Goal: Information Seeking & Learning: Learn about a topic

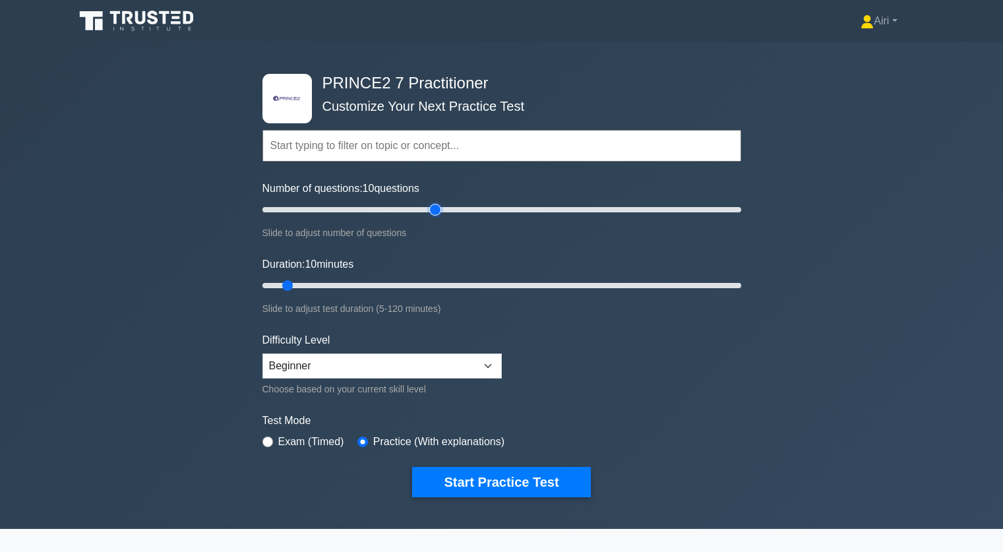
click at [435, 208] on input "Number of questions: 10 questions" at bounding box center [501, 210] width 479 height 16
type input "30"
click at [322, 208] on input "Number of questions: 30 questions" at bounding box center [501, 210] width 479 height 16
type input "120"
click at [737, 282] on input "Duration: 120 minutes" at bounding box center [501, 286] width 479 height 16
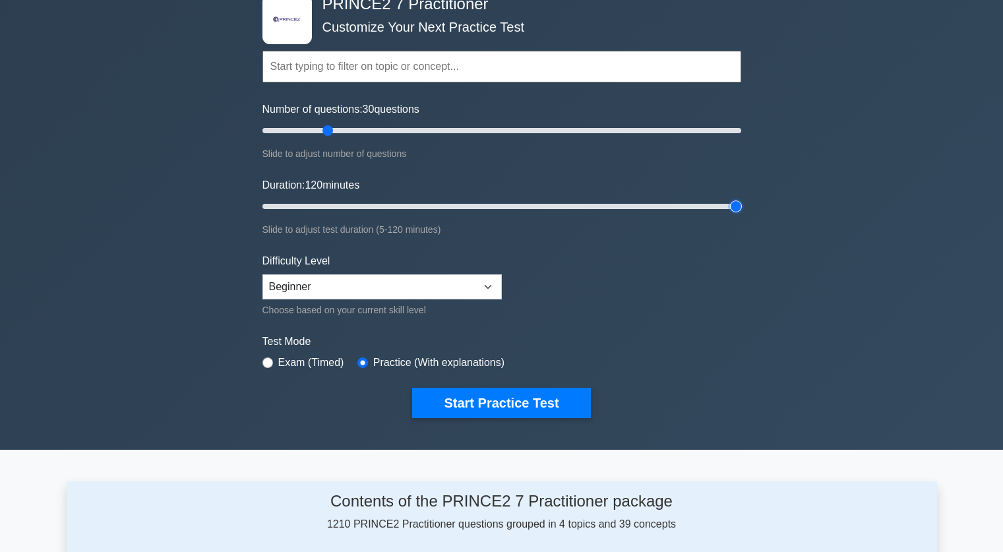
scroll to position [80, 0]
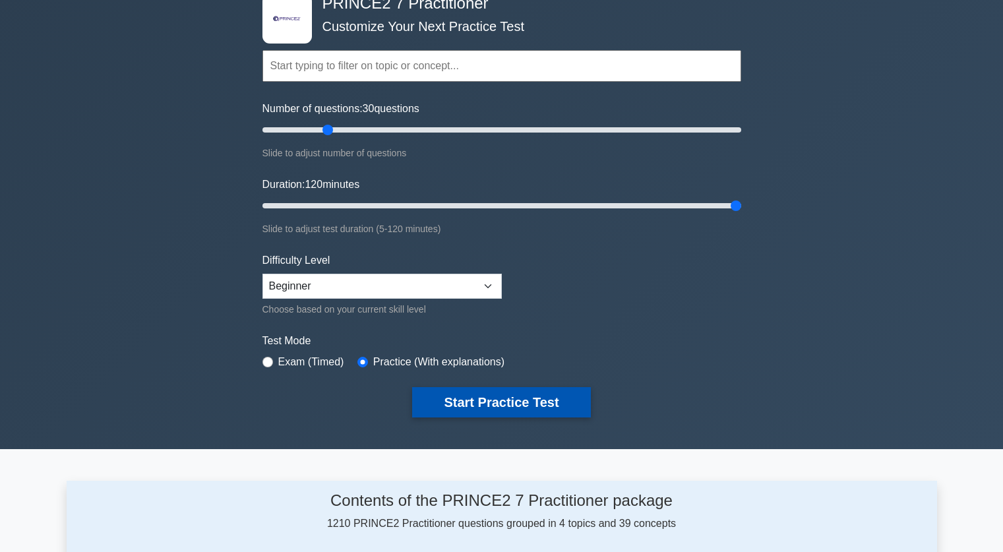
click at [535, 402] on button "Start Practice Test" at bounding box center [501, 402] width 178 height 30
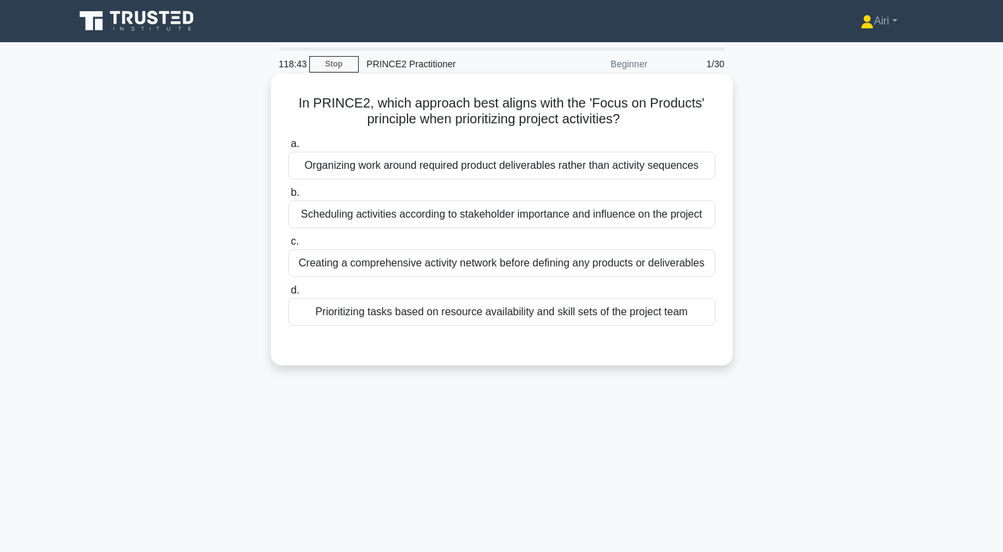
click at [657, 313] on div "Prioritizing tasks based on resource availability and skill sets of the project…" at bounding box center [501, 312] width 427 height 28
click at [288, 295] on input "d. Prioritizing tasks based on resource availability and skill sets of the proj…" at bounding box center [288, 290] width 0 height 9
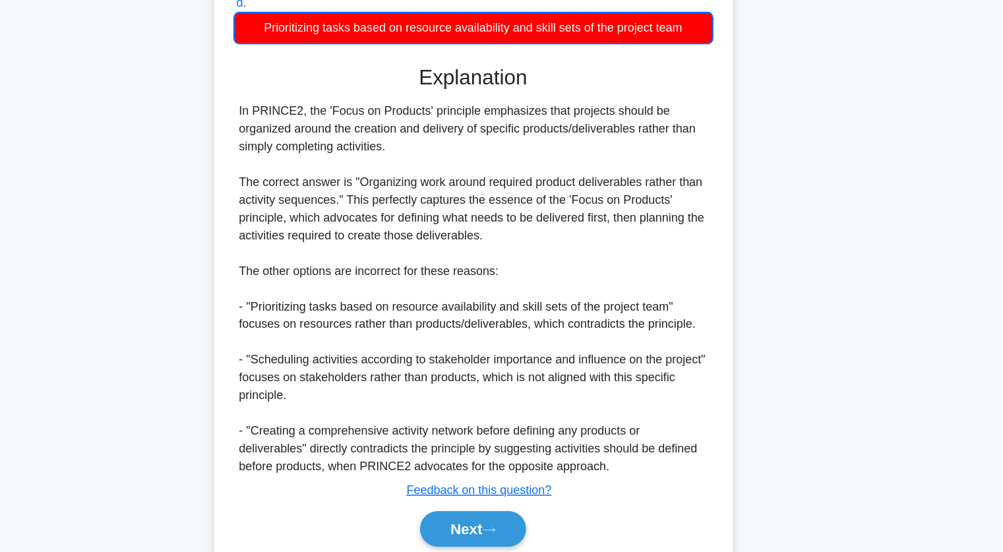
scroll to position [252, 0]
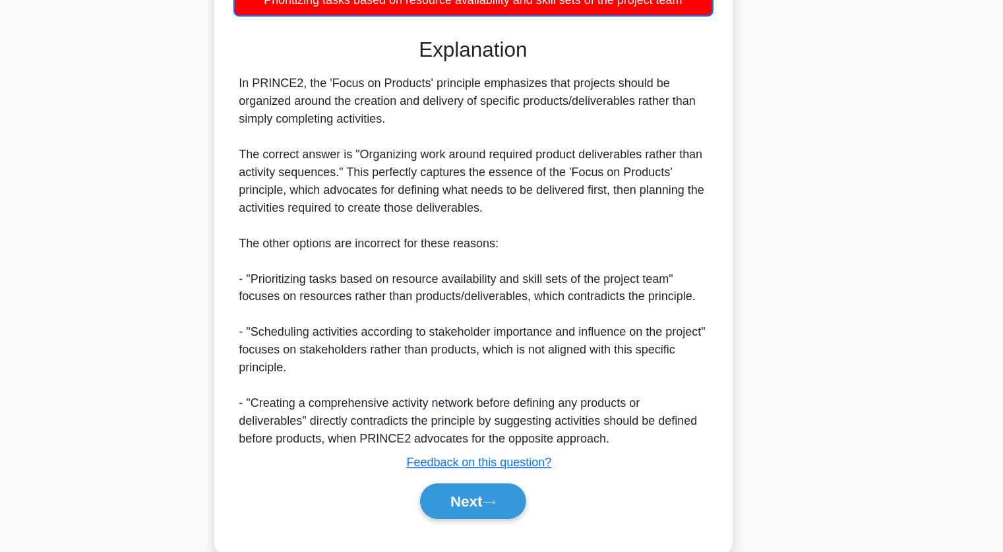
click at [656, 354] on div "In PRINCE2, the 'Focus on Products' principle emphasizes that projects should b…" at bounding box center [501, 293] width 417 height 332
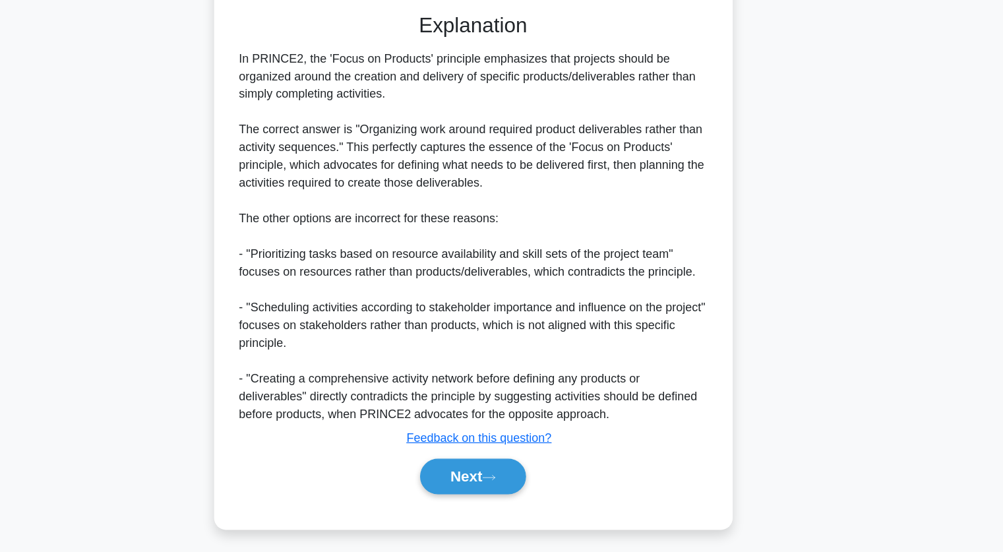
scroll to position [279, 0]
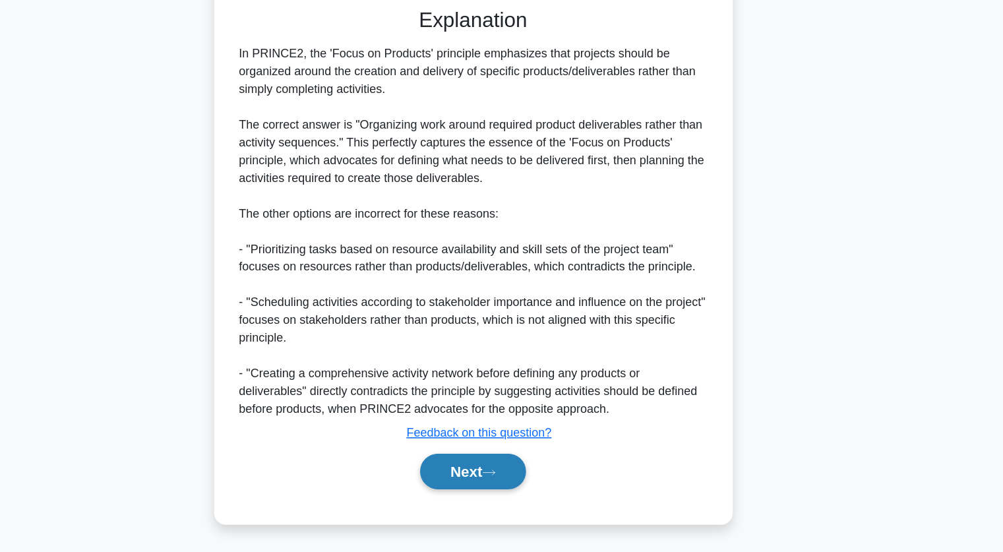
click at [495, 476] on button "Next" at bounding box center [501, 480] width 94 height 32
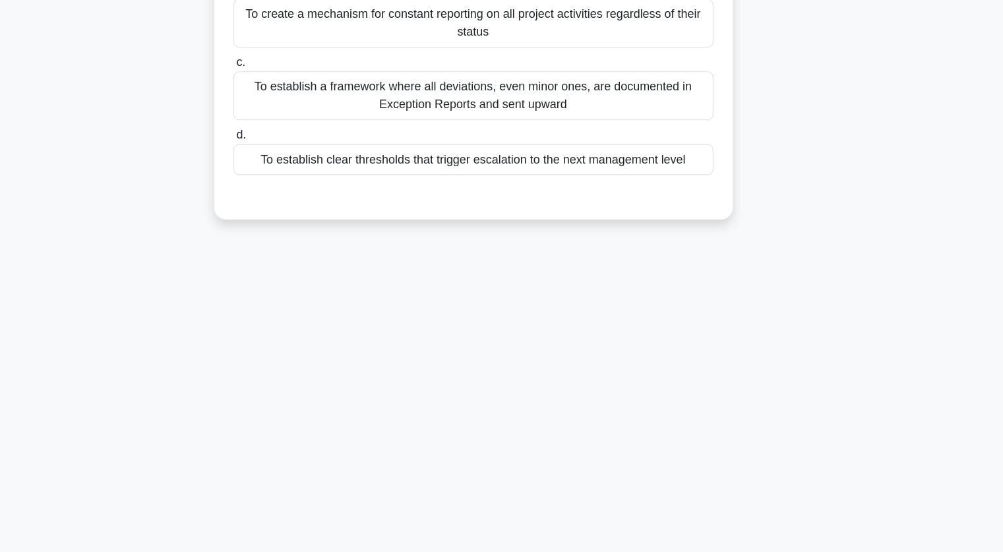
scroll to position [0, 0]
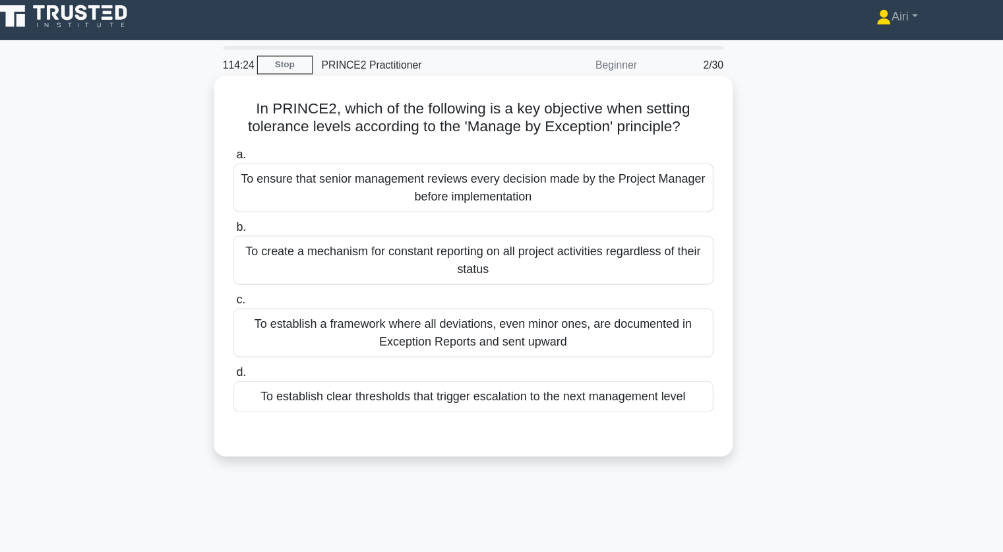
click at [632, 355] on div "To establish clear thresholds that trigger escalation to the next management le…" at bounding box center [501, 360] width 427 height 28
click at [288, 342] on input "d. To establish clear thresholds that trigger escalation to the next management…" at bounding box center [288, 338] width 0 height 9
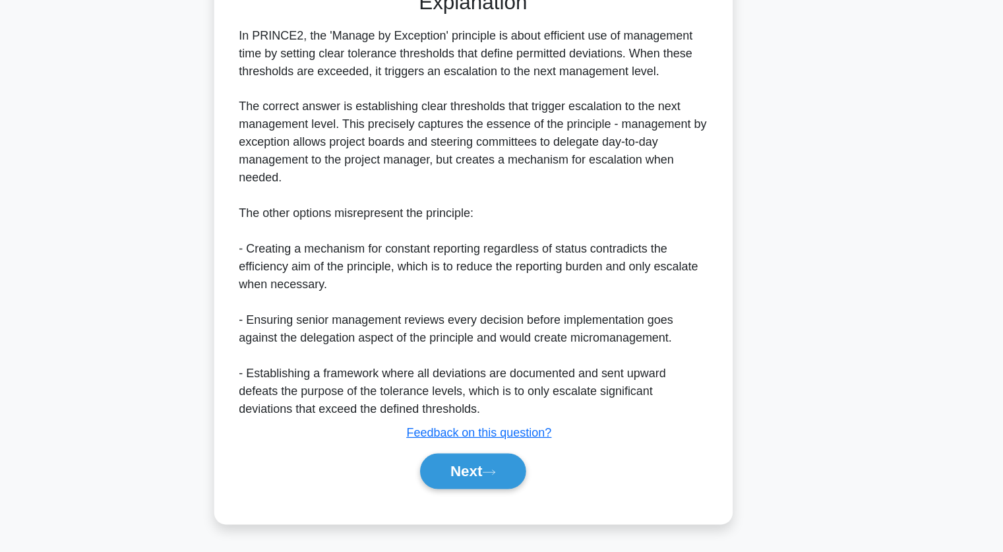
scroll to position [340, 0]
click at [509, 476] on button "Next" at bounding box center [501, 480] width 94 height 32
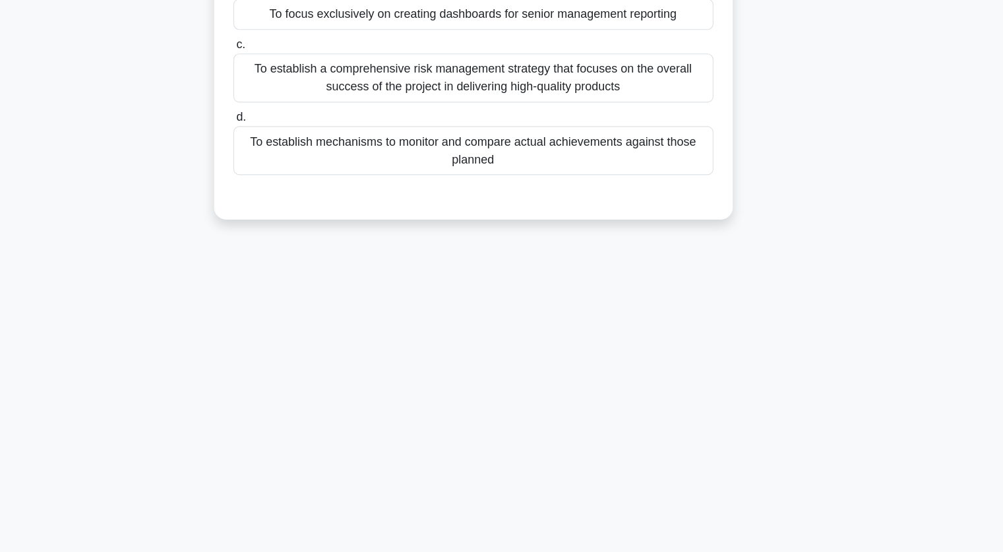
scroll to position [0, 0]
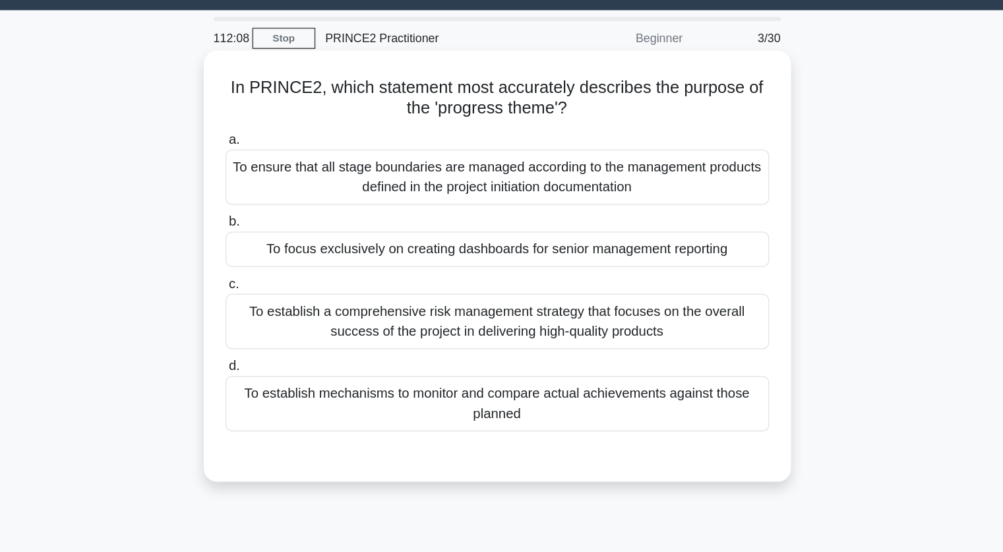
click at [577, 348] on div "To establish mechanisms to monitor and compare actual achievements against thos…" at bounding box center [501, 352] width 427 height 44
click at [288, 326] on input "d. To establish mechanisms to monitor and compare actual achievements against t…" at bounding box center [288, 322] width 0 height 9
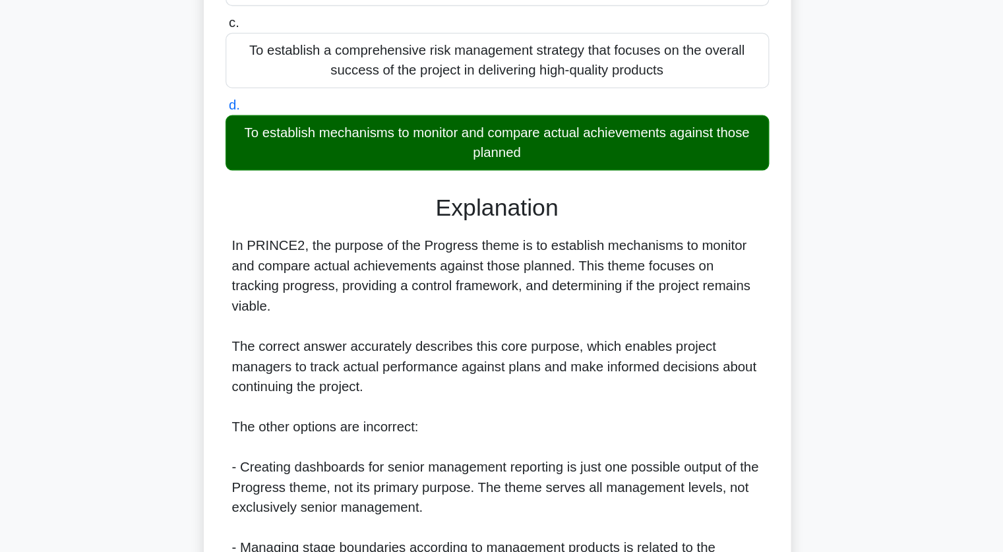
scroll to position [325, 0]
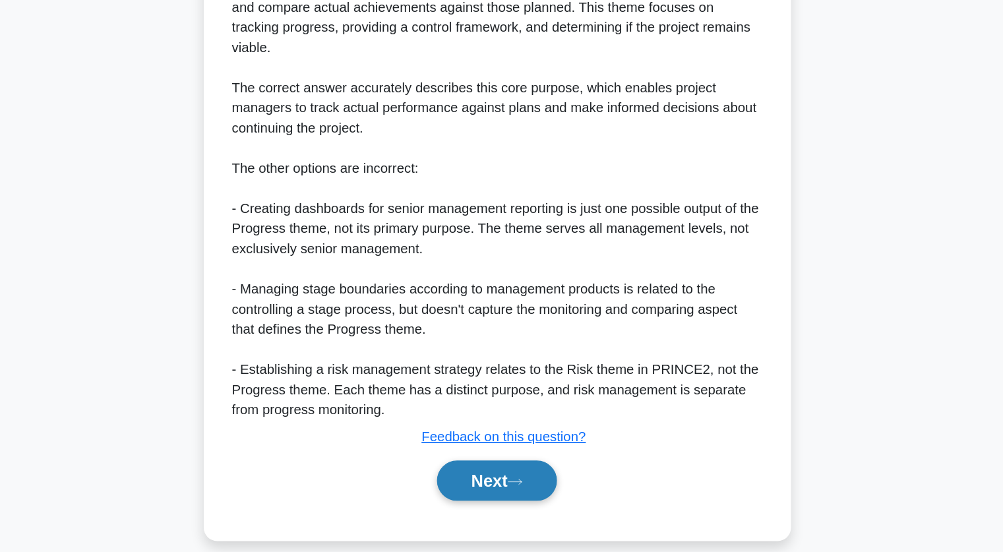
click at [516, 493] on icon at bounding box center [516, 496] width 12 height 7
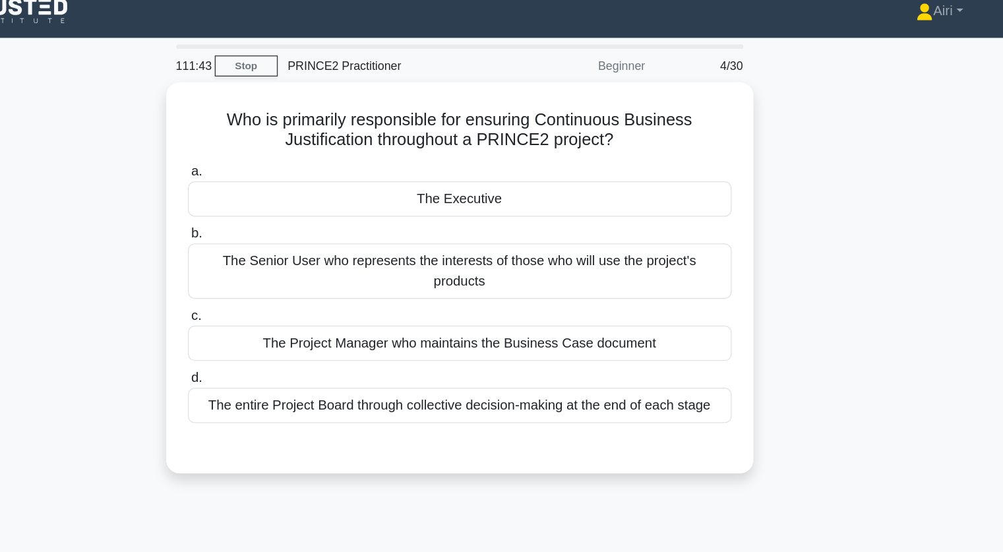
scroll to position [0, 0]
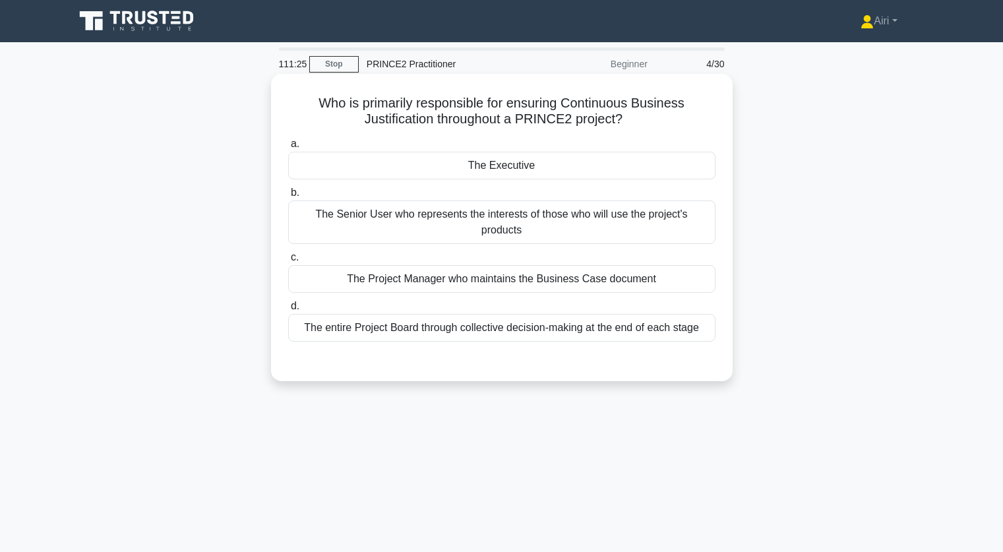
click at [618, 168] on div "The Executive" at bounding box center [501, 166] width 427 height 28
click at [288, 148] on input "a. The Executive" at bounding box center [288, 144] width 0 height 9
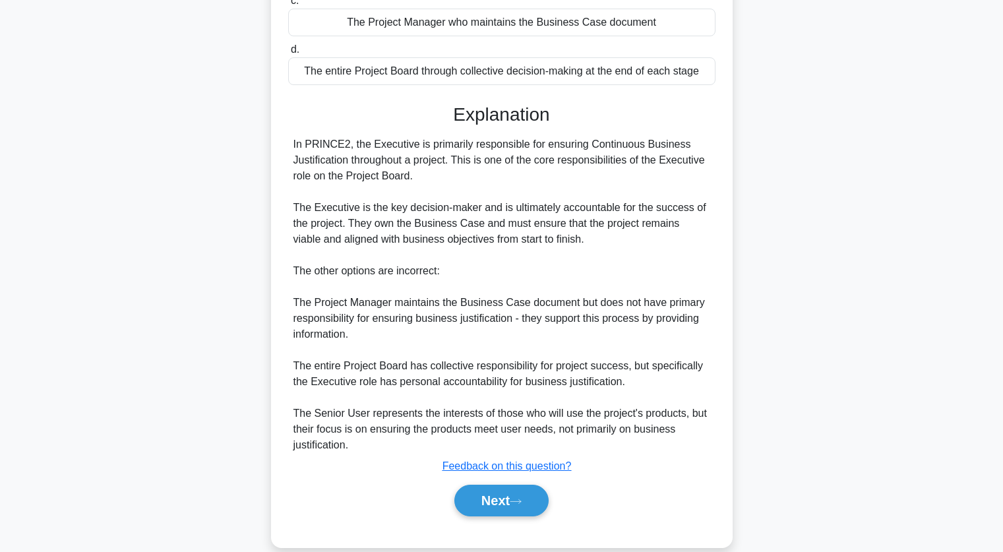
scroll to position [260, 0]
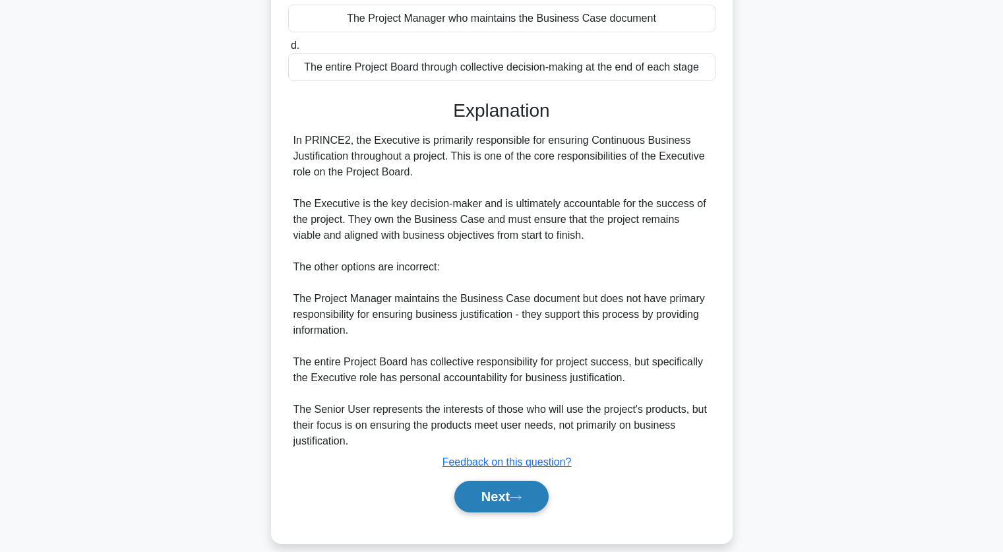
click at [495, 481] on button "Next" at bounding box center [501, 497] width 94 height 32
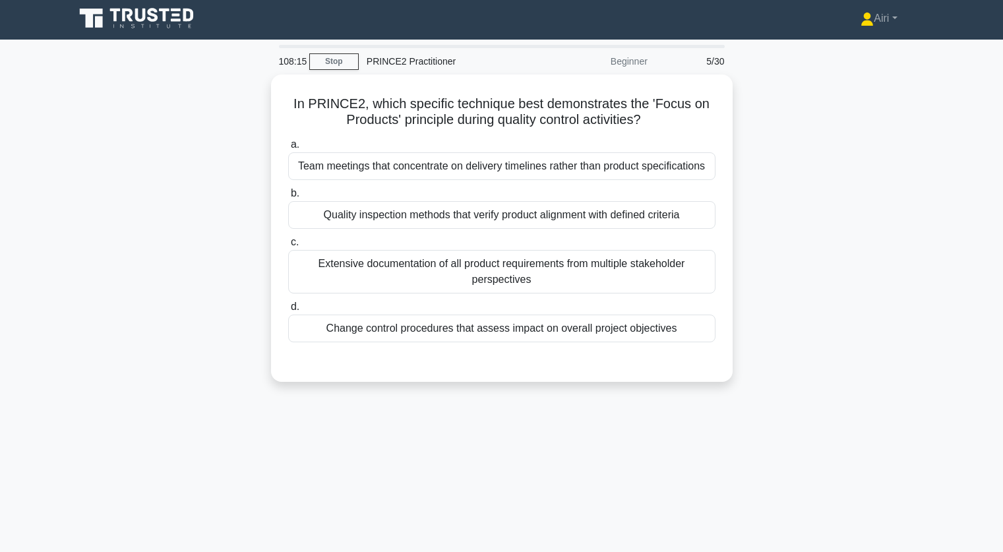
scroll to position [0, 0]
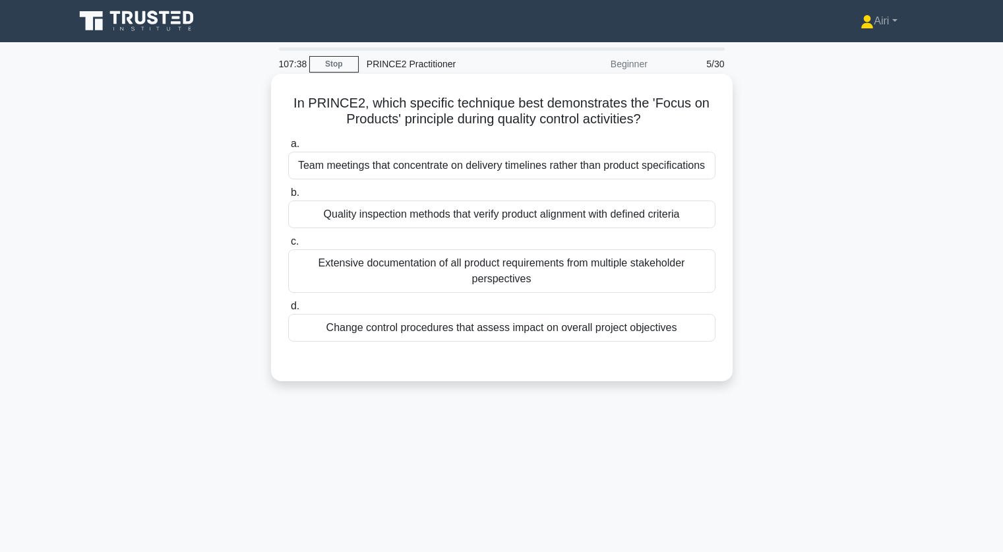
click at [675, 218] on div "Quality inspection methods that verify product alignment with defined criteria" at bounding box center [501, 214] width 427 height 28
click at [288, 197] on input "b. Quality inspection methods that verify product alignment with defined criter…" at bounding box center [288, 193] width 0 height 9
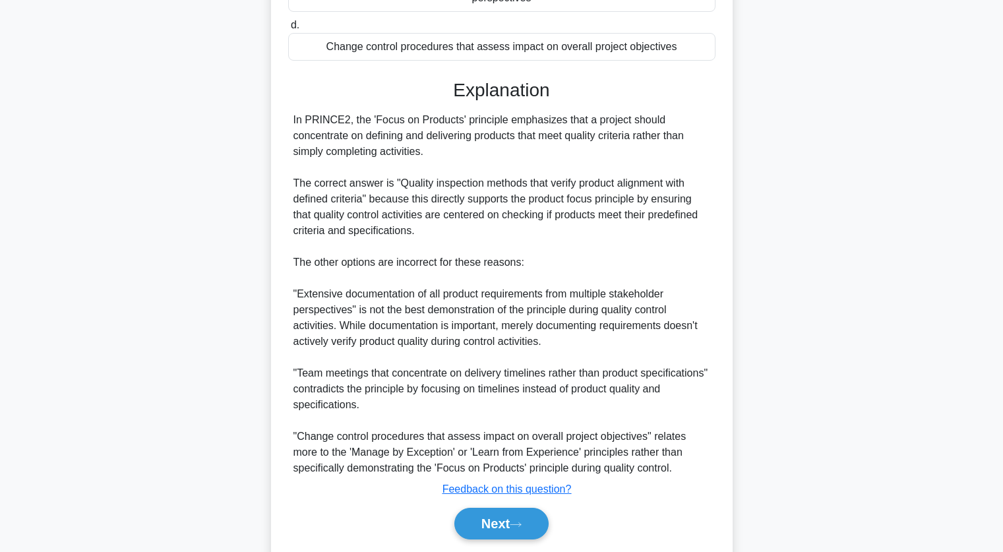
scroll to position [325, 0]
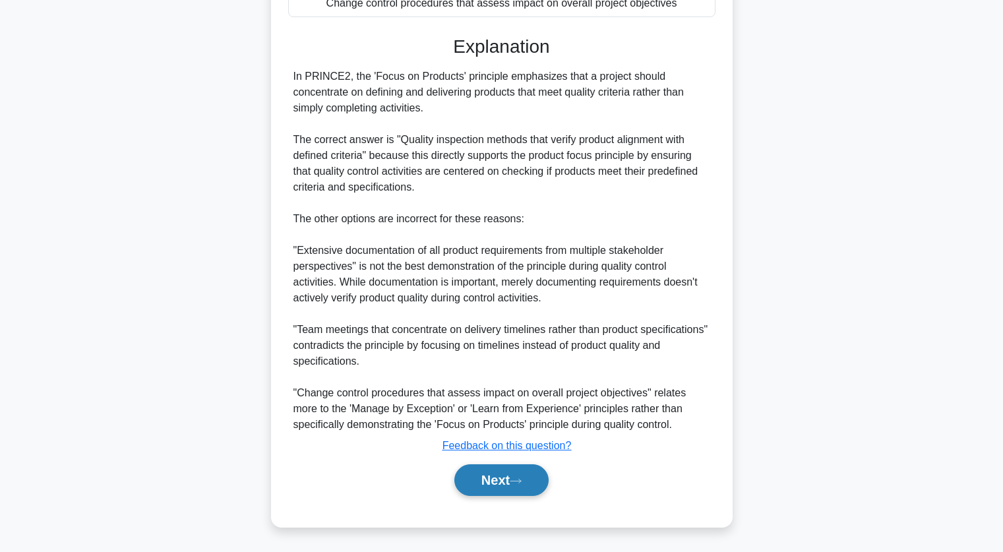
click at [489, 479] on button "Next" at bounding box center [501, 480] width 94 height 32
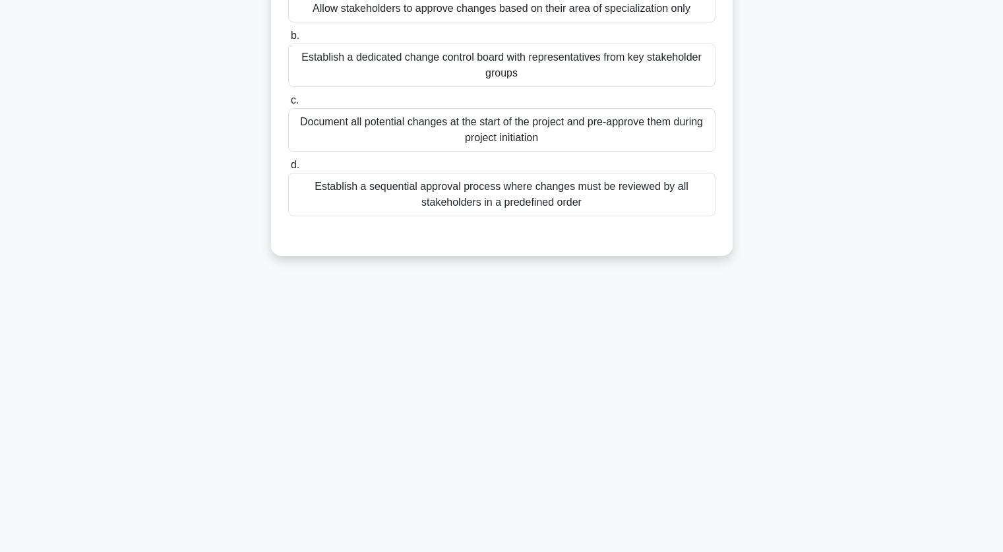
scroll to position [0, 0]
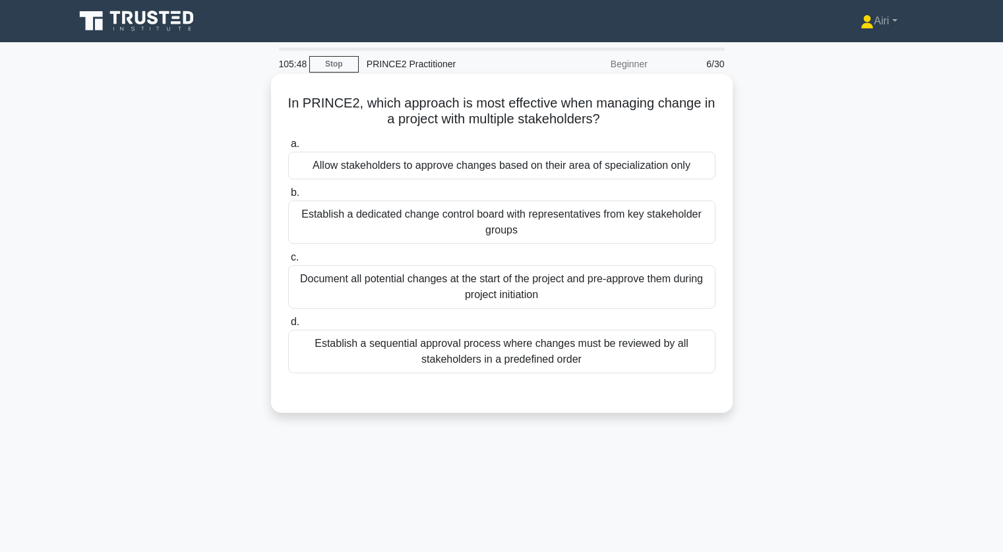
click at [498, 201] on div "Establish a dedicated change control board with representatives from key stakeh…" at bounding box center [501, 222] width 427 height 44
click at [288, 197] on input "b. Establish a dedicated change control board with representatives from key sta…" at bounding box center [288, 193] width 0 height 9
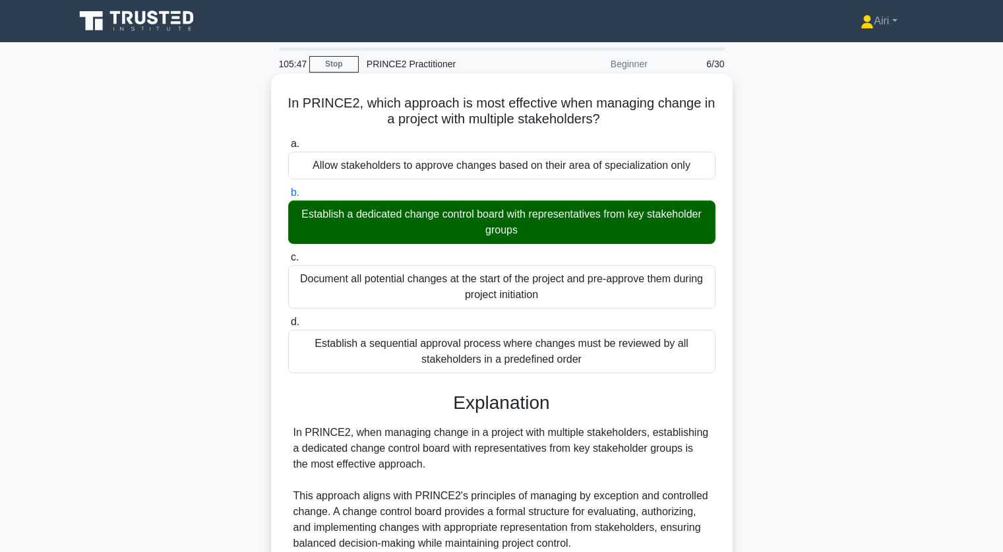
click at [495, 221] on div "Establish a dedicated change control board with representatives from key stakeh…" at bounding box center [501, 222] width 427 height 44
click at [288, 197] on input "b. Establish a dedicated change control board with representatives from key sta…" at bounding box center [288, 193] width 0 height 9
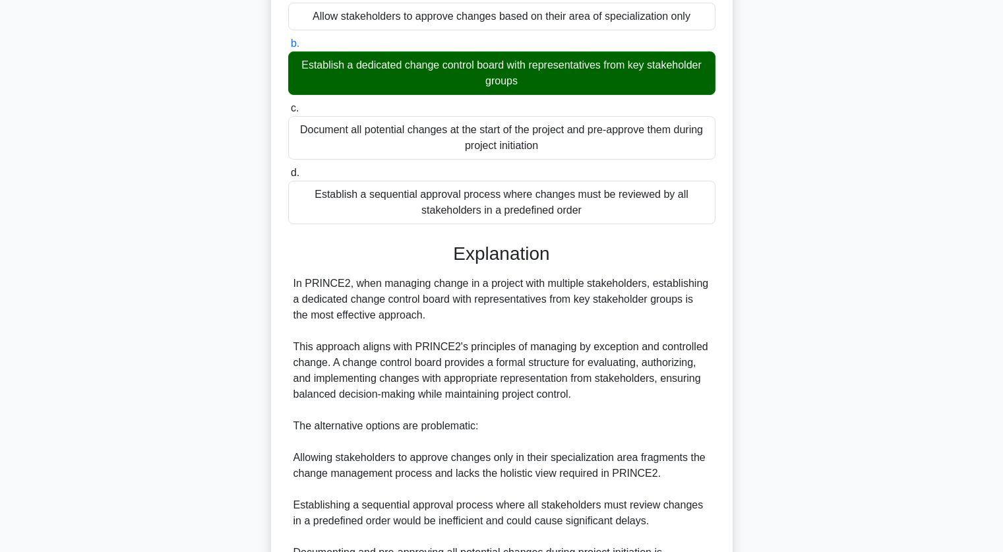
scroll to position [309, 0]
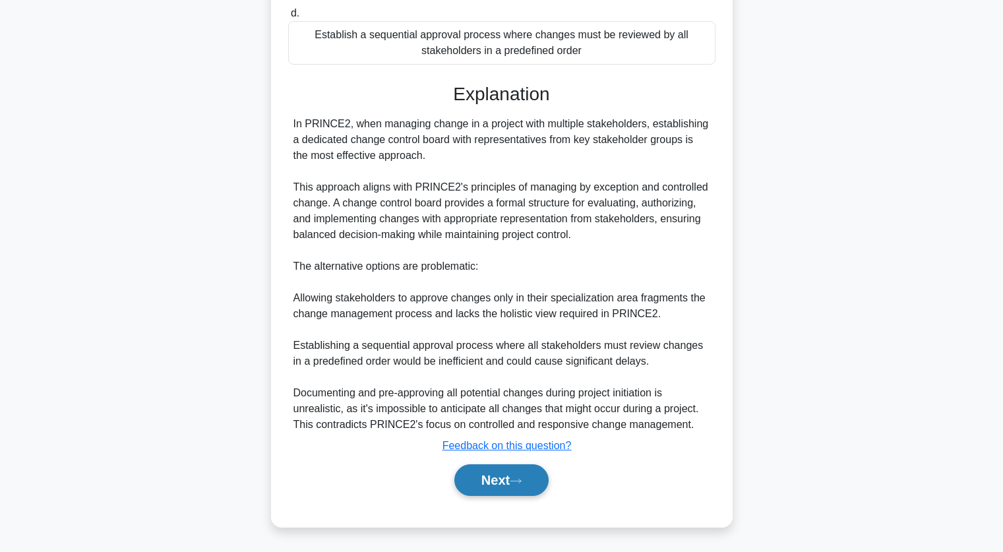
click at [499, 474] on button "Next" at bounding box center [501, 480] width 94 height 32
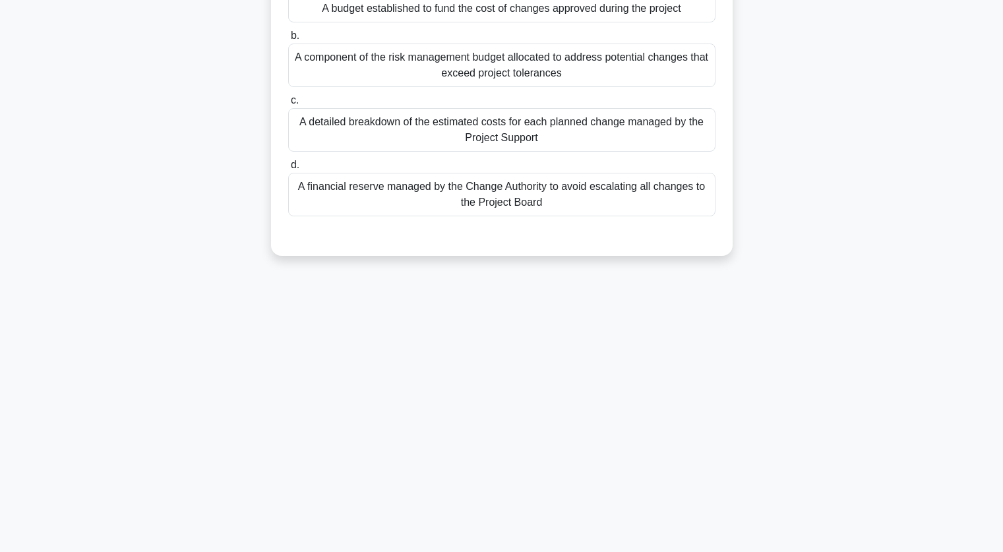
scroll to position [0, 0]
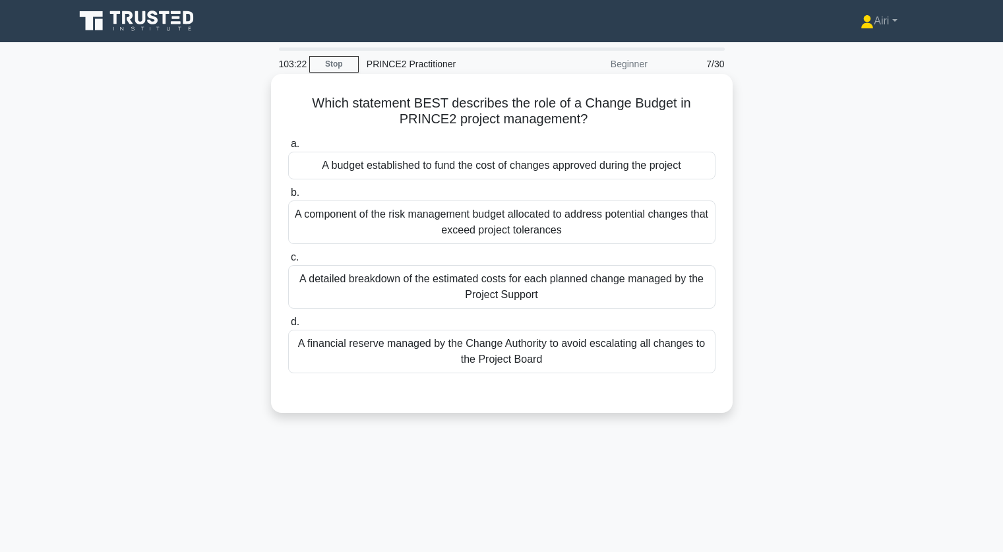
click at [605, 360] on div "A financial reserve managed by the Change Authority to avoid escalating all cha…" at bounding box center [501, 352] width 427 height 44
click at [288, 326] on input "d. A financial reserve managed by the Change Authority to avoid escalating all …" at bounding box center [288, 322] width 0 height 9
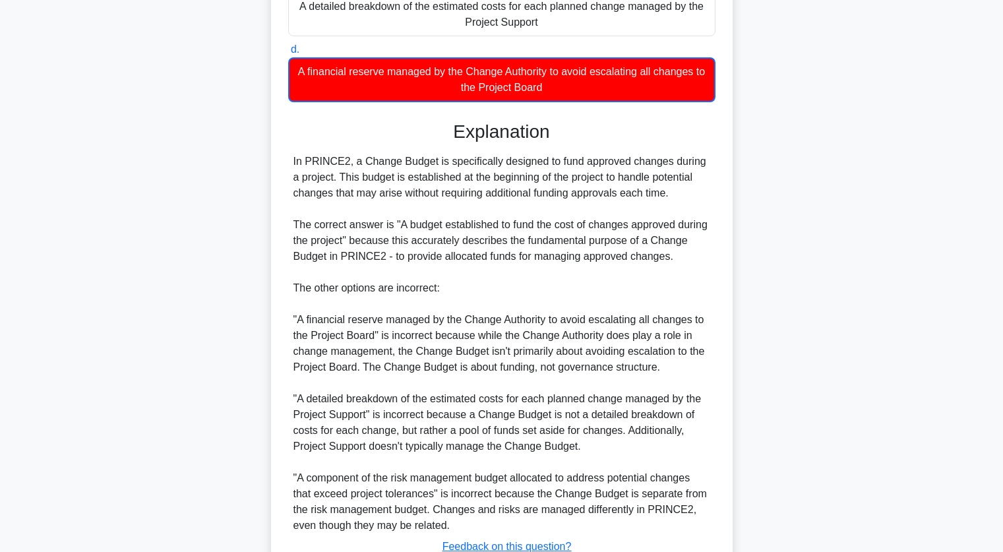
scroll to position [374, 0]
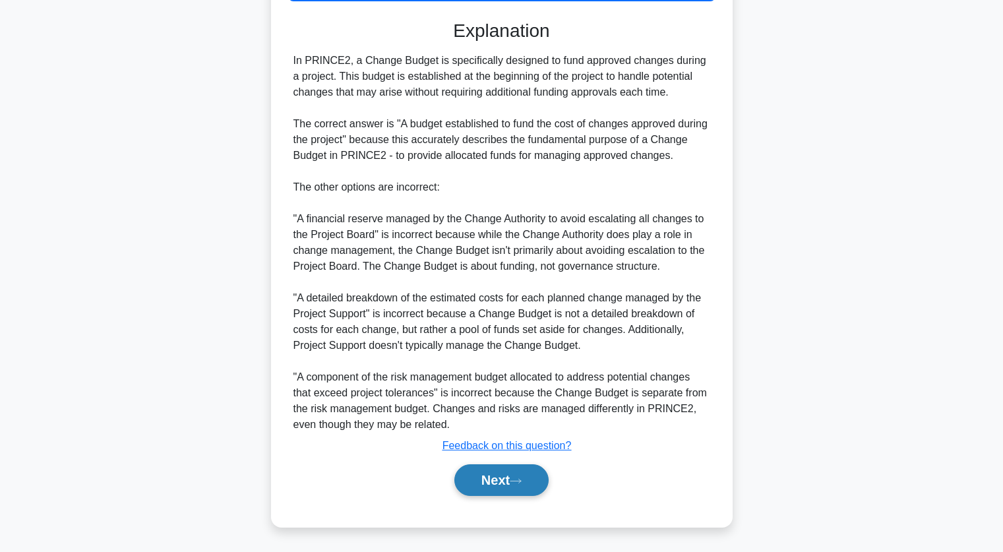
click at [522, 470] on button "Next" at bounding box center [501, 480] width 94 height 32
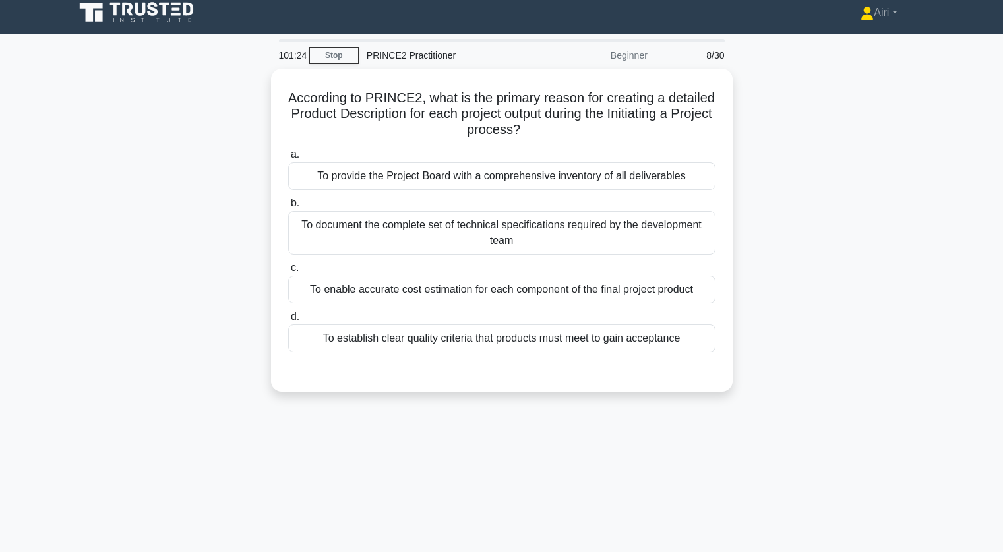
scroll to position [8, 0]
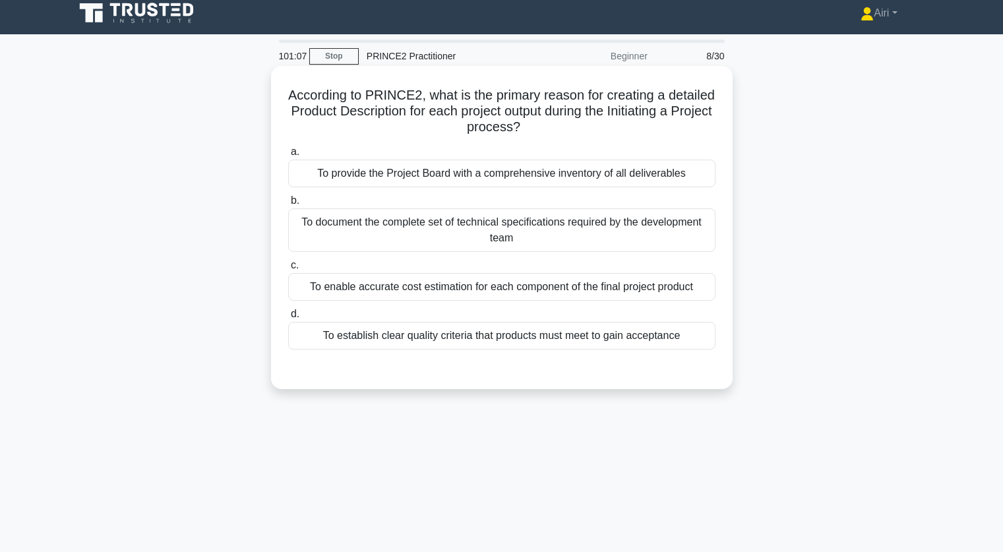
click at [650, 339] on div "To establish clear quality criteria that products must meet to gain acceptance" at bounding box center [501, 336] width 427 height 28
click at [288, 319] on input "d. To establish clear quality criteria that products must meet to gain acceptan…" at bounding box center [288, 314] width 0 height 9
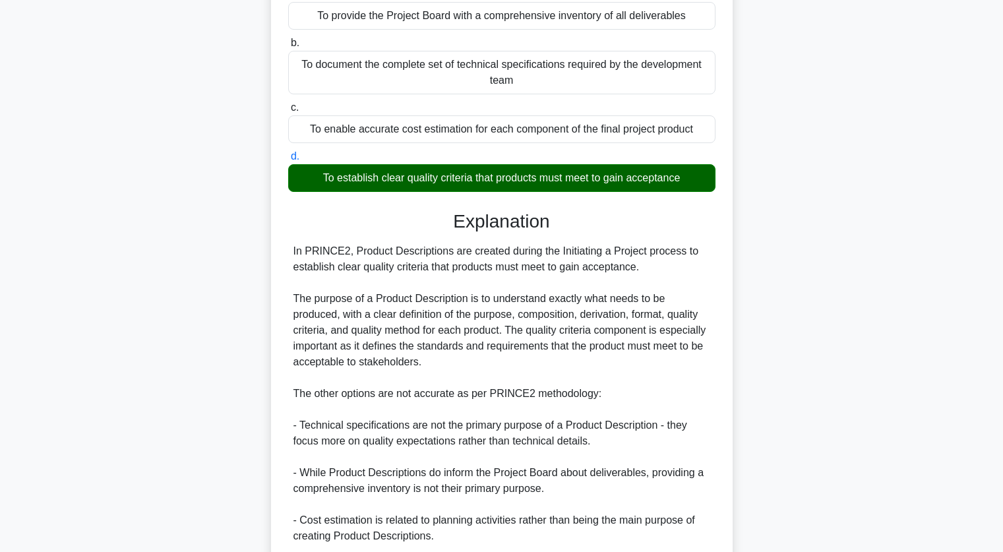
scroll to position [171, 0]
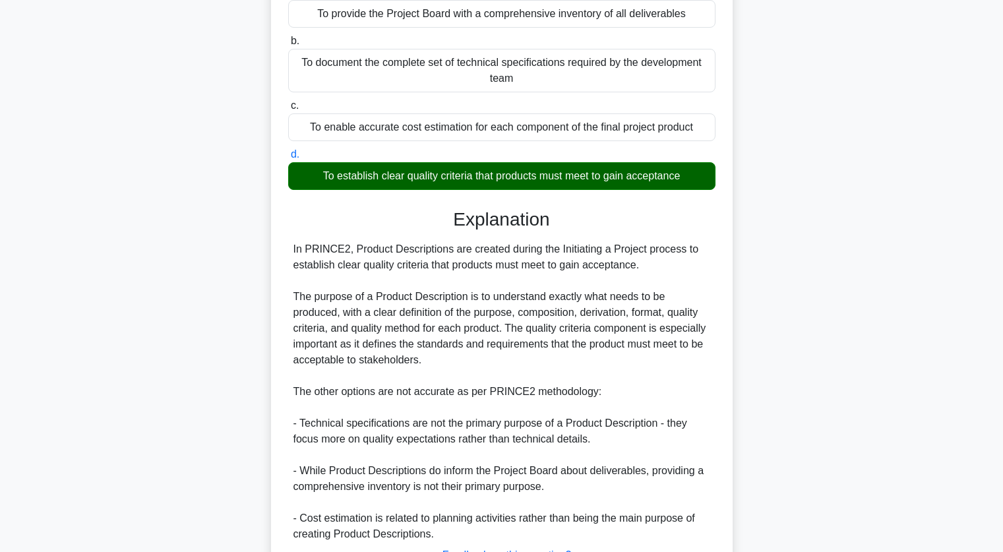
click at [829, 314] on div "According to PRINCE2, what is the primary reason for creating a detailed Produc…" at bounding box center [502, 279] width 871 height 746
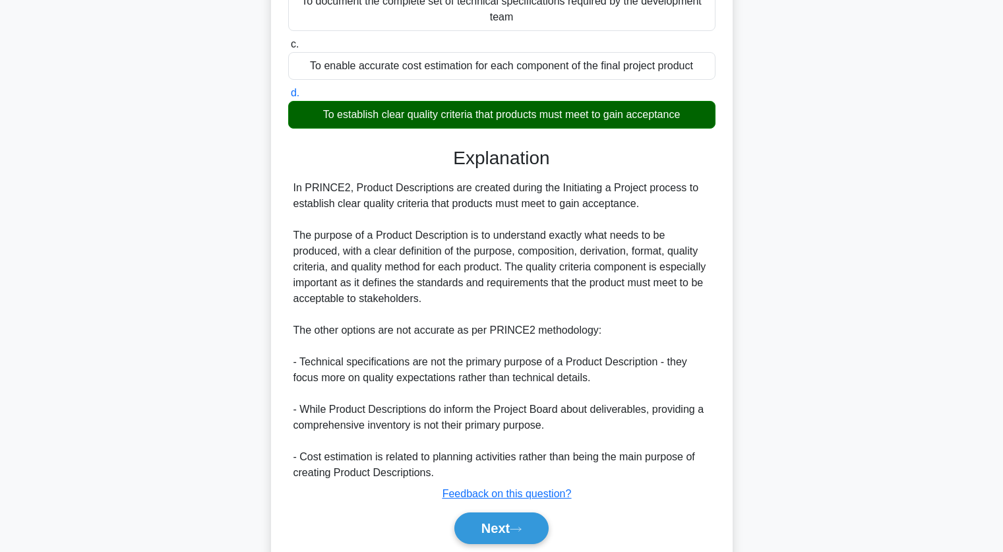
scroll to position [278, 0]
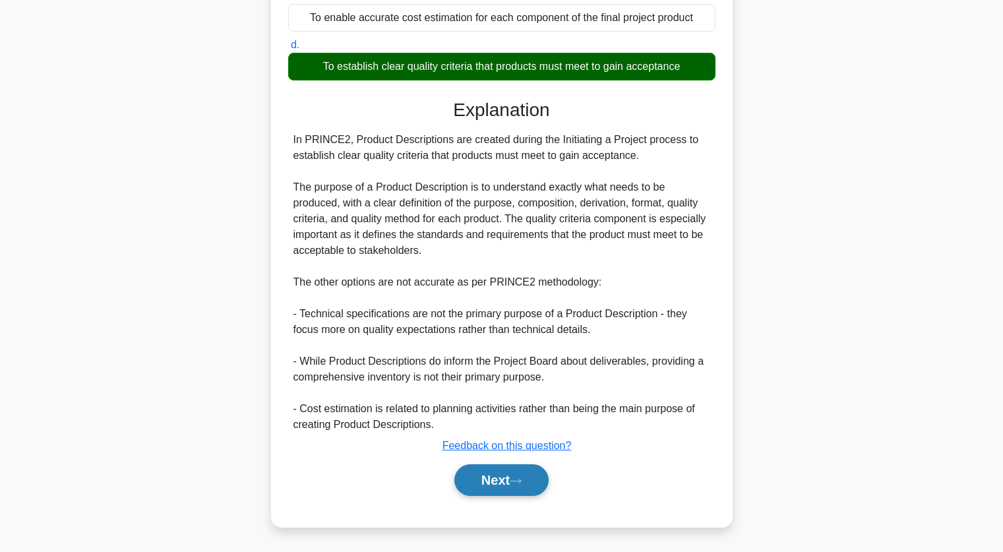
click at [480, 483] on button "Next" at bounding box center [501, 480] width 94 height 32
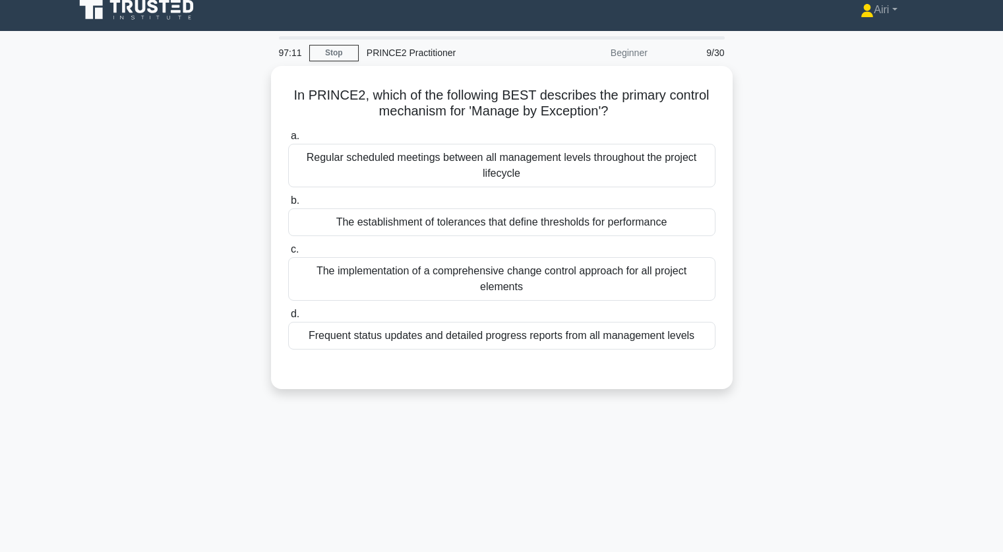
scroll to position [11, 0]
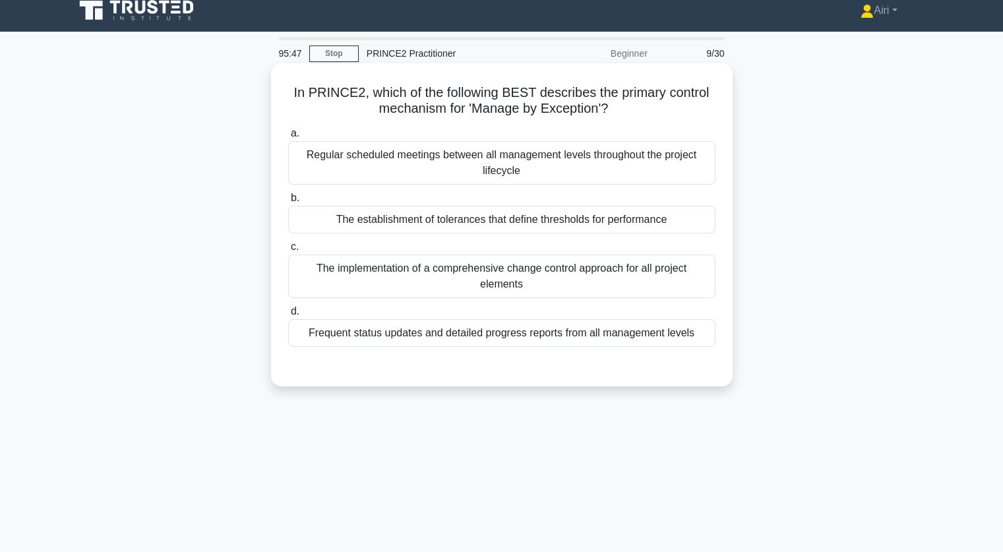
click at [646, 220] on div "The establishment of tolerances that define thresholds for performance" at bounding box center [501, 220] width 427 height 28
click at [288, 202] on input "b. The establishment of tolerances that define thresholds for performance" at bounding box center [288, 198] width 0 height 9
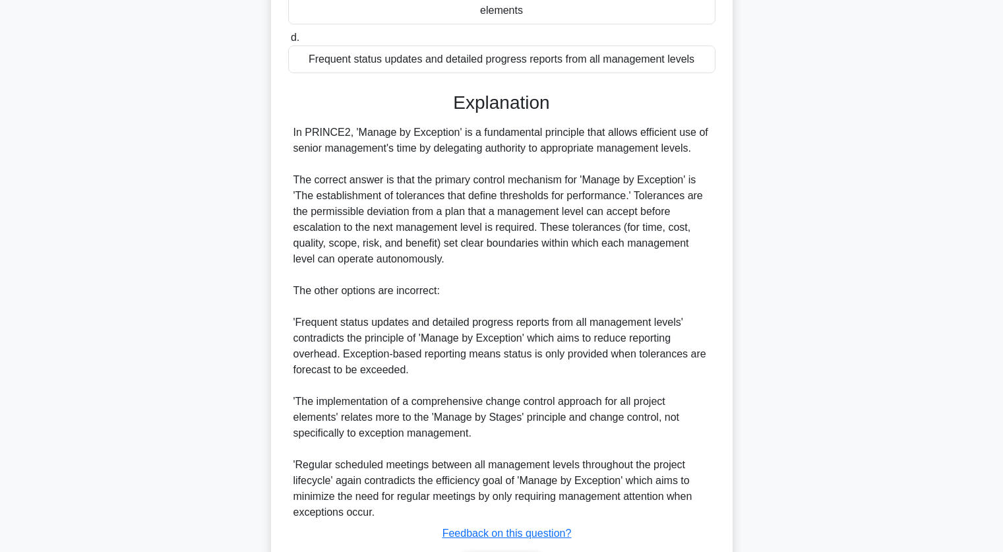
scroll to position [288, 0]
click at [809, 183] on div "In PRINCE2, which of the following BEST describes the primary control mechanism…" at bounding box center [502, 209] width 871 height 841
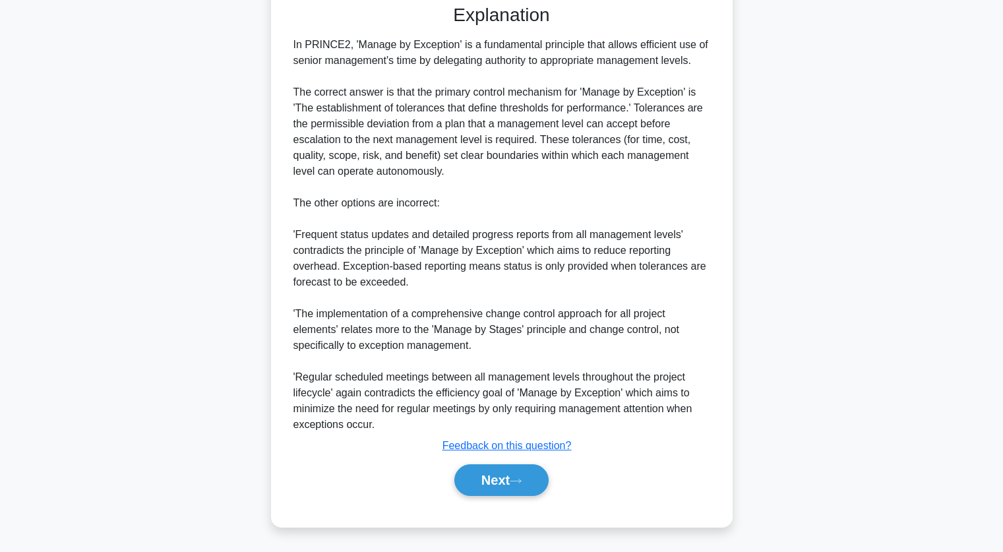
scroll to position [372, 0]
click at [539, 484] on button "Next" at bounding box center [501, 480] width 94 height 32
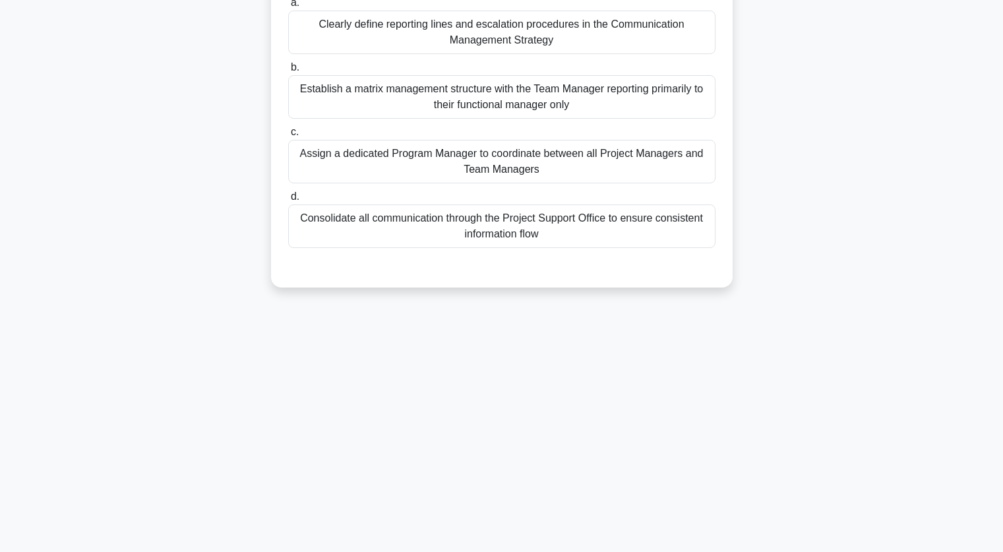
scroll to position [0, 0]
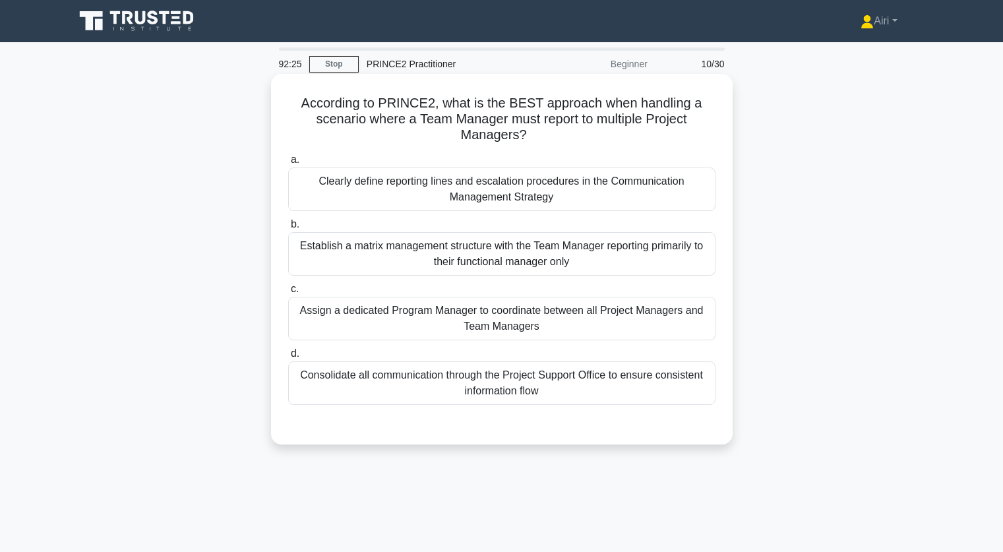
click at [650, 197] on div "Clearly define reporting lines and escalation procedures in the Communication M…" at bounding box center [501, 190] width 427 height 44
click at [288, 164] on input "a. Clearly define reporting lines and escalation procedures in the Communicatio…" at bounding box center [288, 160] width 0 height 9
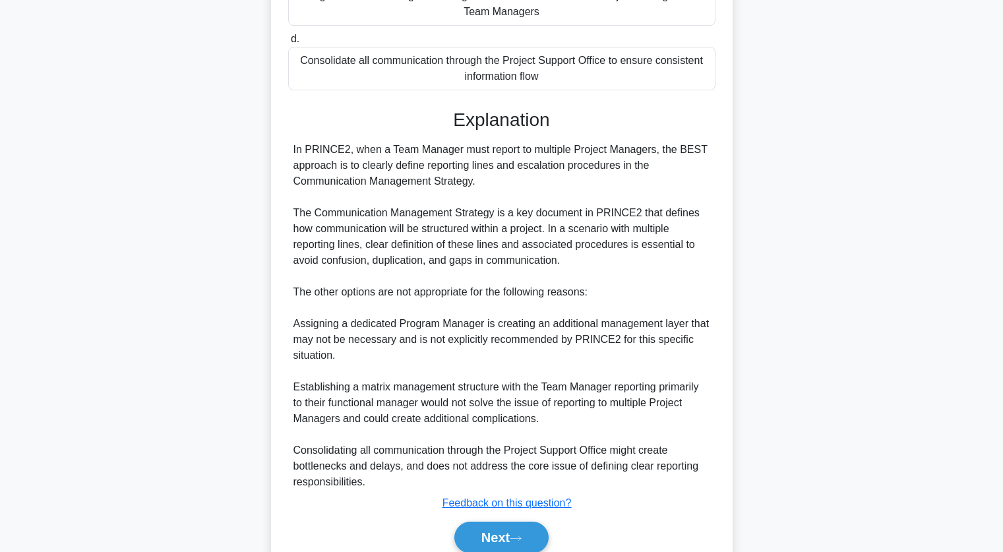
scroll to position [373, 0]
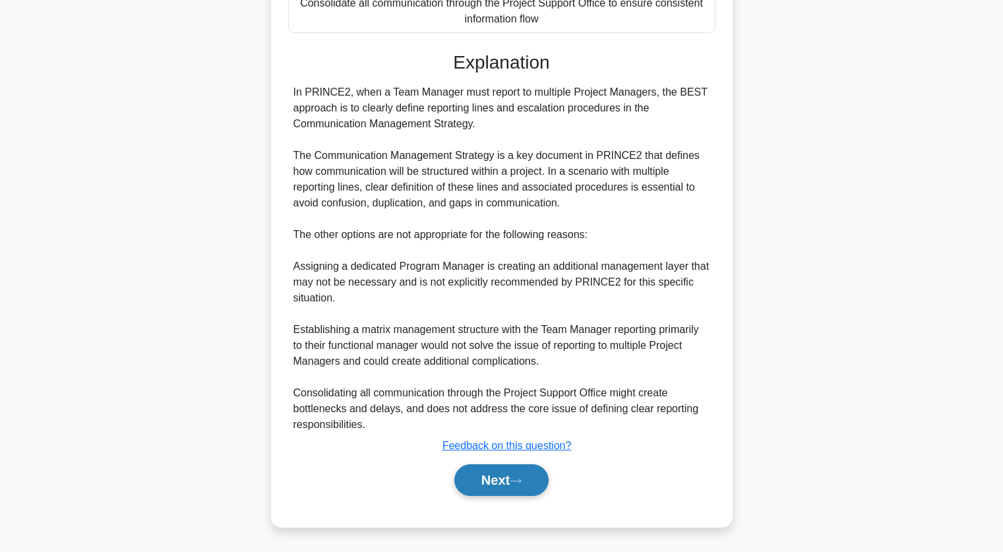
click at [467, 477] on button "Next" at bounding box center [501, 480] width 94 height 32
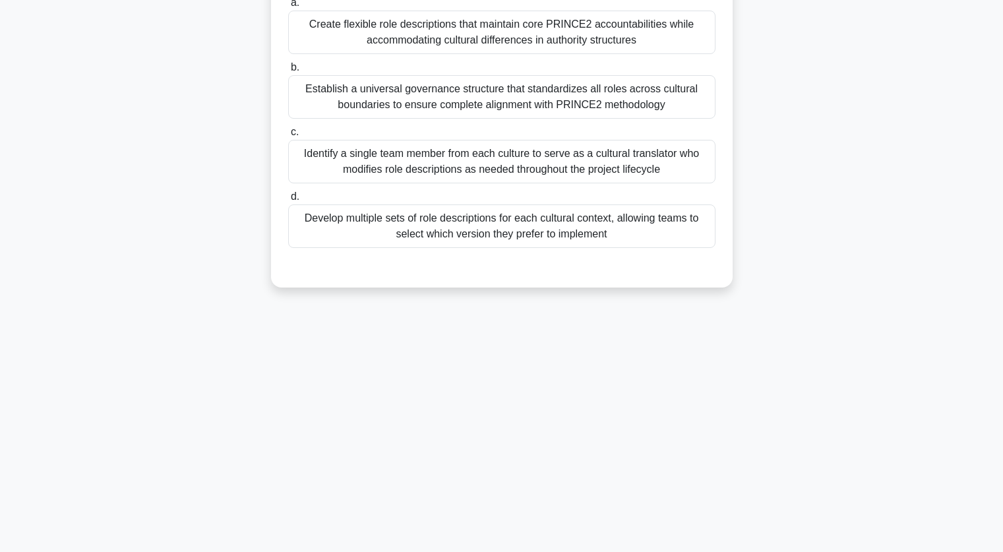
scroll to position [0, 0]
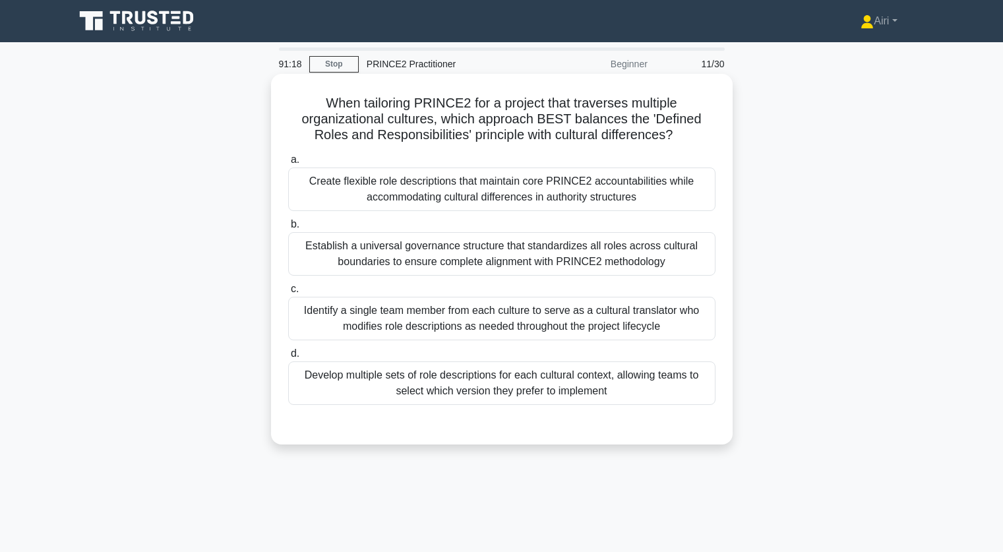
click at [547, 267] on div "Establish a universal governance structure that standardizes all roles across c…" at bounding box center [501, 254] width 427 height 44
click at [288, 229] on input "b. Establish a universal governance structure that standardizes all roles acros…" at bounding box center [288, 224] width 0 height 9
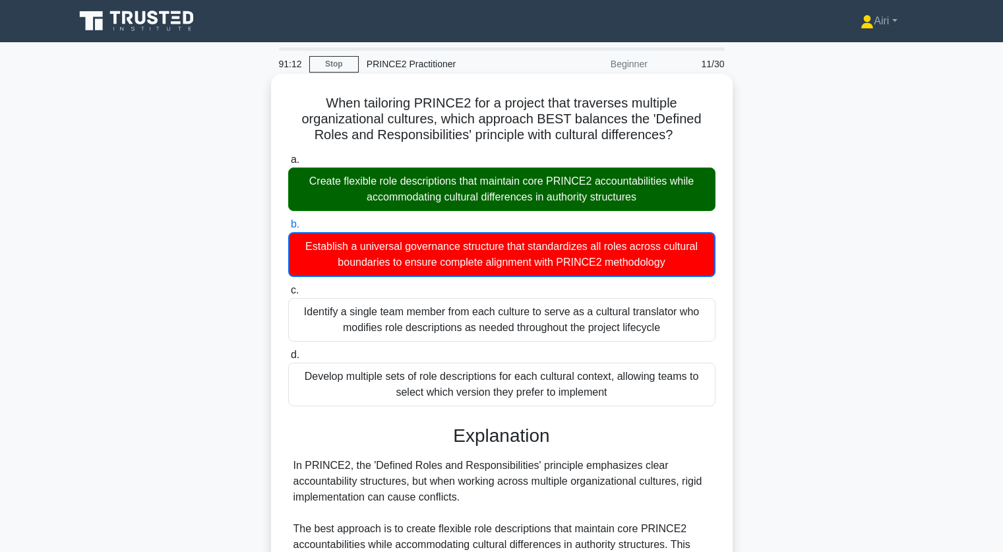
click at [623, 203] on div "Create flexible role descriptions that maintain core PRINCE2 accountabilities w…" at bounding box center [501, 190] width 427 height 44
click at [288, 164] on input "a. Create flexible role descriptions that maintain core PRINCE2 accountabilitie…" at bounding box center [288, 160] width 0 height 9
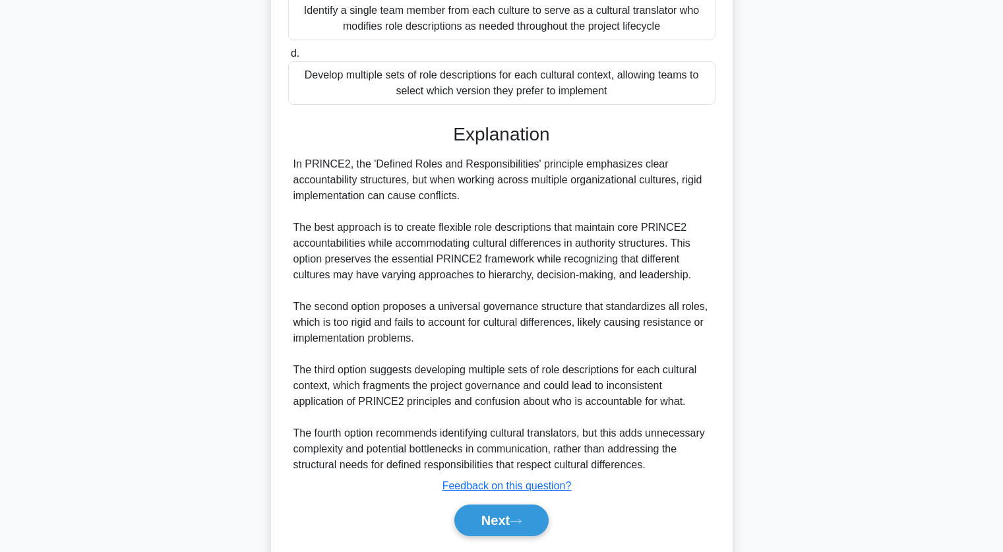
scroll to position [341, 0]
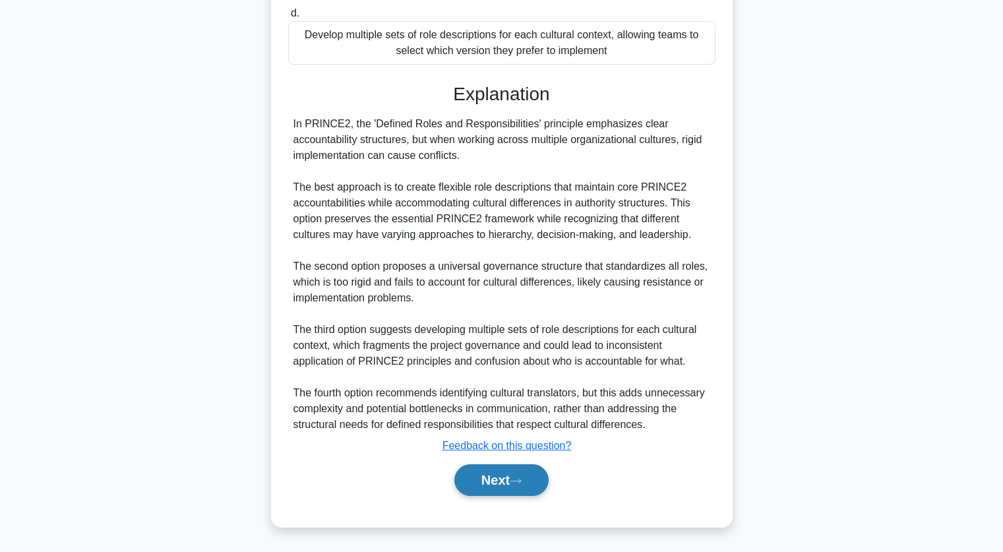
click at [468, 482] on button "Next" at bounding box center [501, 480] width 94 height 32
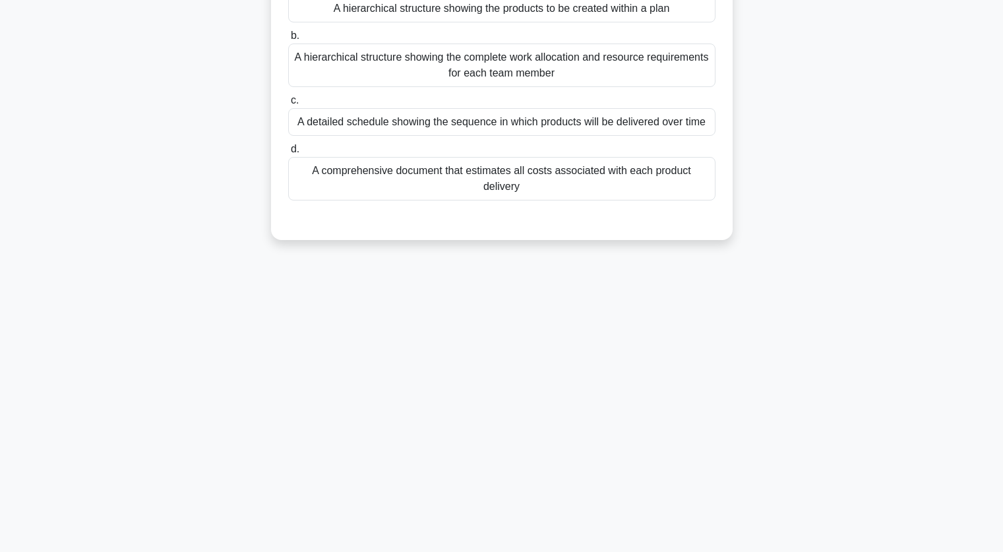
scroll to position [0, 0]
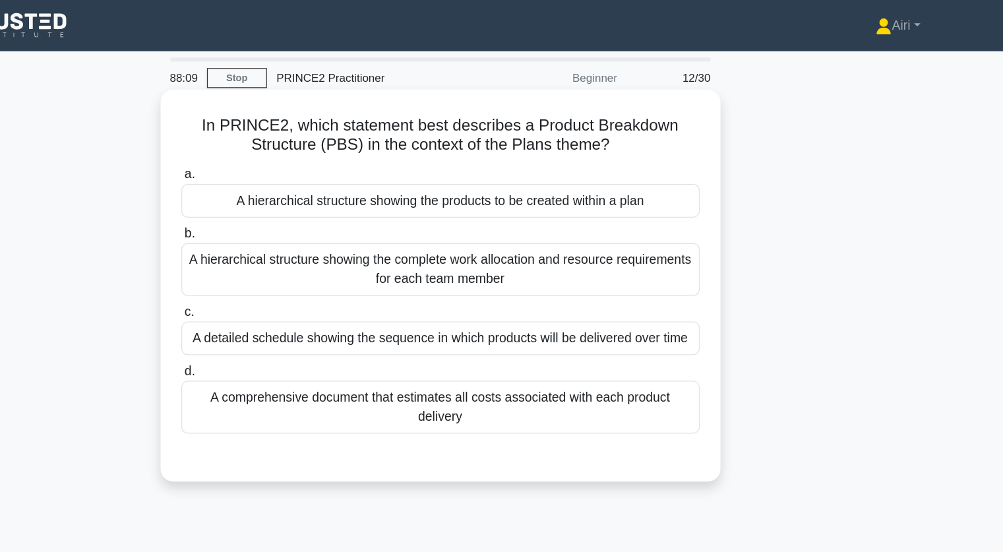
click at [688, 177] on div "A hierarchical structure showing the products to be created within a plan" at bounding box center [501, 166] width 427 height 28
click at [288, 148] on input "a. A hierarchical structure showing the products to be created within a plan" at bounding box center [288, 144] width 0 height 9
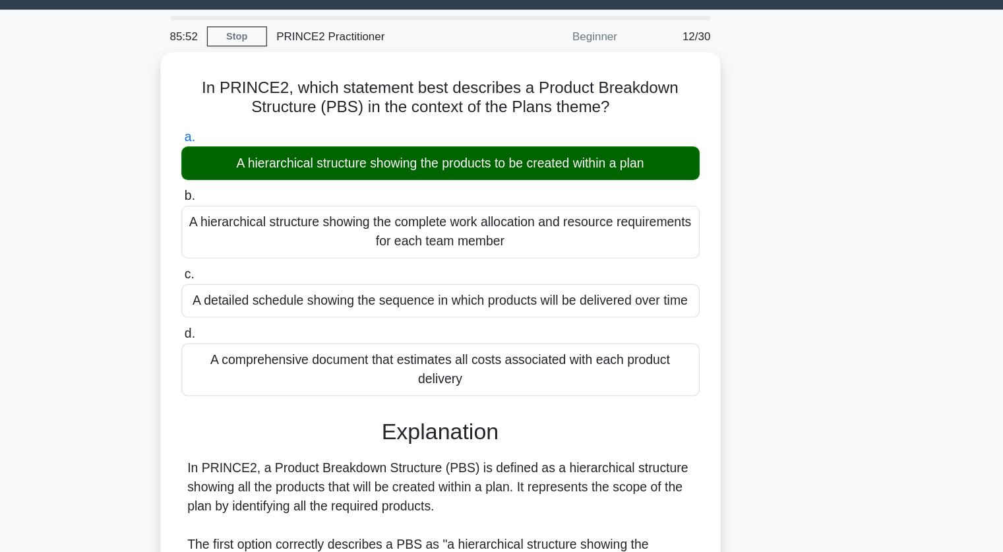
click at [770, 220] on div "In PRINCE2, which statement best describes a Product Breakdown Structure (PBS) …" at bounding box center [502, 442] width 871 height 730
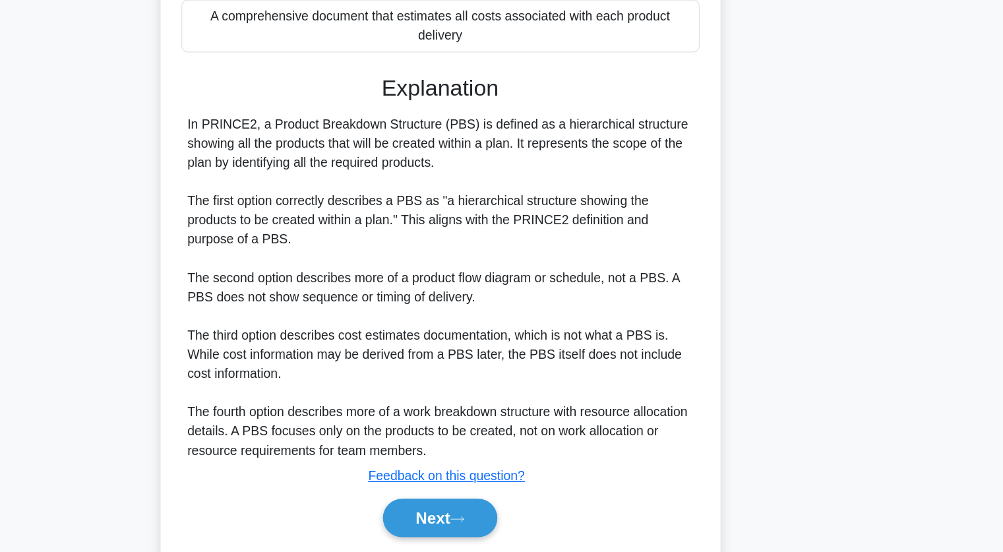
scroll to position [220, 0]
click at [776, 284] on div "In PRINCE2, which statement best describes a Product Breakdown Structure (PBS) …" at bounding box center [502, 222] width 871 height 730
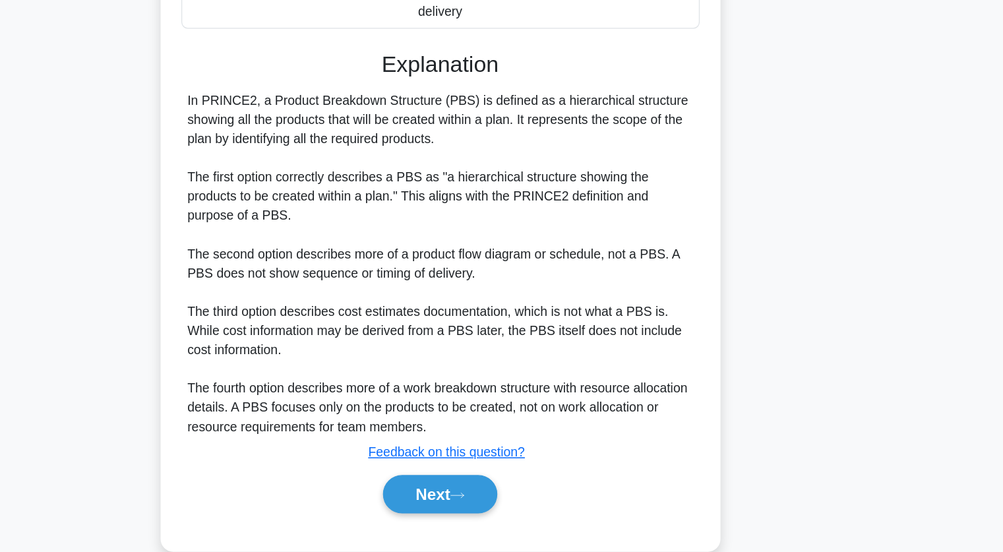
scroll to position [250, 0]
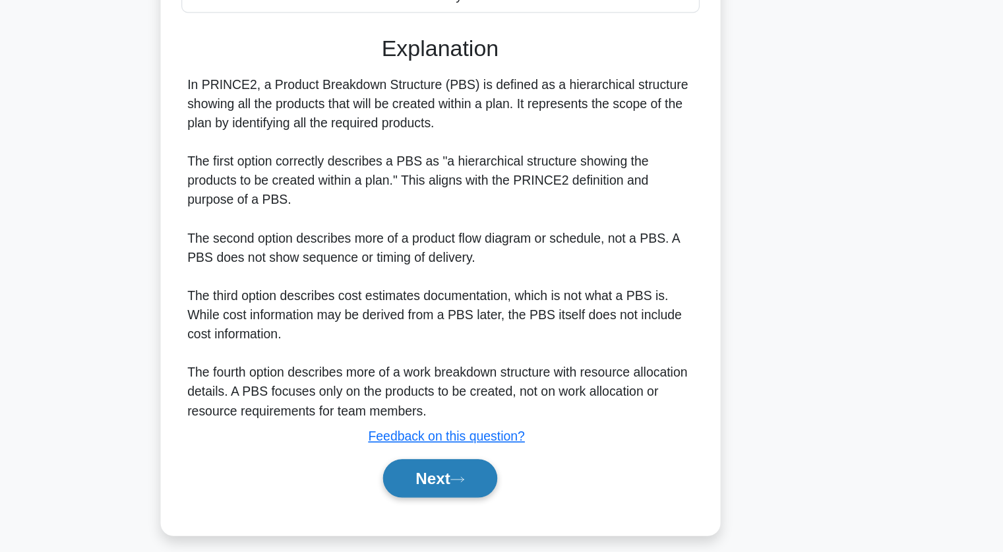
click at [473, 489] on button "Next" at bounding box center [501, 491] width 94 height 32
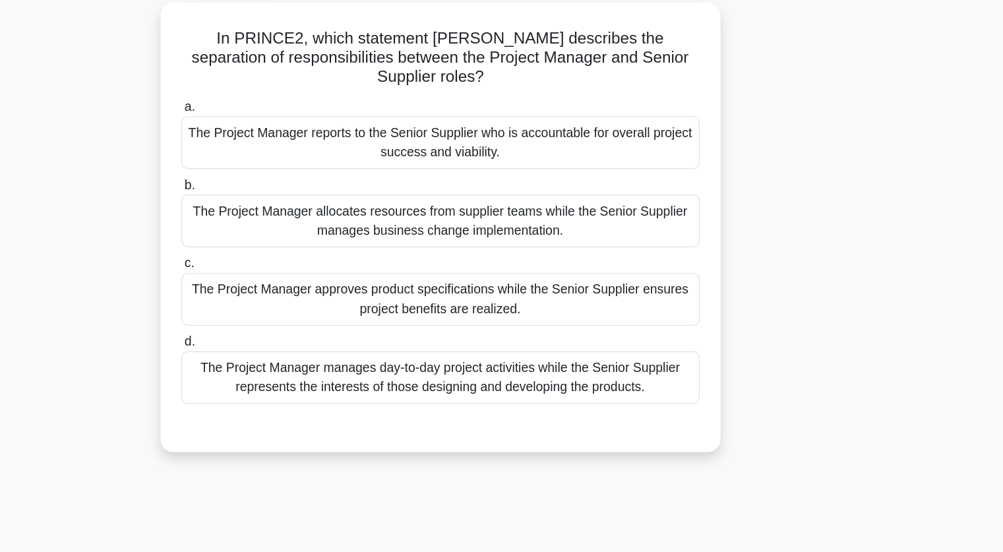
scroll to position [0, 0]
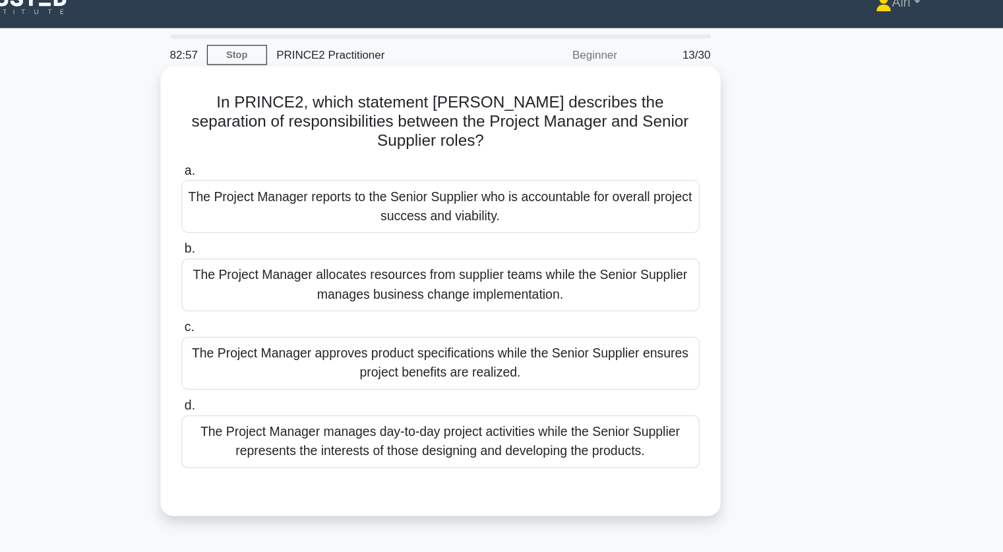
click at [612, 373] on div "The Project Manager manages day-to-day project activities while the Senior Supp…" at bounding box center [501, 383] width 427 height 44
click at [288, 358] on input "d. The Project Manager manages day-to-day project activities while the Senior S…" at bounding box center [288, 354] width 0 height 9
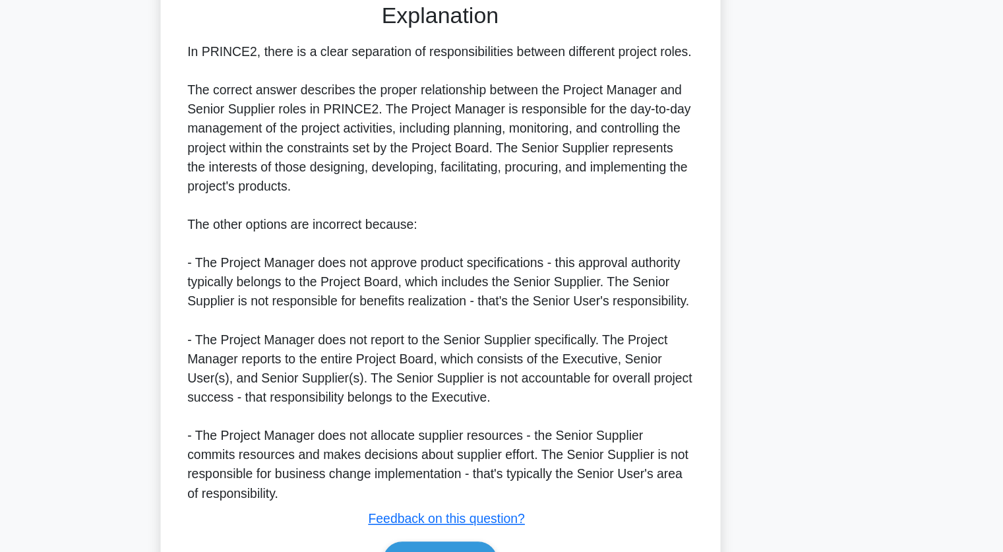
scroll to position [404, 0]
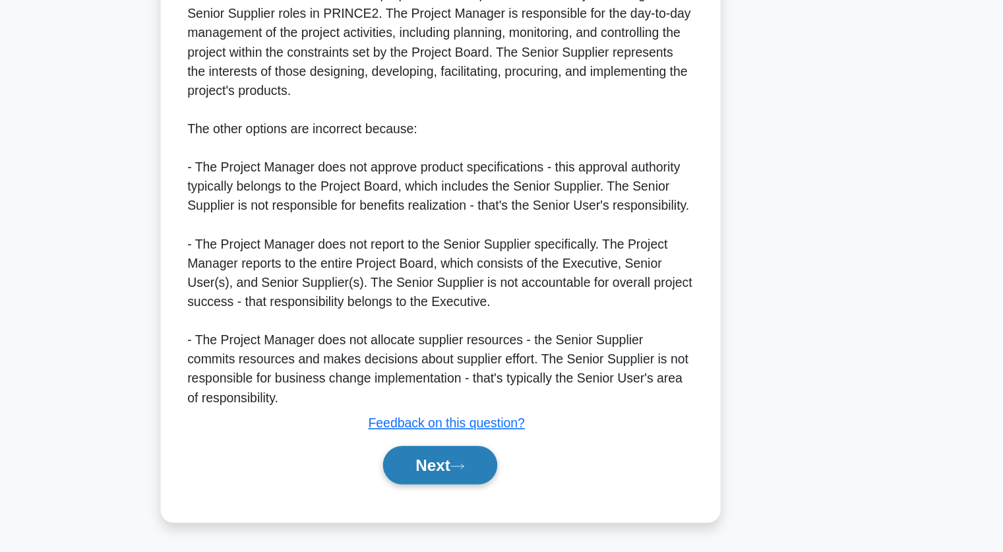
click at [473, 477] on button "Next" at bounding box center [501, 480] width 94 height 32
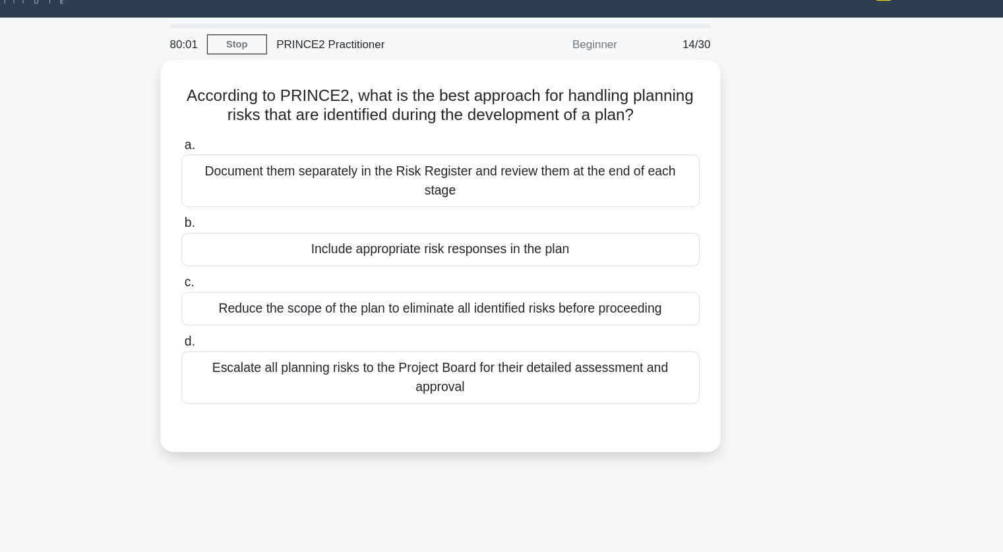
scroll to position [0, 0]
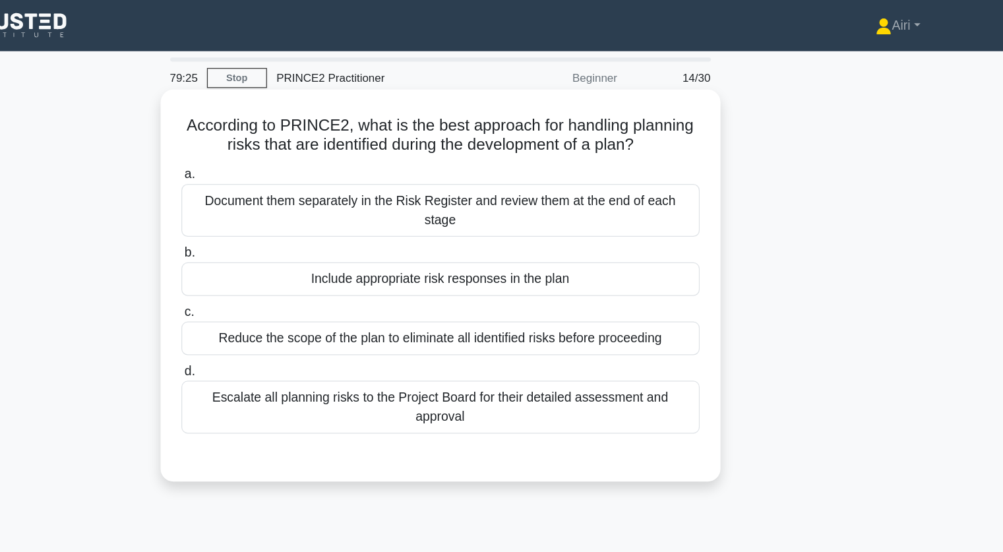
click at [692, 171] on div "Document them separately in the Risk Register and review them at the end of eac…" at bounding box center [501, 174] width 427 height 44
click at [288, 148] on input "a. Document them separately in the Risk Register and review them at the end of …" at bounding box center [288, 144] width 0 height 9
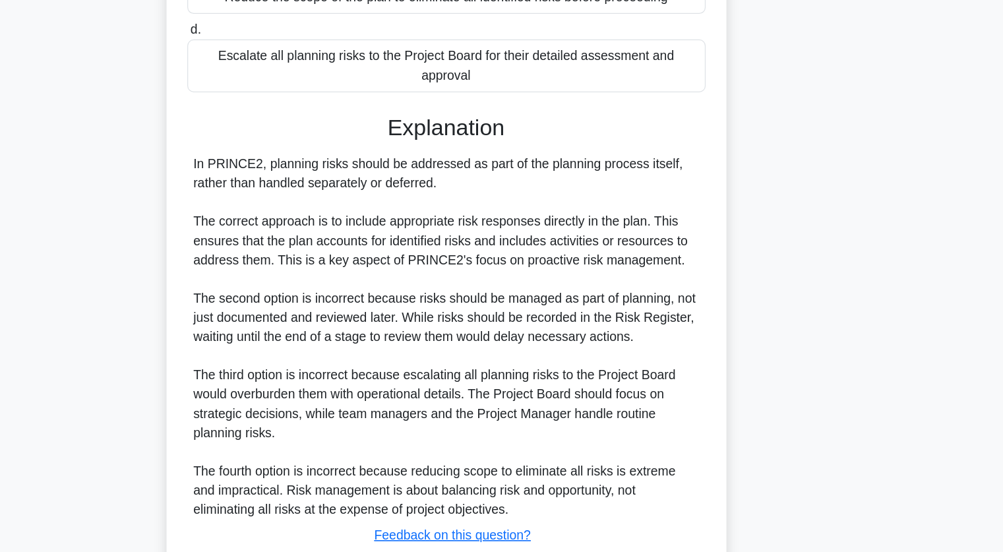
scroll to position [263, 0]
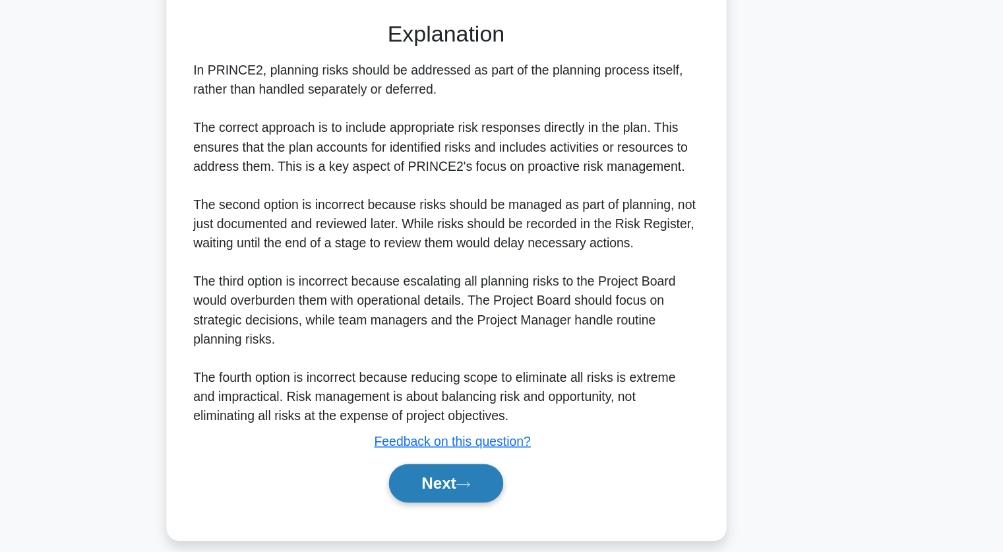
click at [532, 483] on button "Next" at bounding box center [501, 495] width 94 height 32
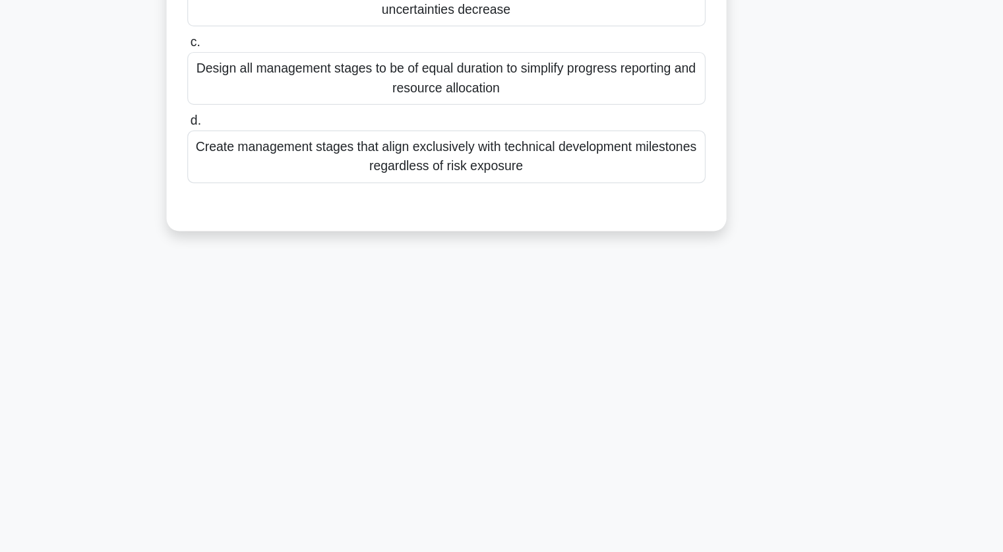
scroll to position [0, 0]
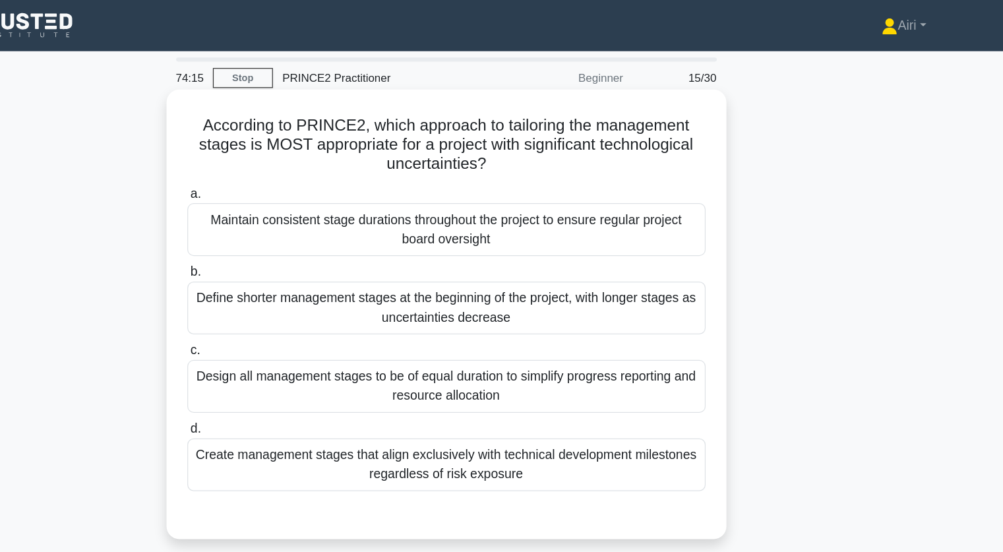
click at [528, 251] on div "Define shorter management stages at the beginning of the project, with longer s…" at bounding box center [501, 254] width 427 height 44
click at [288, 229] on input "b. Define shorter management stages at the beginning of the project, with longe…" at bounding box center [288, 224] width 0 height 9
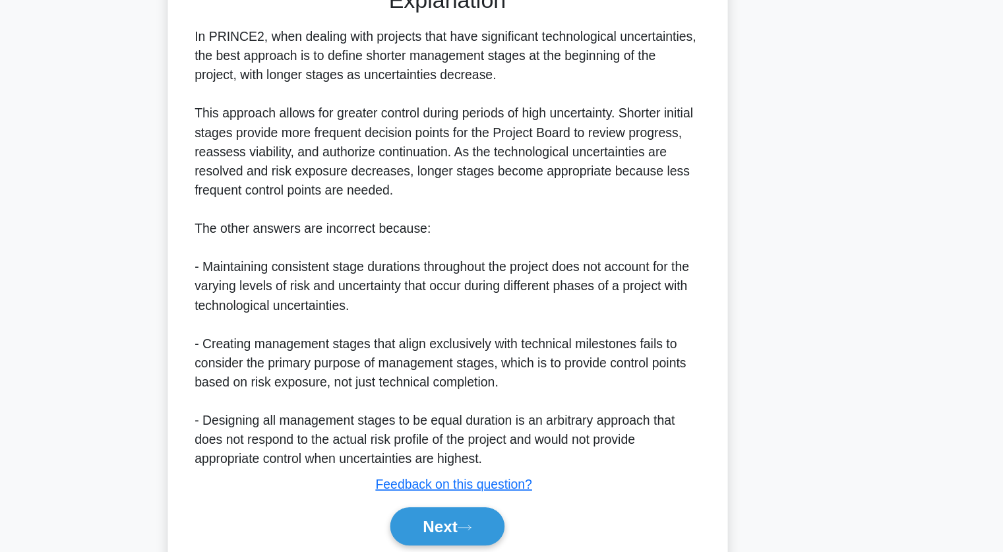
scroll to position [350, 0]
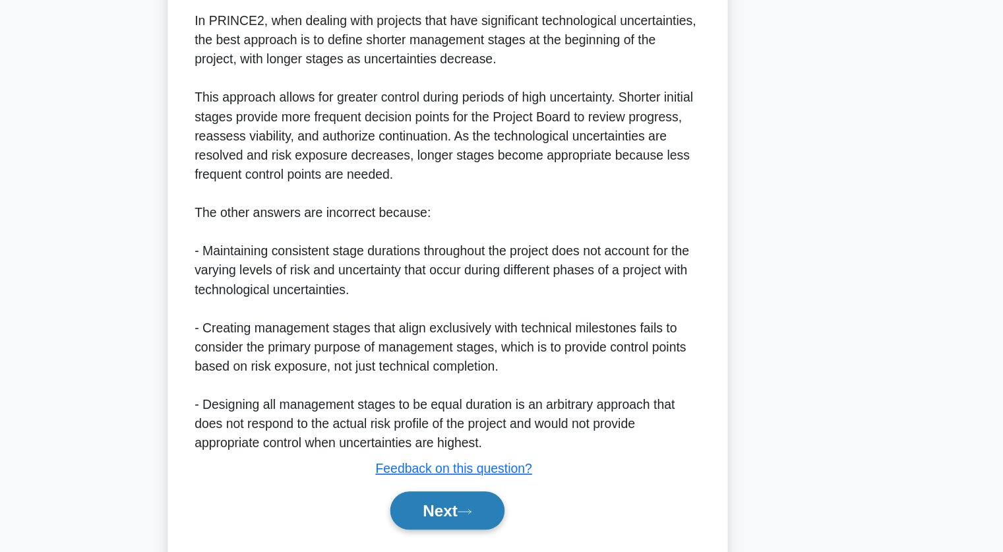
click at [511, 522] on button "Next" at bounding box center [501, 518] width 94 height 32
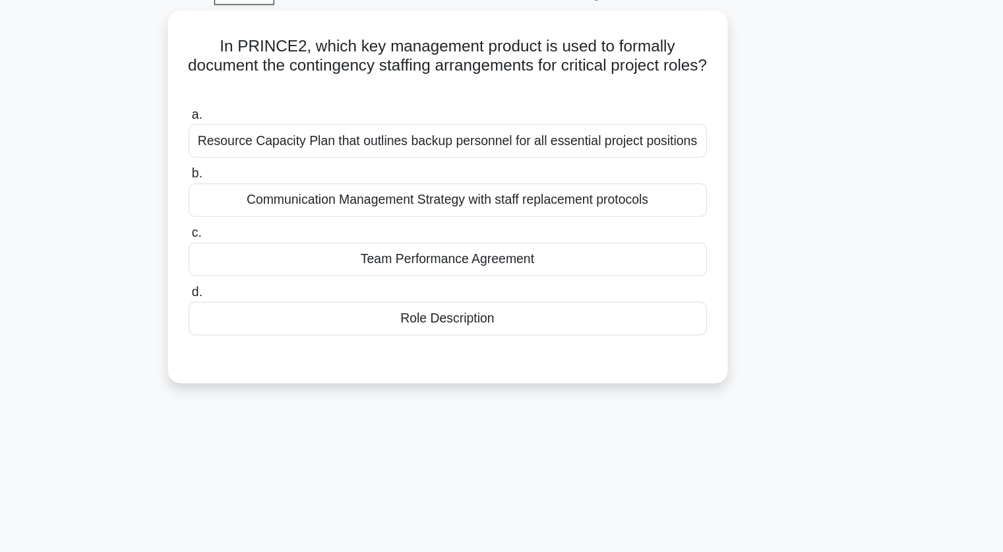
scroll to position [0, 0]
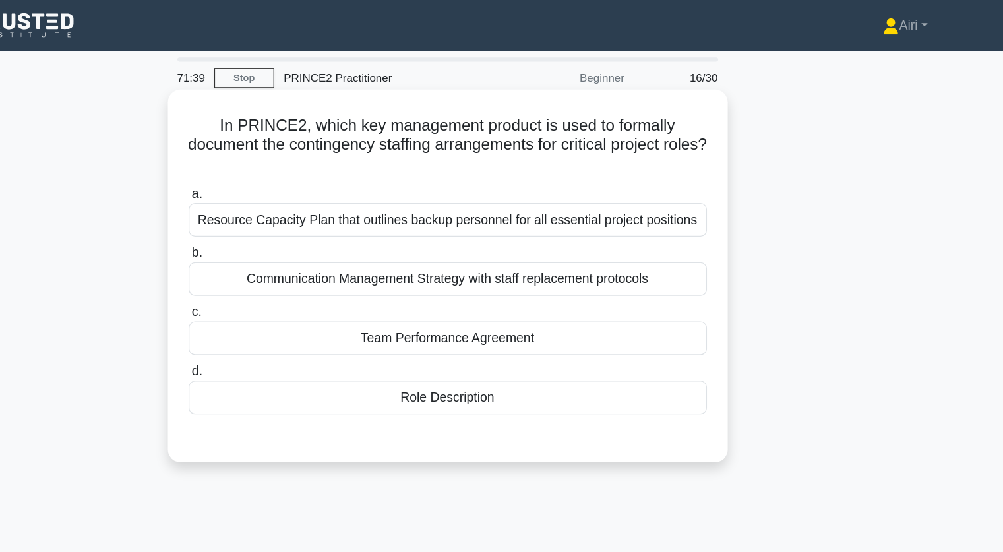
click at [544, 322] on div "Role Description" at bounding box center [501, 328] width 427 height 28
click at [288, 311] on input "d. Role Description" at bounding box center [288, 306] width 0 height 9
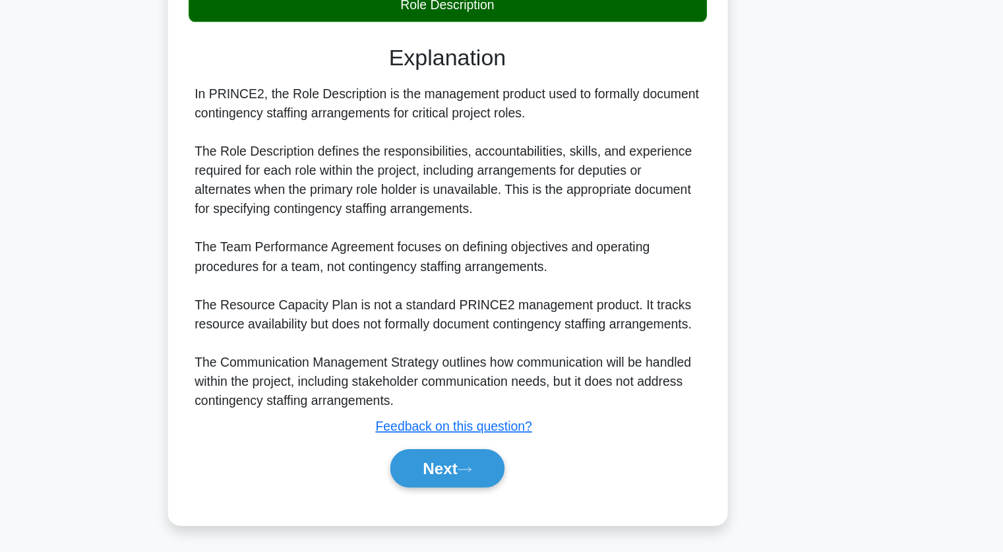
scroll to position [230, 0]
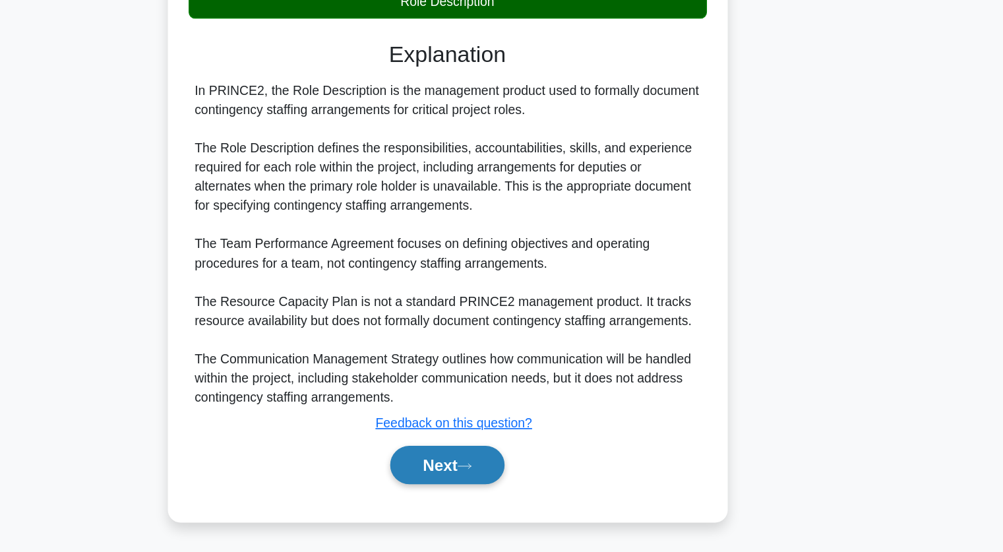
click at [502, 479] on button "Next" at bounding box center [501, 480] width 94 height 32
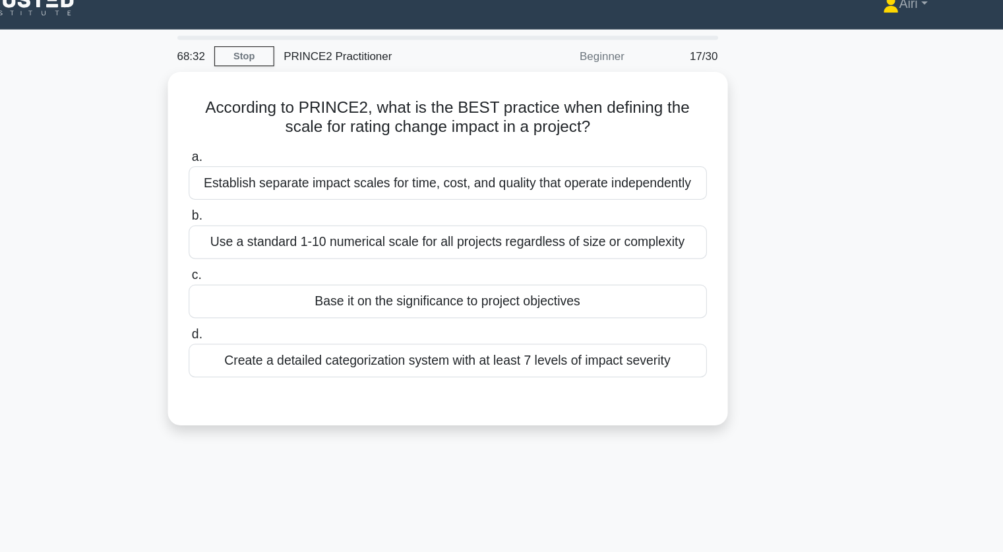
scroll to position [0, 0]
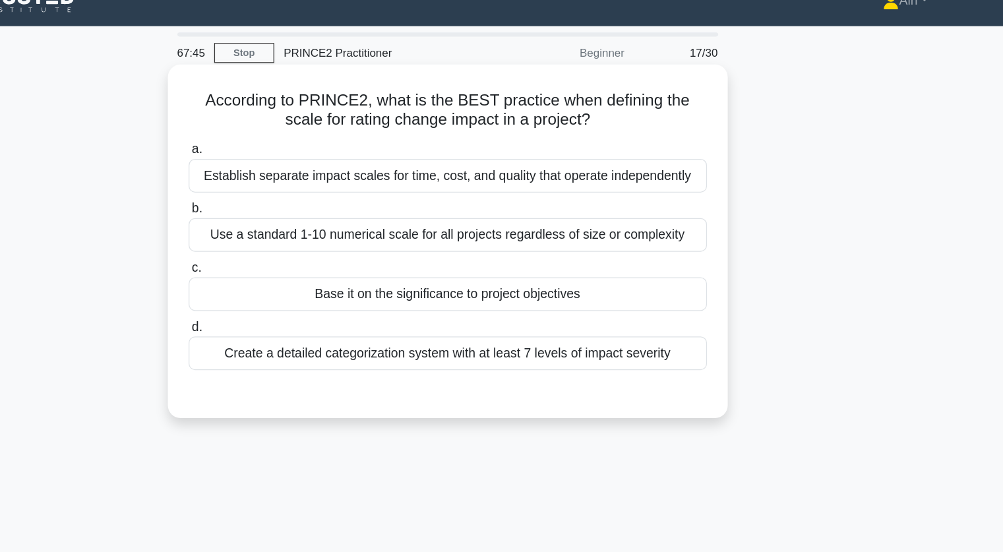
click at [619, 261] on div "Base it on the significance to project objectives" at bounding box center [501, 263] width 427 height 28
click at [288, 246] on input "c. Base it on the significance to project objectives" at bounding box center [288, 241] width 0 height 9
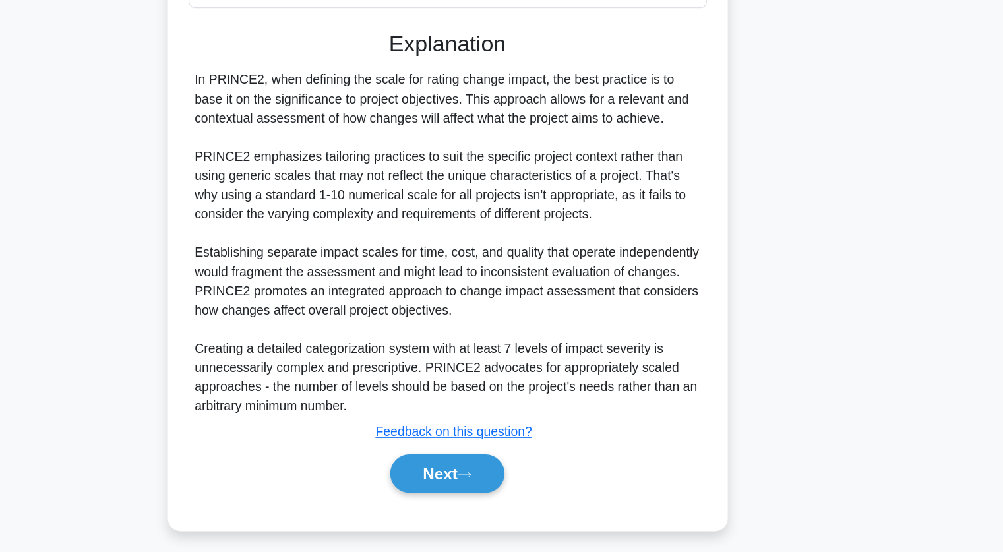
scroll to position [230, 0]
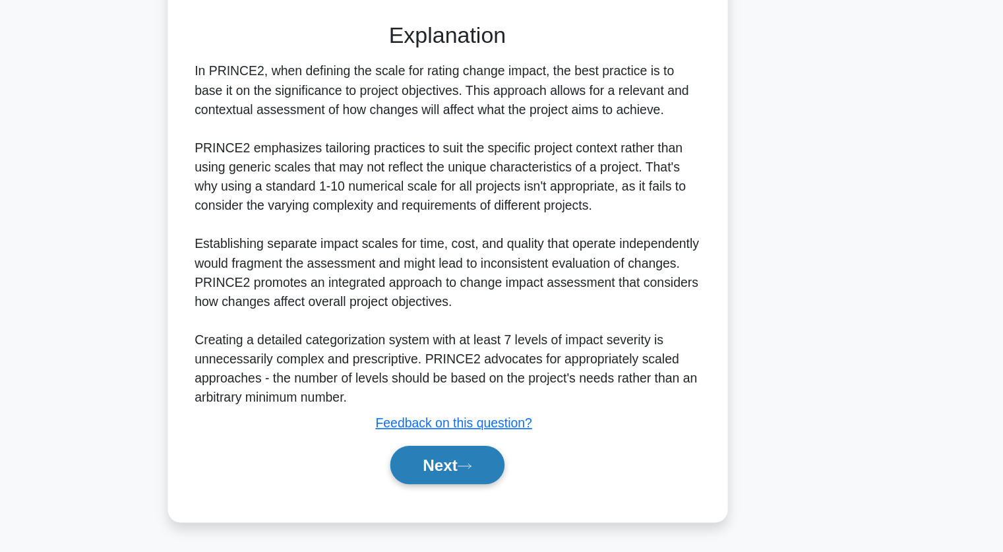
click at [541, 480] on button "Next" at bounding box center [501, 480] width 94 height 32
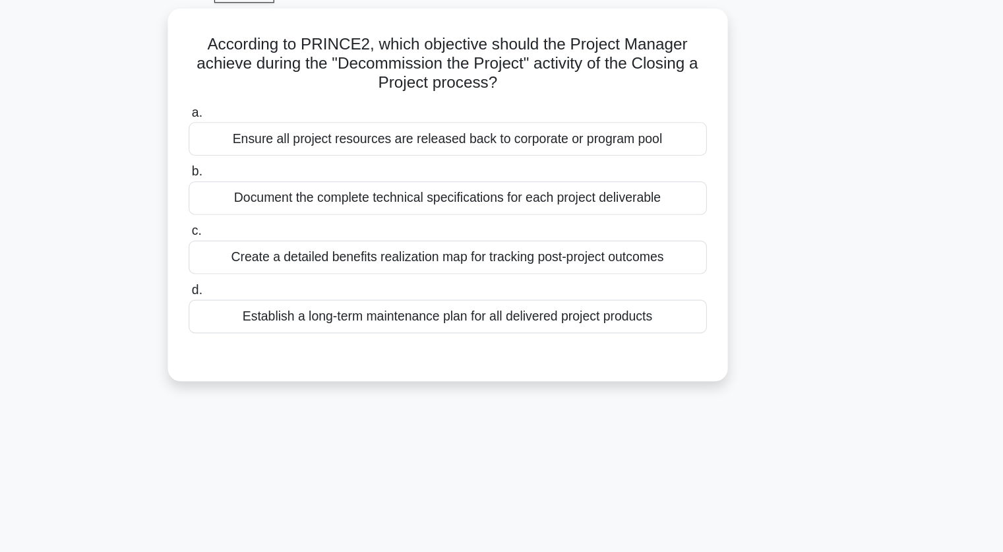
scroll to position [0, 0]
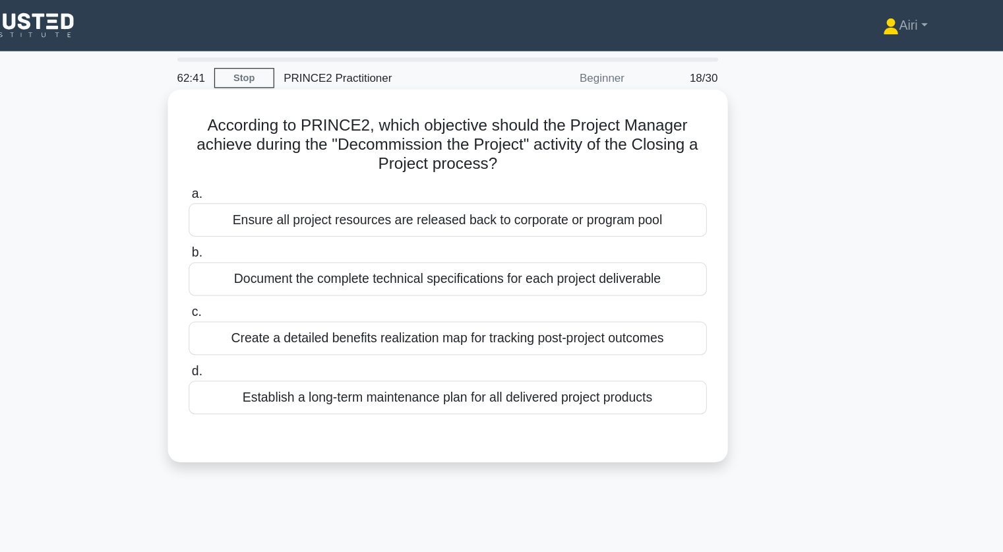
click at [472, 284] on div "Create a detailed benefits realization map for tracking post-project outcomes" at bounding box center [501, 279] width 427 height 28
click at [288, 262] on input "c. Create a detailed benefits realization map for tracking post-project outcomes" at bounding box center [288, 257] width 0 height 9
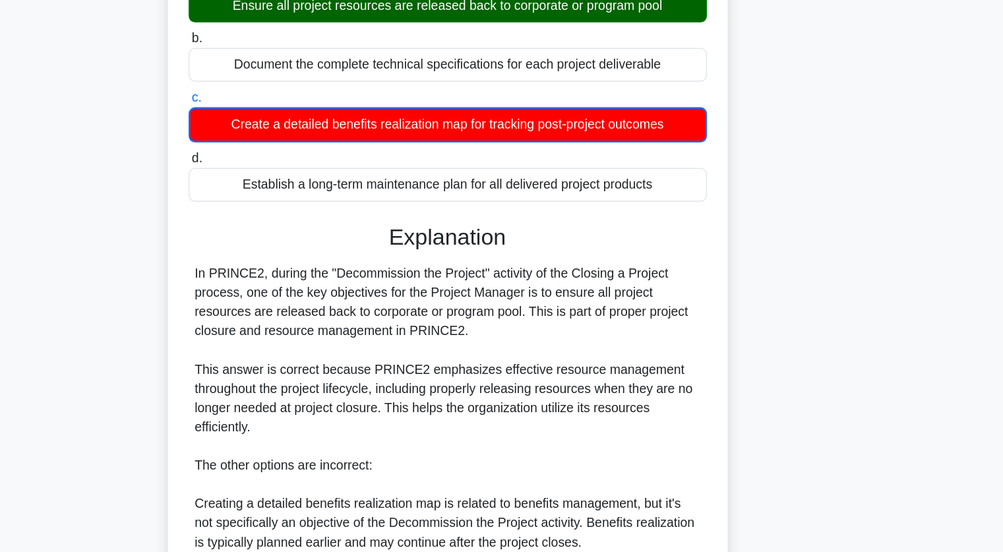
scroll to position [80, 0]
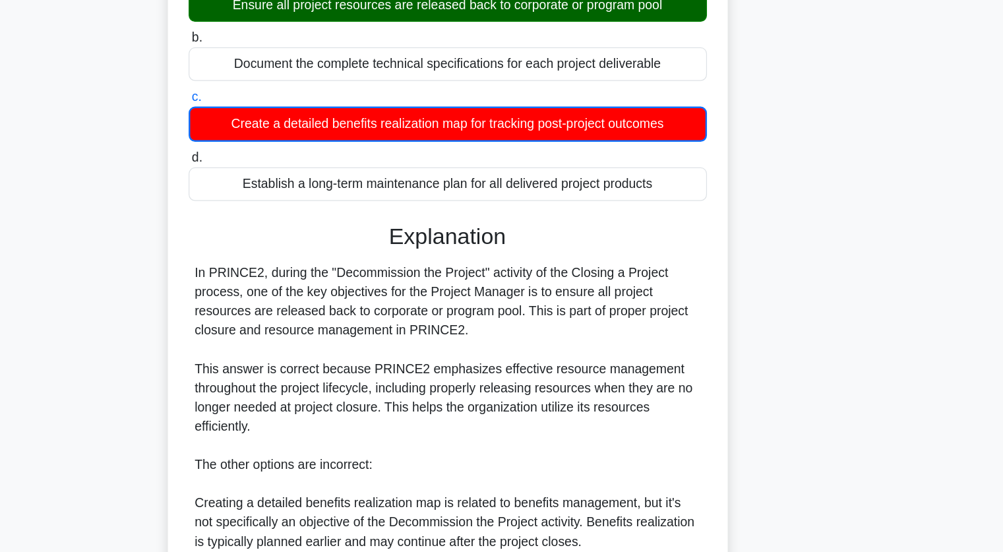
click at [379, 317] on div "In PRINCE2, during the "Decommission the Project" activity of the Closing a Pro…" at bounding box center [501, 480] width 417 height 332
click at [424, 326] on div "In PRINCE2, during the "Decommission the Project" activity of the Closing a Pro…" at bounding box center [501, 480] width 417 height 332
copy div "Decommission"
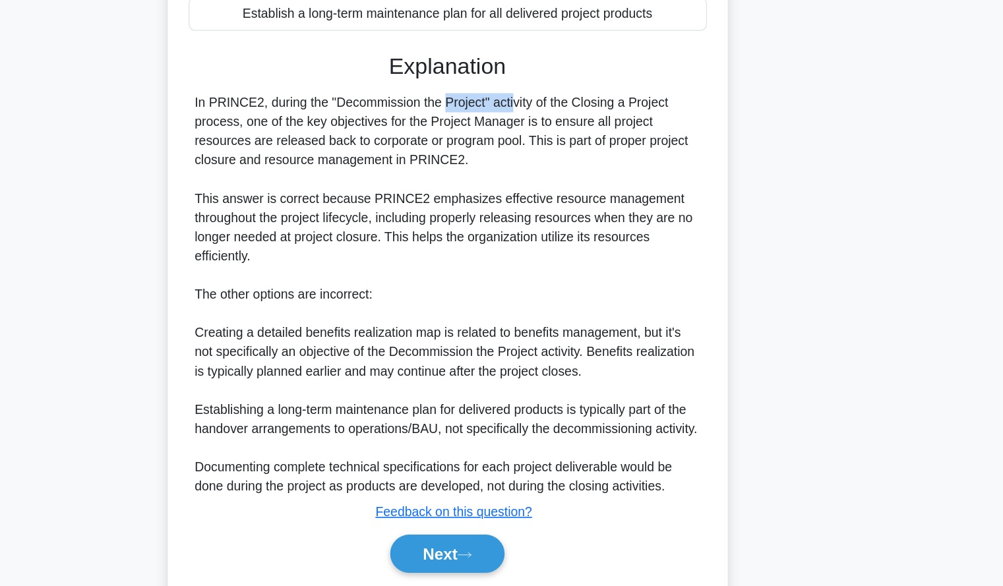
scroll to position [260, 0]
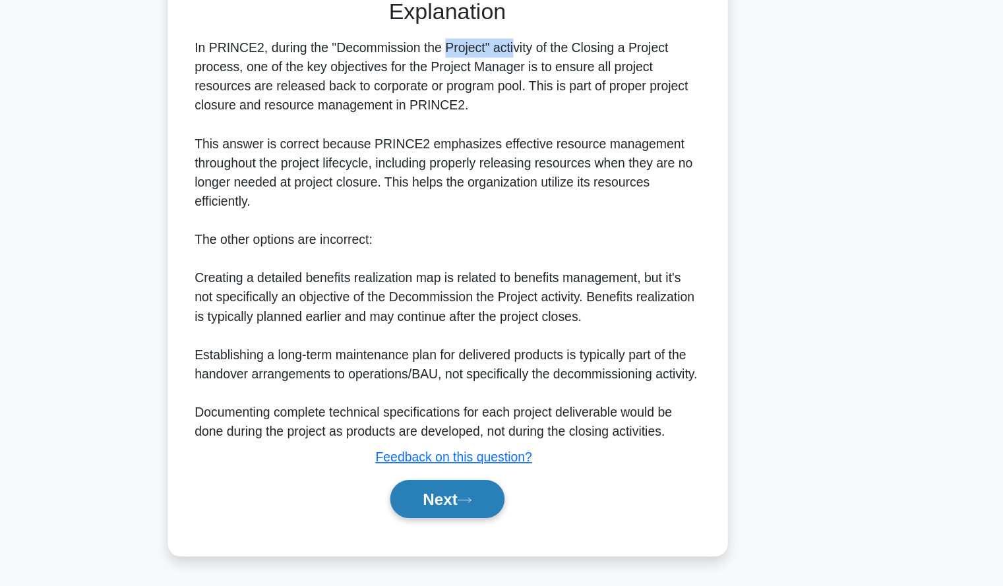
click at [501, 512] on button "Next" at bounding box center [501, 515] width 94 height 32
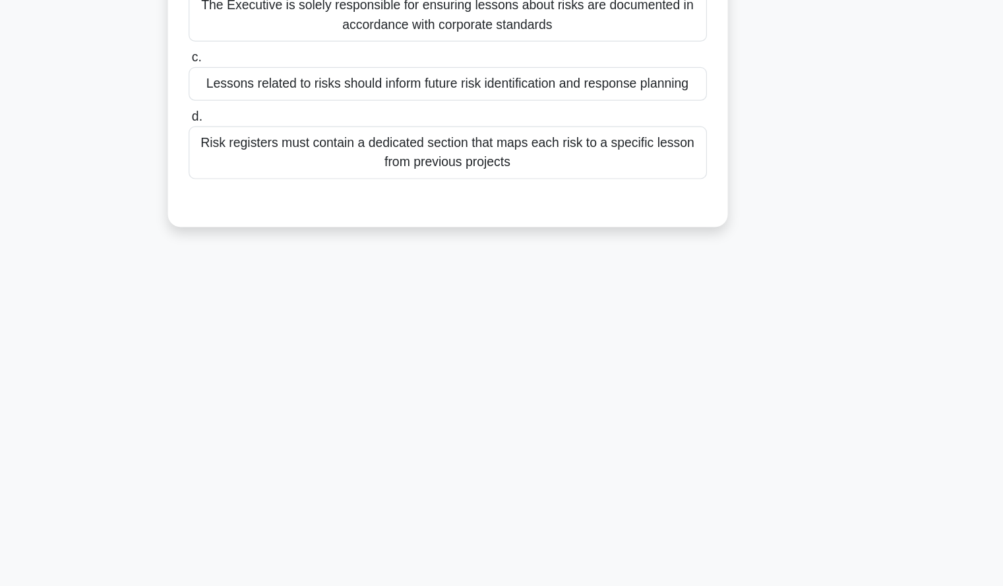
scroll to position [0, 0]
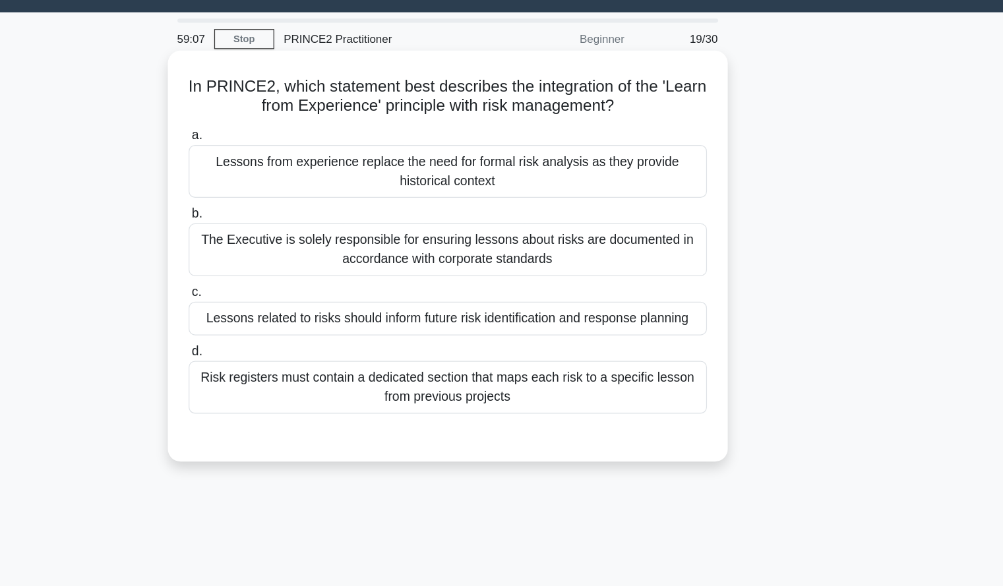
click at [666, 295] on div "Lessons related to risks should inform future risk identification and response …" at bounding box center [501, 295] width 427 height 28
click at [288, 278] on input "c. Lessons related to risks should inform future risk identification and respon…" at bounding box center [288, 273] width 0 height 9
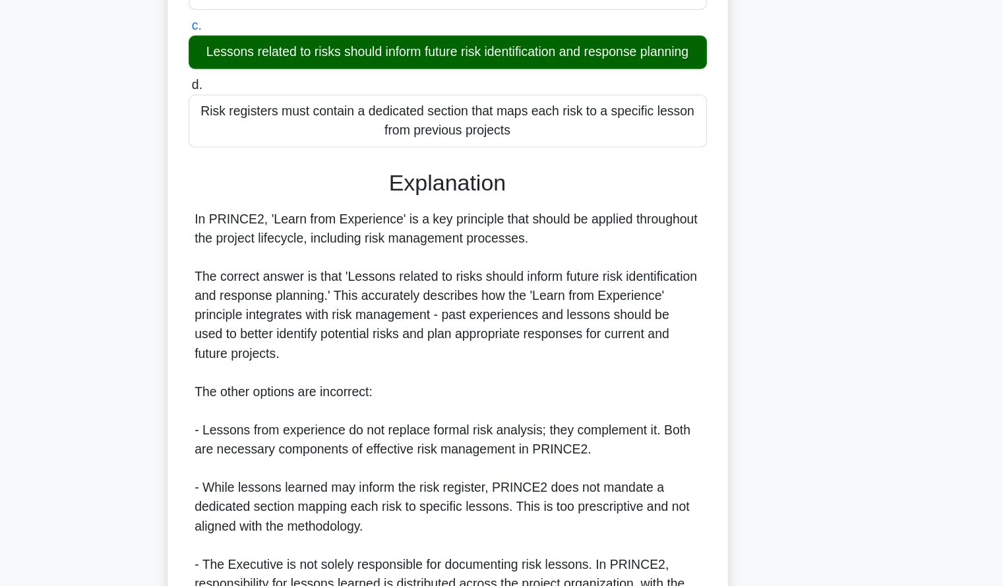
scroll to position [291, 0]
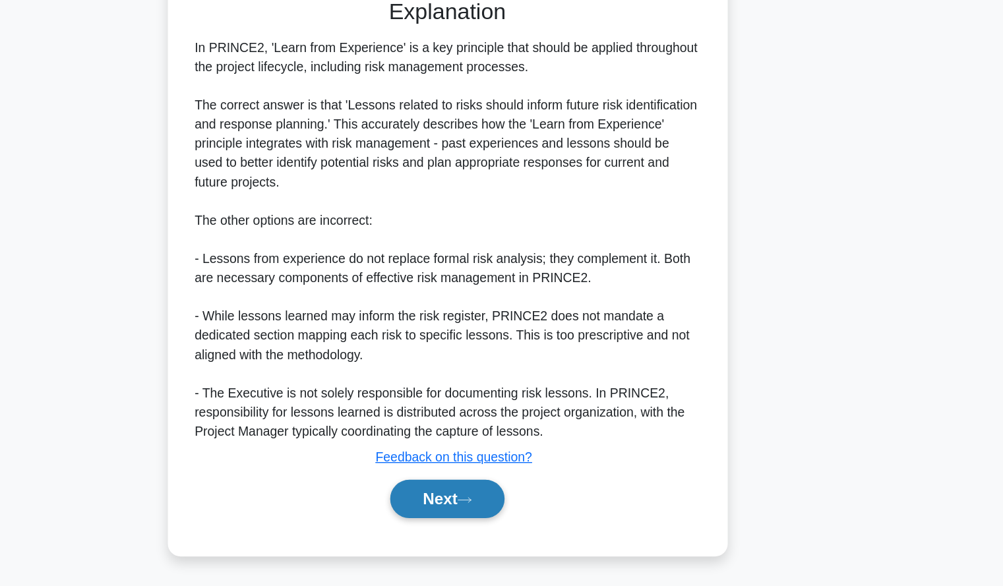
click at [522, 517] on icon at bounding box center [516, 515] width 12 height 7
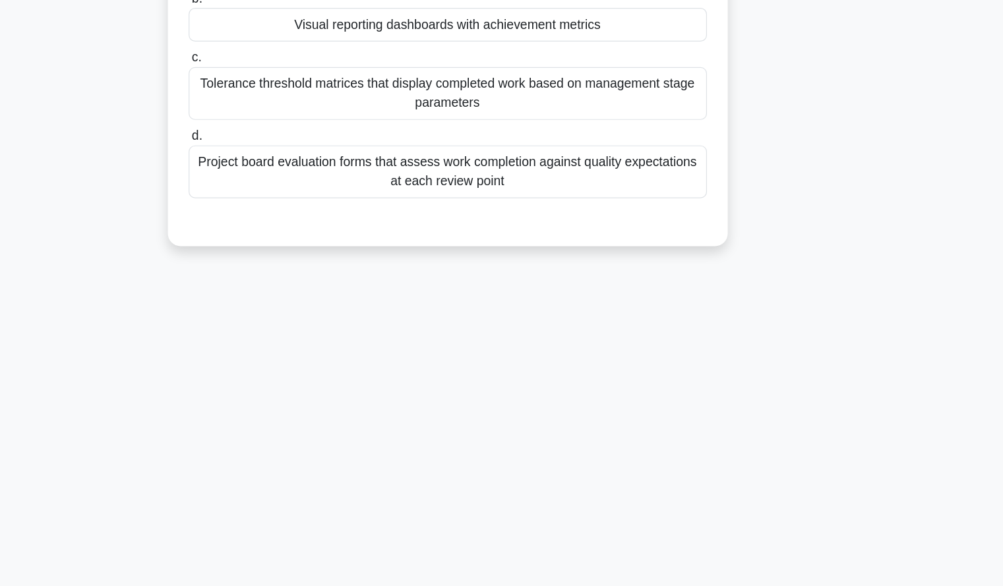
scroll to position [0, 0]
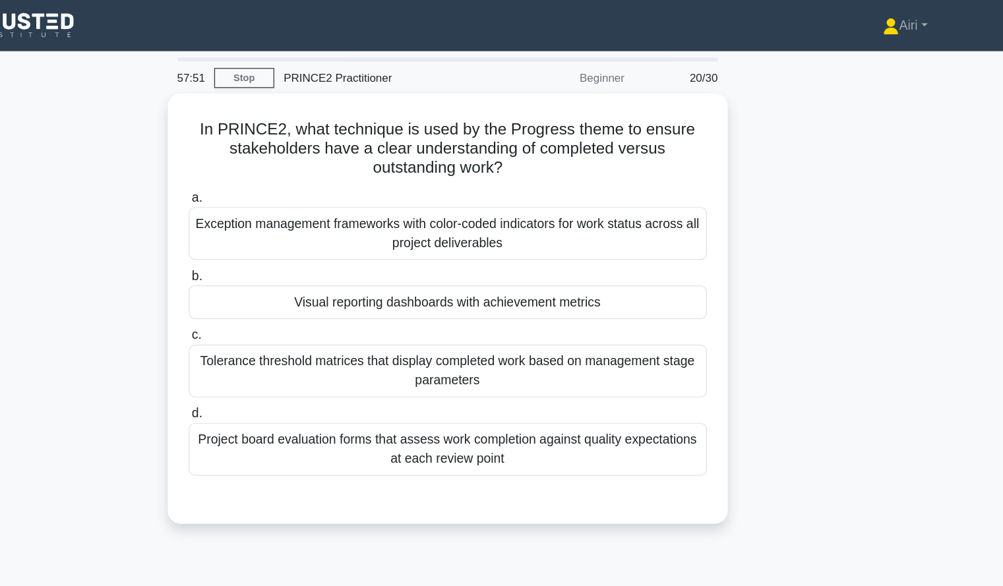
click at [135, 333] on div "In PRINCE2, what technique is used by the Progress theme to ensure stakeholders…" at bounding box center [502, 262] width 871 height 371
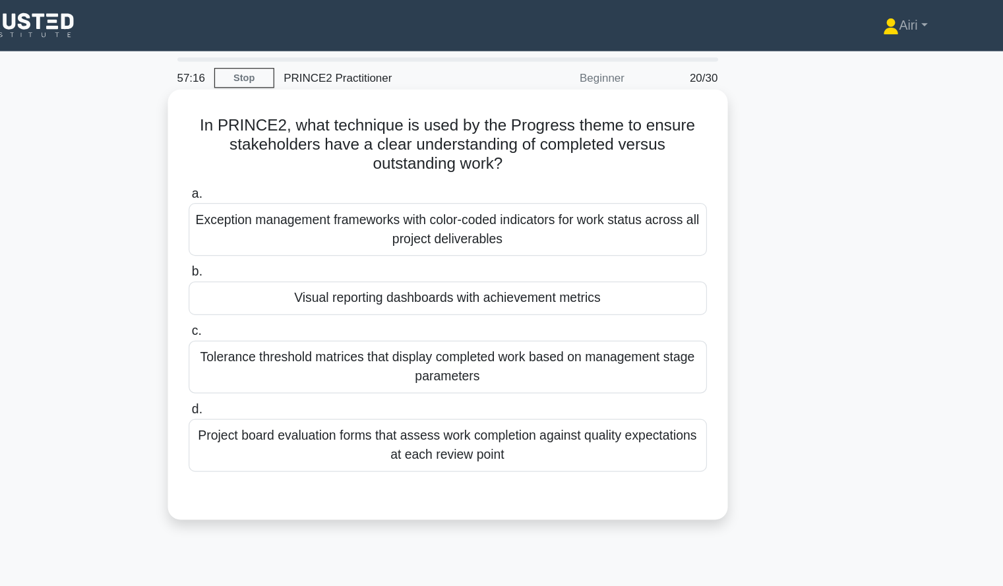
click at [547, 253] on div "Visual reporting dashboards with achievement metrics" at bounding box center [501, 246] width 427 height 28
click at [288, 229] on input "b. Visual reporting dashboards with achievement metrics" at bounding box center [288, 224] width 0 height 9
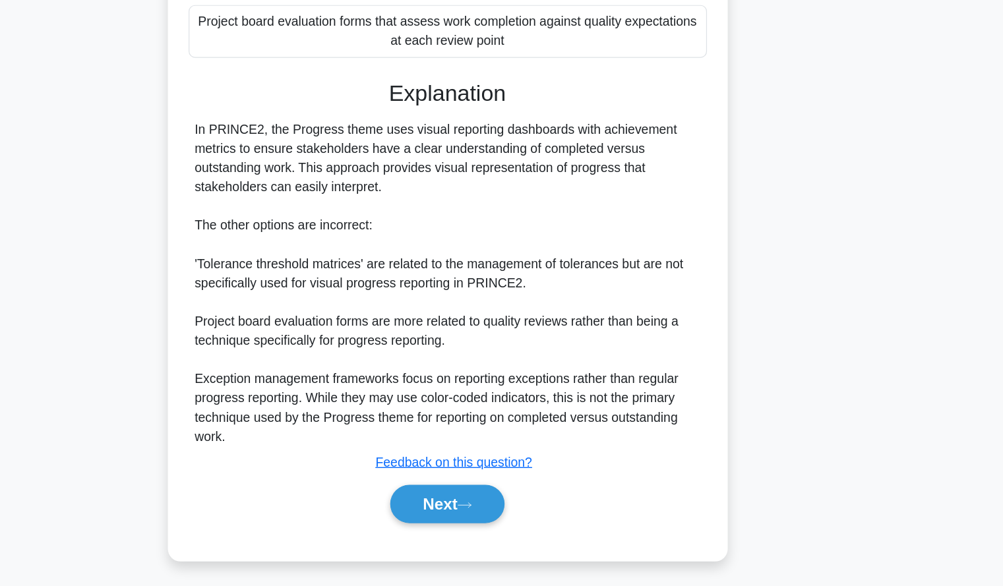
scroll to position [243, 0]
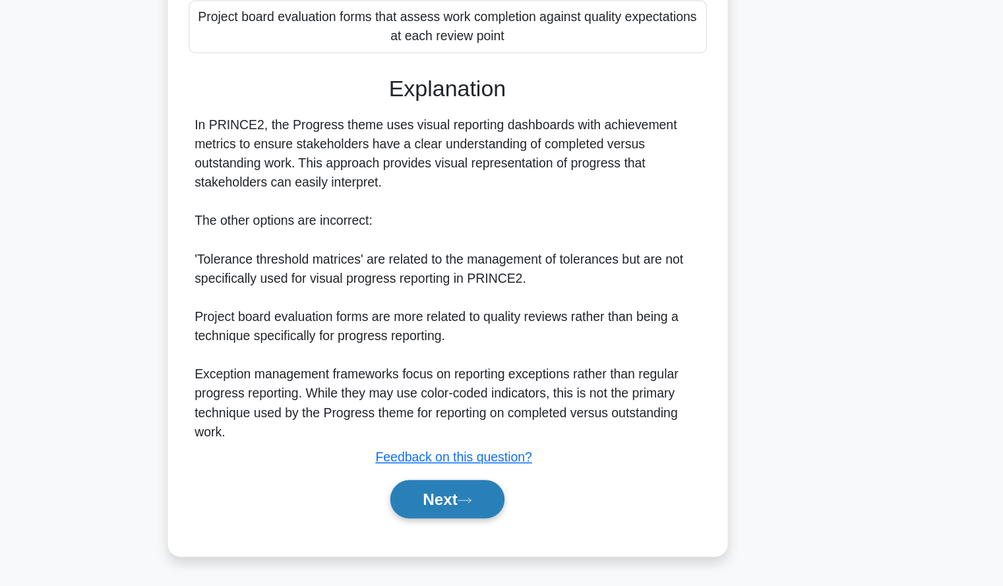
click at [516, 520] on button "Next" at bounding box center [501, 515] width 94 height 32
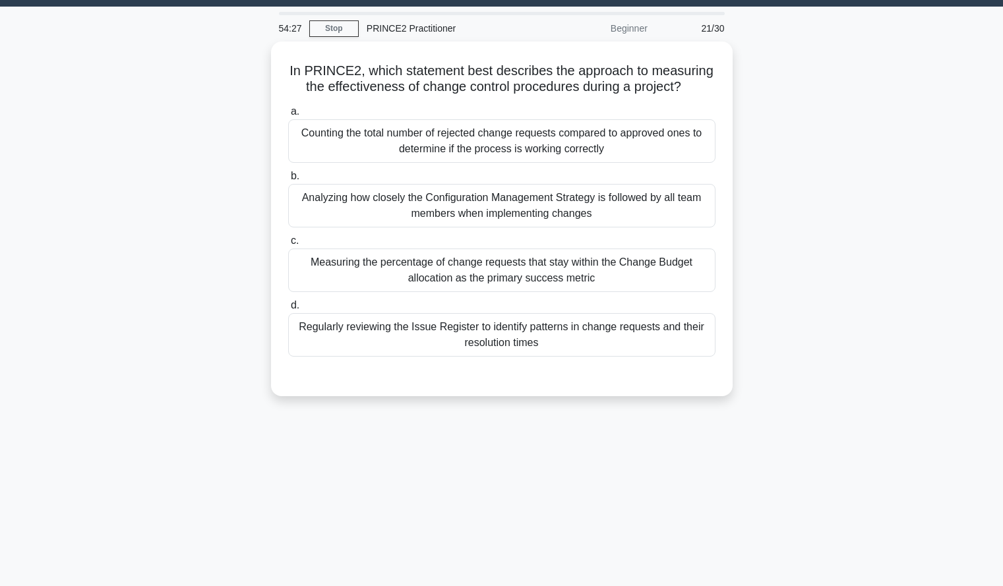
scroll to position [36, 0]
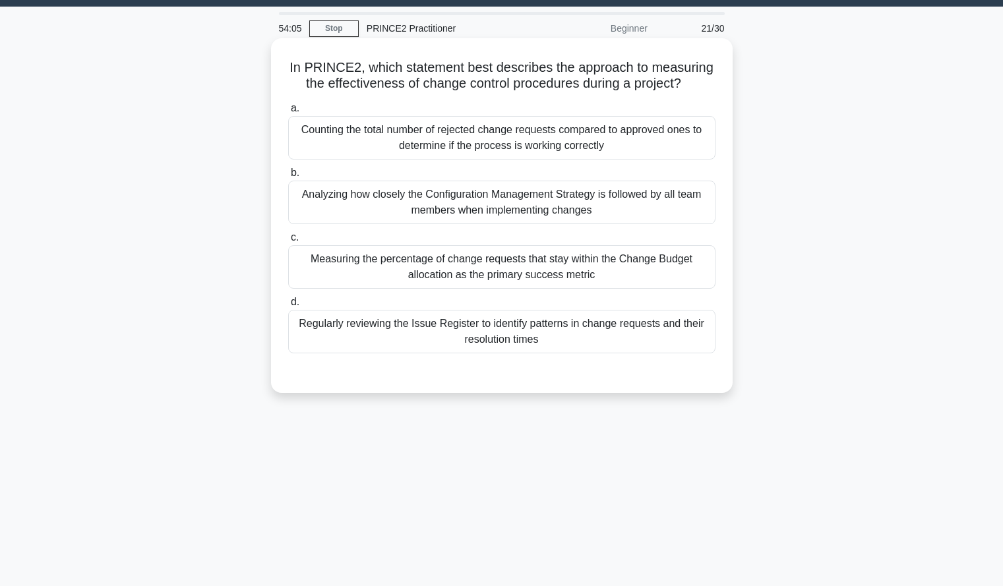
click at [671, 332] on div "Regularly reviewing the Issue Register to identify patterns in change requests …" at bounding box center [501, 332] width 427 height 44
click at [288, 307] on input "d. Regularly reviewing the Issue Register to identify patterns in change reques…" at bounding box center [288, 302] width 0 height 9
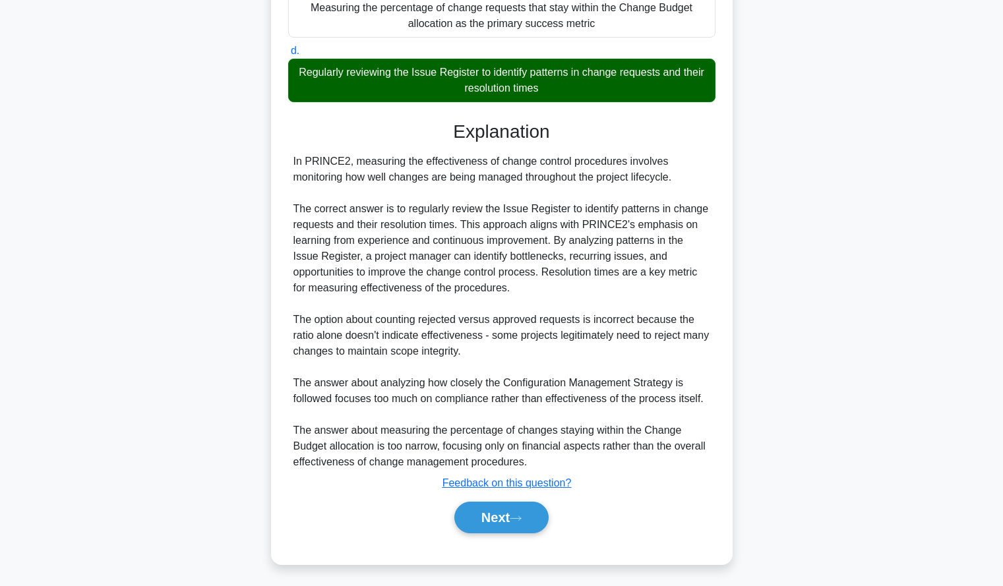
scroll to position [290, 0]
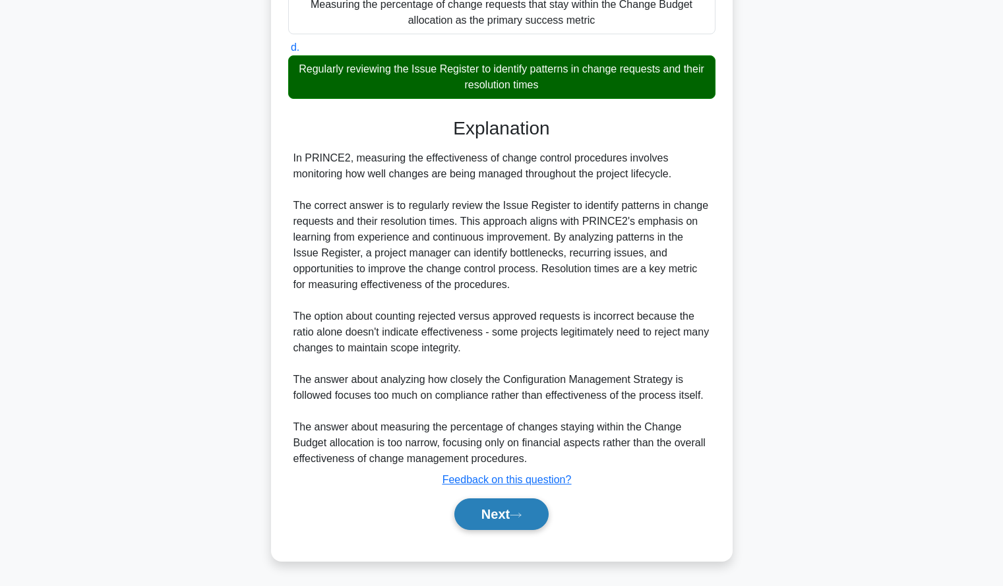
click at [486, 514] on button "Next" at bounding box center [501, 515] width 94 height 32
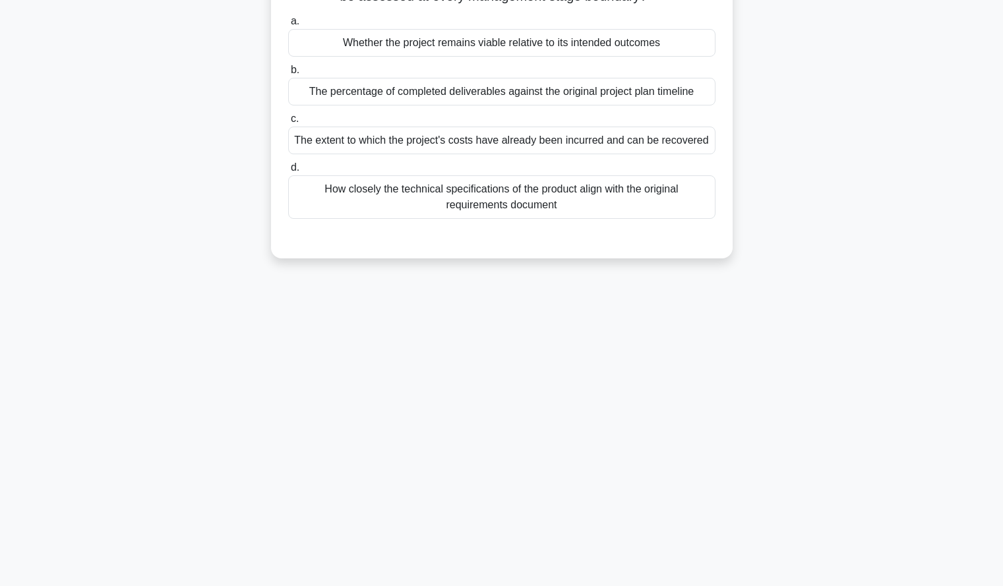
scroll to position [0, 0]
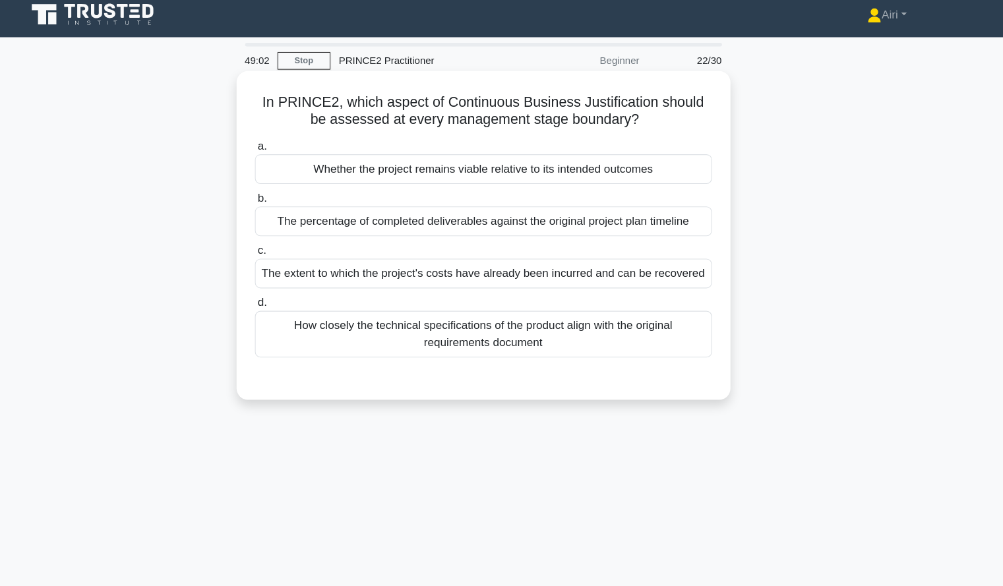
click at [676, 159] on div "Whether the project remains viable relative to its intended outcomes" at bounding box center [501, 166] width 427 height 28
click at [288, 148] on input "a. Whether the project remains viable relative to its intended outcomes" at bounding box center [288, 144] width 0 height 9
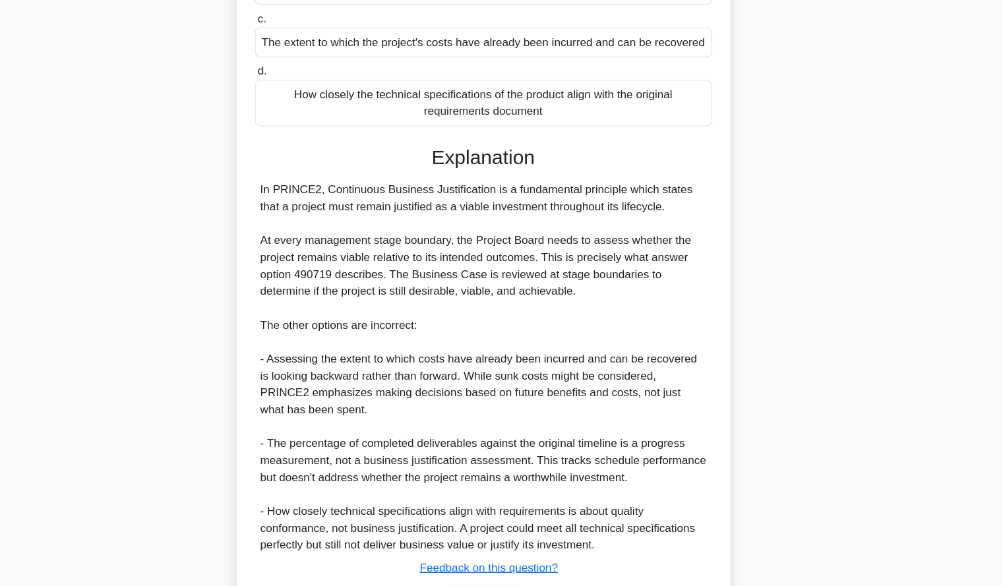
scroll to position [275, 0]
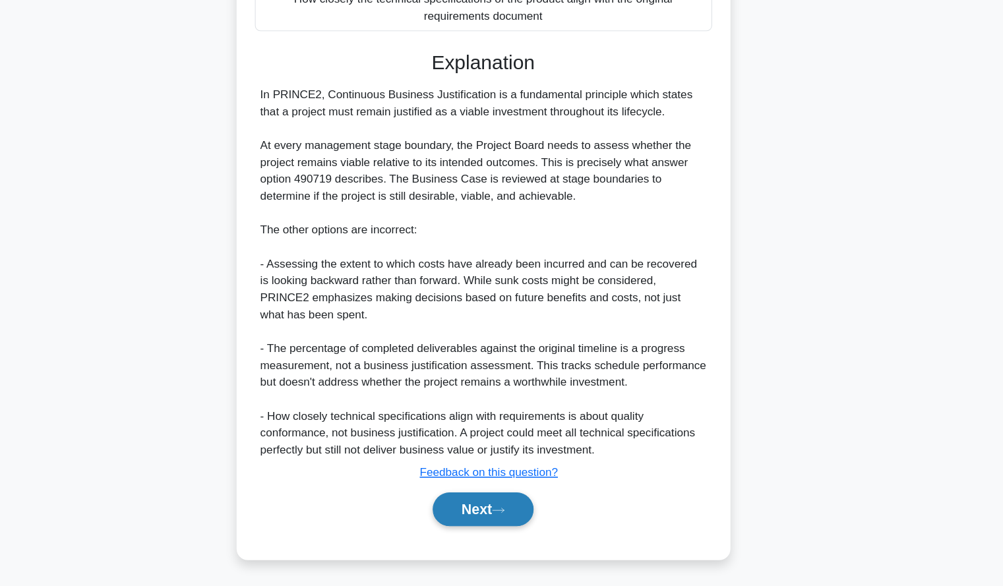
click at [531, 521] on button "Next" at bounding box center [501, 515] width 94 height 32
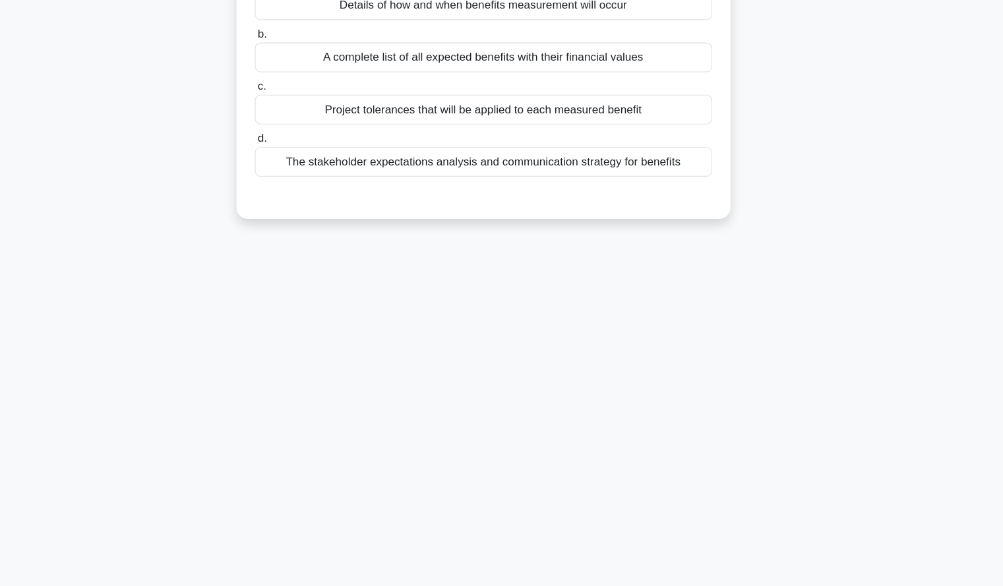
scroll to position [0, 0]
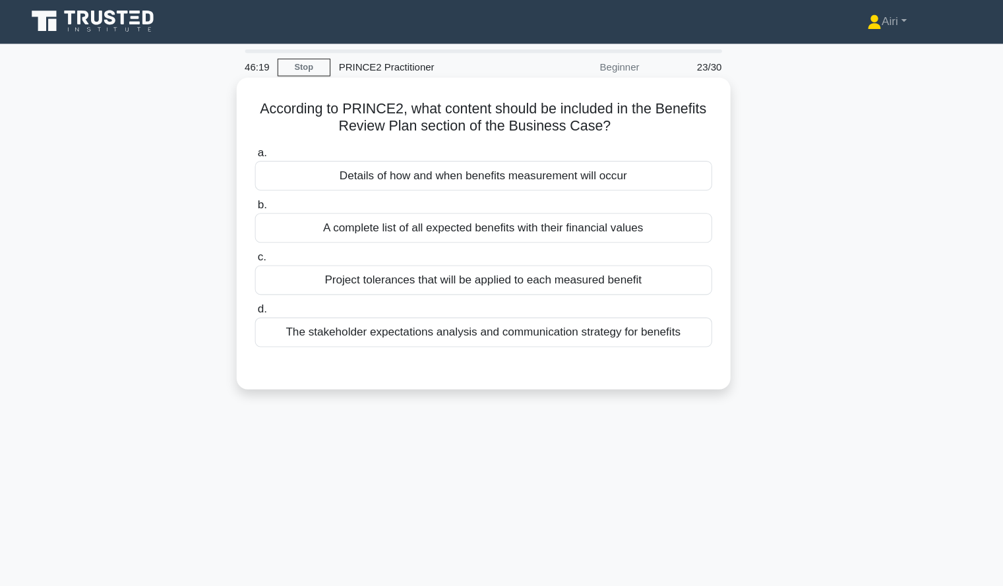
click at [674, 168] on div "Details of how and when benefits measurement will occur" at bounding box center [501, 166] width 427 height 28
click at [288, 148] on input "a. Details of how and when benefits measurement will occur" at bounding box center [288, 144] width 0 height 9
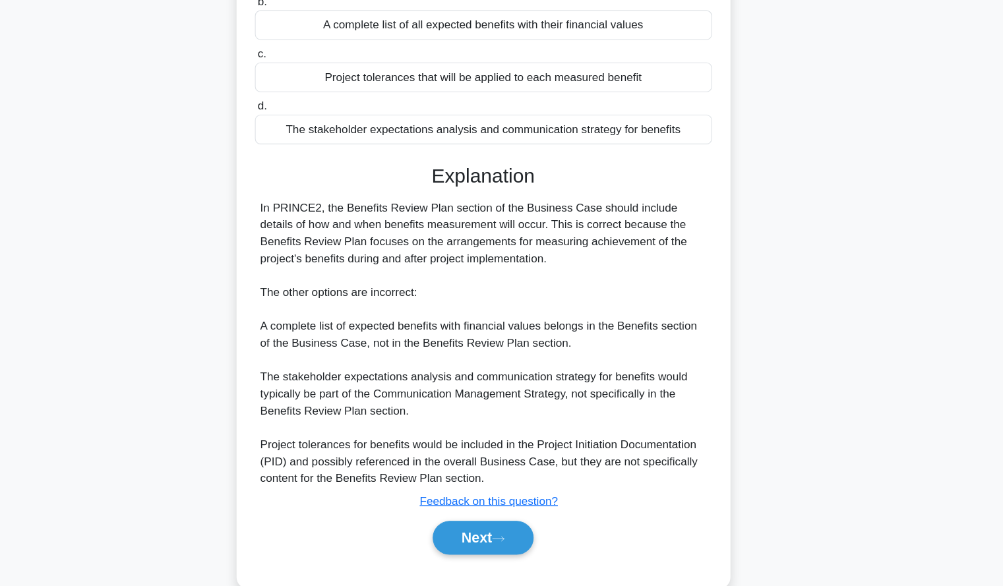
scroll to position [180, 0]
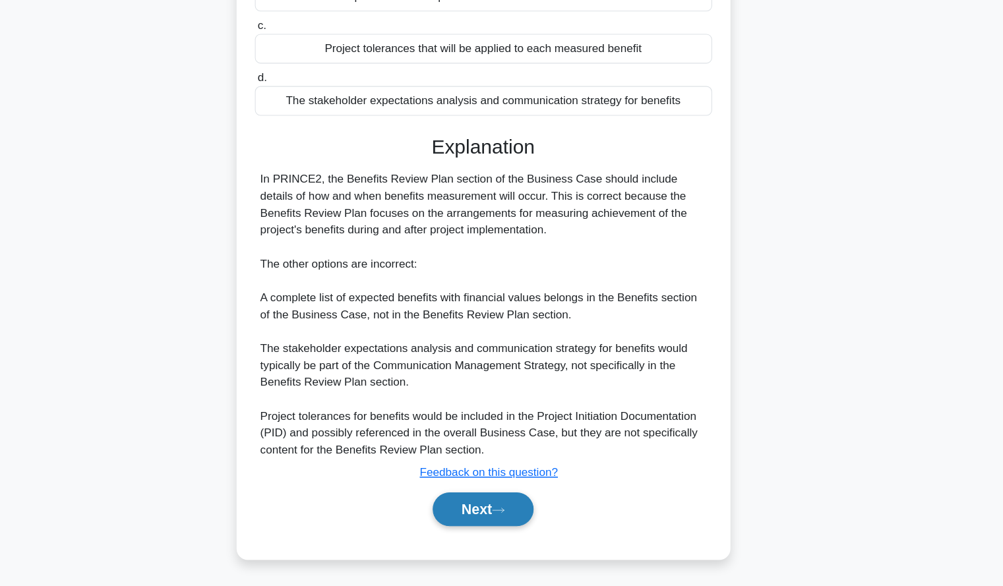
click at [461, 518] on button "Next" at bounding box center [501, 515] width 94 height 32
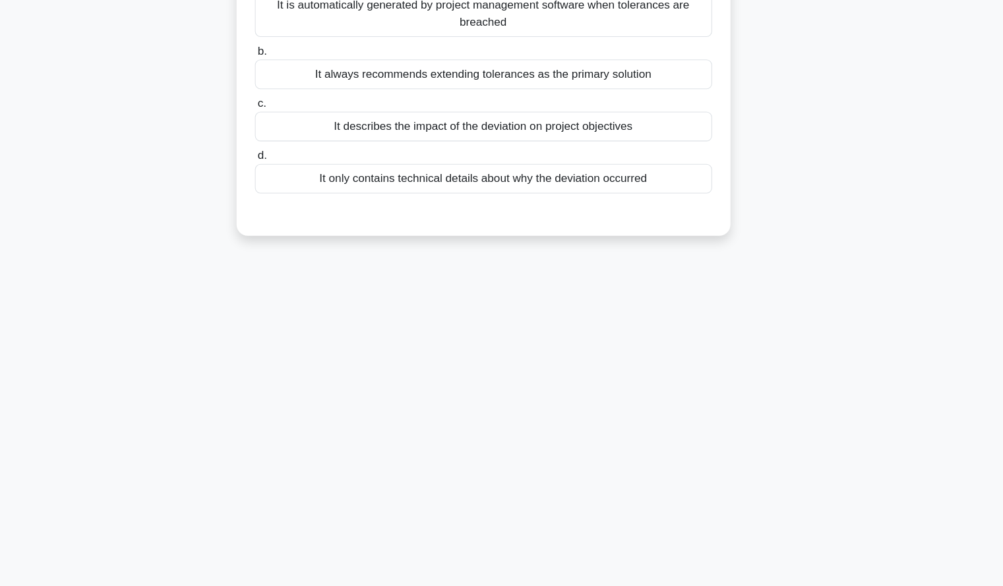
scroll to position [0, 0]
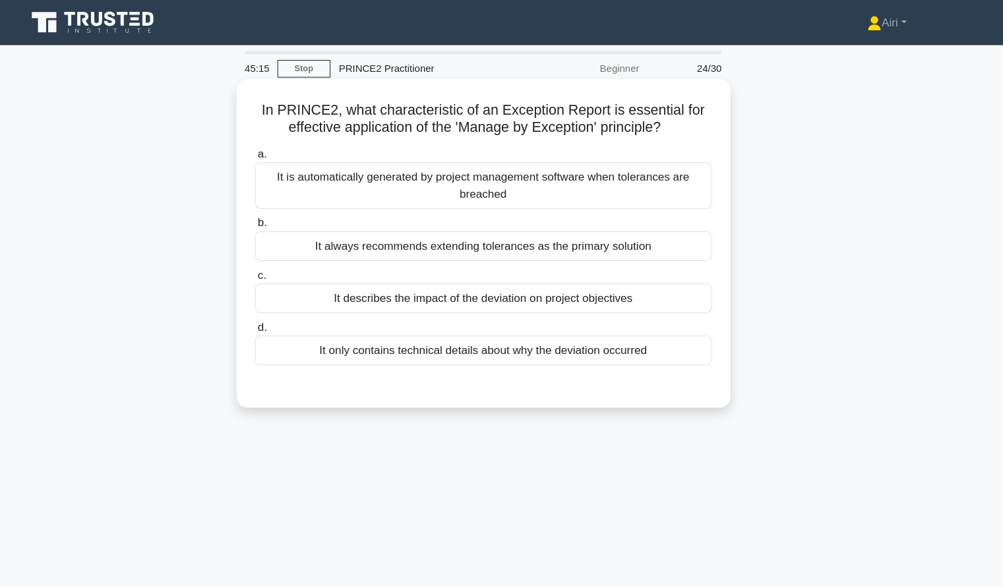
click at [659, 281] on div "It describes the impact of the deviation on project objectives" at bounding box center [501, 279] width 427 height 28
click at [288, 262] on input "c. It describes the impact of the deviation on project objectives" at bounding box center [288, 257] width 0 height 9
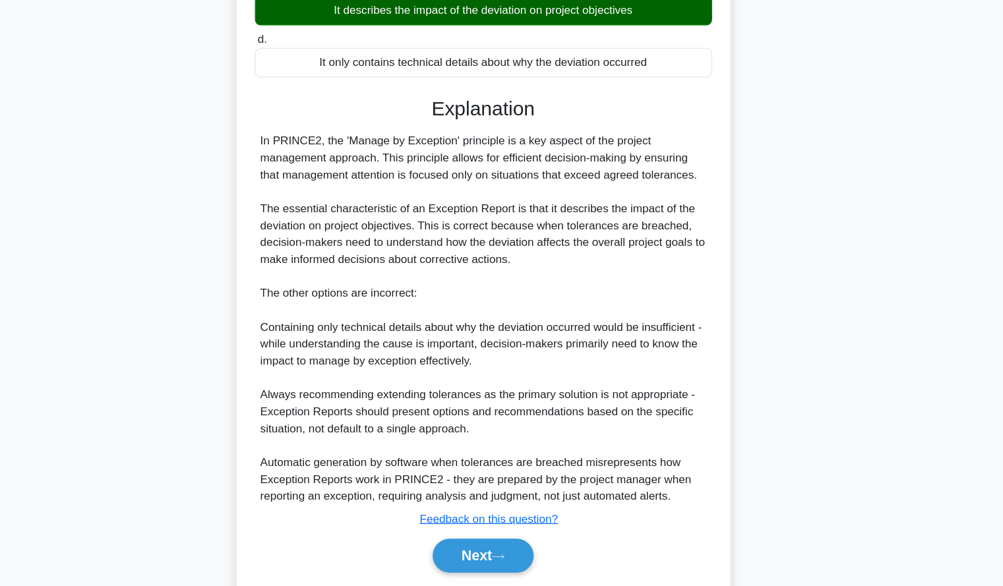
scroll to position [275, 0]
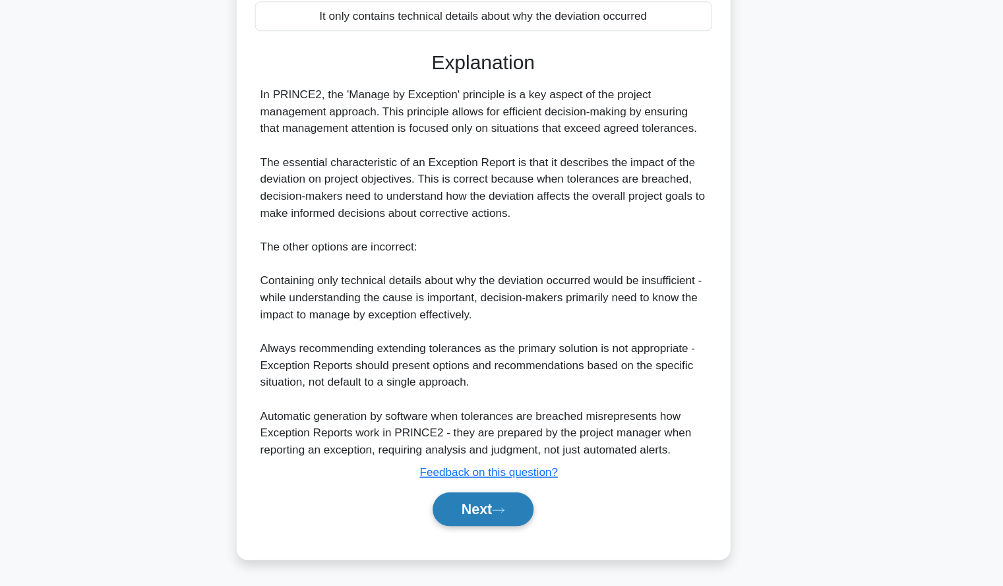
click at [513, 503] on button "Next" at bounding box center [501, 515] width 94 height 32
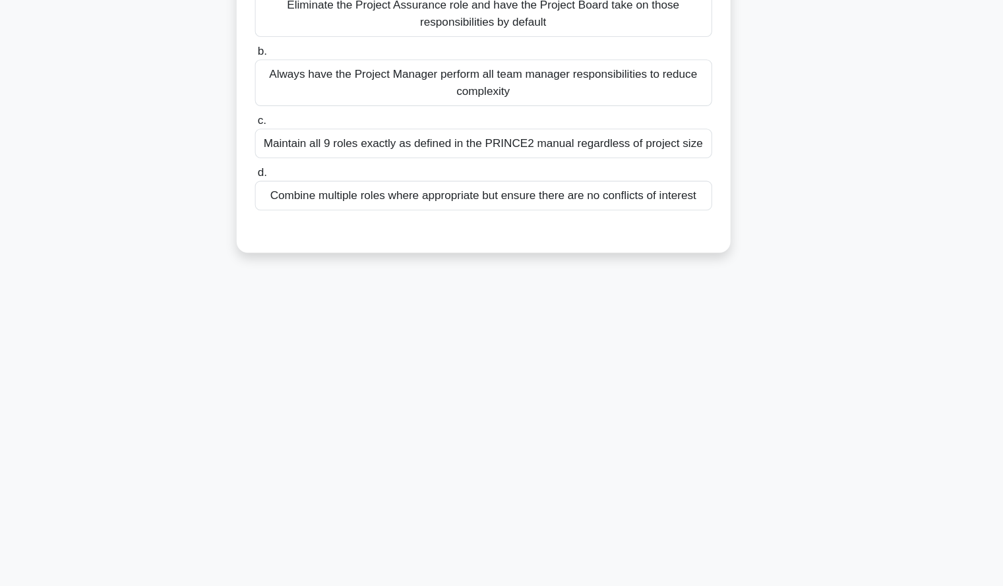
scroll to position [0, 0]
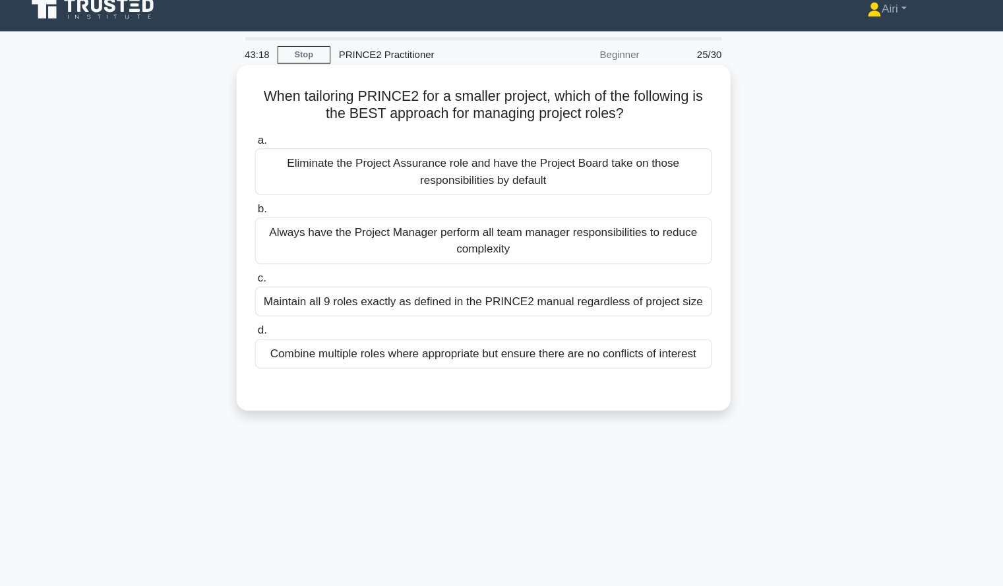
click at [684, 342] on div "Combine multiple roles where appropriate but ensure there are no conflicts of i…" at bounding box center [501, 344] width 427 height 28
click at [288, 326] on input "d. Combine multiple roles where appropriate but ensure there are no conflicts o…" at bounding box center [288, 322] width 0 height 9
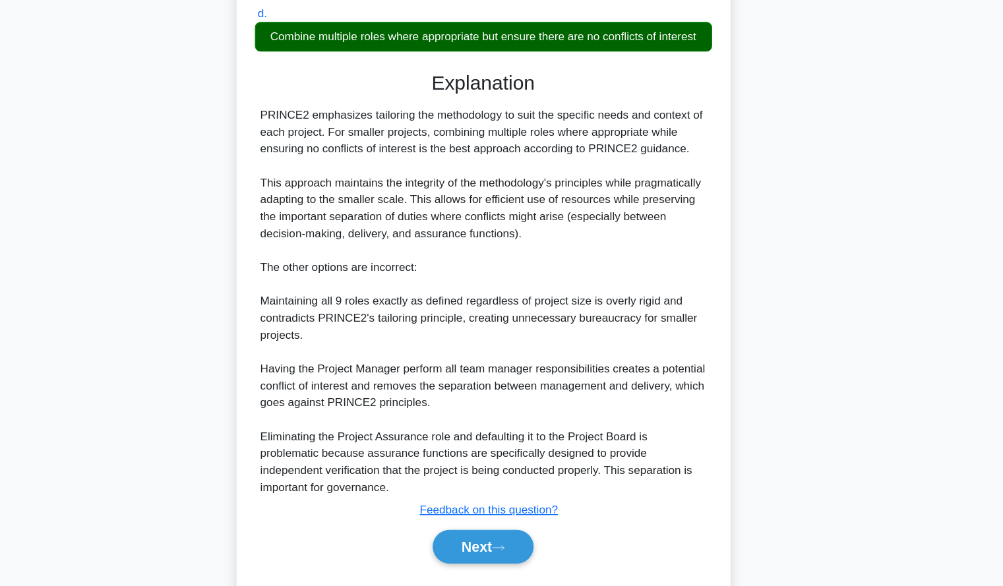
scroll to position [307, 0]
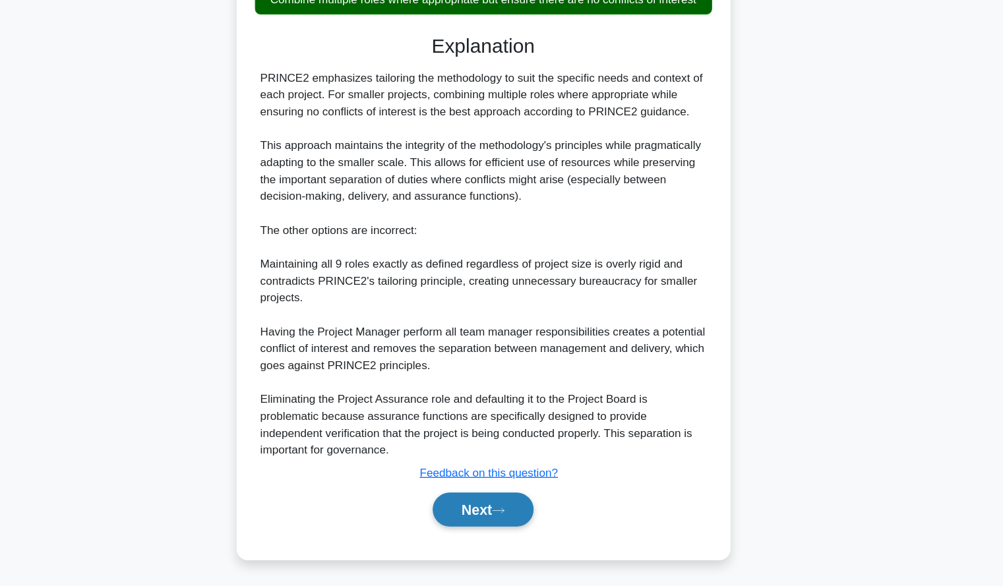
click at [499, 503] on button "Next" at bounding box center [501, 515] width 94 height 32
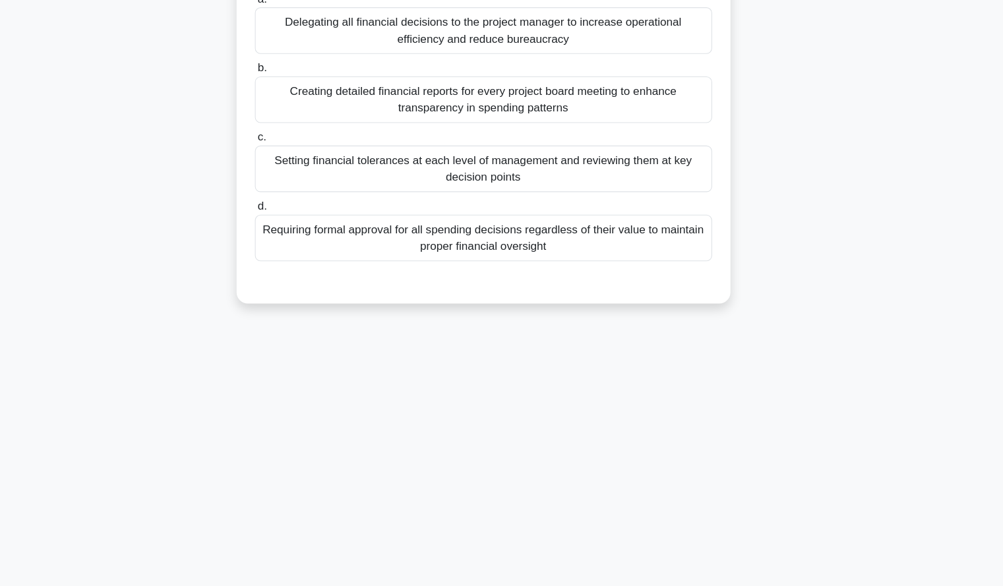
scroll to position [0, 0]
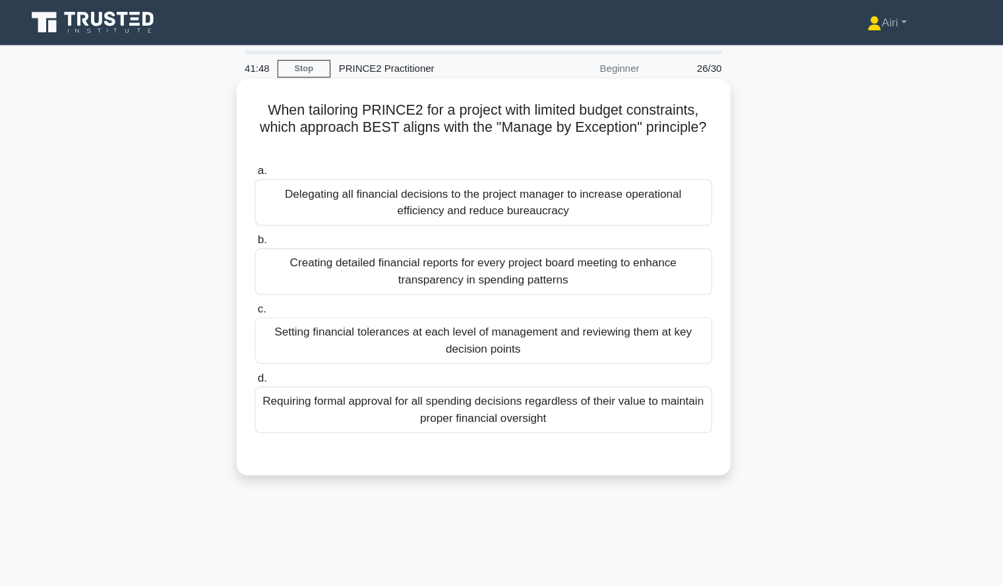
click at [667, 326] on div "Setting financial tolerances at each level of management and reviewing them at …" at bounding box center [501, 319] width 427 height 44
click at [288, 293] on input "c. Setting financial tolerances at each level of management and reviewing them …" at bounding box center [288, 289] width 0 height 9
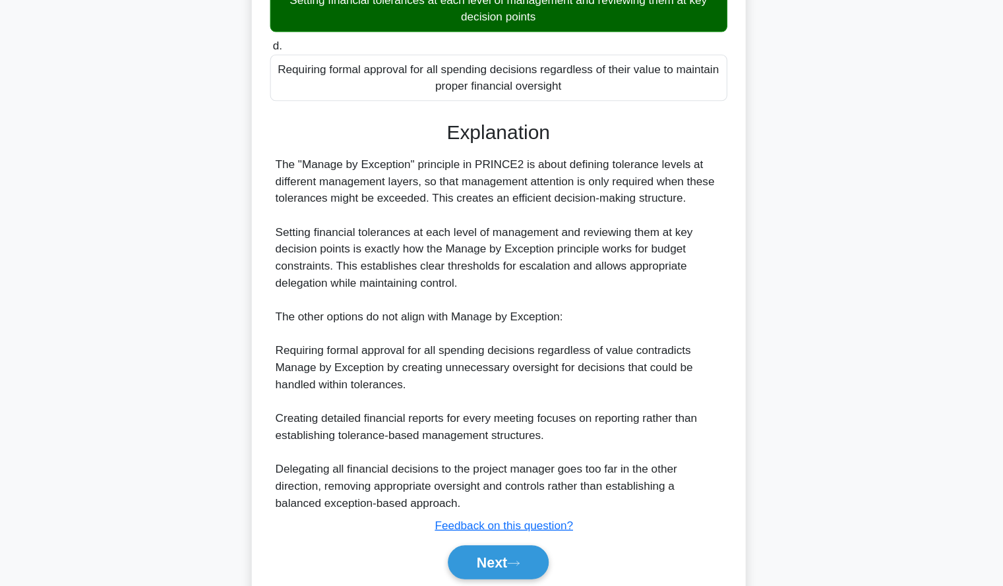
scroll to position [322, 0]
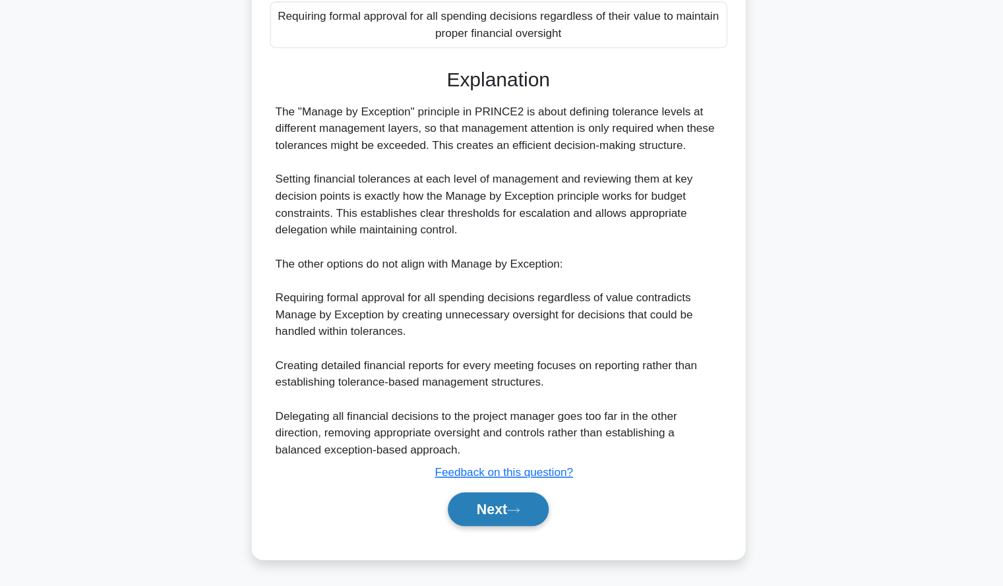
click at [491, 510] on button "Next" at bounding box center [501, 515] width 94 height 32
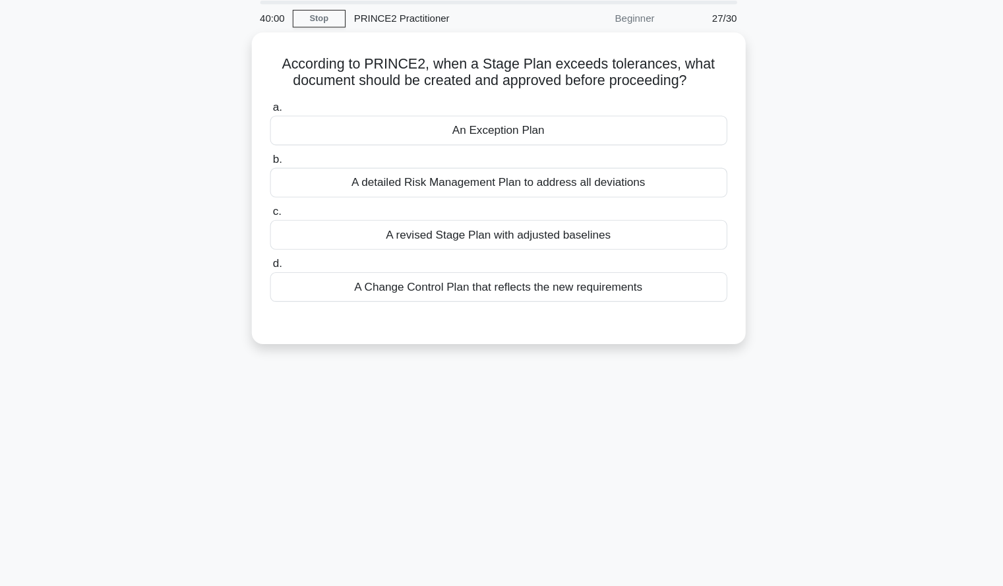
scroll to position [0, 0]
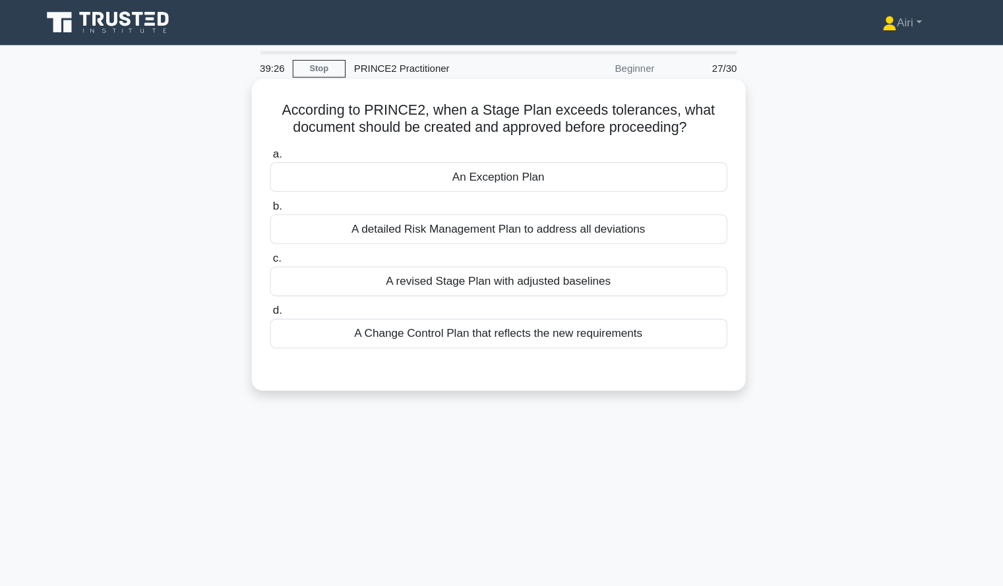
click at [520, 164] on div "An Exception Plan" at bounding box center [501, 166] width 427 height 28
click at [288, 148] on input "a. An Exception Plan" at bounding box center [288, 144] width 0 height 9
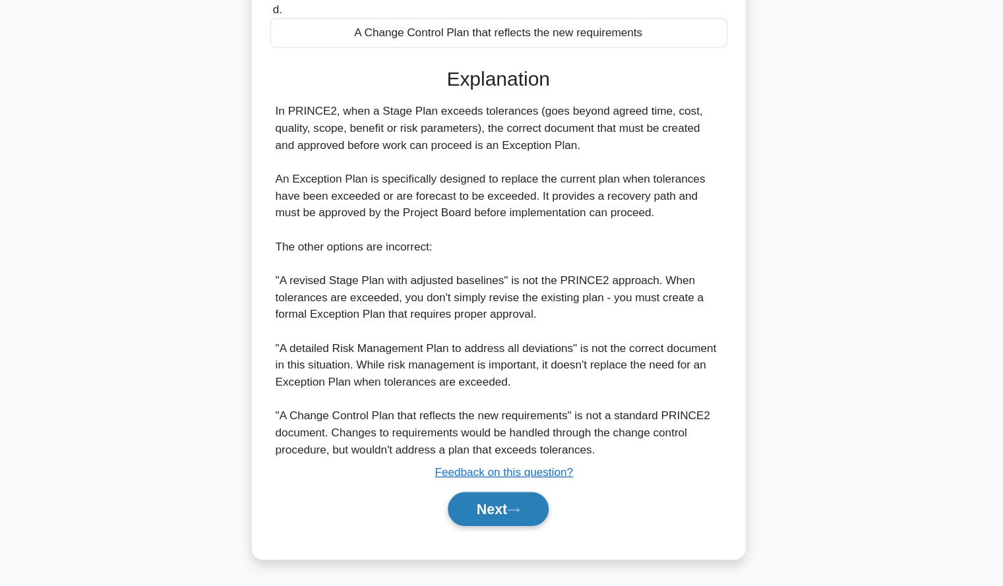
scroll to position [243, 0]
click at [522, 520] on button "Next" at bounding box center [501, 515] width 94 height 32
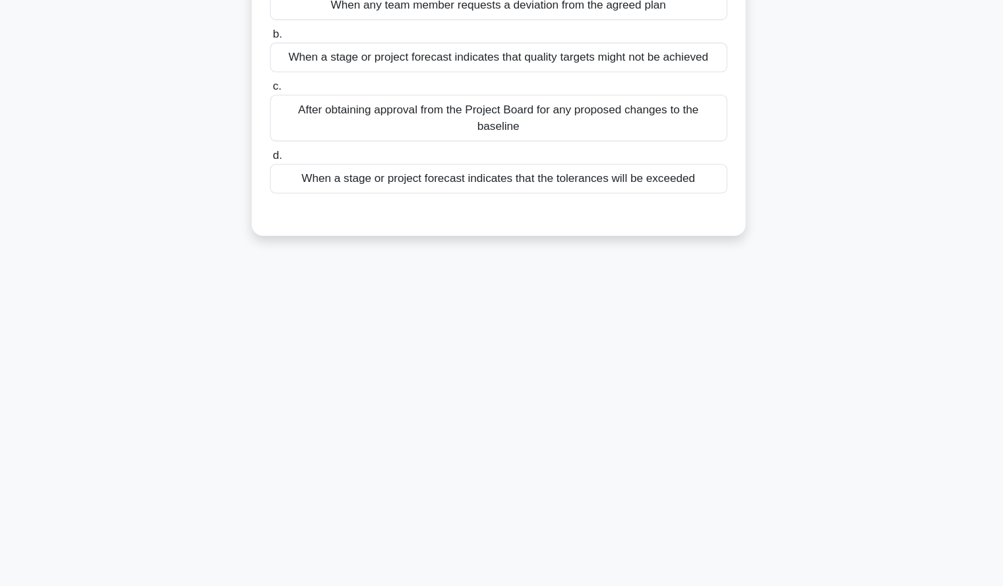
scroll to position [0, 0]
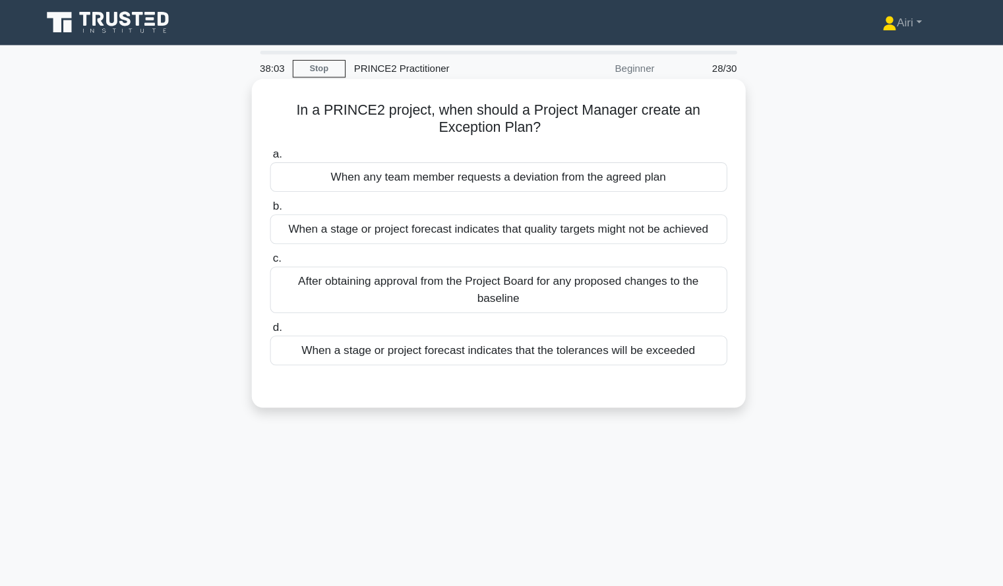
click at [662, 336] on div "When a stage or project forecast indicates that the tolerances will be exceeded" at bounding box center [501, 328] width 427 height 28
click at [288, 311] on input "d. When a stage or project forecast indicates that the tolerances will be excee…" at bounding box center [288, 306] width 0 height 9
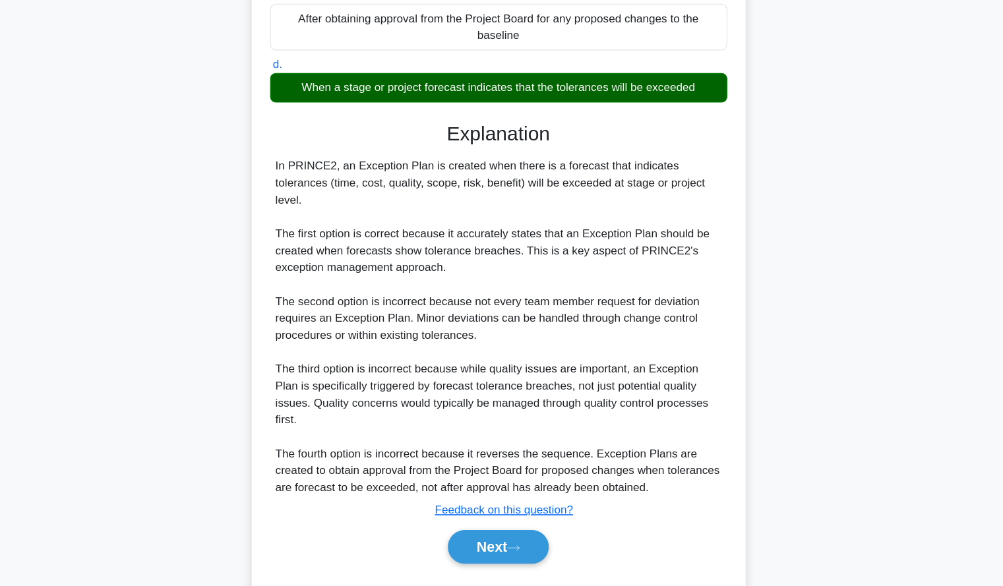
scroll to position [210, 0]
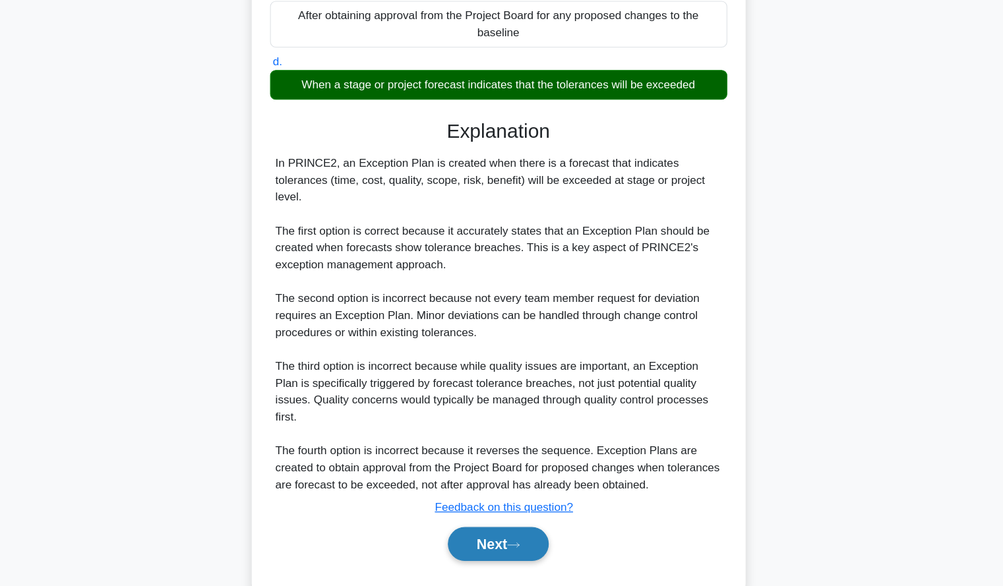
click at [500, 531] on button "Next" at bounding box center [501, 547] width 94 height 32
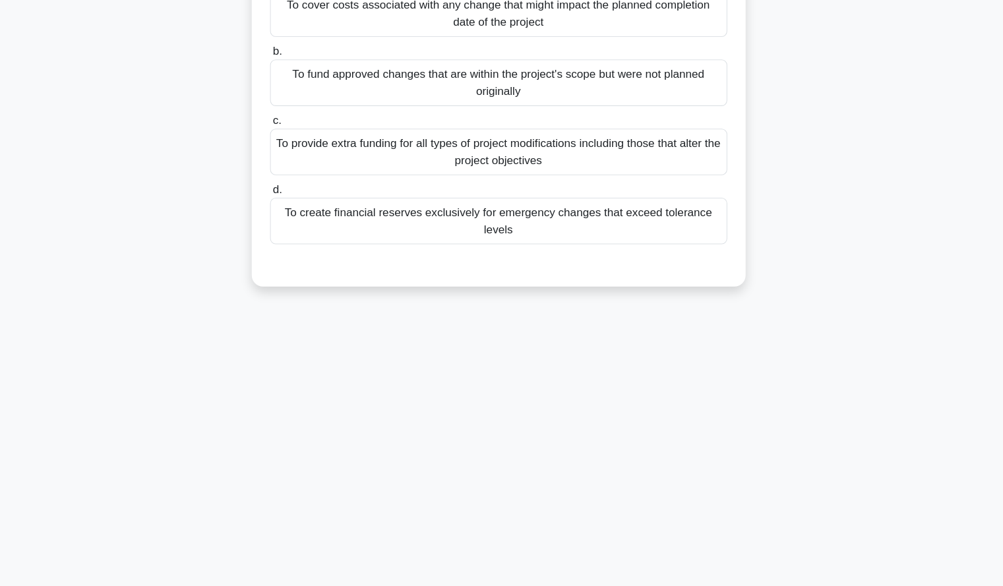
scroll to position [0, 0]
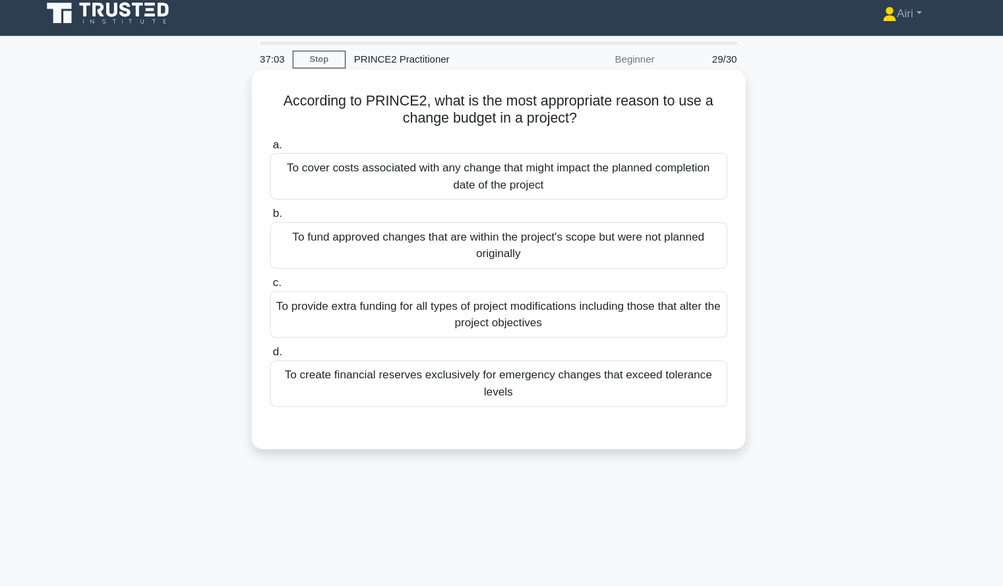
click at [675, 178] on div "To cover costs associated with any change that might impact the planned complet…" at bounding box center [501, 174] width 427 height 44
click at [288, 148] on input "a. To cover costs associated with any change that might impact the planned comp…" at bounding box center [288, 144] width 0 height 9
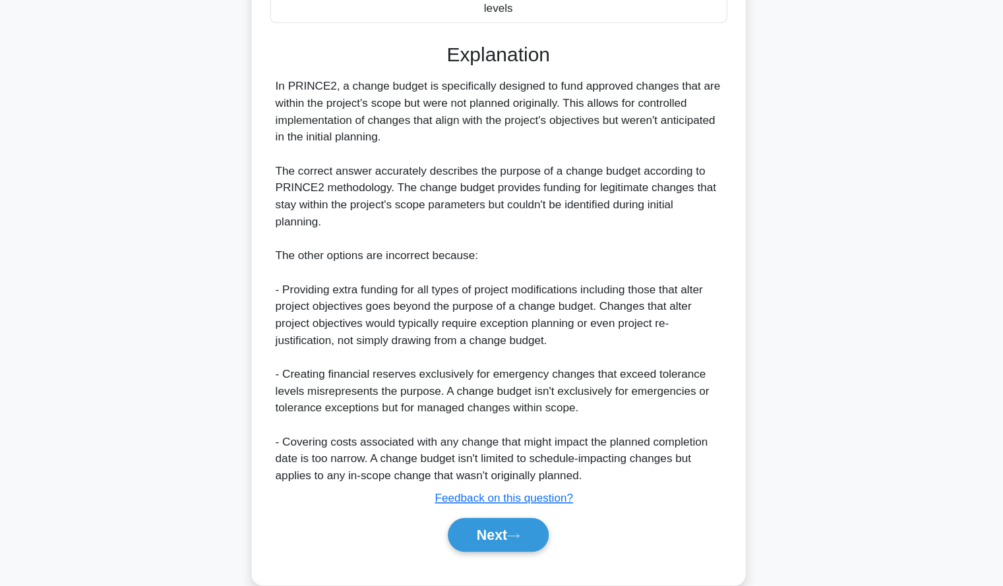
scroll to position [355, 0]
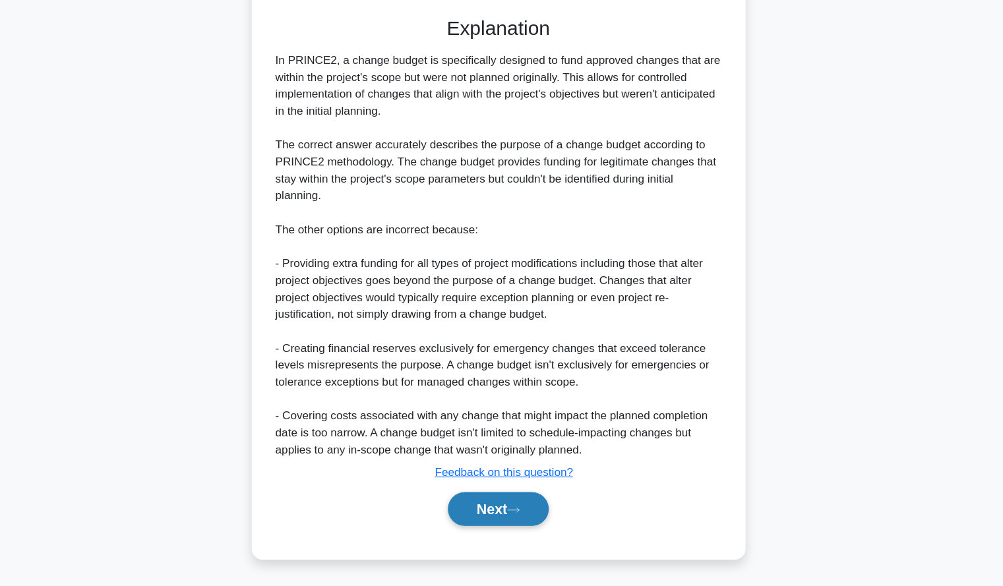
click at [501, 525] on button "Next" at bounding box center [501, 515] width 94 height 32
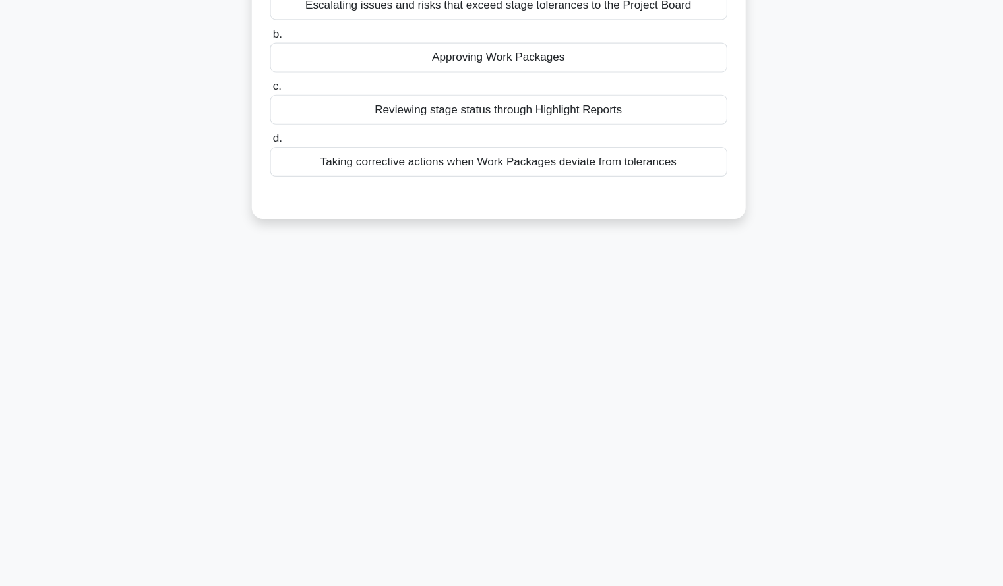
scroll to position [0, 0]
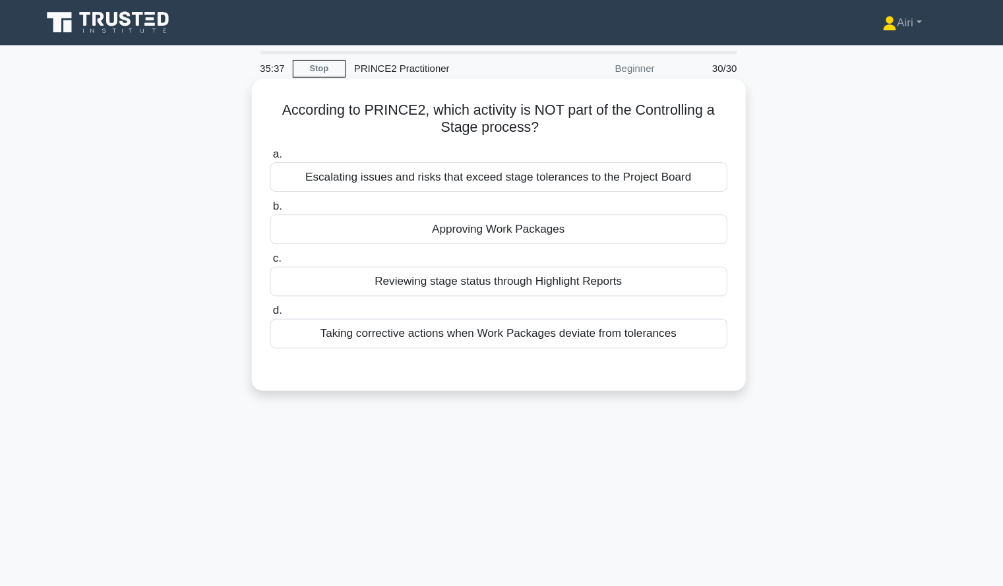
click at [663, 319] on div "Taking corrective actions when Work Packages deviate from tolerances" at bounding box center [501, 312] width 427 height 28
click at [288, 295] on input "d. Taking corrective actions when Work Packages deviate from tolerances" at bounding box center [288, 290] width 0 height 9
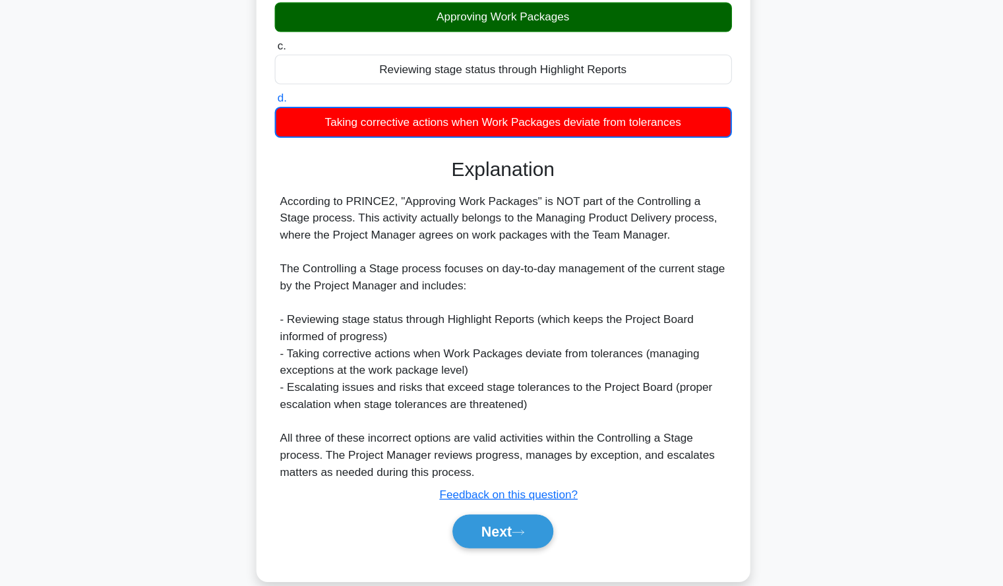
scroll to position [181, 0]
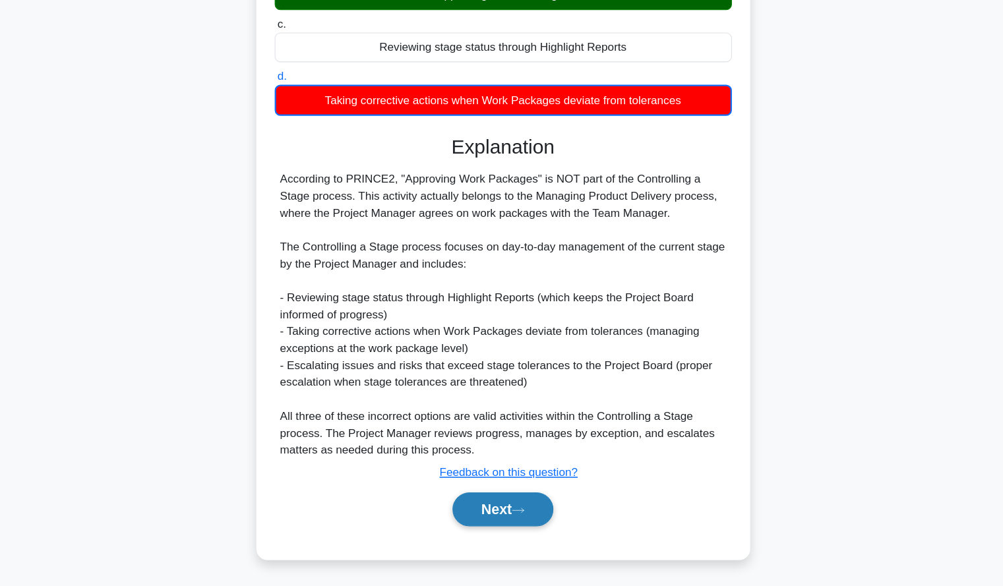
click at [518, 522] on button "Next" at bounding box center [501, 515] width 94 height 32
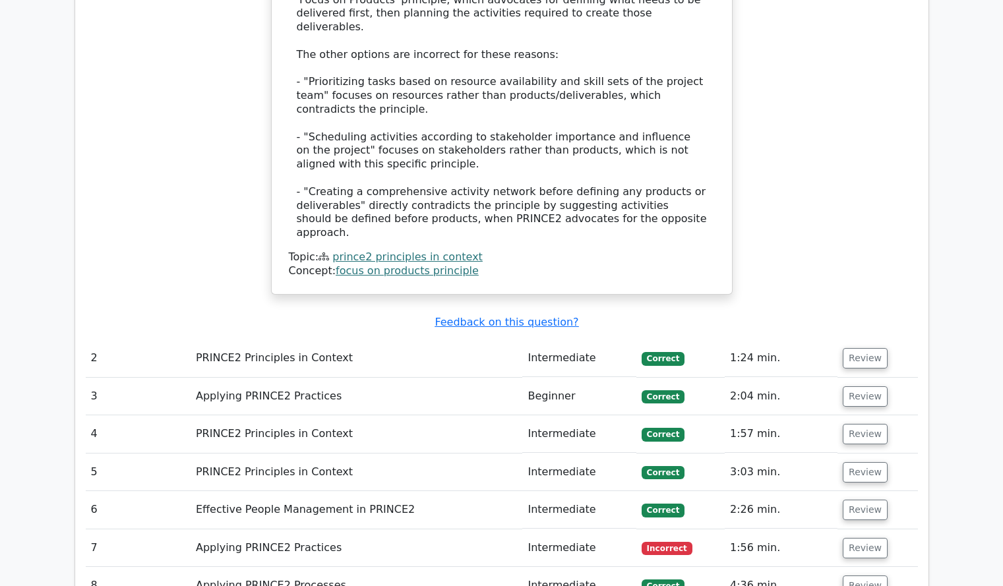
scroll to position [1151, 0]
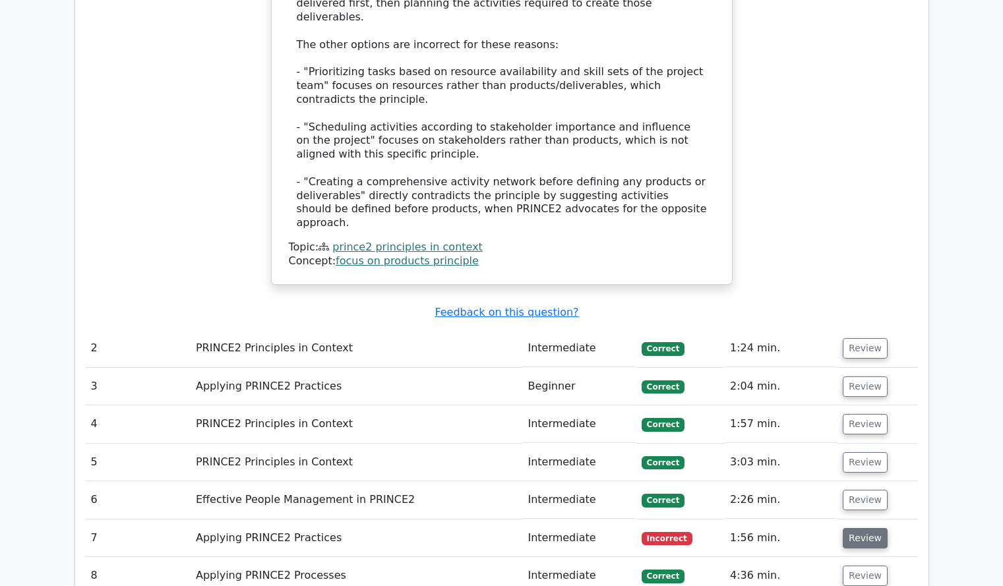
click at [849, 528] on button "Review" at bounding box center [865, 538] width 45 height 20
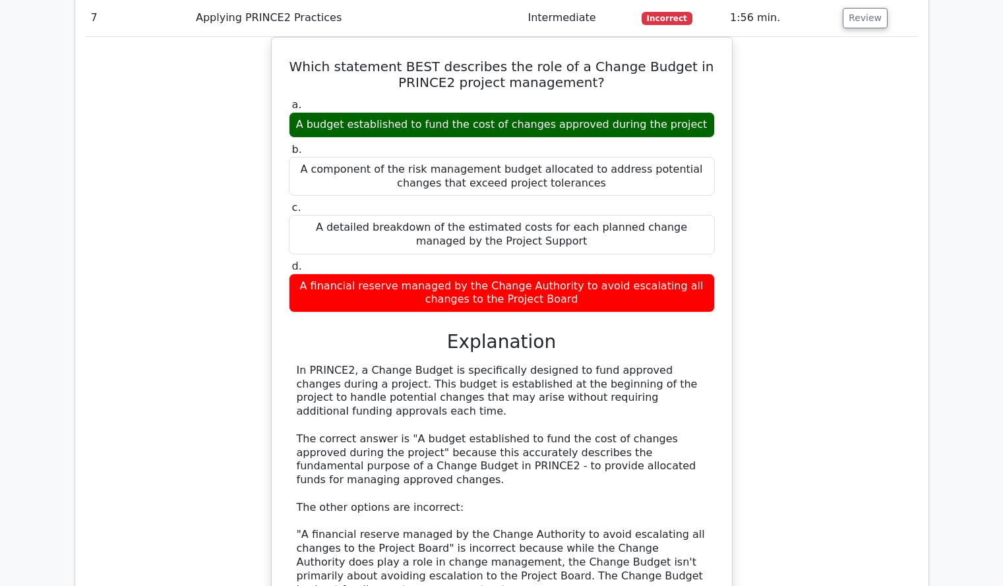
scroll to position [1677, 0]
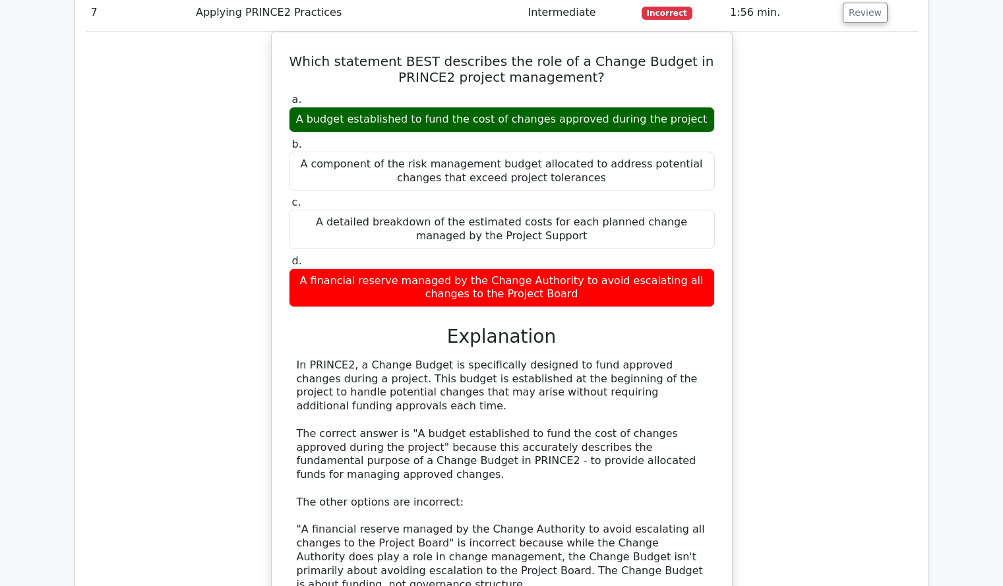
click at [791, 429] on div "Which statement BEST describes the role of a Change Budget in PRINCE2 project m…" at bounding box center [502, 422] width 832 height 781
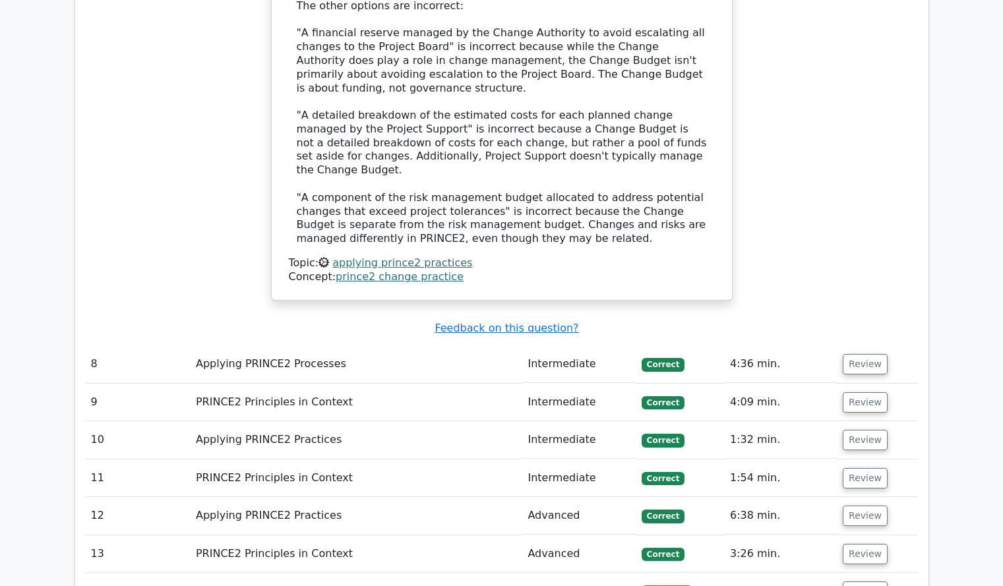
scroll to position [2176, 0]
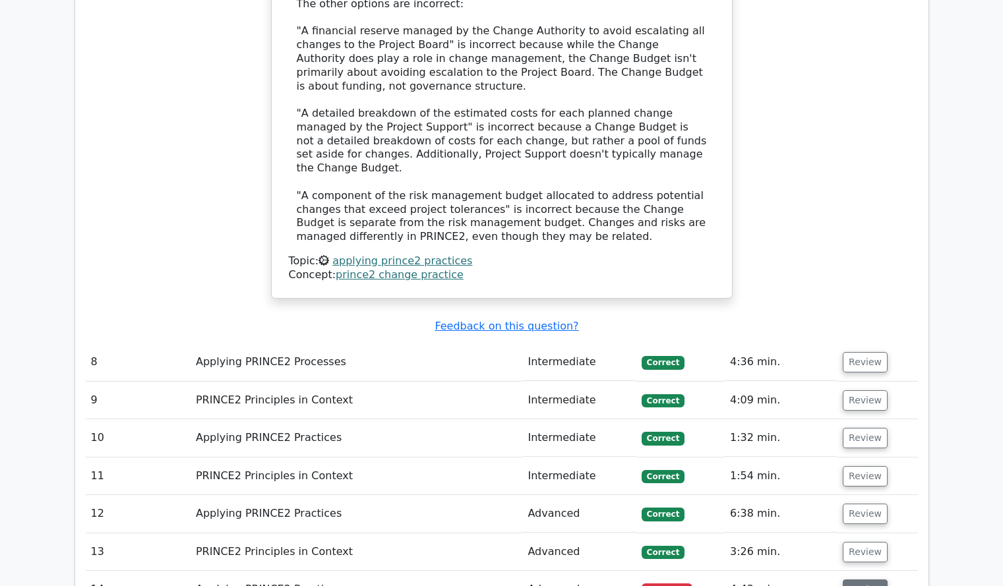
click at [854, 580] on button "Review" at bounding box center [865, 590] width 45 height 20
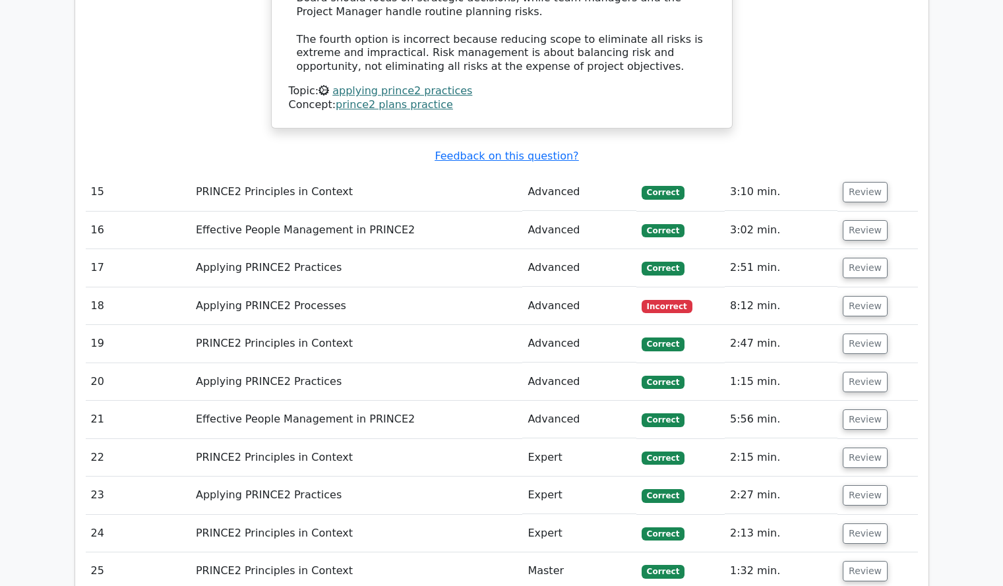
scroll to position [3340, 0]
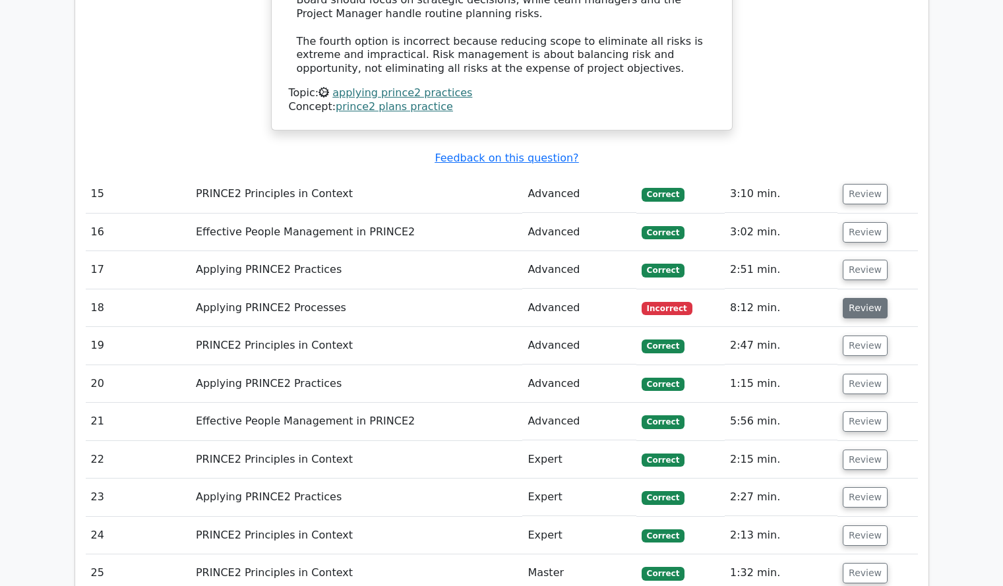
click at [853, 298] on button "Review" at bounding box center [865, 308] width 45 height 20
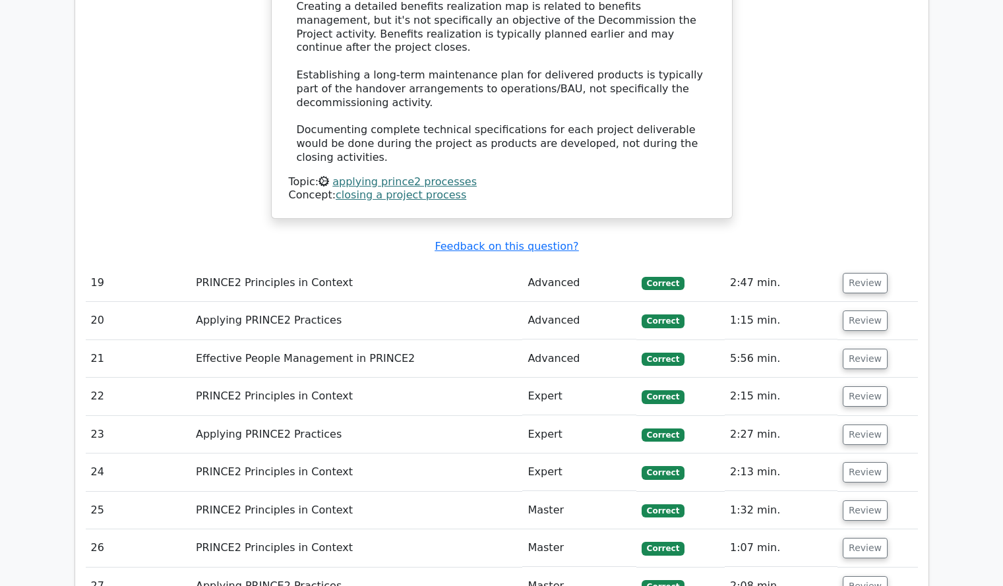
scroll to position [4136, 0]
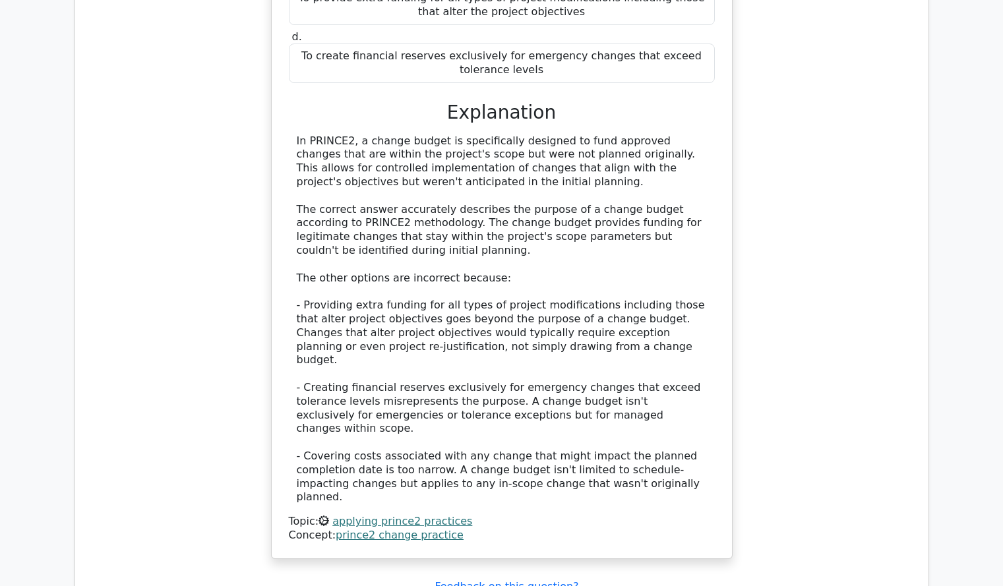
scroll to position [5021, 0]
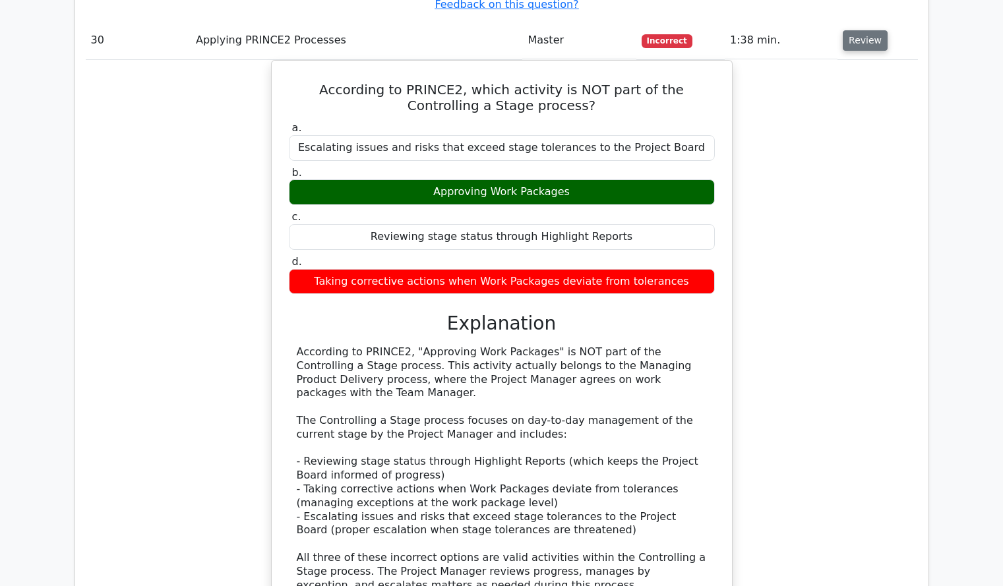
scroll to position [5606, 0]
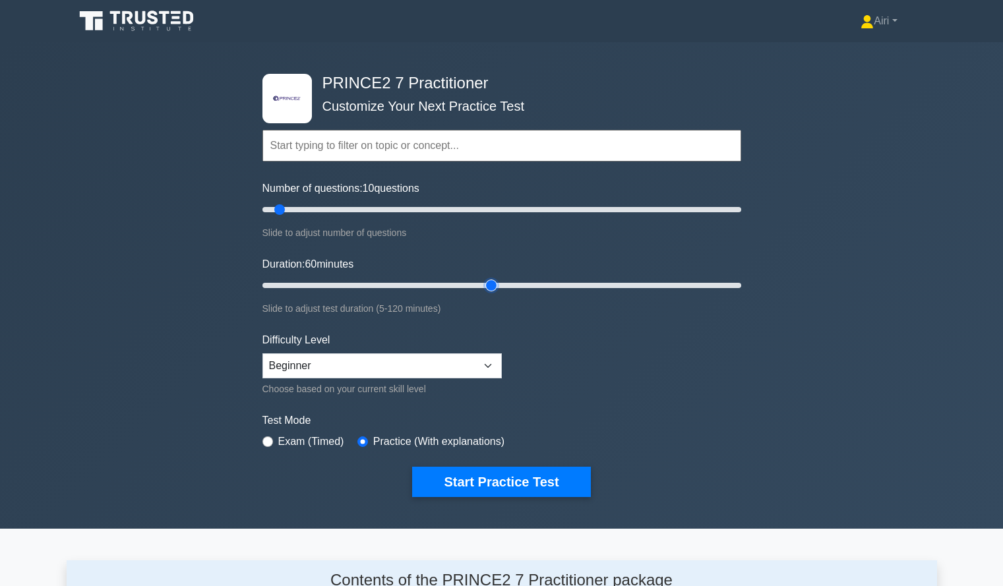
type input "60"
click at [490, 285] on input "Duration: 60 minutes" at bounding box center [501, 286] width 479 height 16
click at [297, 208] on input "Number of questions: 10 questions" at bounding box center [501, 210] width 479 height 16
type input "20"
click at [305, 208] on input "Number of questions: 20 questions" at bounding box center [501, 210] width 479 height 16
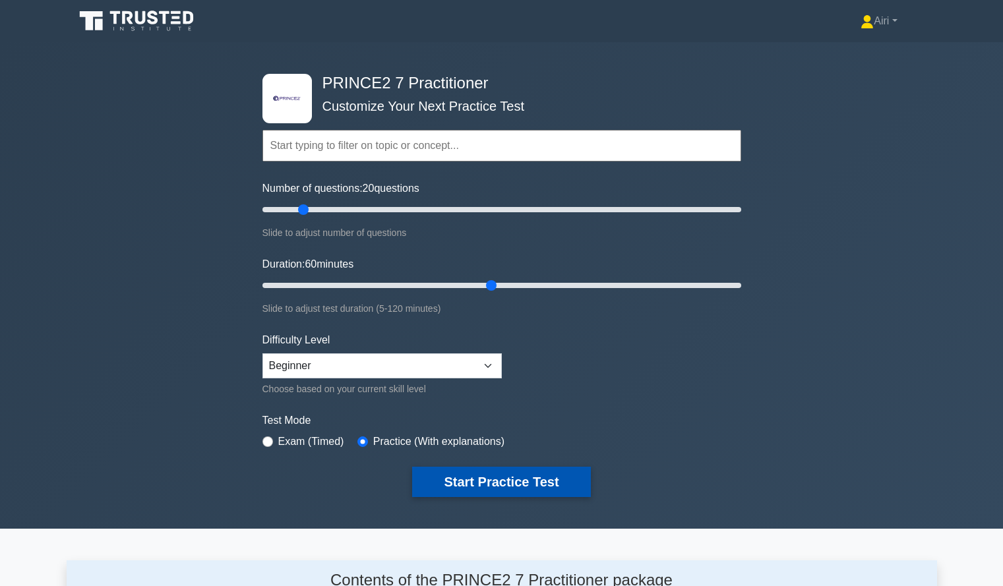
click at [479, 475] on button "Start Practice Test" at bounding box center [501, 482] width 178 height 30
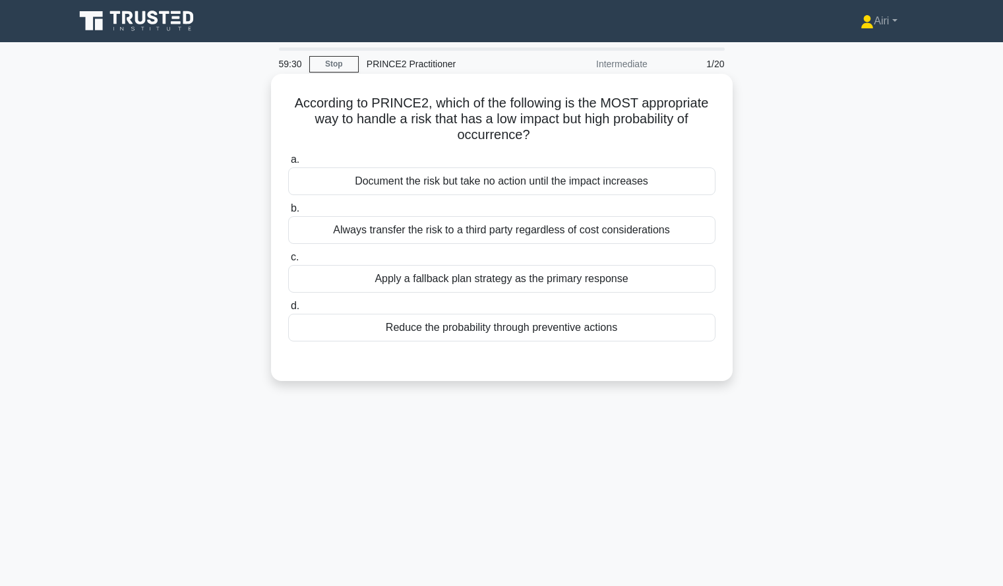
click at [499, 285] on div "Apply a fallback plan strategy as the primary response" at bounding box center [501, 279] width 427 height 28
click at [288, 262] on input "c. Apply a fallback plan strategy as the primary response" at bounding box center [288, 257] width 0 height 9
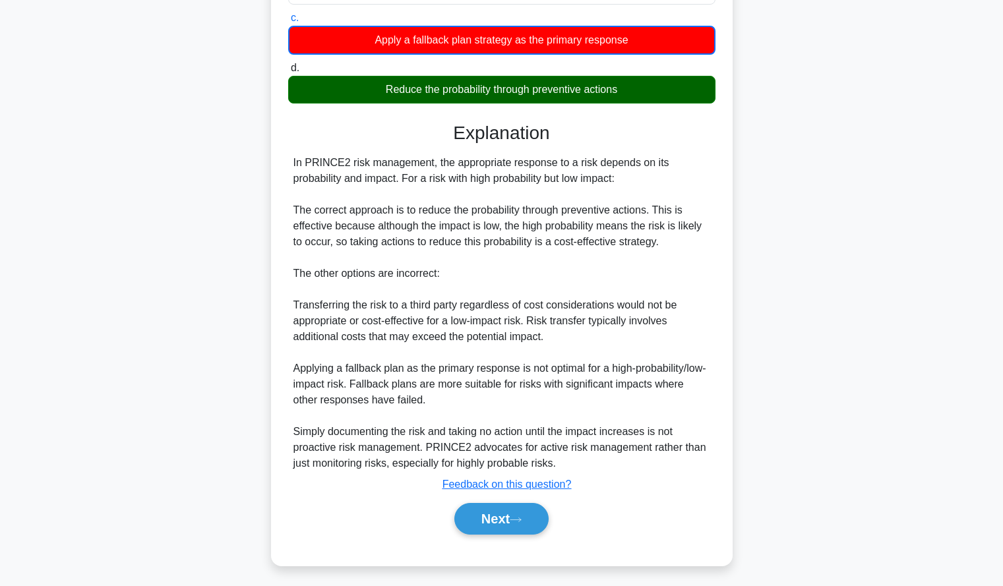
scroll to position [245, 0]
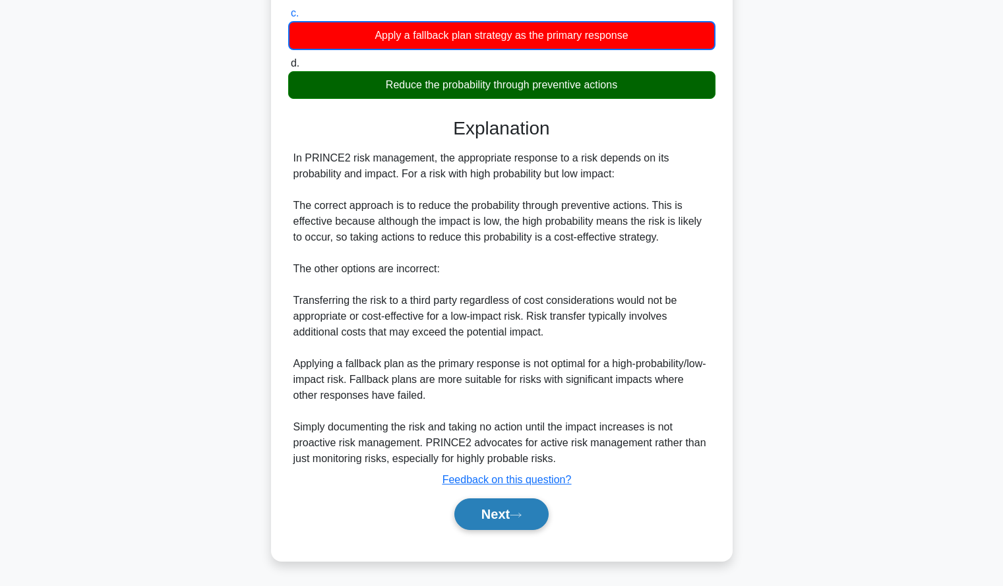
click at [492, 516] on button "Next" at bounding box center [501, 515] width 94 height 32
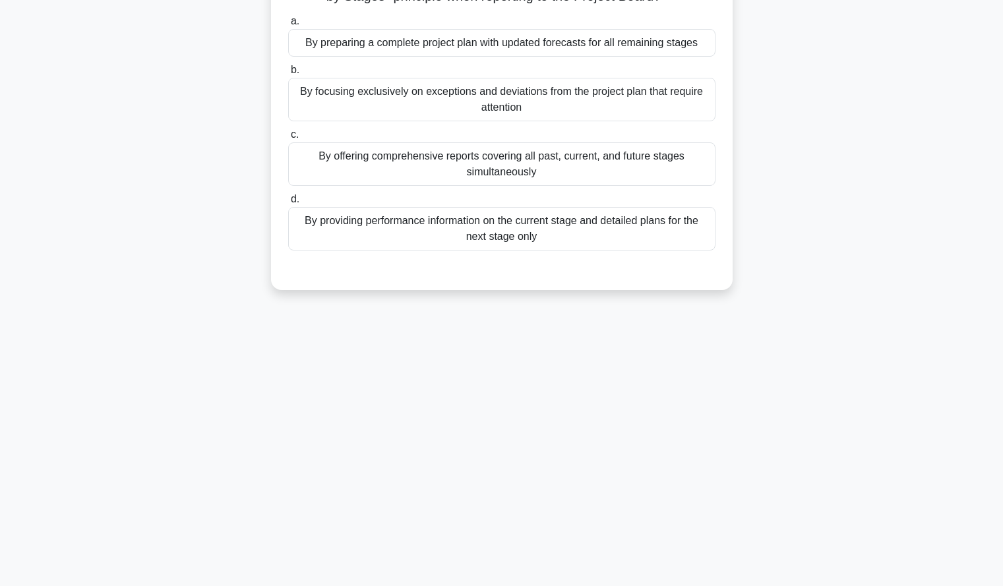
scroll to position [0, 0]
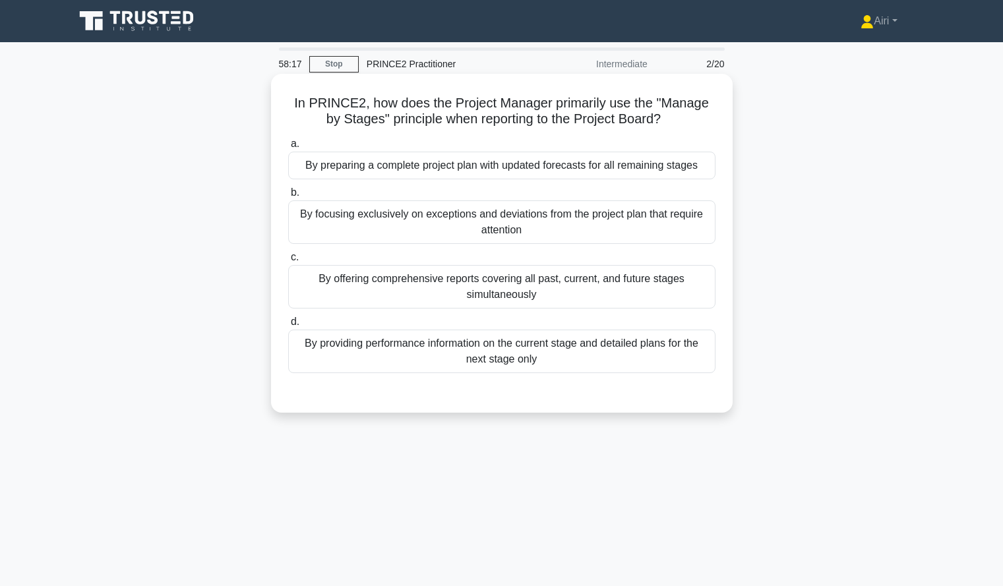
click at [518, 232] on div "By focusing exclusively on exceptions and deviations from the project plan that…" at bounding box center [501, 222] width 427 height 44
click at [288, 197] on input "b. By focusing exclusively on exceptions and deviations from the project plan t…" at bounding box center [288, 193] width 0 height 9
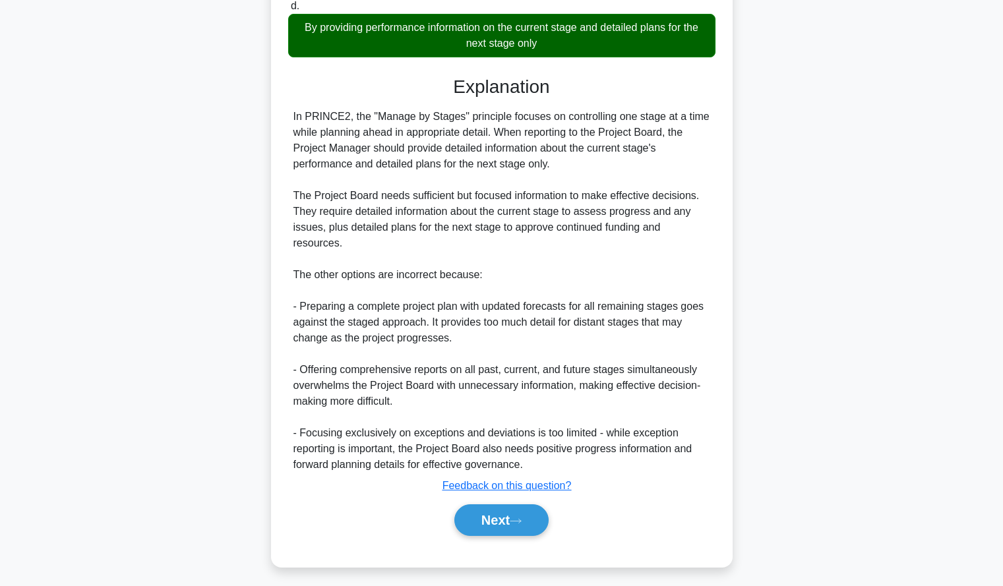
scroll to position [324, 0]
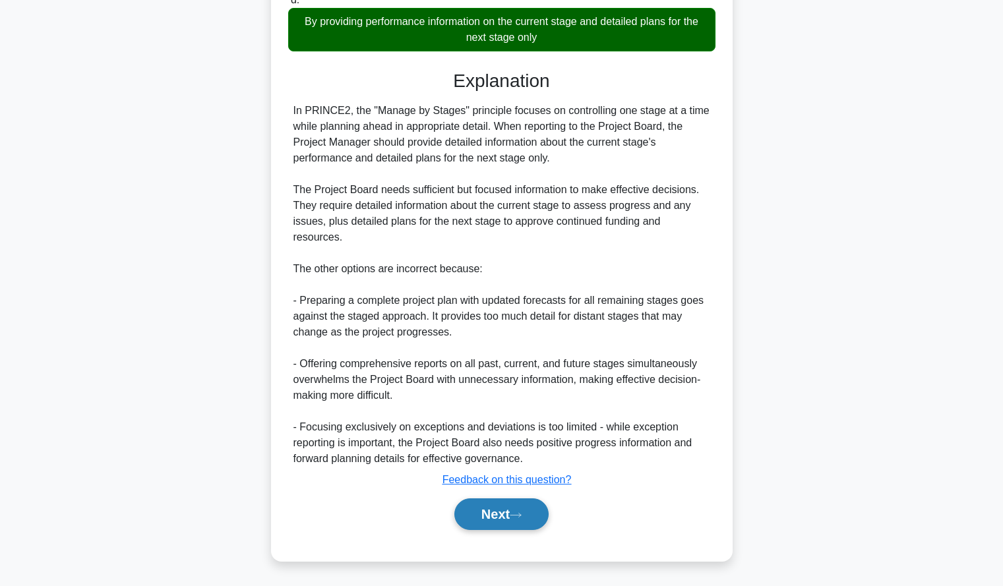
click at [530, 510] on button "Next" at bounding box center [501, 515] width 94 height 32
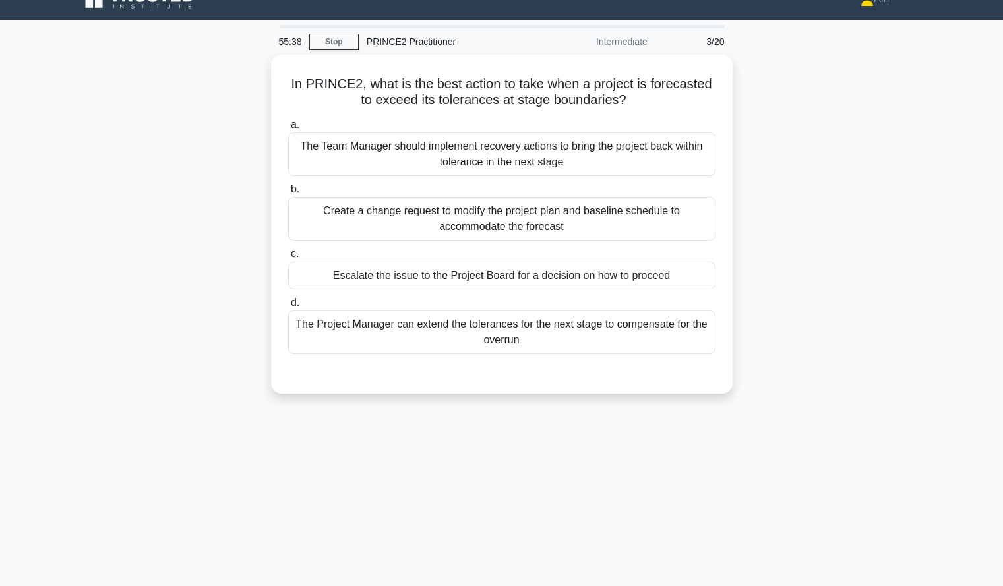
scroll to position [23, 0]
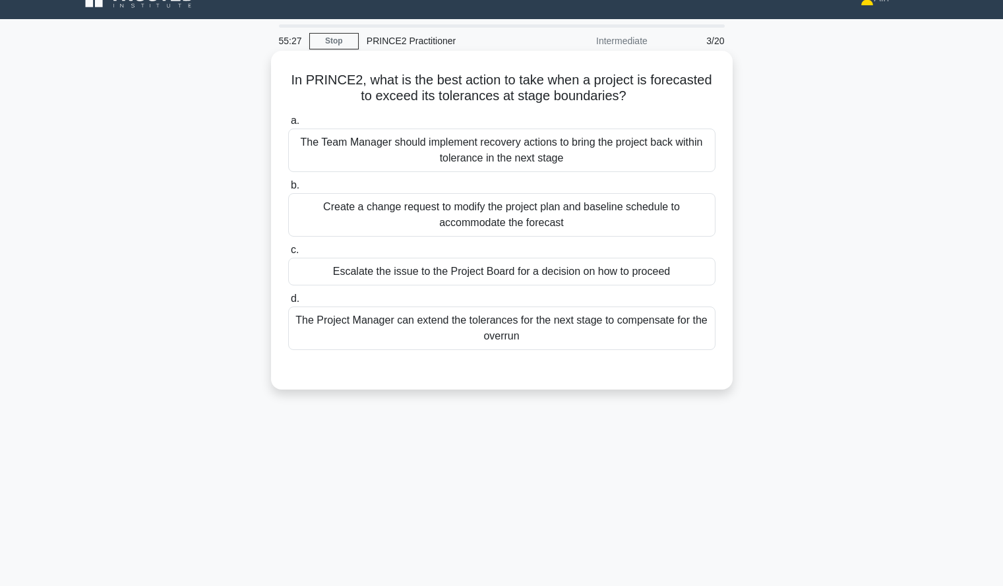
click at [422, 343] on div "The Project Manager can extend the tolerances for the next stage to compensate …" at bounding box center [501, 329] width 427 height 44
click at [288, 303] on input "d. The Project Manager can extend the tolerances for the next stage to compensa…" at bounding box center [288, 299] width 0 height 9
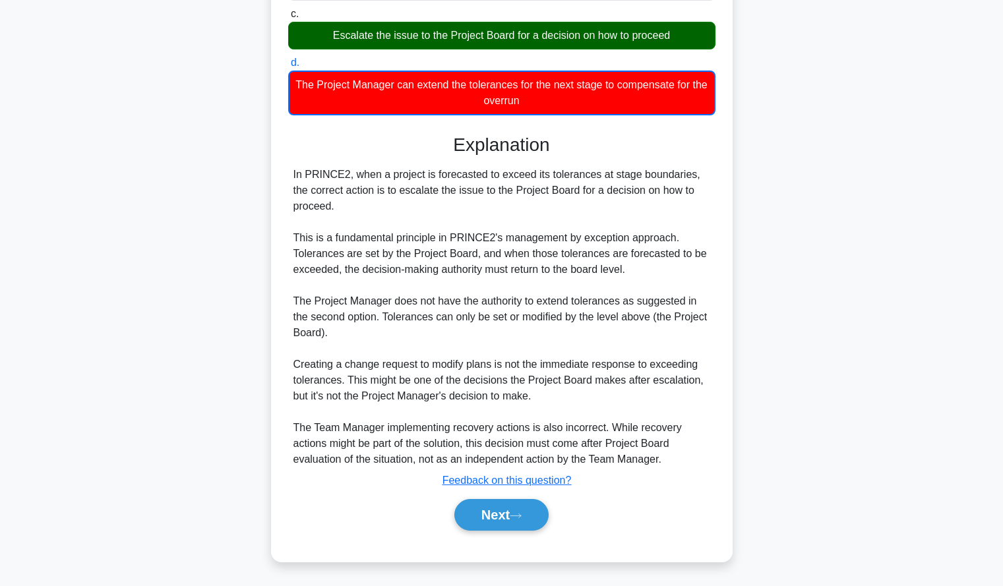
scroll to position [260, 0]
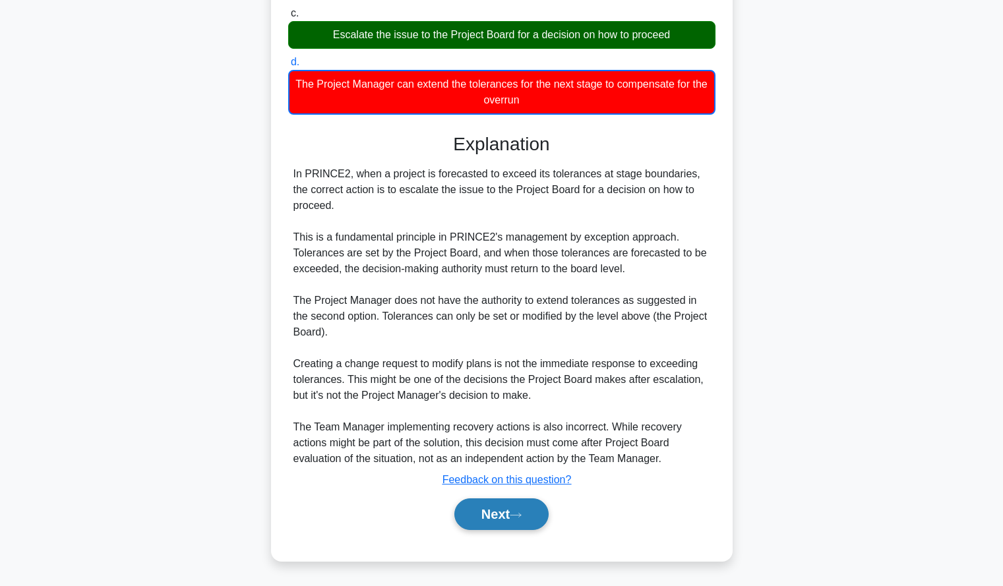
click at [535, 512] on button "Next" at bounding box center [501, 515] width 94 height 32
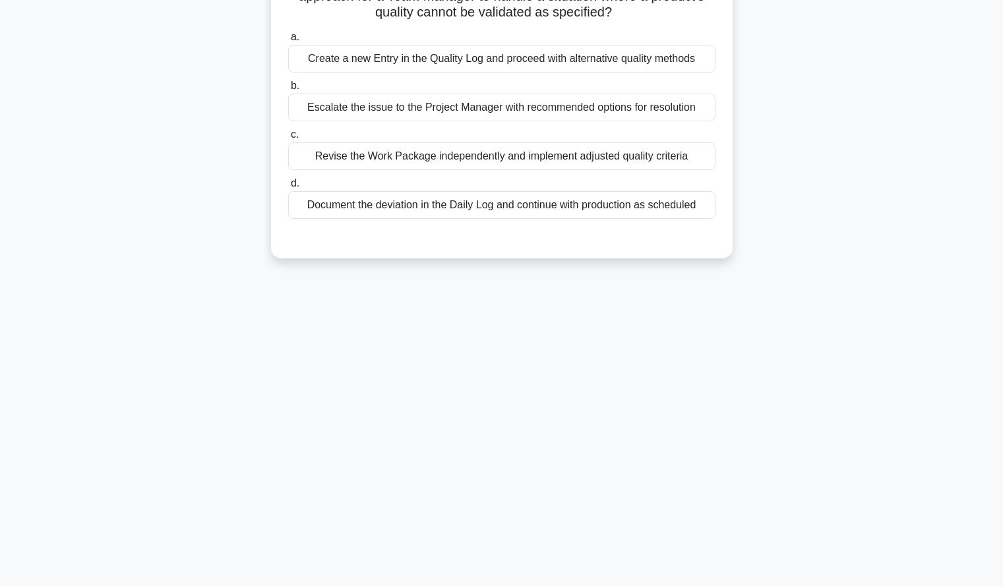
scroll to position [0, 0]
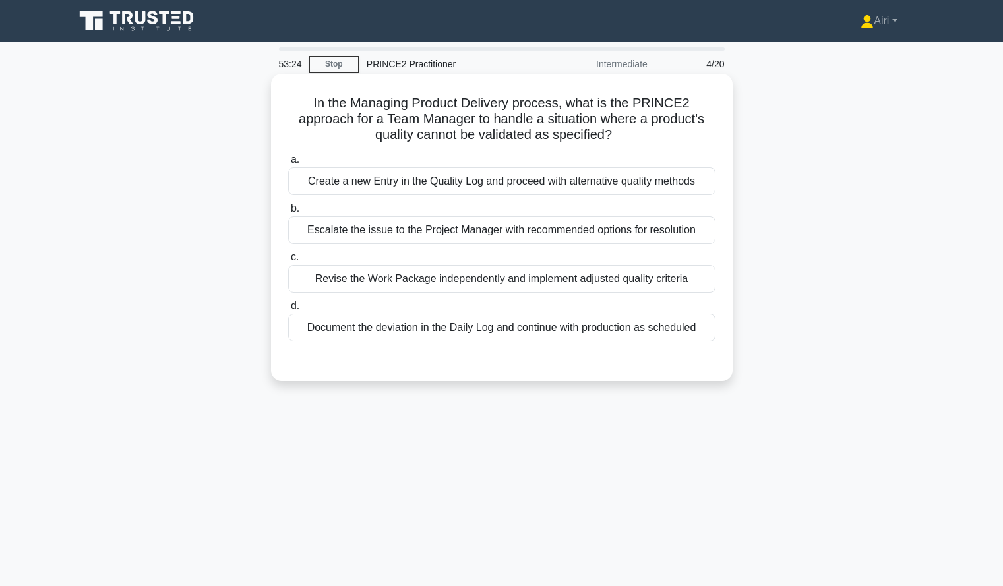
click at [688, 227] on div "Escalate the issue to the Project Manager with recommended options for resoluti…" at bounding box center [501, 230] width 427 height 28
click at [288, 213] on input "b. Escalate the issue to the Project Manager with recommended options for resol…" at bounding box center [288, 208] width 0 height 9
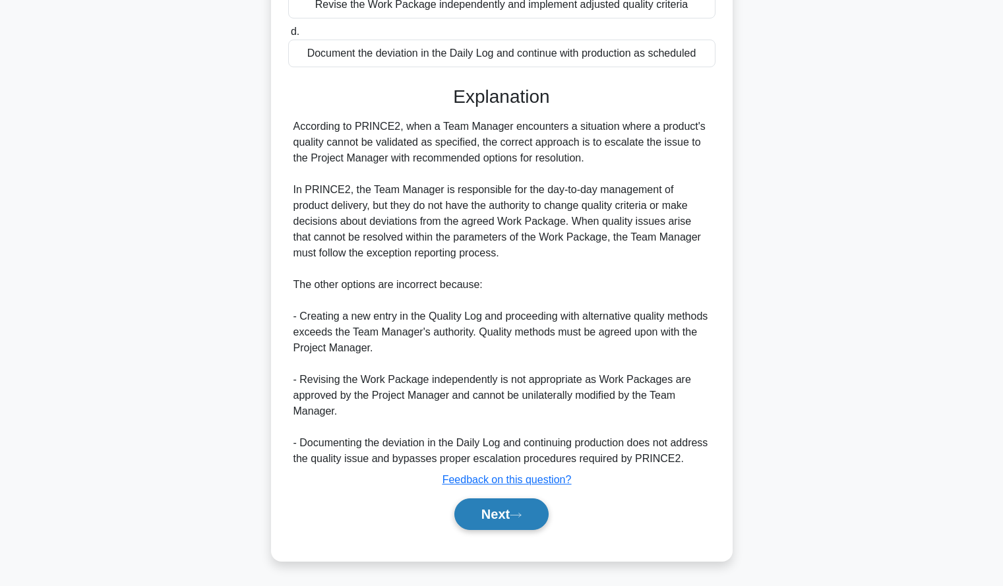
scroll to position [290, 0]
click at [513, 512] on button "Next" at bounding box center [501, 515] width 94 height 32
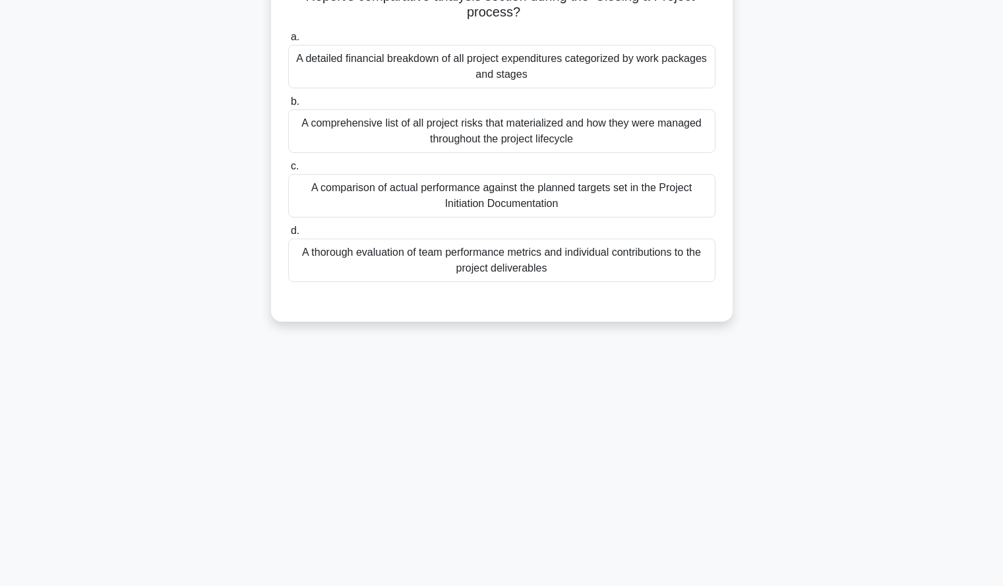
scroll to position [0, 0]
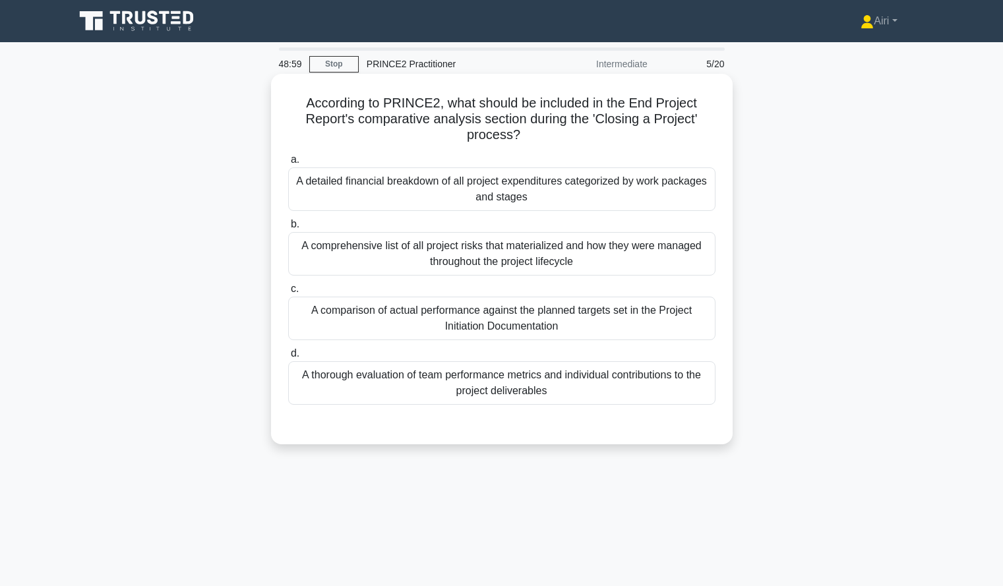
click at [580, 266] on div "A comprehensive list of all project risks that materialized and how they were m…" at bounding box center [501, 254] width 427 height 44
click at [288, 229] on input "b. A comprehensive list of all project risks that materialized and how they wer…" at bounding box center [288, 224] width 0 height 9
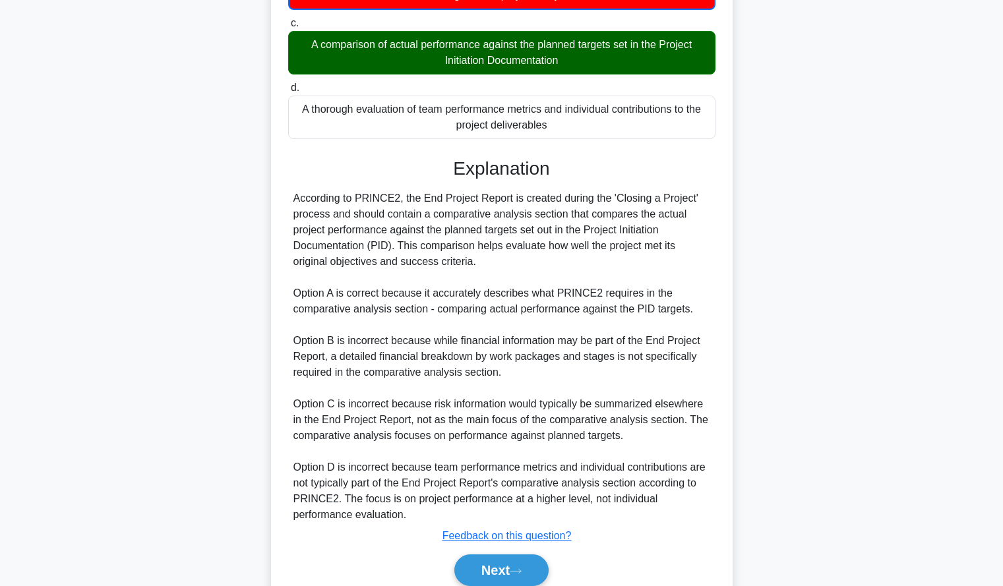
scroll to position [293, 0]
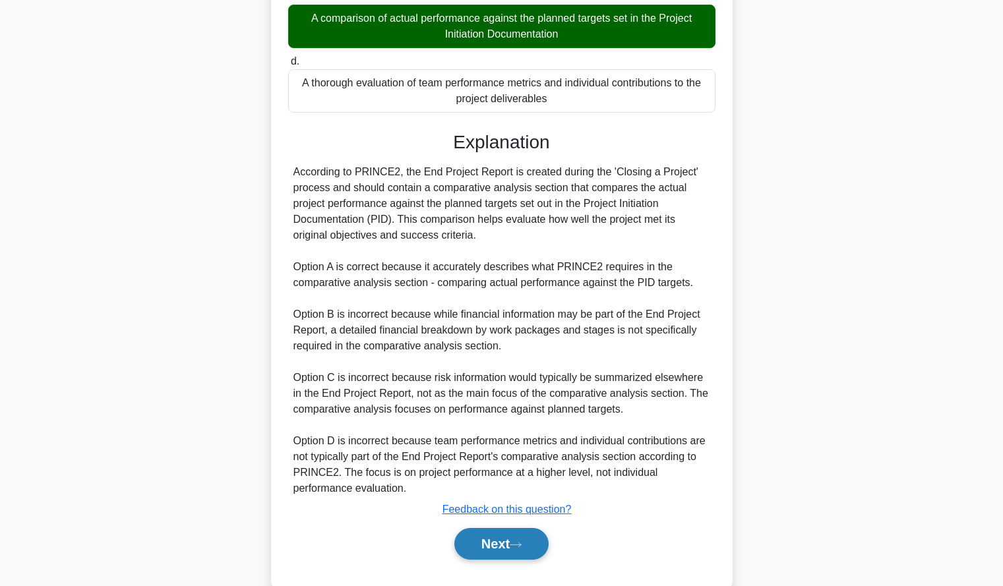
click at [490, 545] on button "Next" at bounding box center [501, 544] width 94 height 32
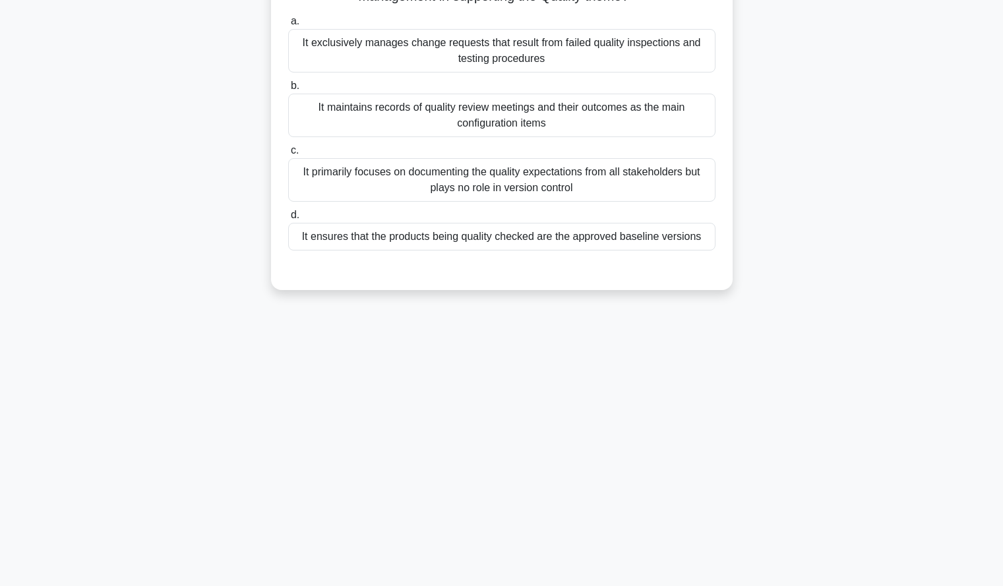
scroll to position [0, 0]
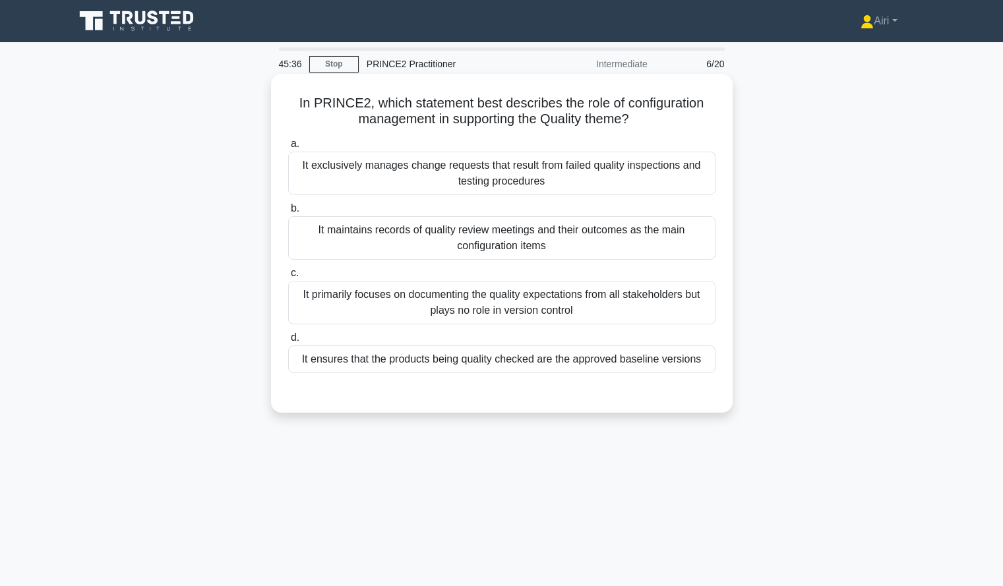
click at [616, 361] on div "It ensures that the products being quality checked are the approved baseline ve…" at bounding box center [501, 360] width 427 height 28
click at [288, 342] on input "d. It ensures that the products being quality checked are the approved baseline…" at bounding box center [288, 338] width 0 height 9
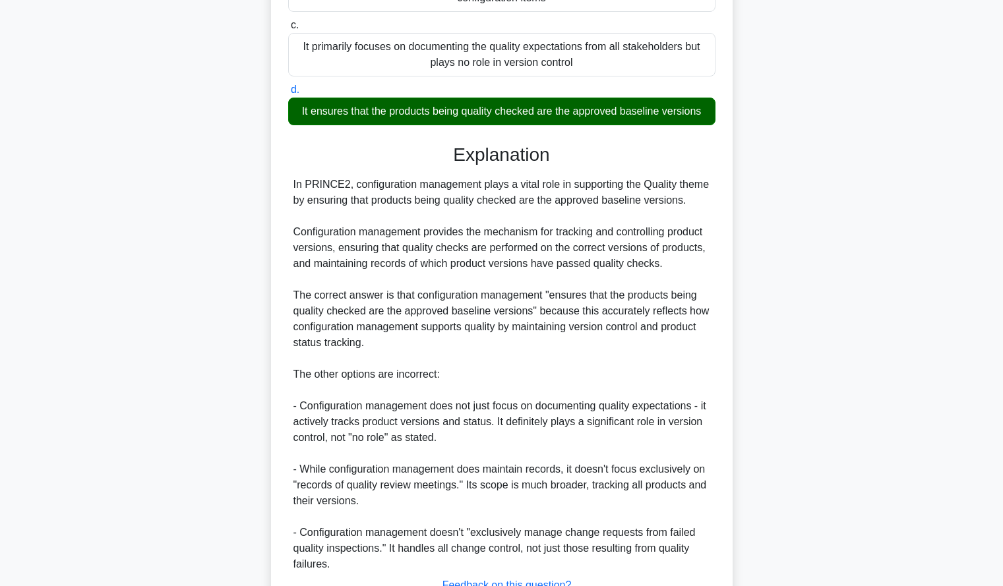
scroll to position [354, 0]
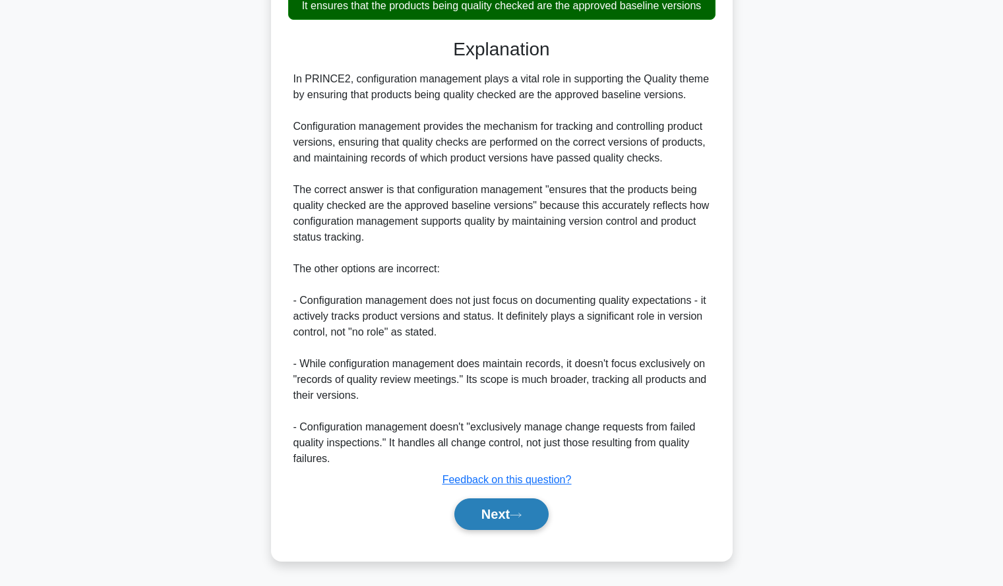
click at [531, 517] on button "Next" at bounding box center [501, 515] width 94 height 32
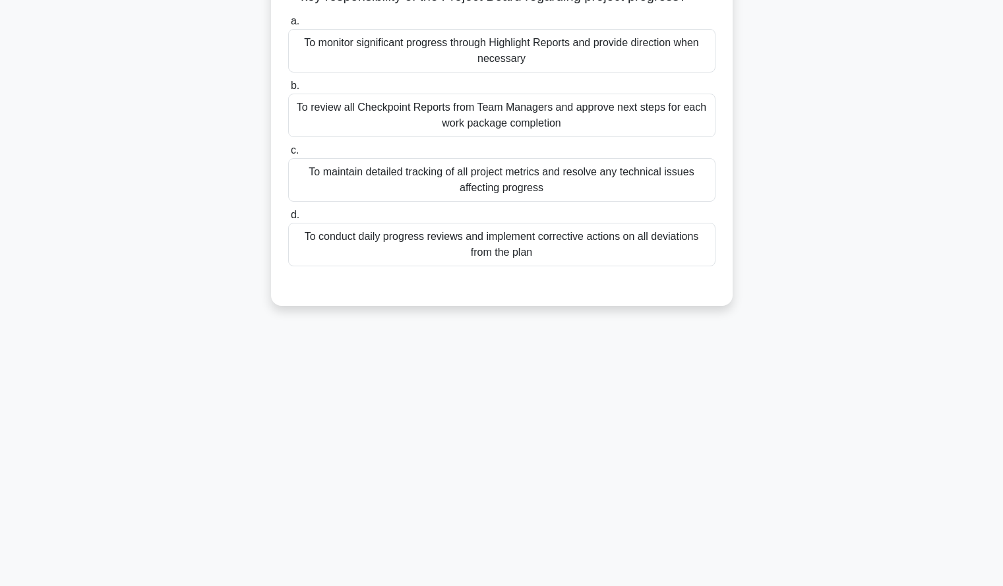
scroll to position [0, 0]
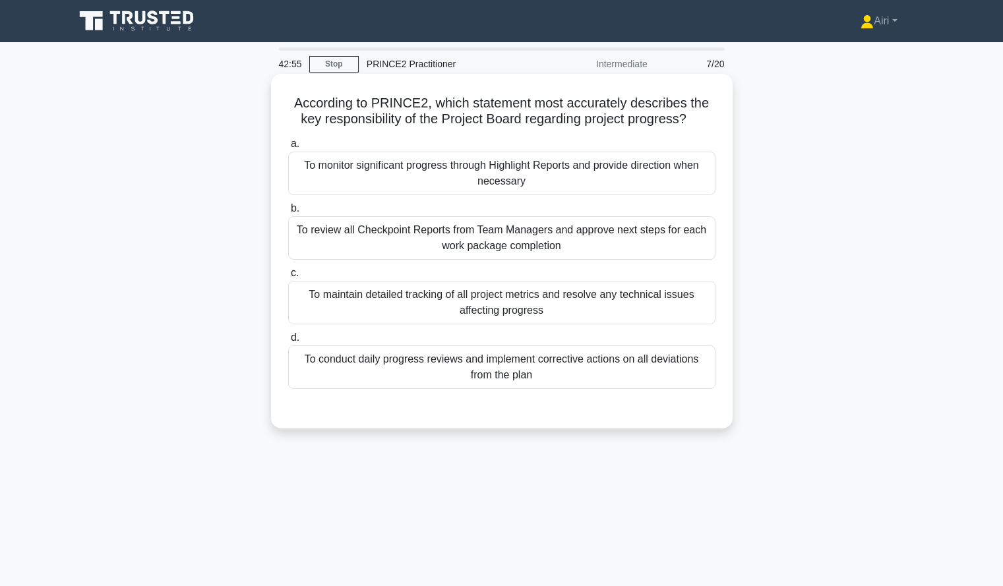
click at [458, 181] on div "To monitor significant progress through Highlight Reports and provide direction…" at bounding box center [501, 174] width 427 height 44
click at [288, 148] on input "a. To monitor significant progress through Highlight Reports and provide direct…" at bounding box center [288, 144] width 0 height 9
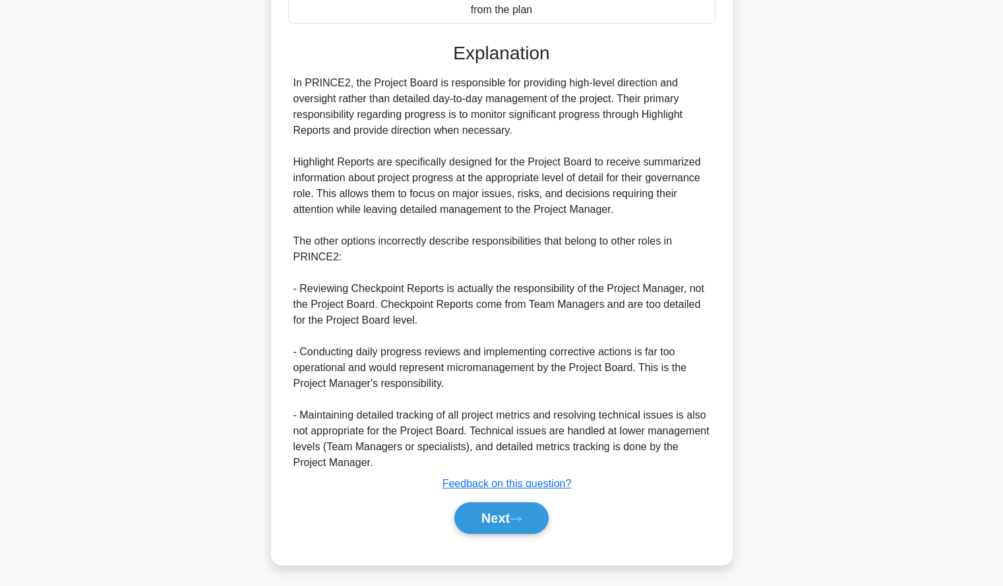
scroll to position [370, 0]
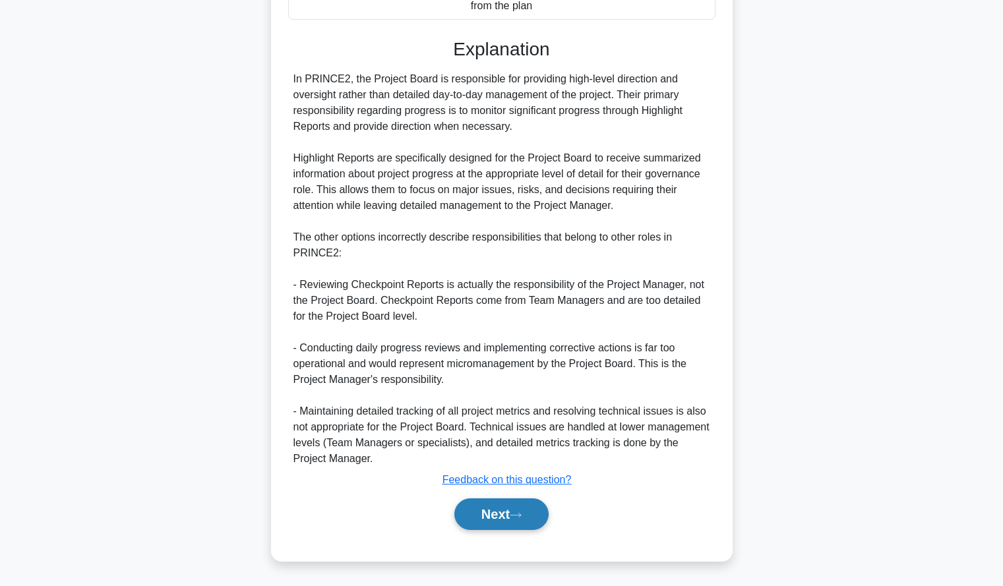
click at [503, 516] on button "Next" at bounding box center [501, 515] width 94 height 32
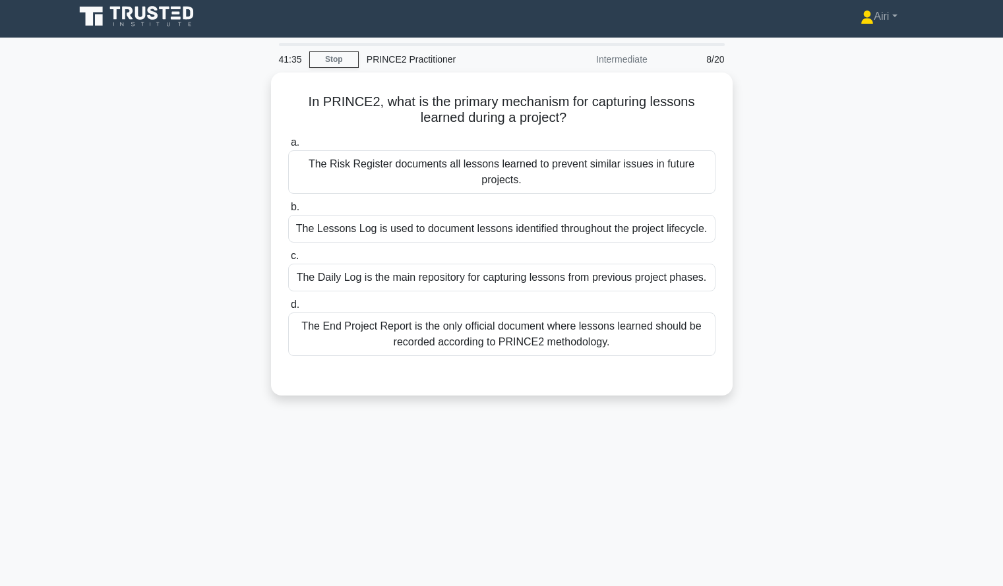
scroll to position [5, 0]
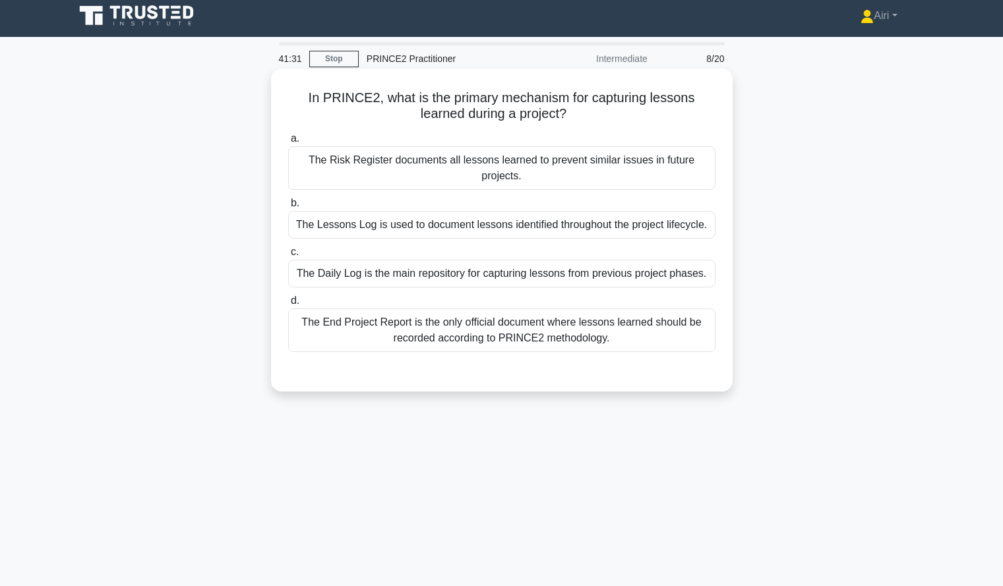
click at [617, 231] on div "The Lessons Log is used to document lessons identified throughout the project l…" at bounding box center [501, 225] width 427 height 28
click at [288, 208] on input "b. The Lessons Log is used to document lessons identified throughout the projec…" at bounding box center [288, 203] width 0 height 9
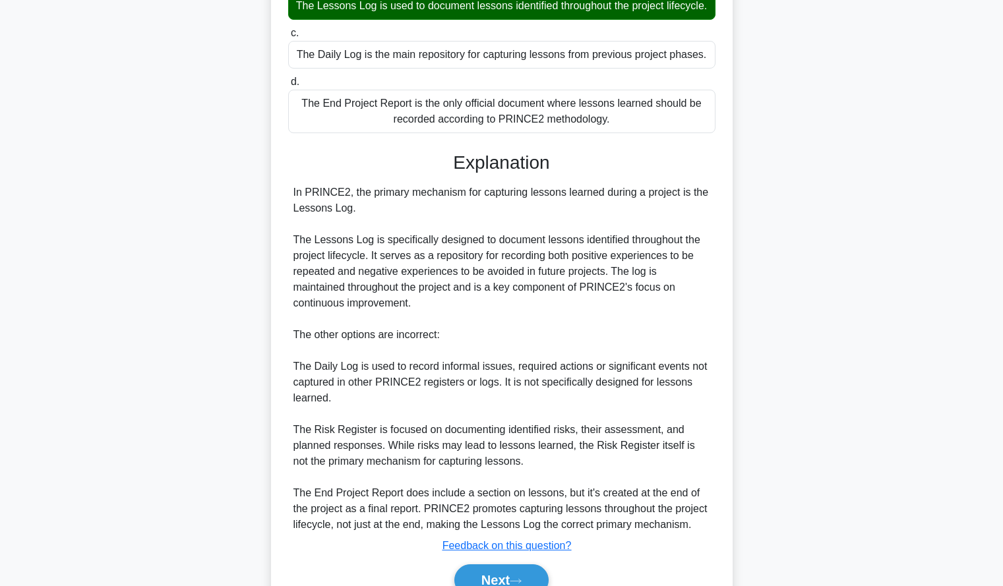
scroll to position [307, 0]
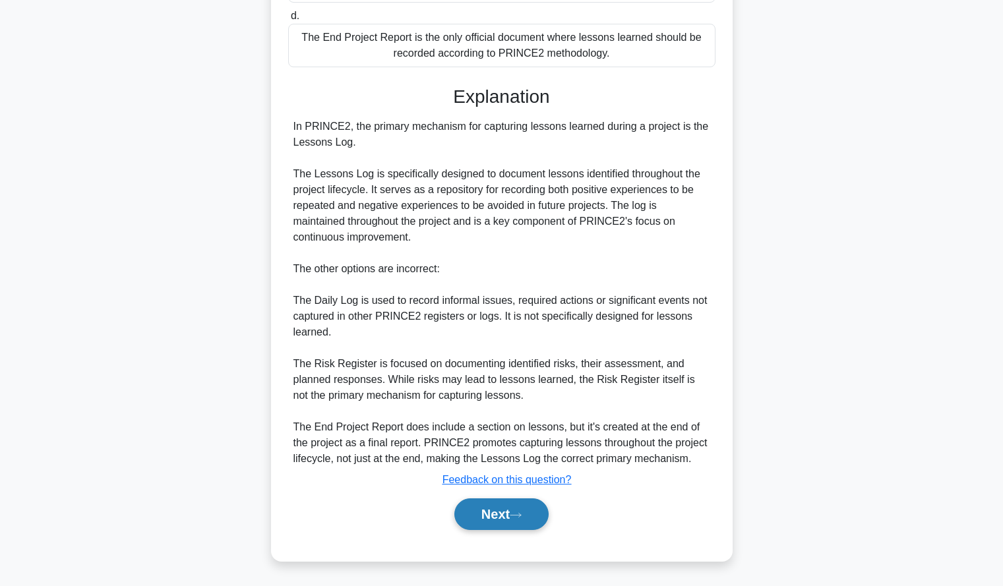
click at [514, 522] on button "Next" at bounding box center [501, 515] width 94 height 32
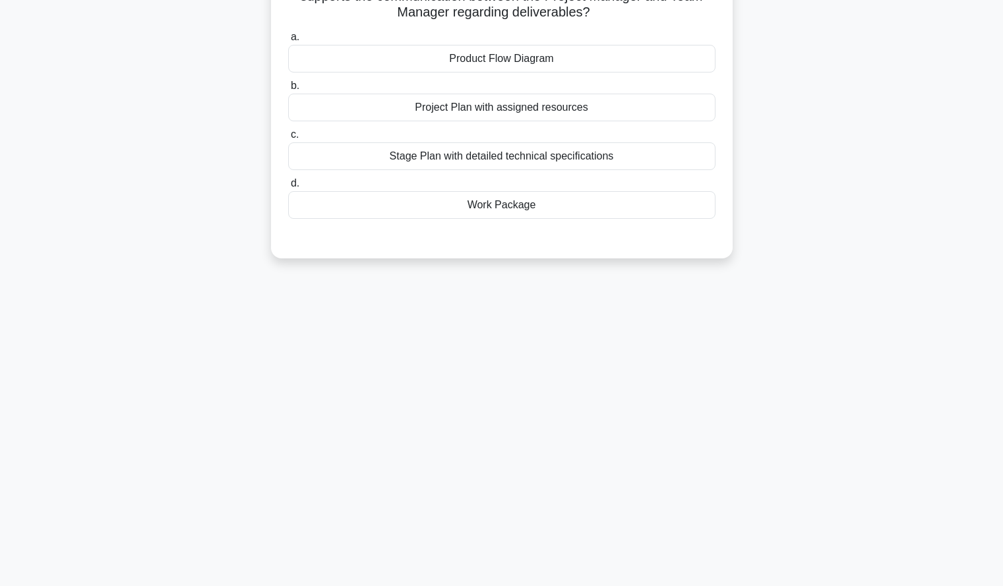
scroll to position [0, 0]
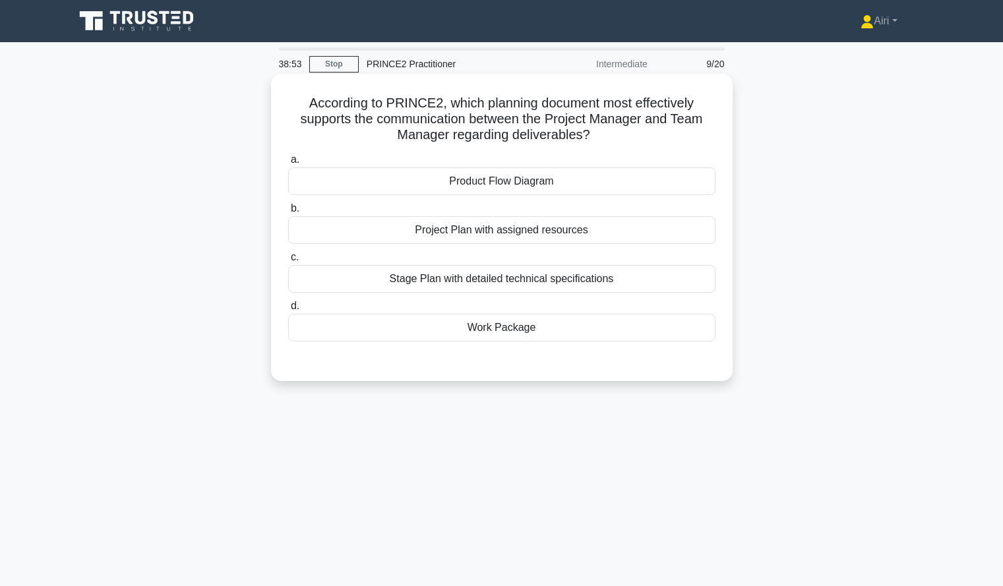
click at [622, 330] on div "Work Package" at bounding box center [501, 328] width 427 height 28
click at [288, 311] on input "d. Work Package" at bounding box center [288, 306] width 0 height 9
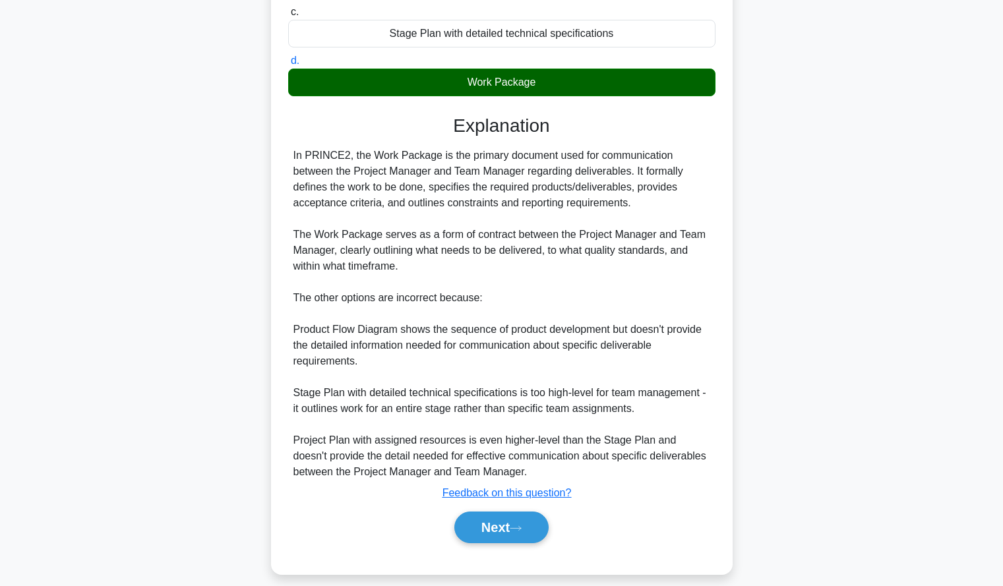
scroll to position [251, 0]
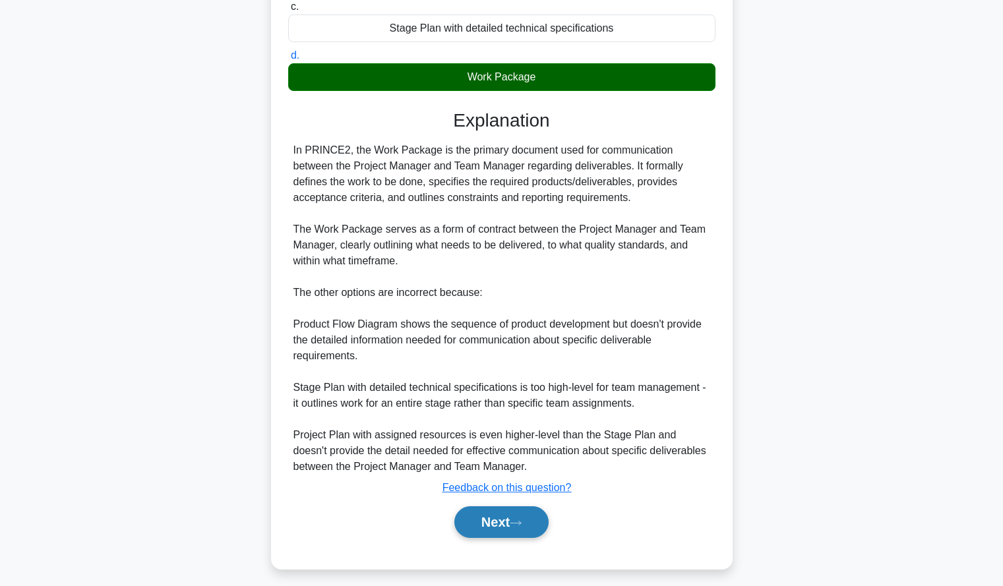
click at [520, 517] on button "Next" at bounding box center [501, 522] width 94 height 32
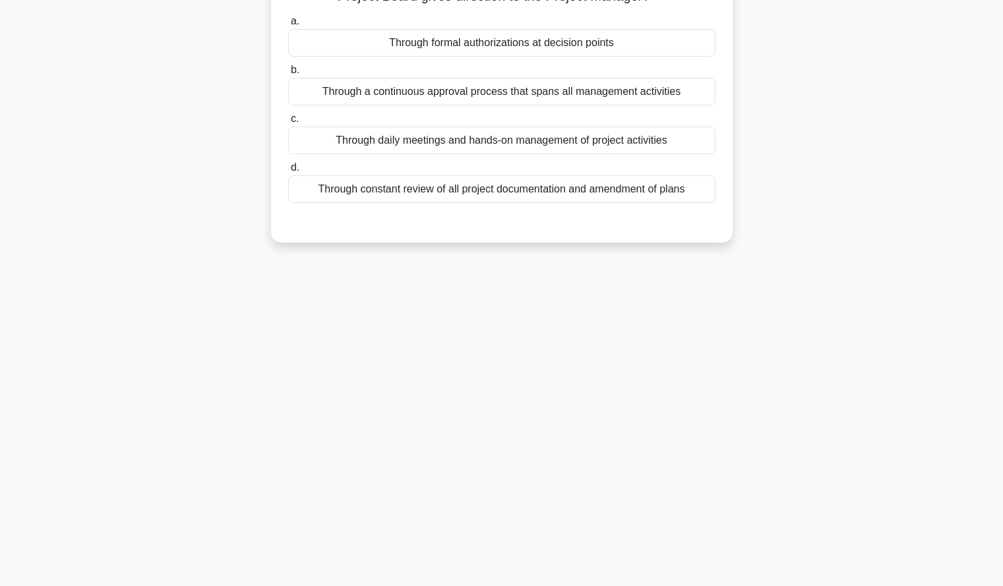
scroll to position [0, 0]
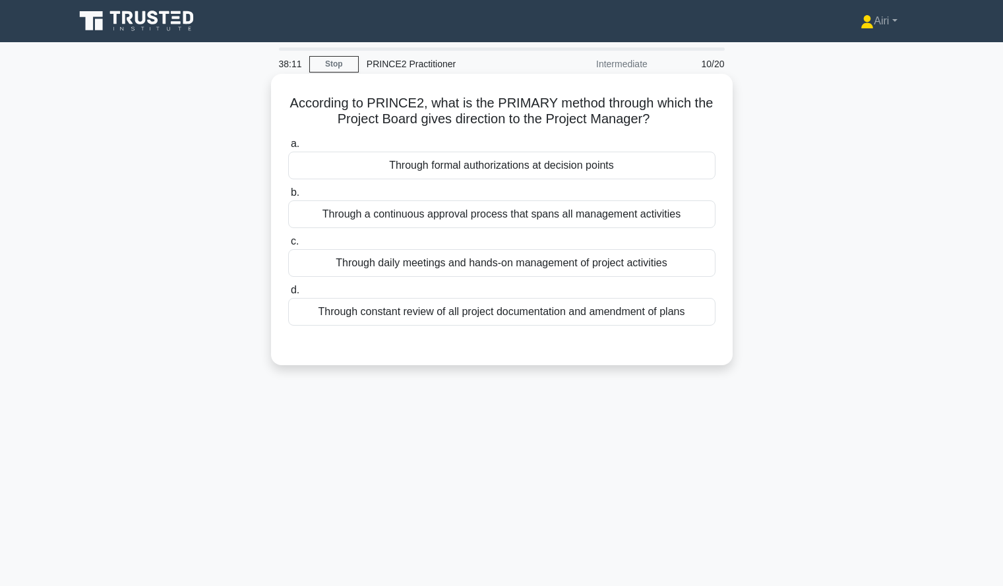
click at [593, 162] on div "Through formal authorizations at decision points" at bounding box center [501, 166] width 427 height 28
click at [288, 148] on input "a. Through formal authorizations at decision points" at bounding box center [288, 144] width 0 height 9
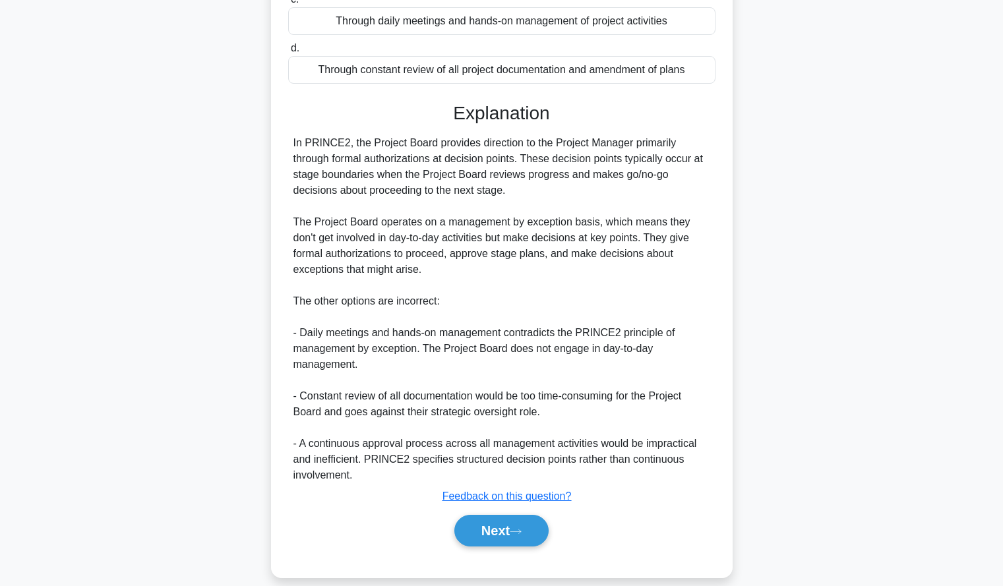
scroll to position [259, 0]
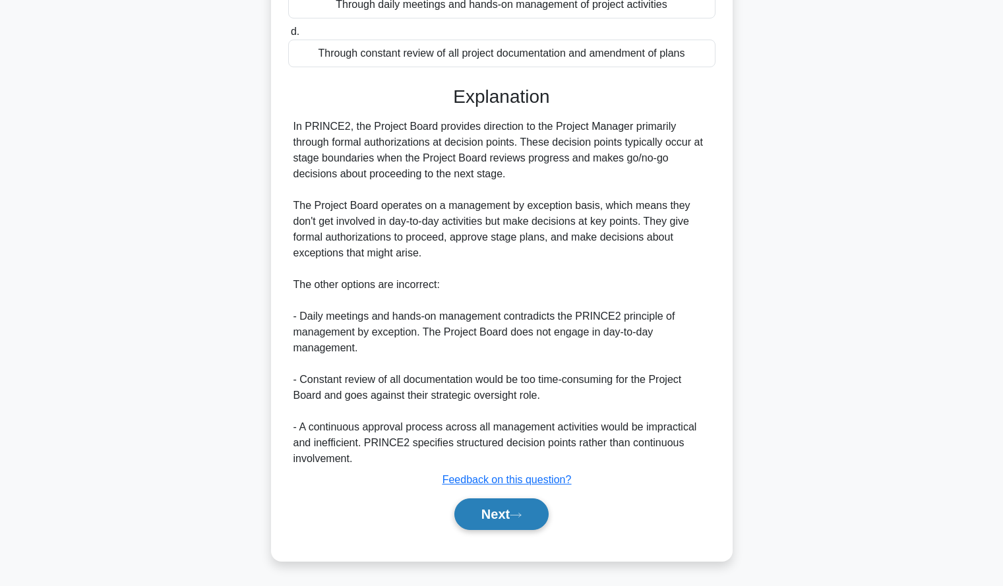
click at [537, 510] on button "Next" at bounding box center [501, 515] width 94 height 32
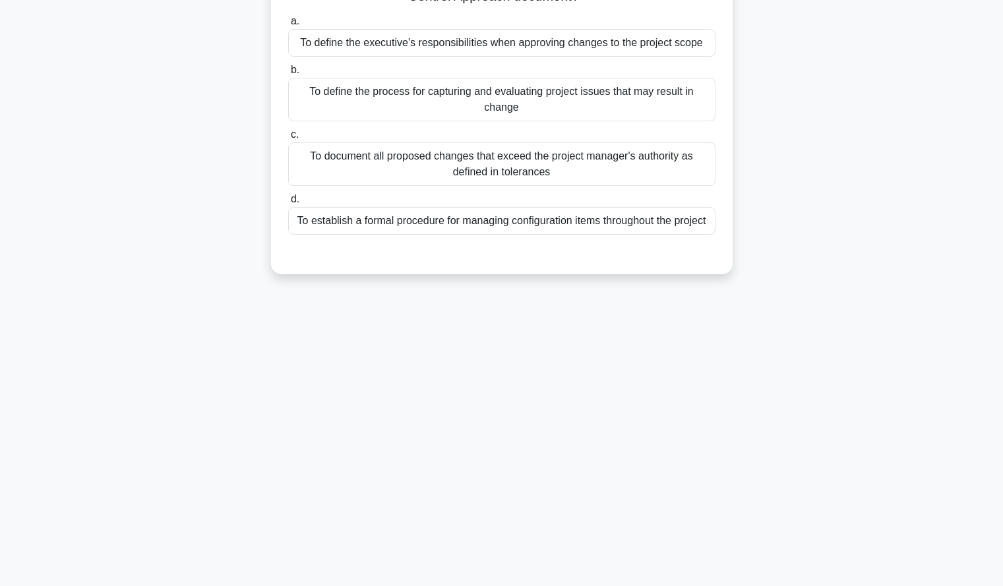
scroll to position [0, 0]
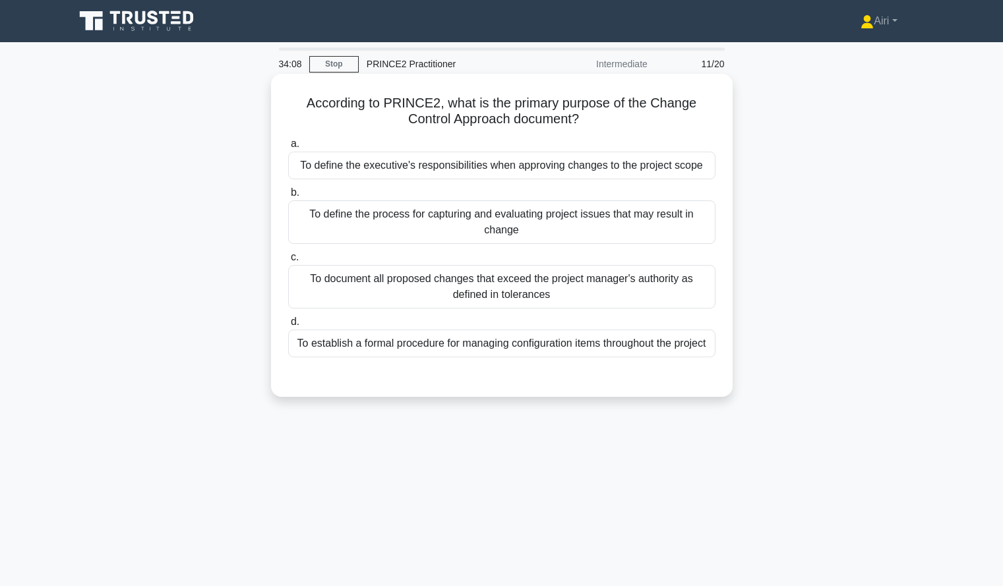
click at [654, 228] on div "To define the process for capturing and evaluating project issues that may resu…" at bounding box center [501, 222] width 427 height 44
click at [288, 197] on input "b. To define the process for capturing and evaluating project issues that may r…" at bounding box center [288, 193] width 0 height 9
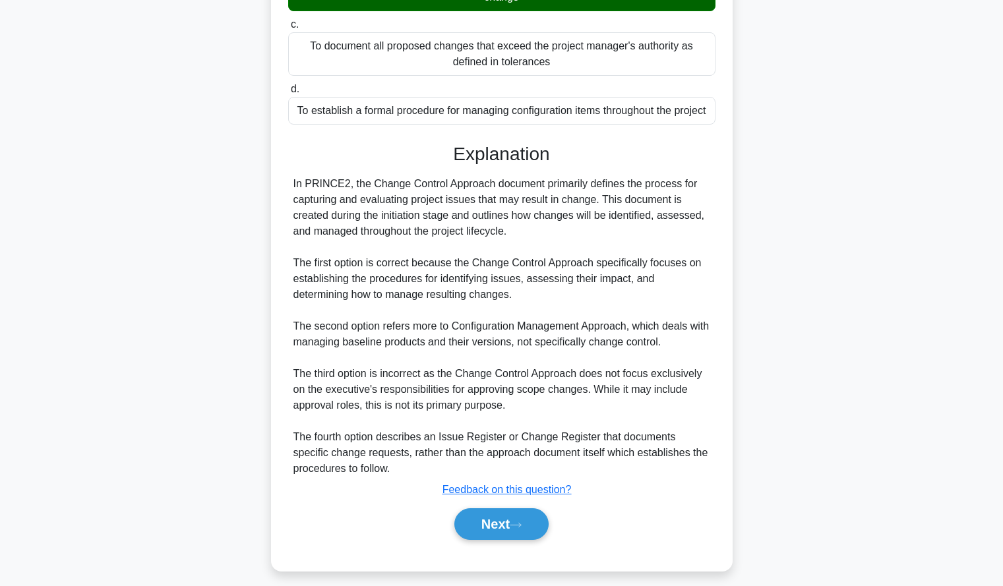
scroll to position [237, 0]
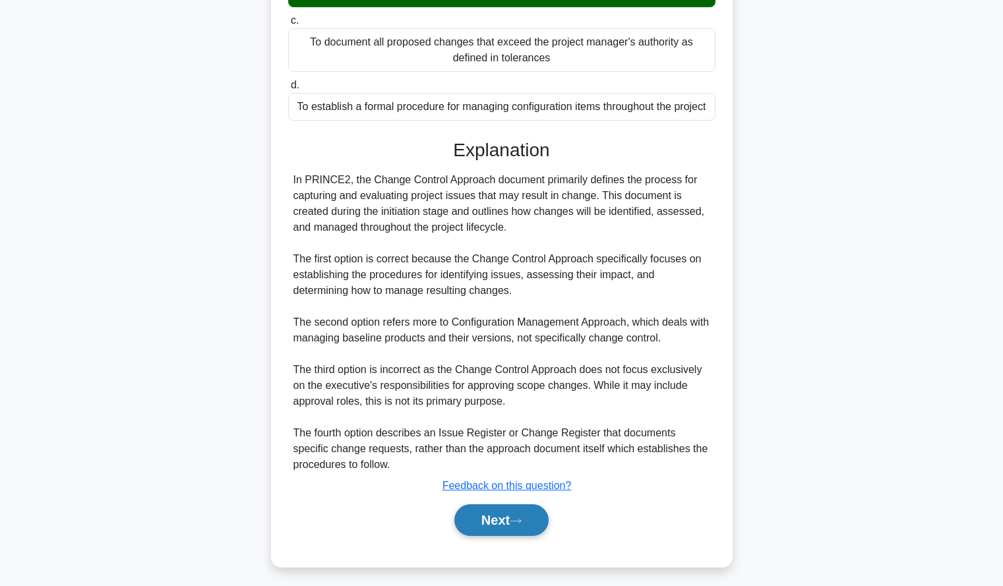
click at [481, 531] on button "Next" at bounding box center [501, 521] width 94 height 32
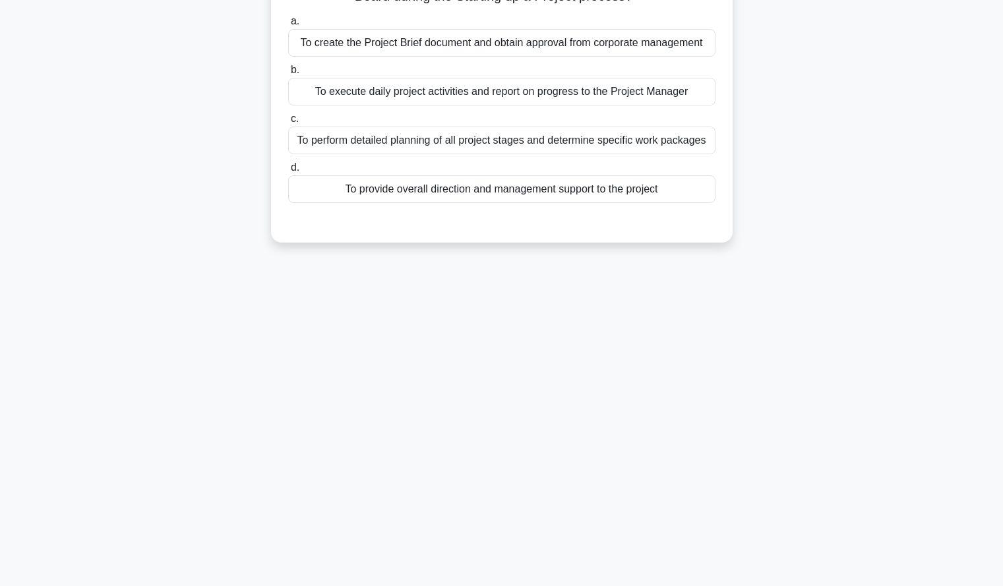
scroll to position [0, 0]
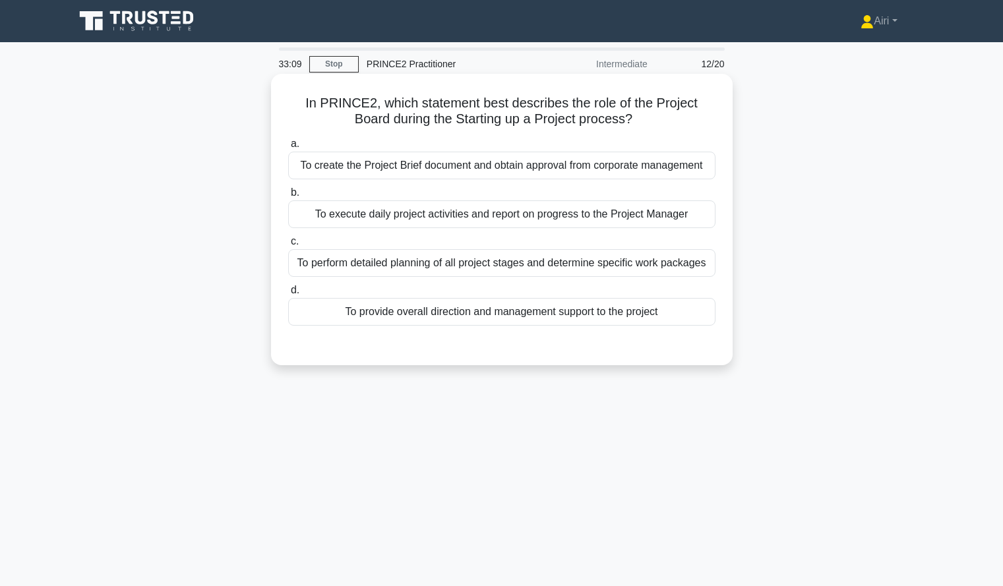
click at [517, 169] on div "To create the Project Brief document and obtain approval from corporate managem…" at bounding box center [501, 166] width 427 height 28
click at [288, 148] on input "a. To create the Project Brief document and obtain approval from corporate mana…" at bounding box center [288, 144] width 0 height 9
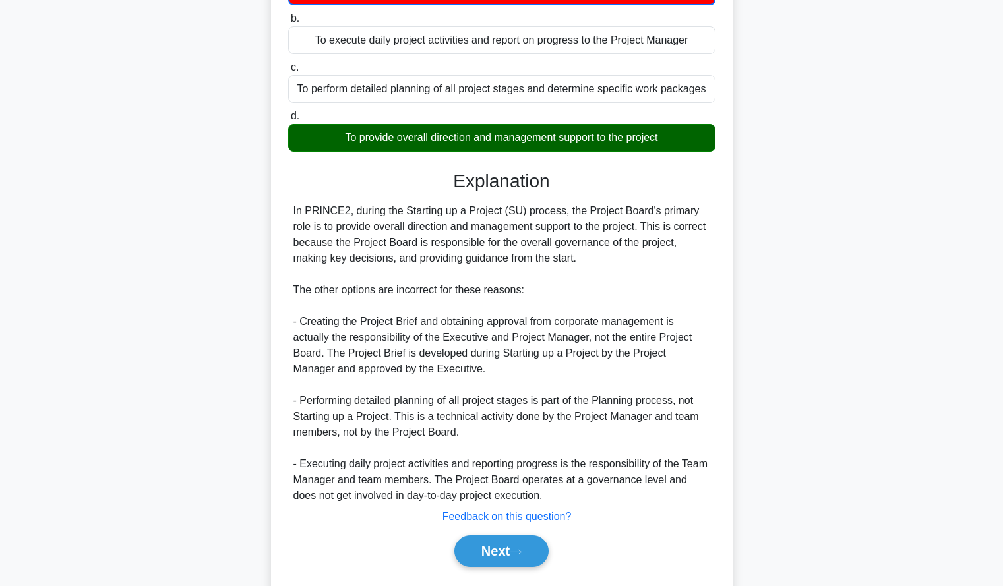
scroll to position [229, 0]
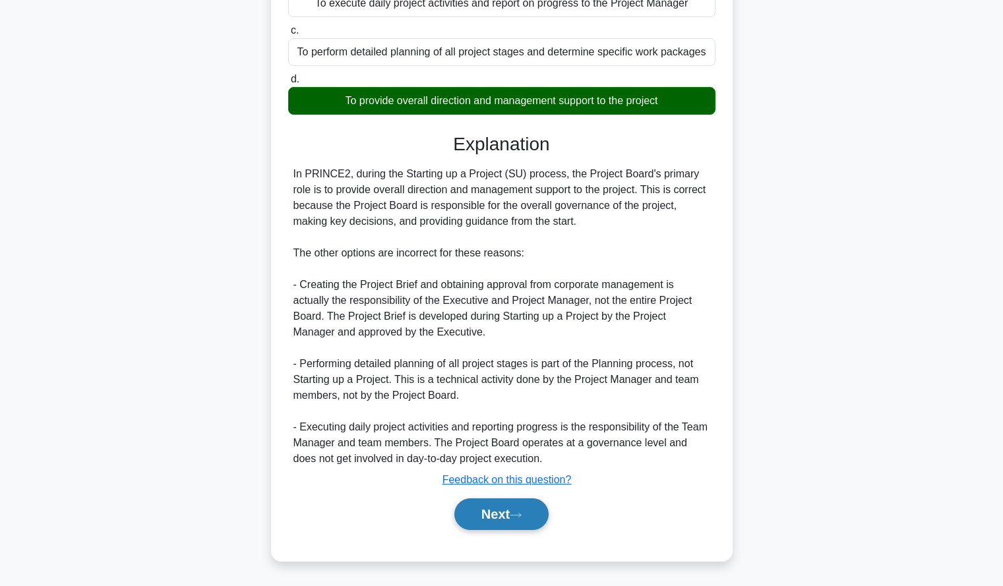
click at [497, 514] on button "Next" at bounding box center [501, 515] width 94 height 32
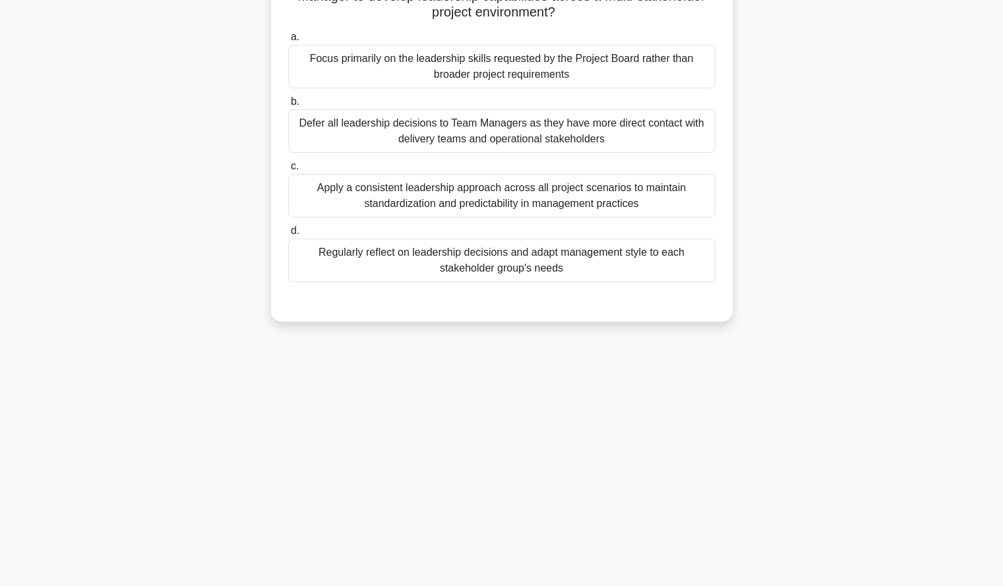
scroll to position [0, 0]
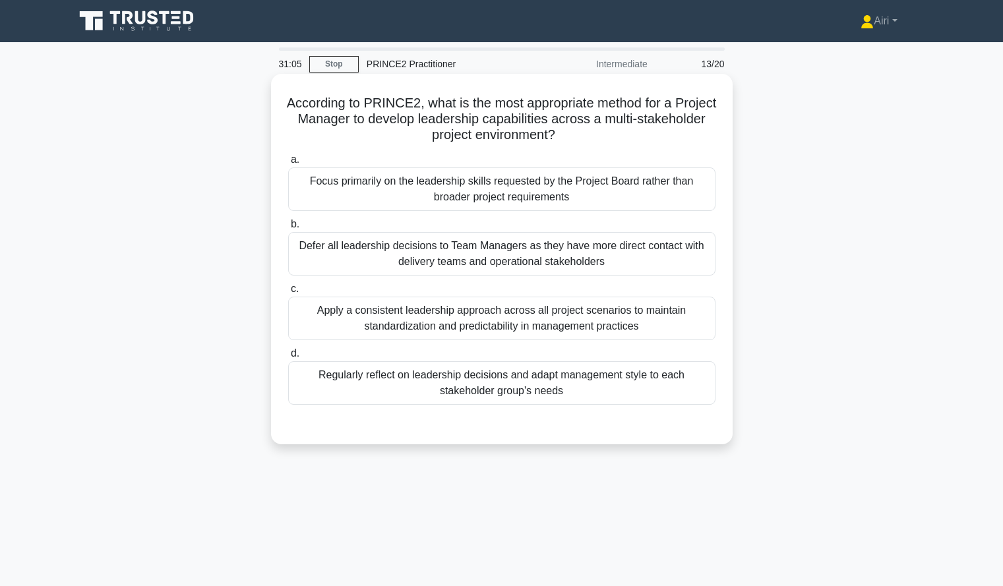
click at [648, 387] on div "Regularly reflect on leadership decisions and adapt management style to each st…" at bounding box center [501, 383] width 427 height 44
click at [288, 358] on input "d. Regularly reflect on leadership decisions and adapt management style to each…" at bounding box center [288, 354] width 0 height 9
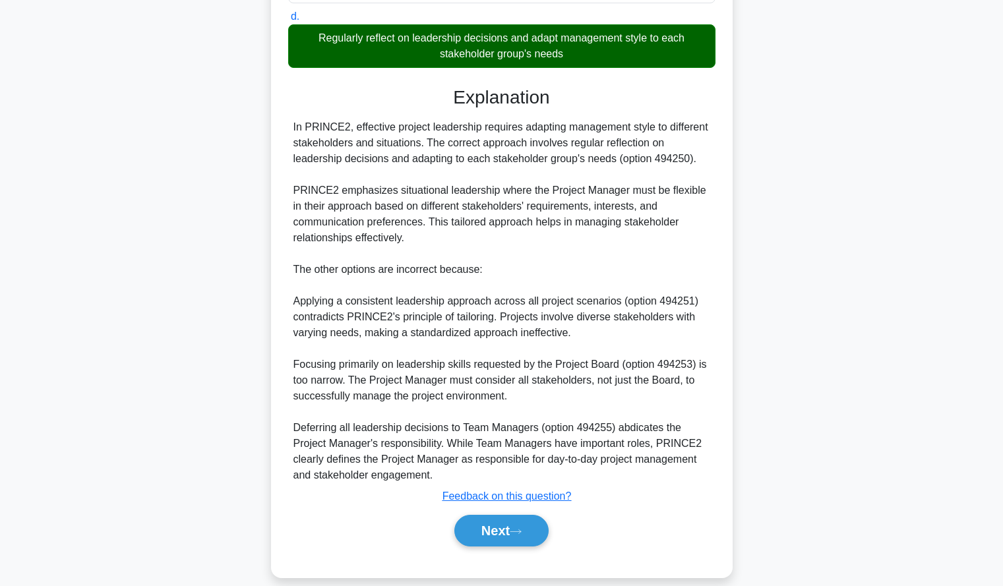
scroll to position [354, 0]
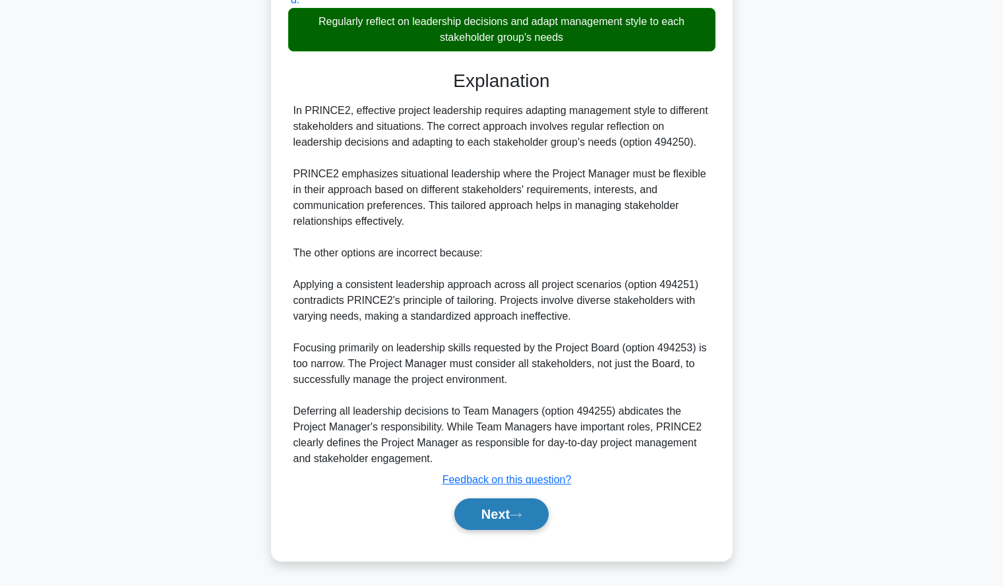
click at [529, 522] on button "Next" at bounding box center [501, 515] width 94 height 32
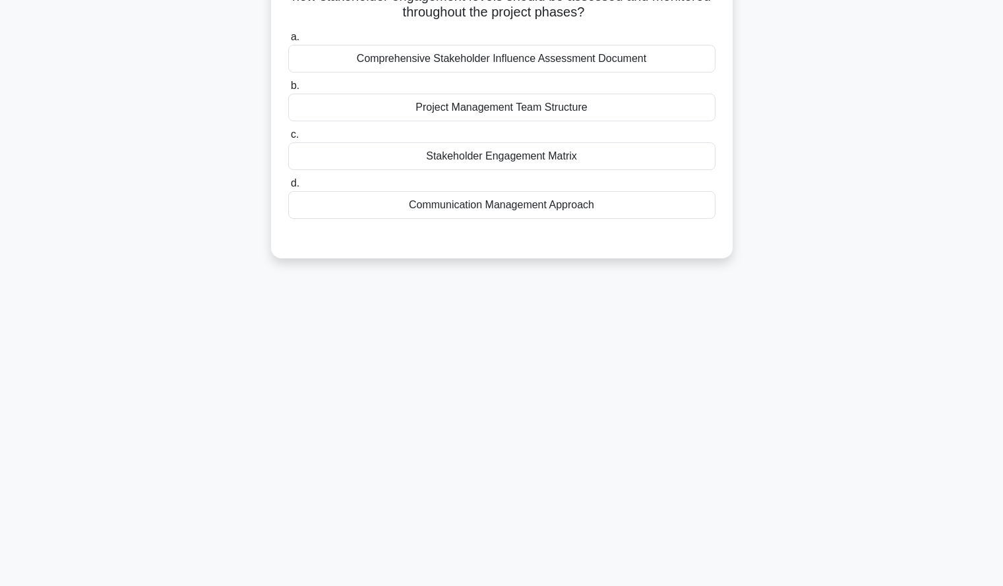
scroll to position [0, 0]
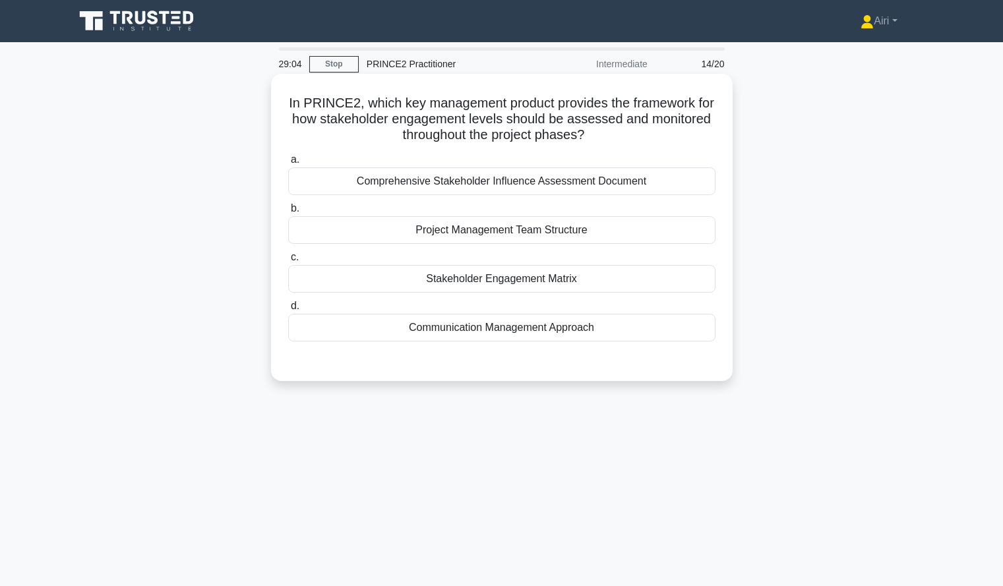
click at [512, 330] on div "Communication Management Approach" at bounding box center [501, 328] width 427 height 28
click at [288, 311] on input "d. Communication Management Approach" at bounding box center [288, 306] width 0 height 9
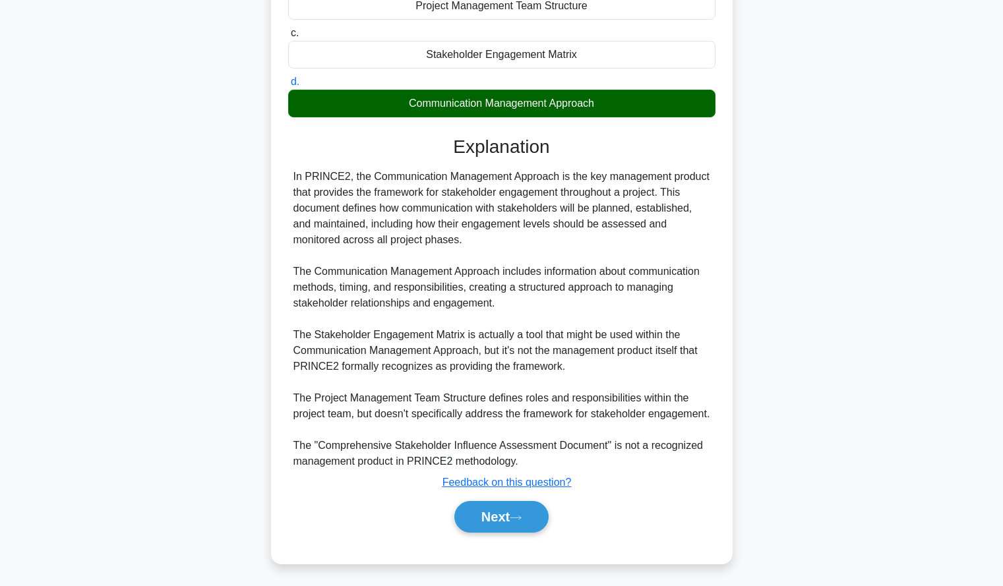
scroll to position [228, 0]
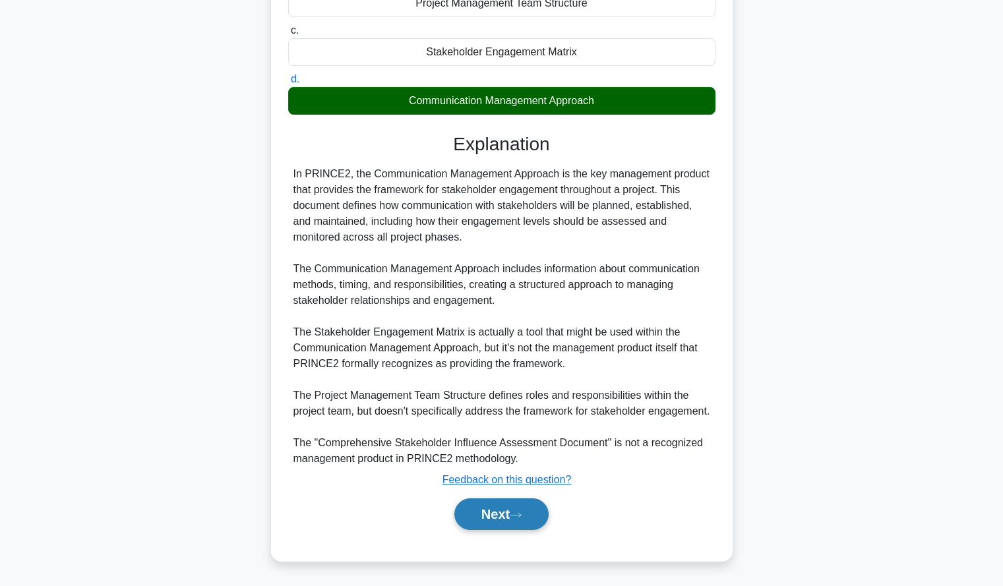
click at [470, 503] on button "Next" at bounding box center [501, 515] width 94 height 32
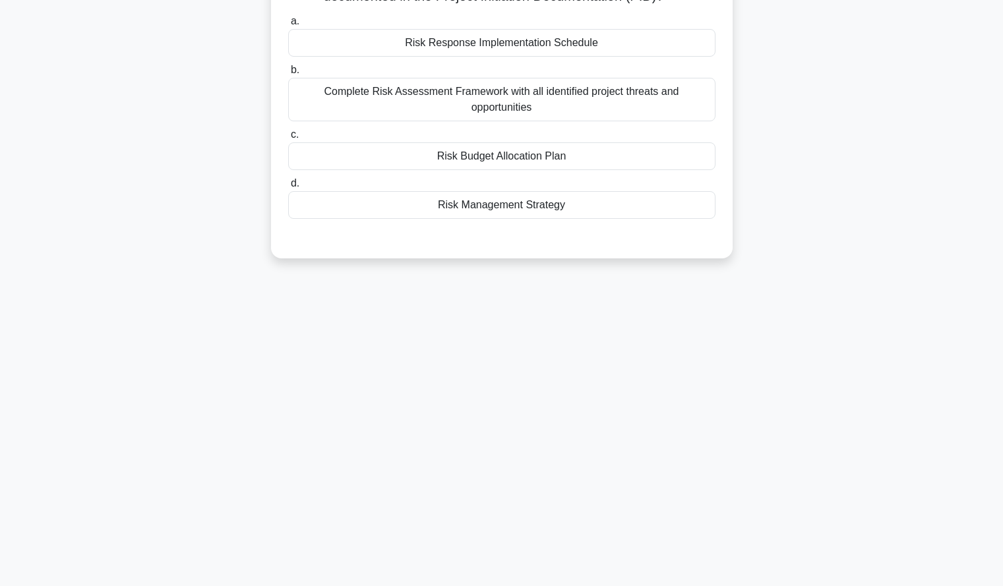
scroll to position [0, 0]
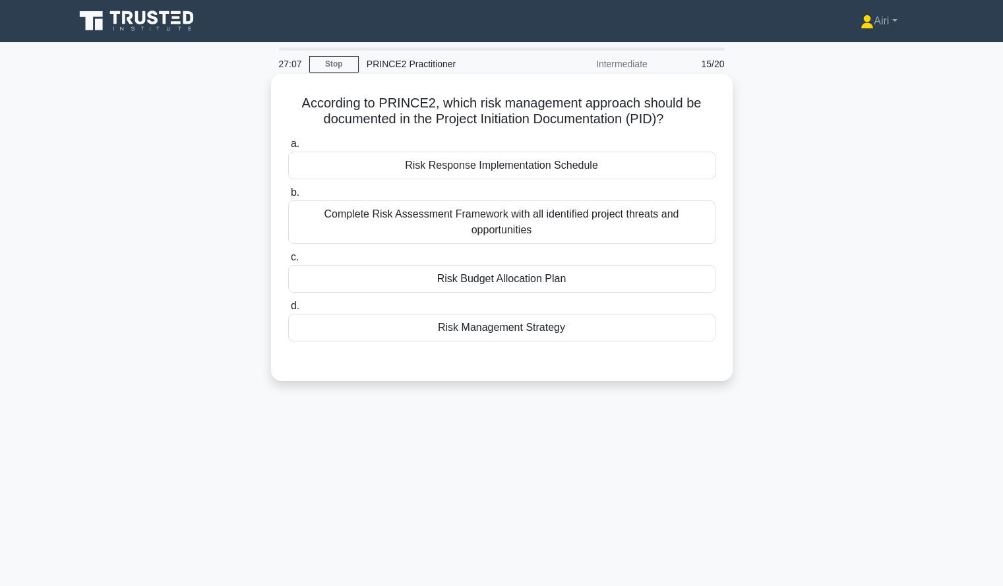
click at [394, 336] on div "Risk Management Strategy" at bounding box center [501, 328] width 427 height 28
click at [288, 311] on input "d. Risk Management Strategy" at bounding box center [288, 306] width 0 height 9
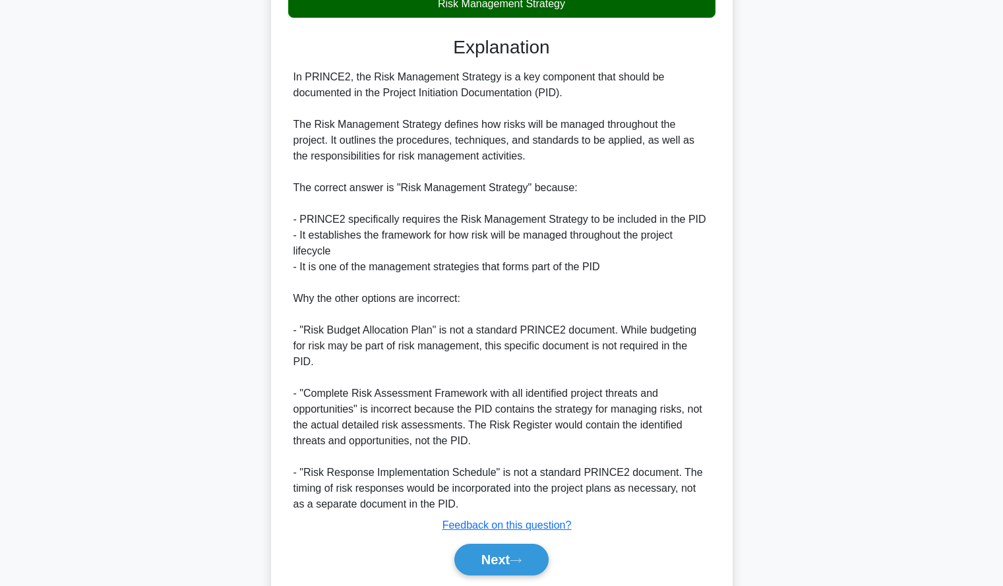
scroll to position [354, 0]
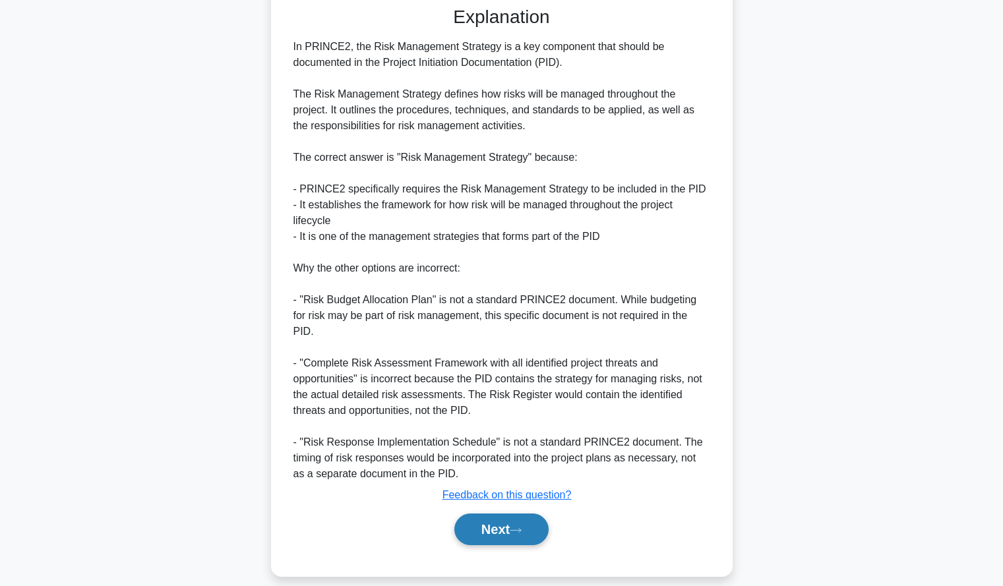
click at [469, 514] on button "Next" at bounding box center [501, 530] width 94 height 32
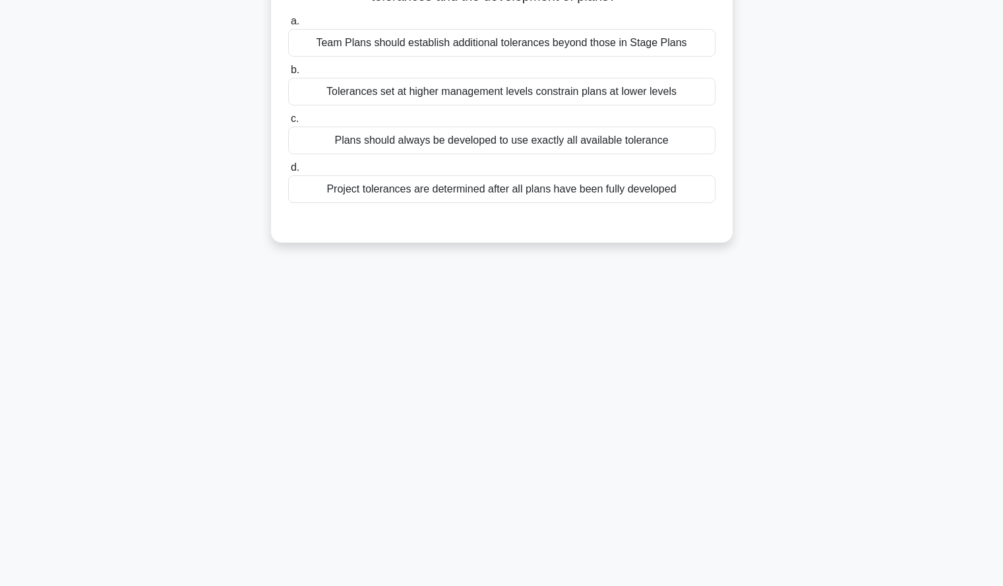
scroll to position [0, 0]
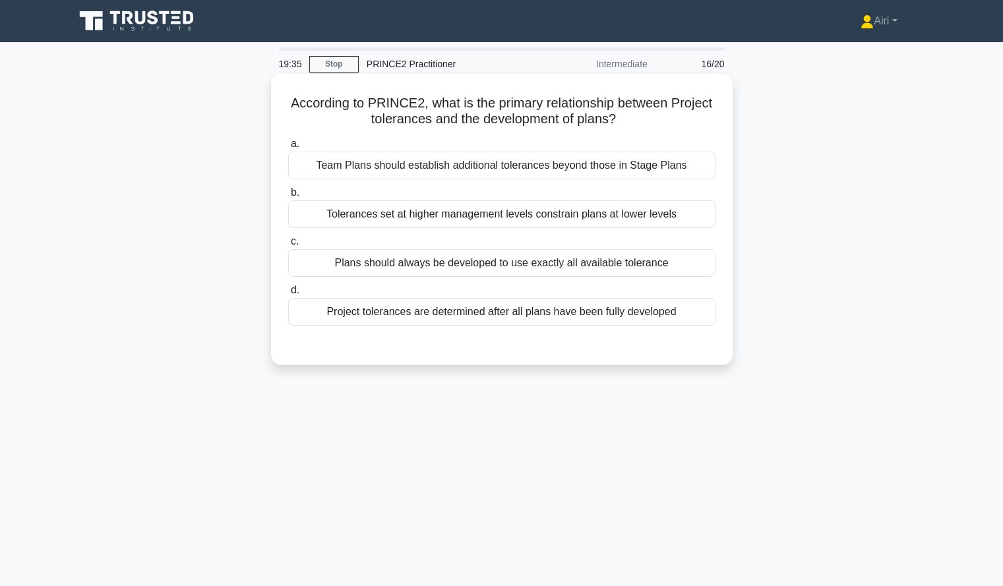
click at [518, 222] on div "Tolerances set at higher management levels constrain plans at lower levels" at bounding box center [501, 214] width 427 height 28
click at [288, 197] on input "b. Tolerances set at higher management levels constrain plans at lower levels" at bounding box center [288, 193] width 0 height 9
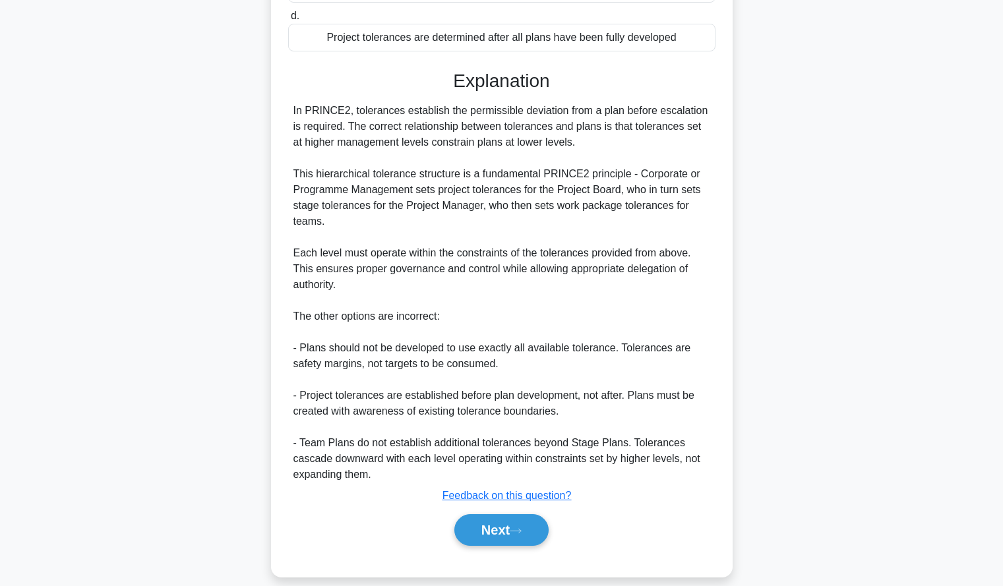
scroll to position [291, 0]
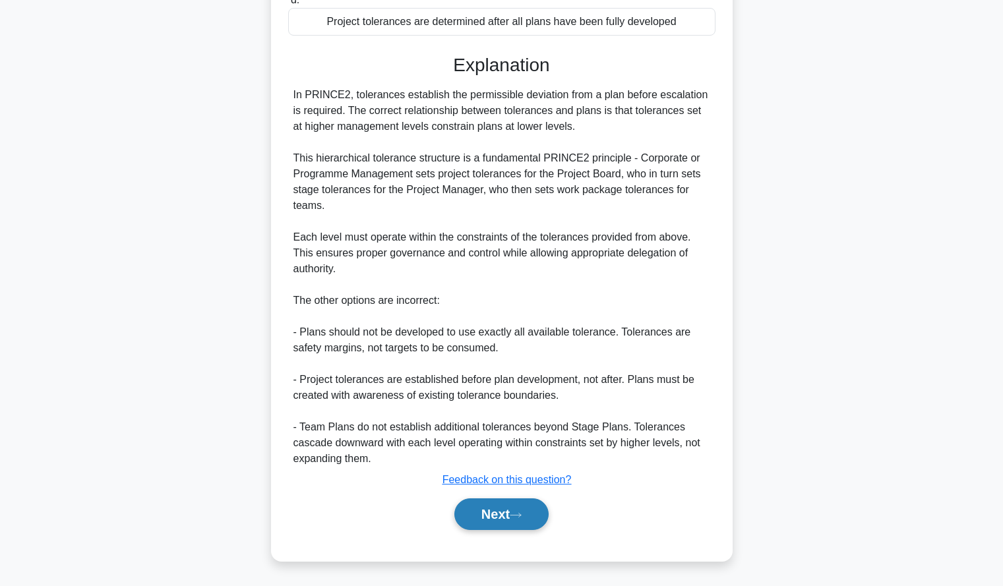
click at [522, 518] on icon at bounding box center [516, 515] width 12 height 7
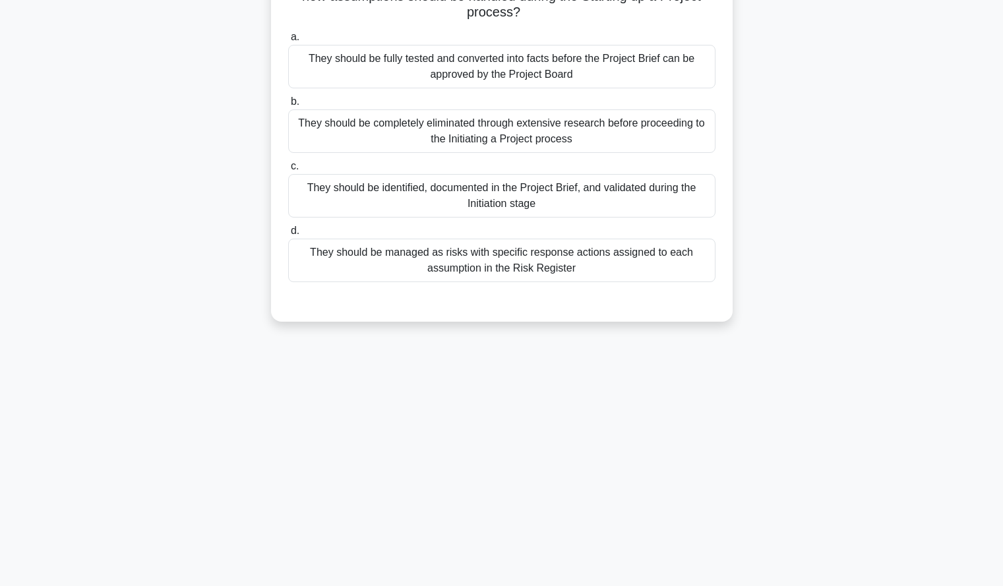
scroll to position [0, 0]
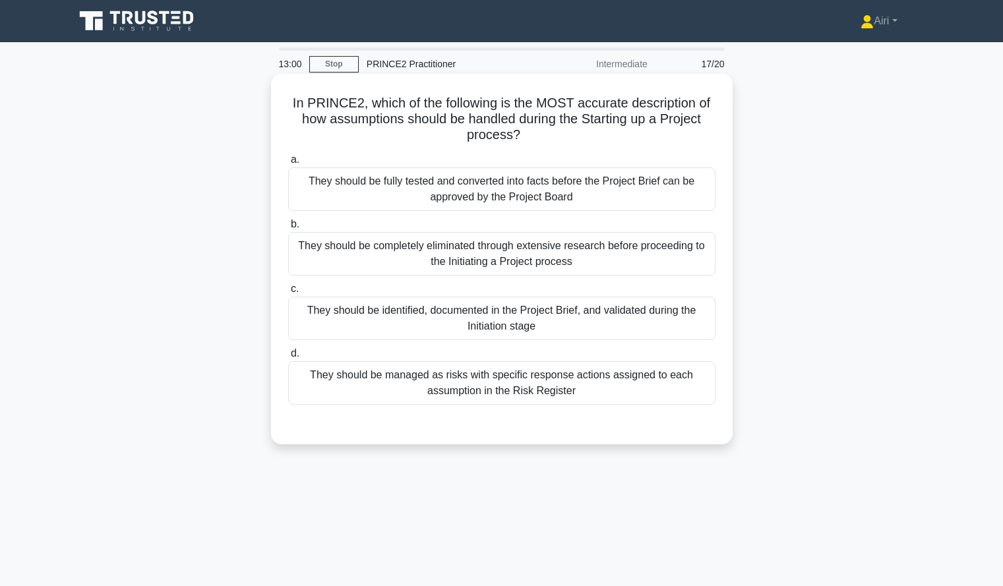
click at [526, 315] on div "They should be identified, documented in the Project Brief, and validated durin…" at bounding box center [501, 319] width 427 height 44
click at [288, 293] on input "c. They should be identified, documented in the Project Brief, and validated du…" at bounding box center [288, 289] width 0 height 9
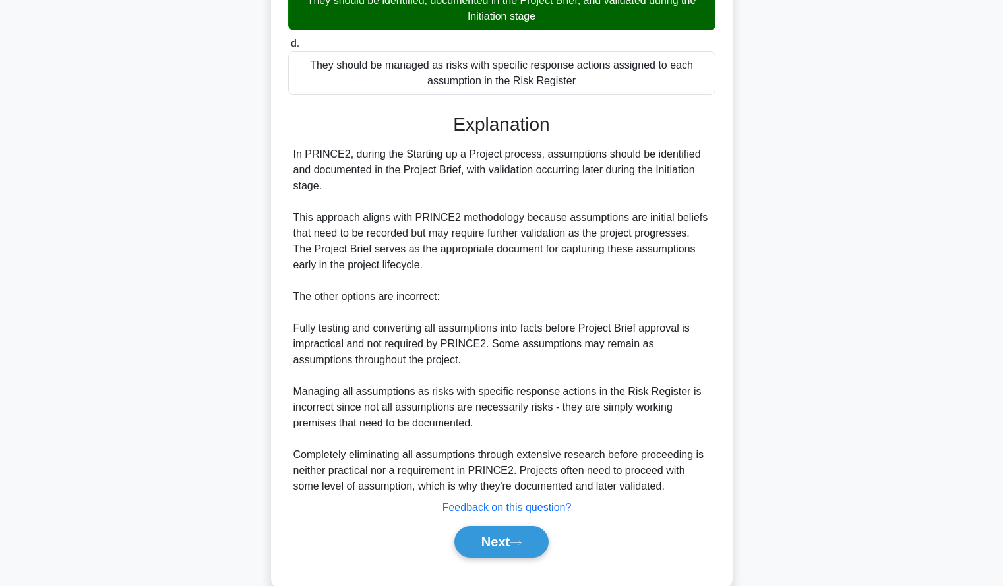
scroll to position [313, 0]
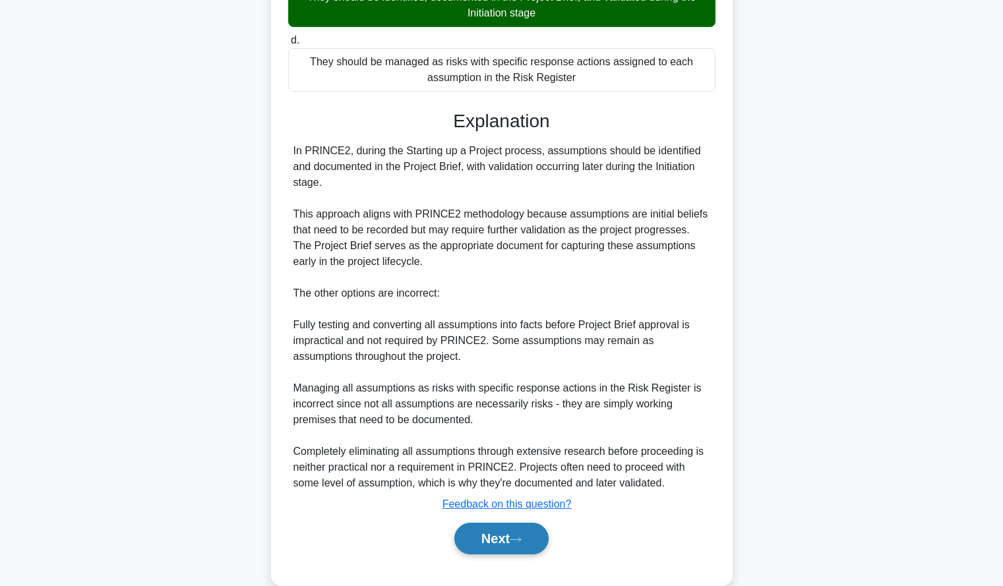
click at [508, 540] on button "Next" at bounding box center [501, 539] width 94 height 32
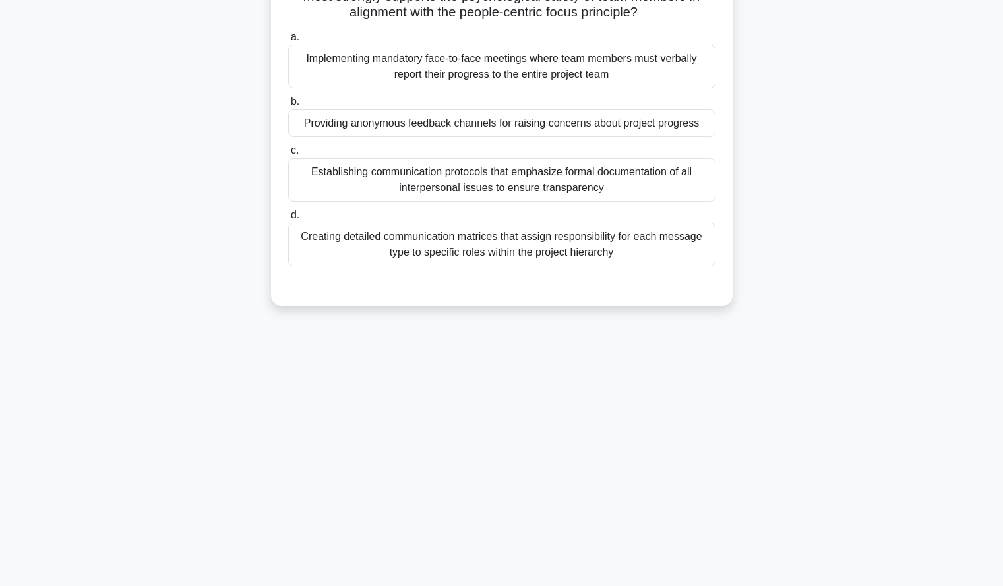
scroll to position [0, 0]
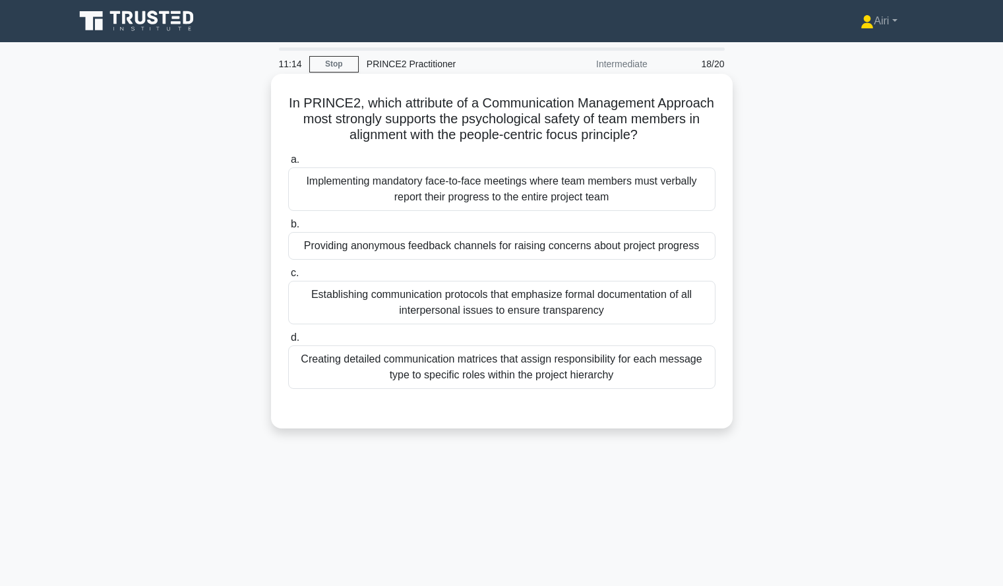
click at [606, 248] on div "Providing anonymous feedback channels for raising concerns about project progre…" at bounding box center [501, 246] width 427 height 28
click at [288, 229] on input "b. Providing anonymous feedback channels for raising concerns about project pro…" at bounding box center [288, 224] width 0 height 9
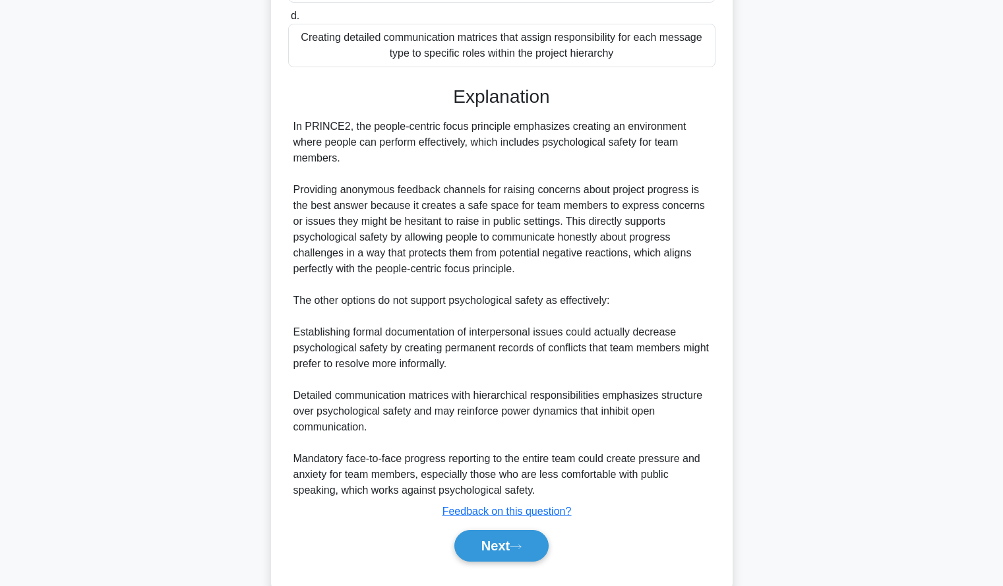
scroll to position [354, 0]
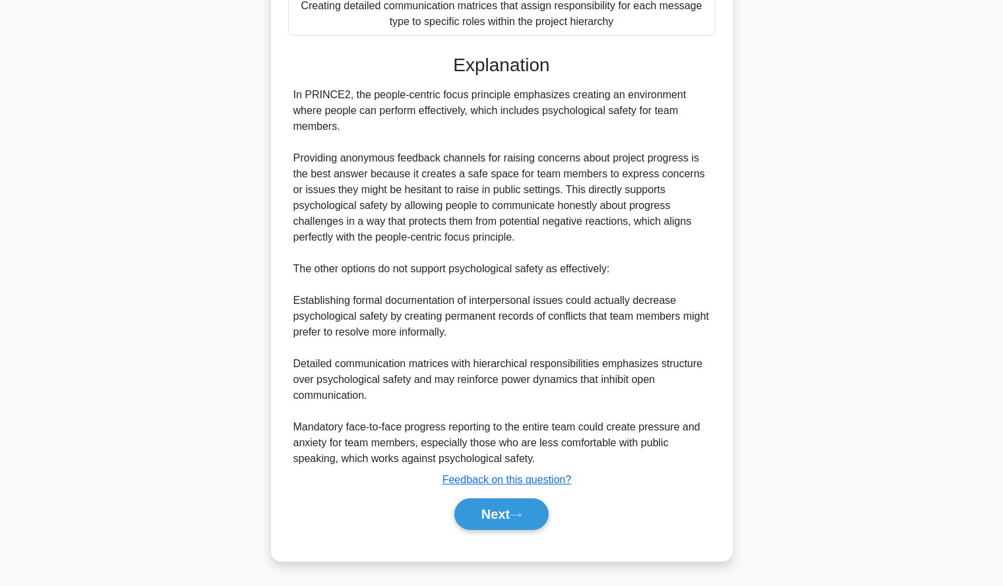
click at [499, 497] on div "Next" at bounding box center [501, 514] width 427 height 42
click at [493, 515] on button "Next" at bounding box center [501, 515] width 94 height 32
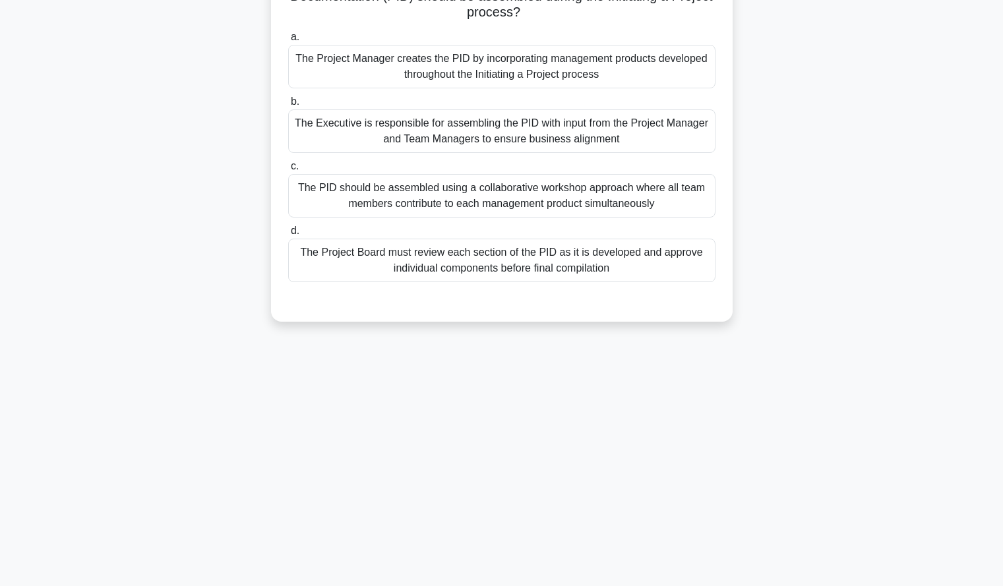
scroll to position [0, 0]
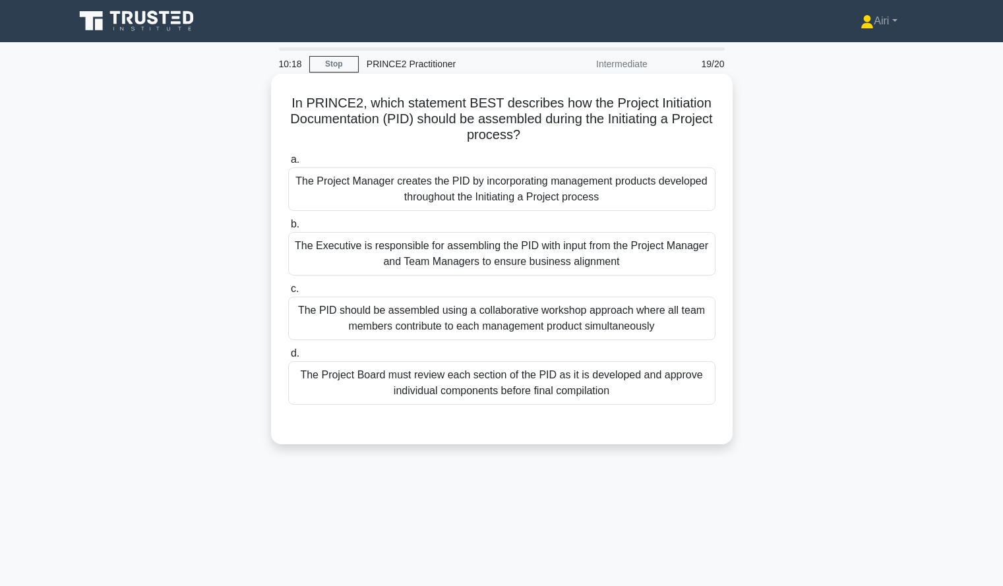
click at [656, 196] on div "The Project Manager creates the PID by incorporating management products develo…" at bounding box center [501, 190] width 427 height 44
click at [288, 164] on input "a. The Project Manager creates the PID by incorporating management products dev…" at bounding box center [288, 160] width 0 height 9
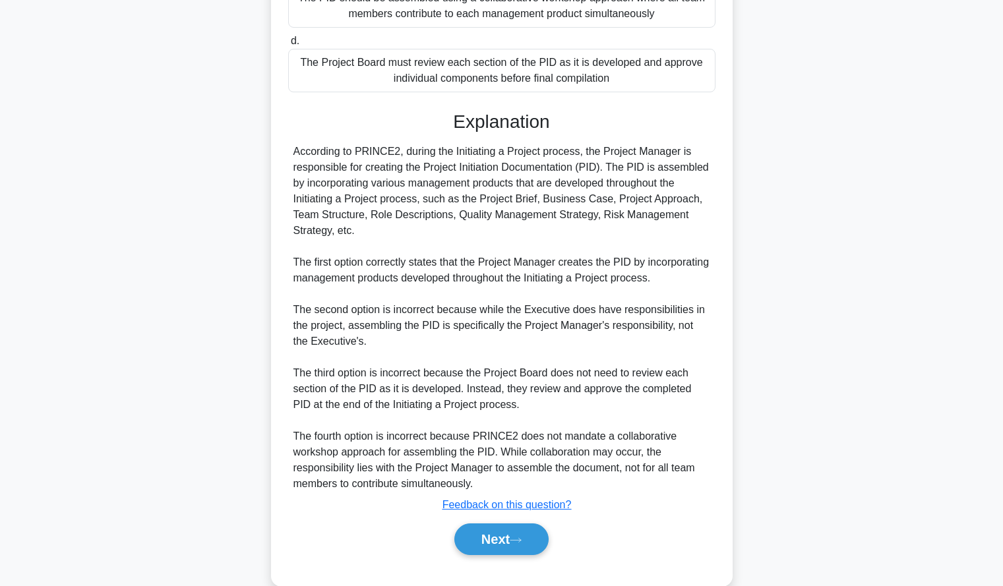
scroll to position [338, 0]
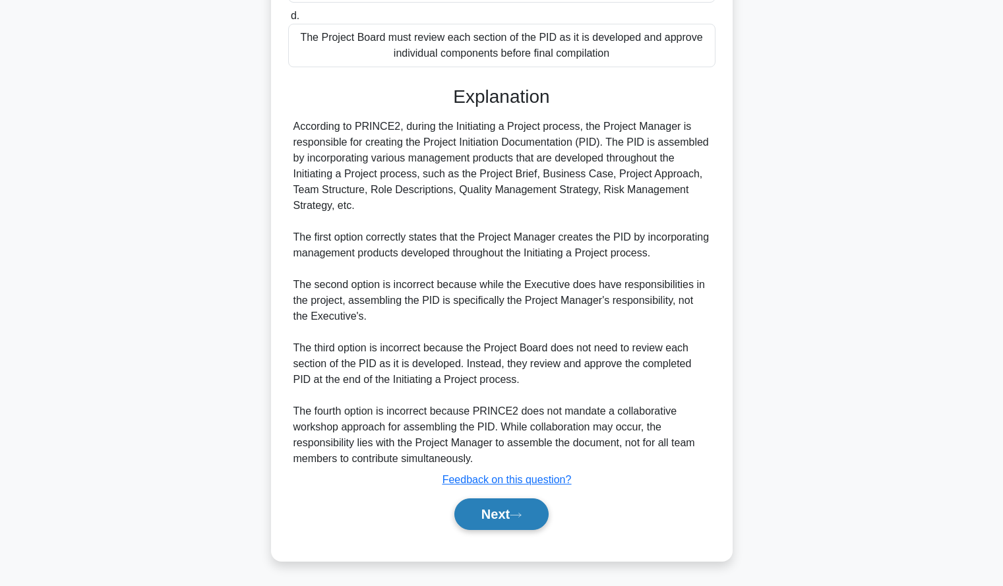
click at [522, 515] on icon at bounding box center [516, 515] width 12 height 7
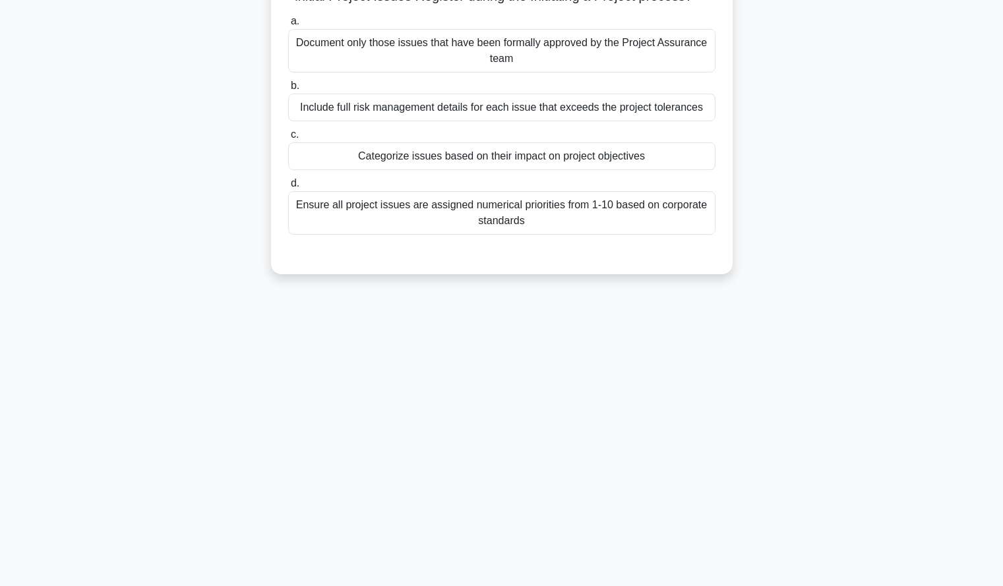
scroll to position [0, 0]
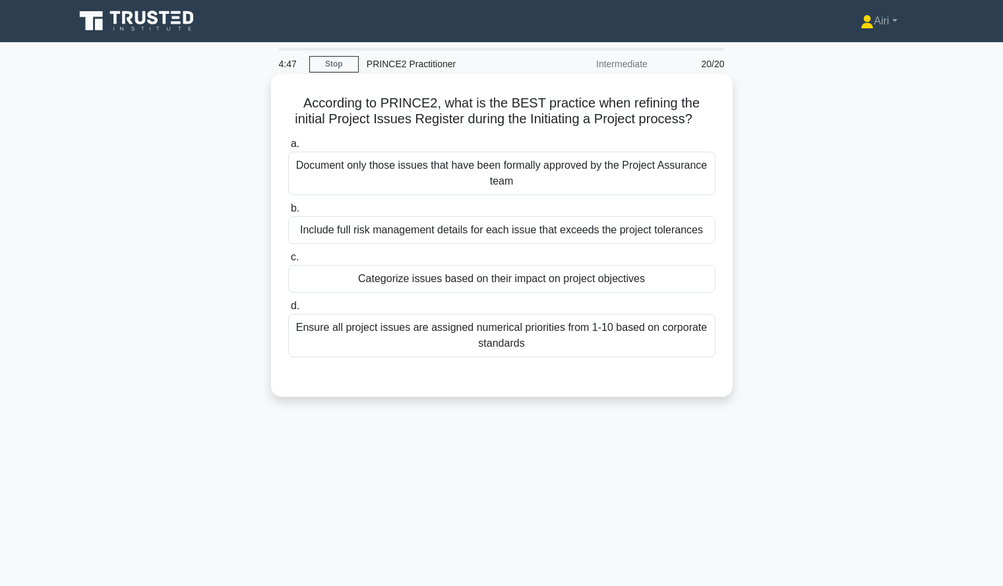
click at [681, 284] on div "Categorize issues based on their impact on project objectives" at bounding box center [501, 279] width 427 height 28
click at [288, 262] on input "c. Categorize issues based on their impact on project objectives" at bounding box center [288, 257] width 0 height 9
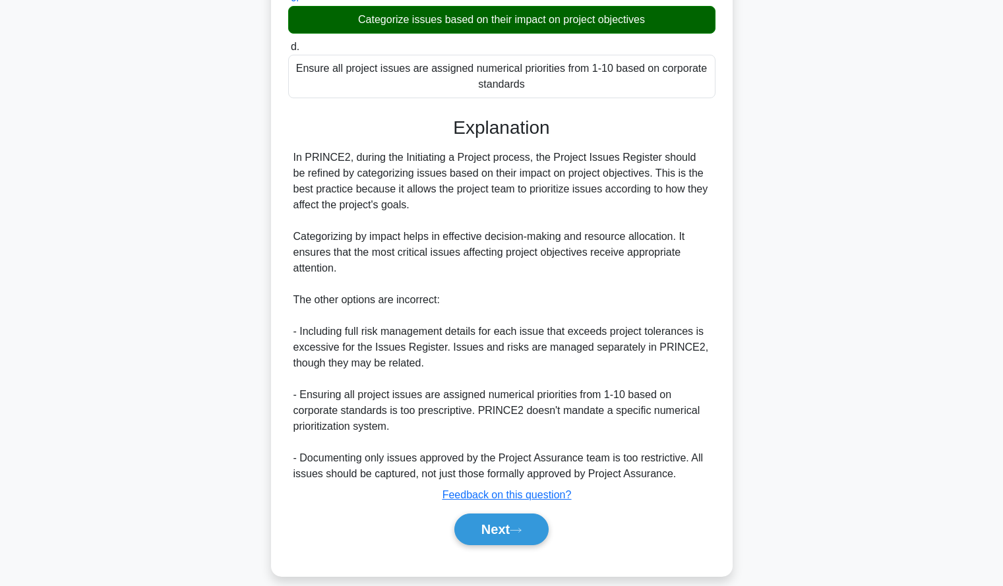
scroll to position [275, 0]
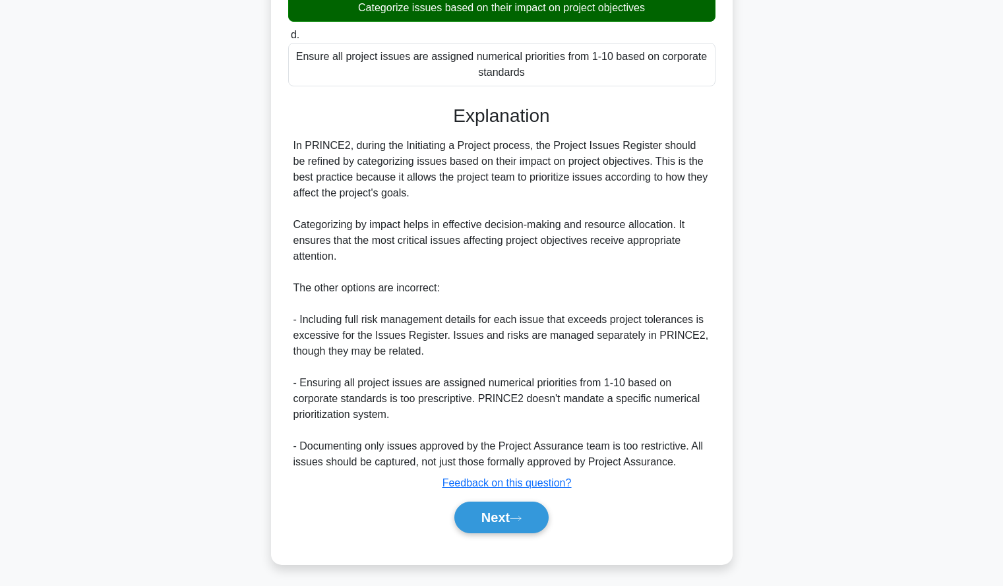
click at [786, 277] on div "According to PRINCE2, what is the BEST practice when refining the initial Proje…" at bounding box center [502, 192] width 871 height 778
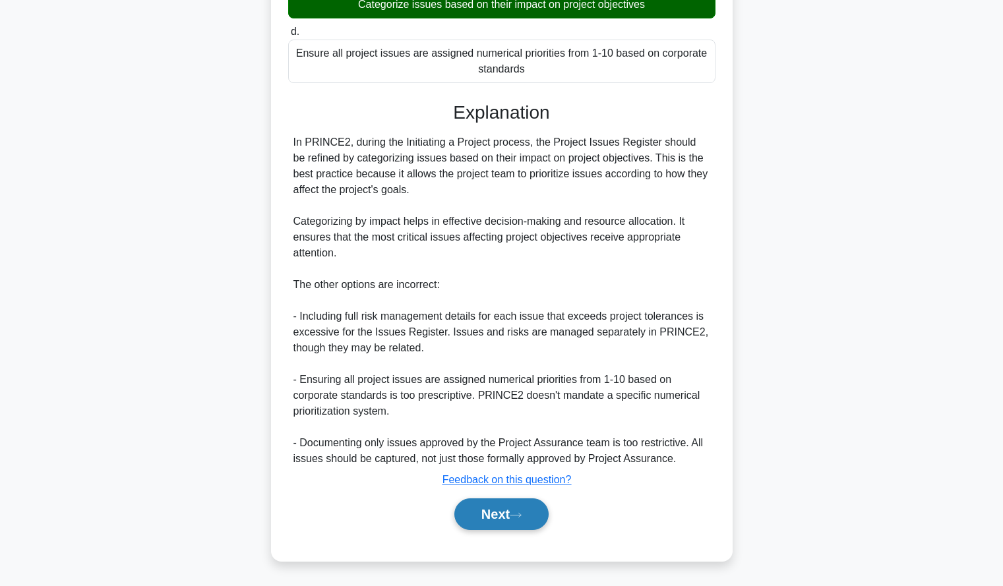
click at [537, 501] on button "Next" at bounding box center [501, 515] width 94 height 32
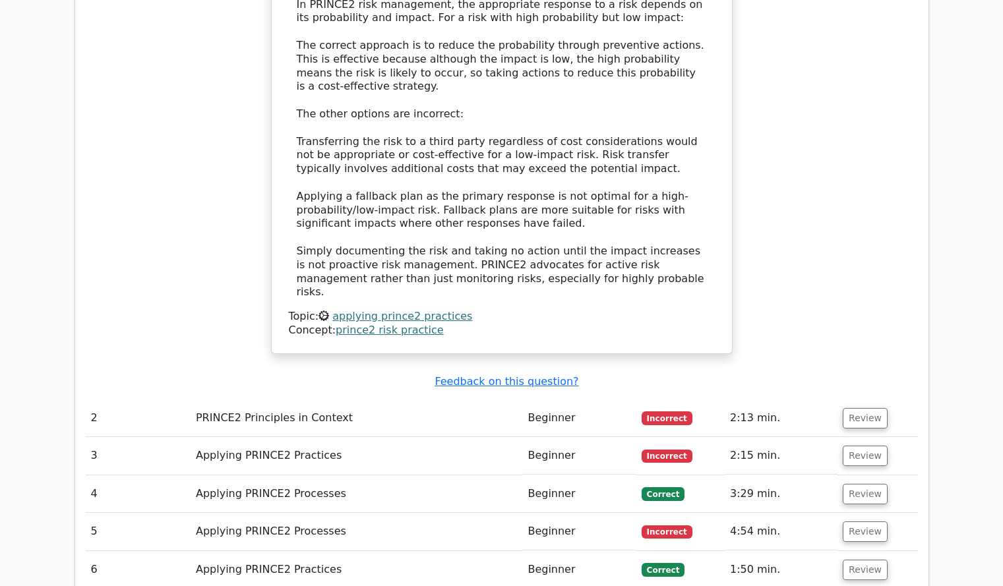
scroll to position [1035, 0]
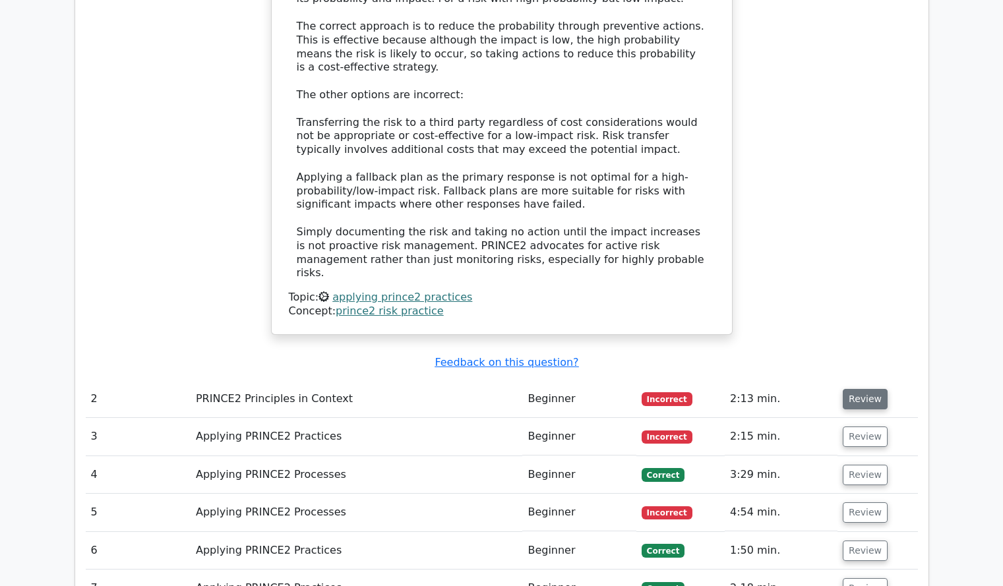
click at [871, 389] on button "Review" at bounding box center [865, 399] width 45 height 20
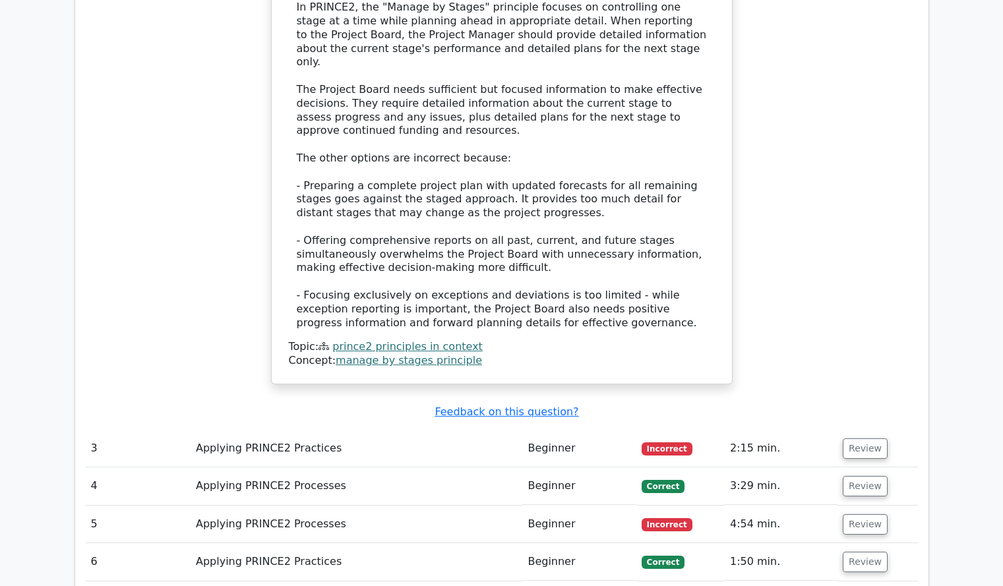
scroll to position [1809, 0]
click at [855, 438] on button "Review" at bounding box center [865, 448] width 45 height 20
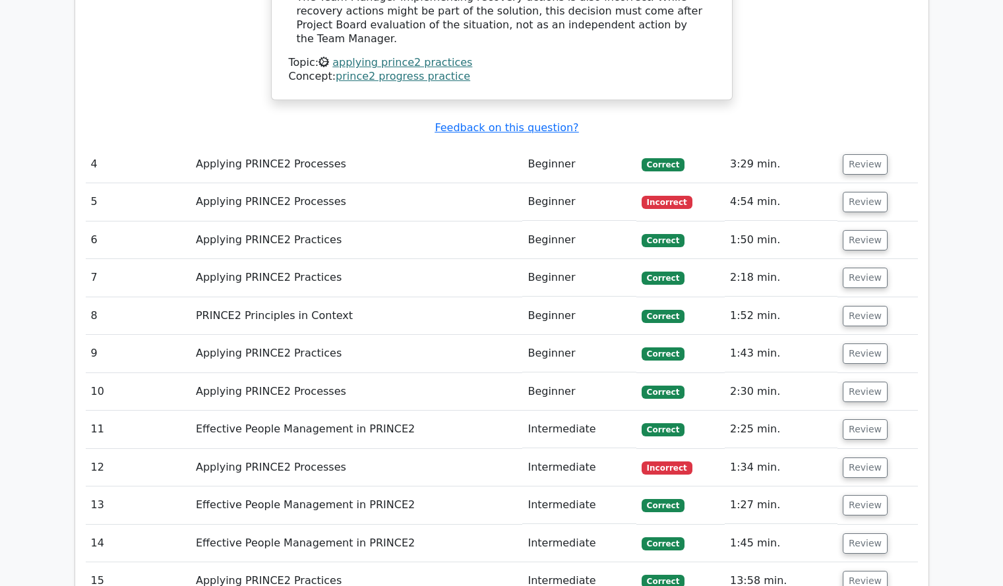
scroll to position [2846, 0]
click at [872, 191] on button "Review" at bounding box center [865, 201] width 45 height 20
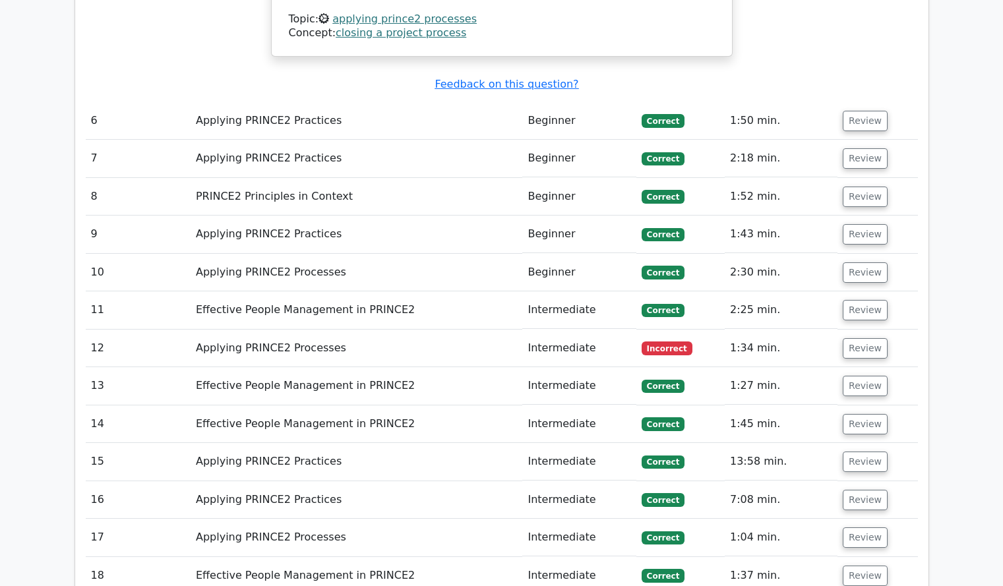
scroll to position [3737, 0]
click at [861, 338] on button "Review" at bounding box center [865, 348] width 45 height 20
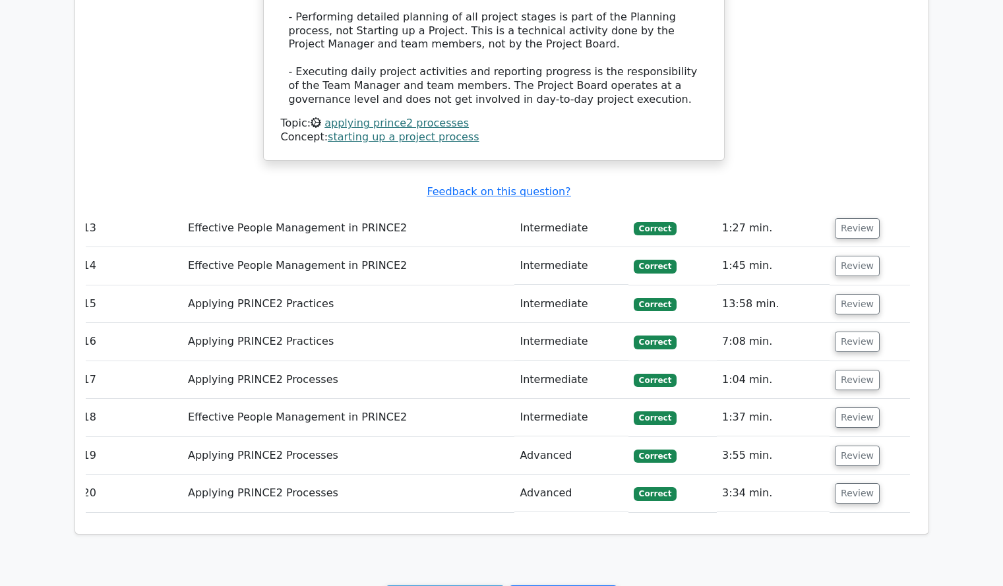
scroll to position [4650, 0]
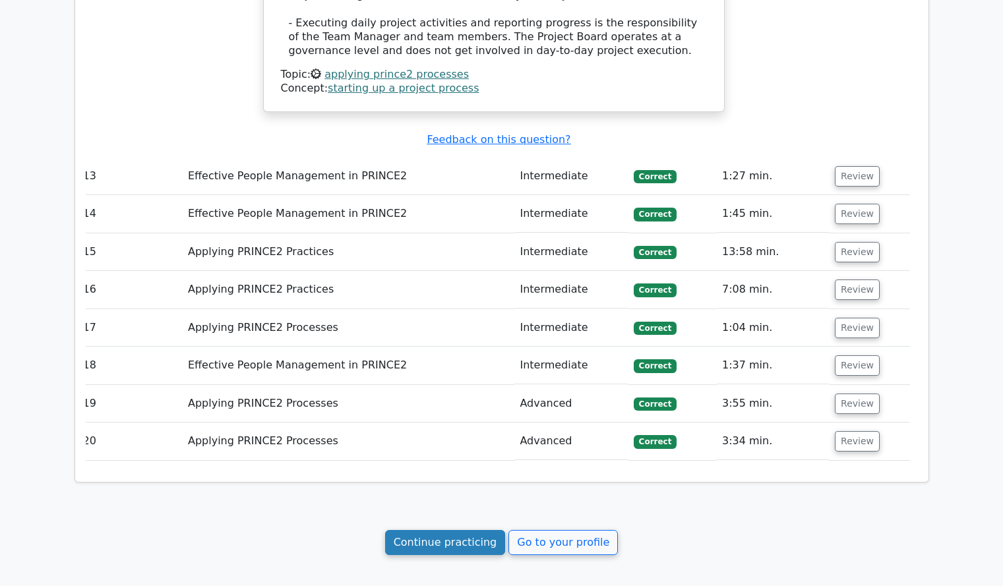
click at [475, 530] on link "Continue practicing" at bounding box center [445, 542] width 121 height 25
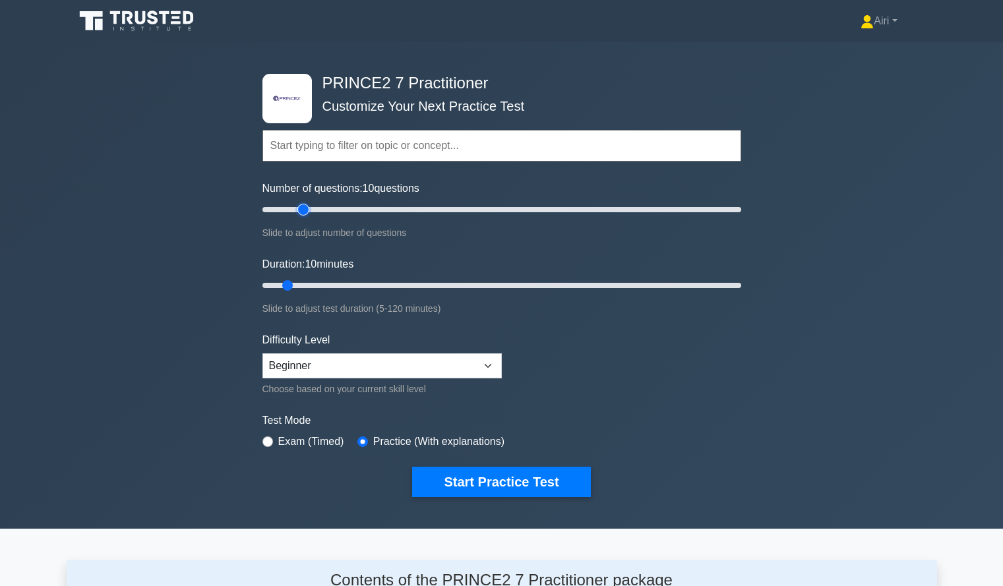
type input "20"
click at [309, 208] on input "Number of questions: 10 questions" at bounding box center [501, 210] width 479 height 16
click at [486, 285] on input "Duration: 10 minutes" at bounding box center [501, 286] width 479 height 16
click at [592, 280] on input "Duration: 60 minutes" at bounding box center [501, 286] width 479 height 16
type input "120"
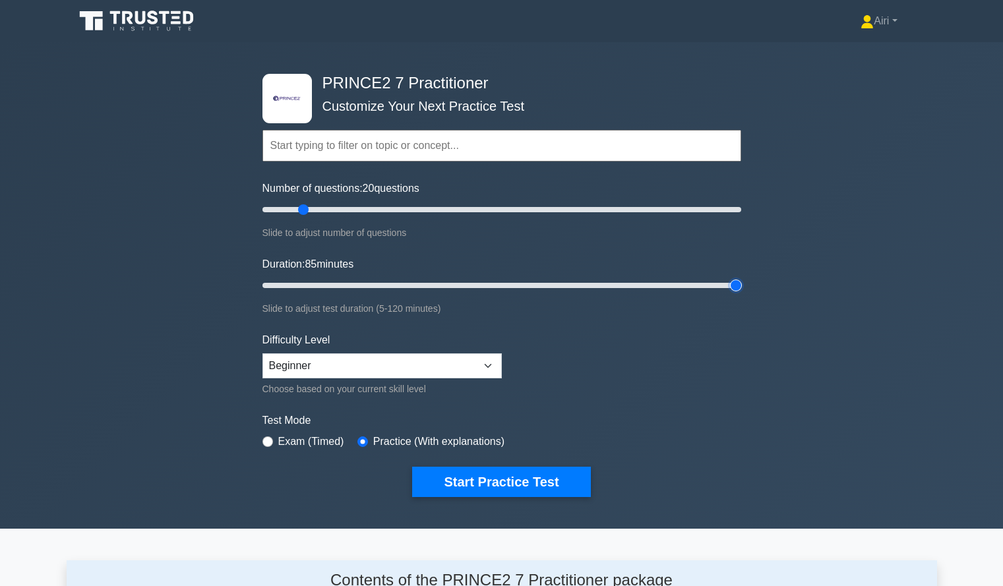
click at [737, 284] on input "Duration: 85 minutes" at bounding box center [501, 286] width 479 height 16
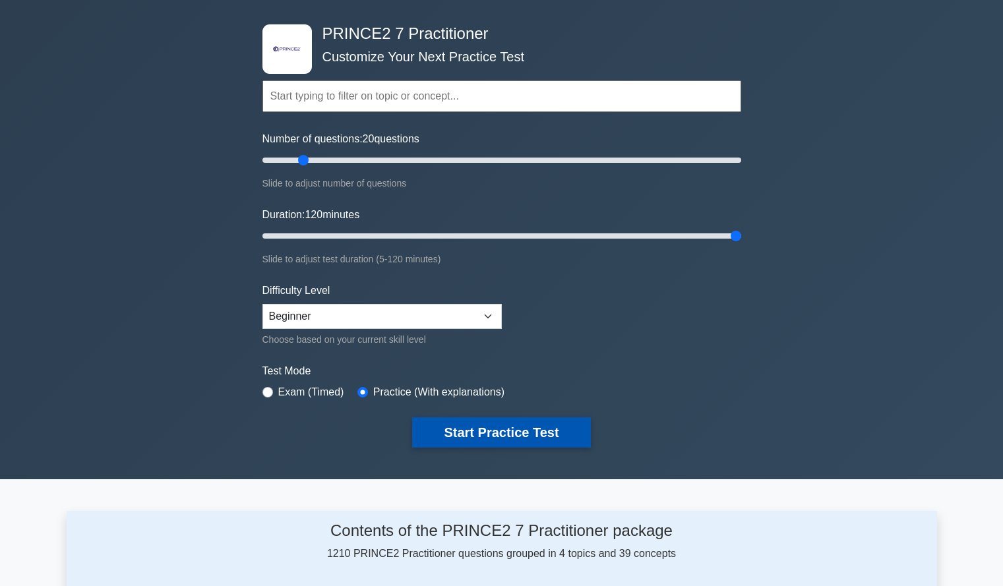
click at [532, 436] on button "Start Practice Test" at bounding box center [501, 432] width 178 height 30
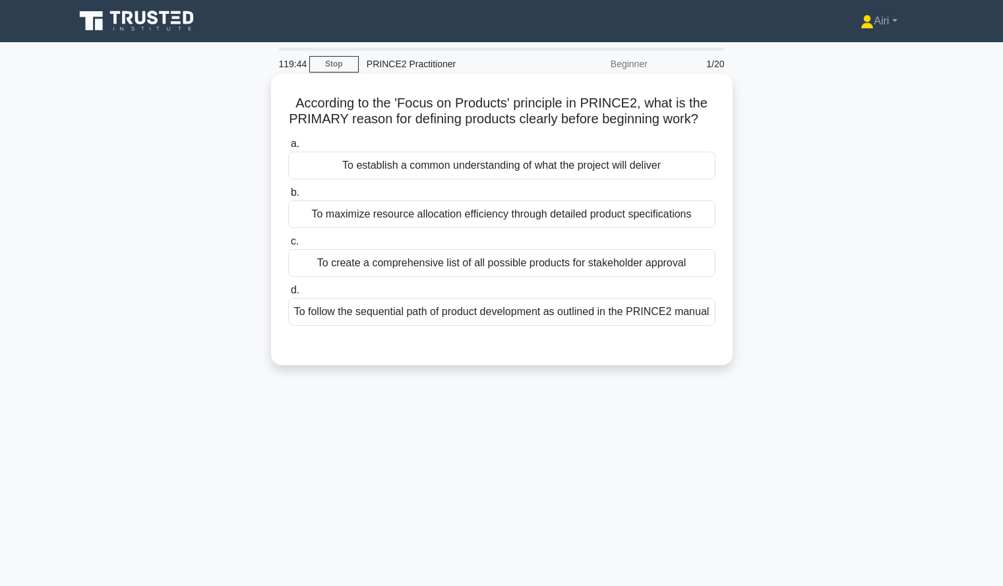
click at [537, 179] on div "To establish a common understanding of what the project will deliver" at bounding box center [501, 166] width 427 height 28
click at [288, 148] on input "a. To establish a common understanding of what the project will deliver" at bounding box center [288, 144] width 0 height 9
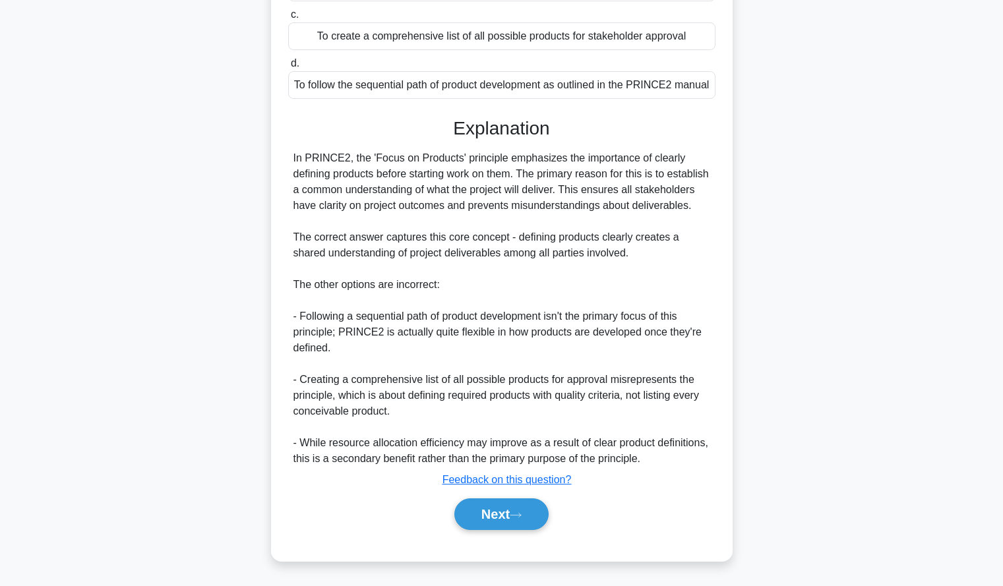
scroll to position [259, 0]
click at [493, 508] on button "Next" at bounding box center [501, 515] width 94 height 32
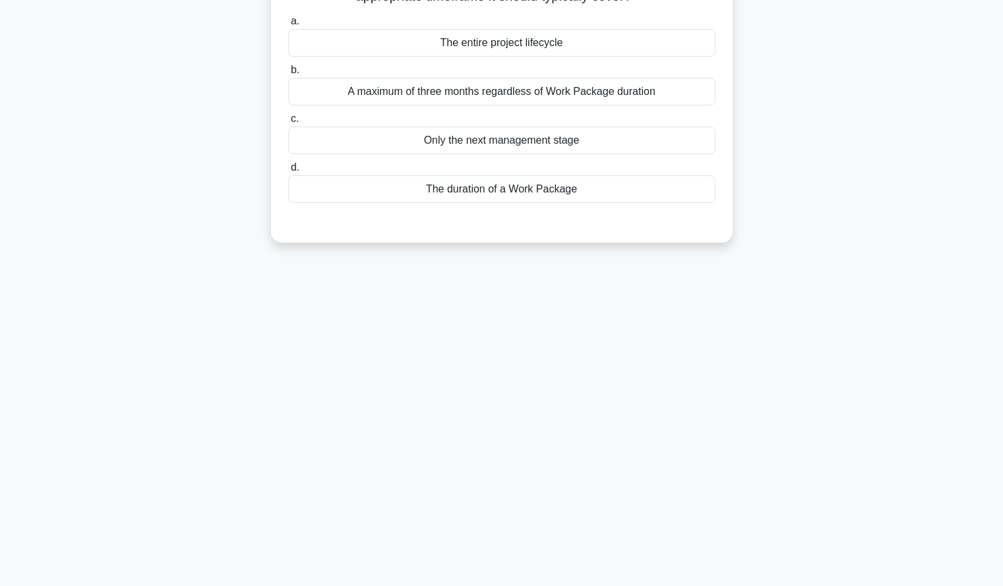
scroll to position [0, 0]
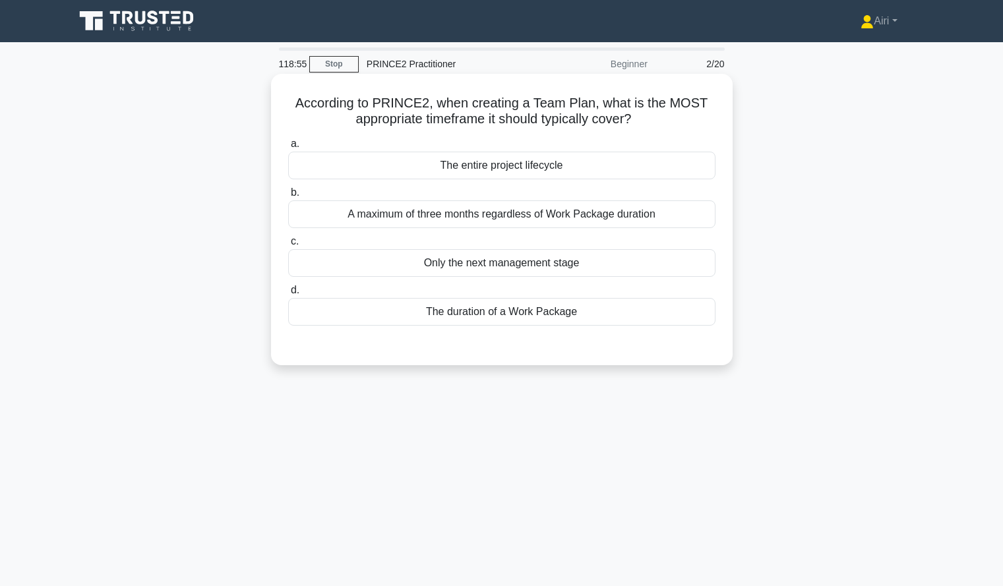
click at [640, 313] on div "The duration of a Work Package" at bounding box center [501, 312] width 427 height 28
click at [288, 295] on input "d. The duration of a Work Package" at bounding box center [288, 290] width 0 height 9
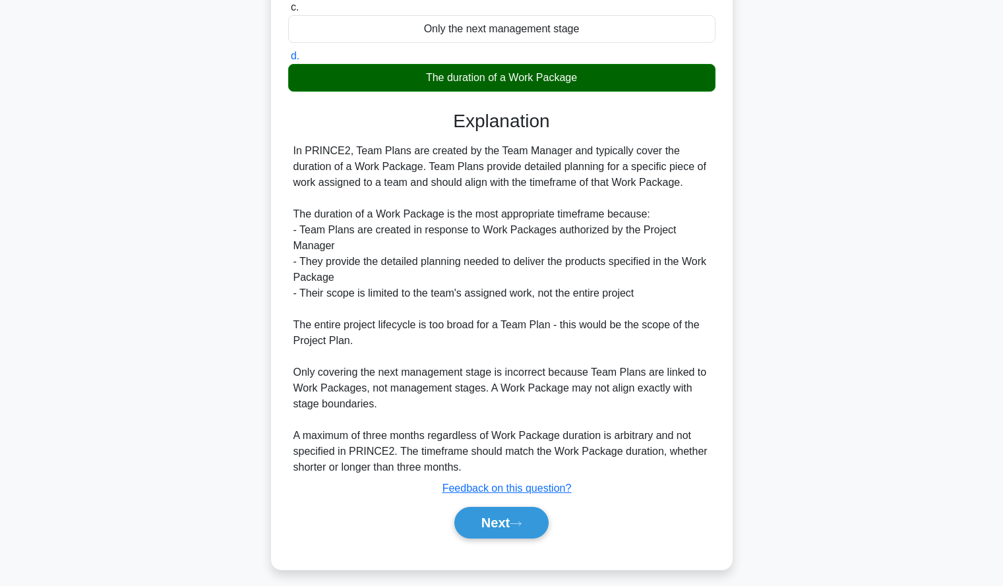
scroll to position [243, 0]
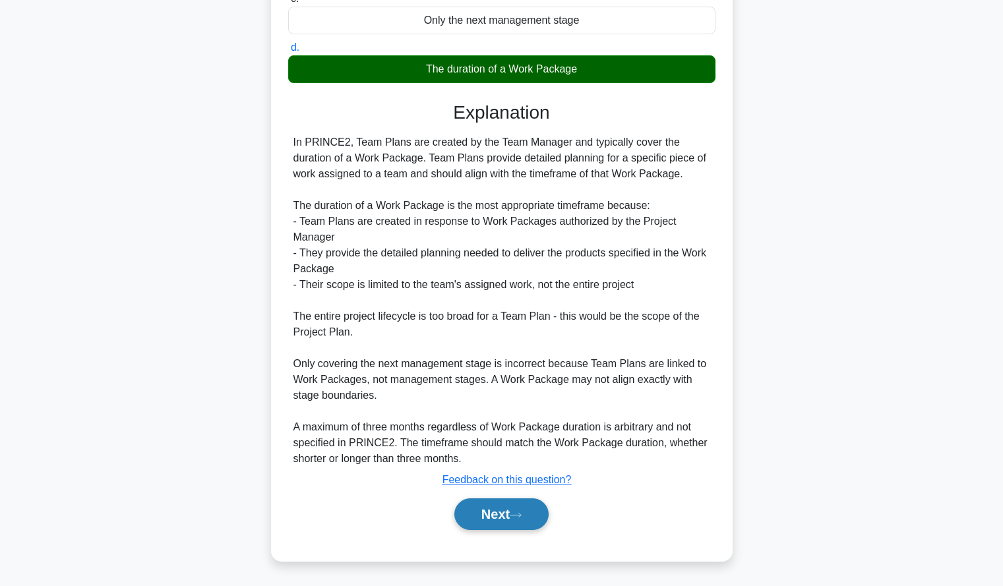
click at [512, 508] on button "Next" at bounding box center [501, 515] width 94 height 32
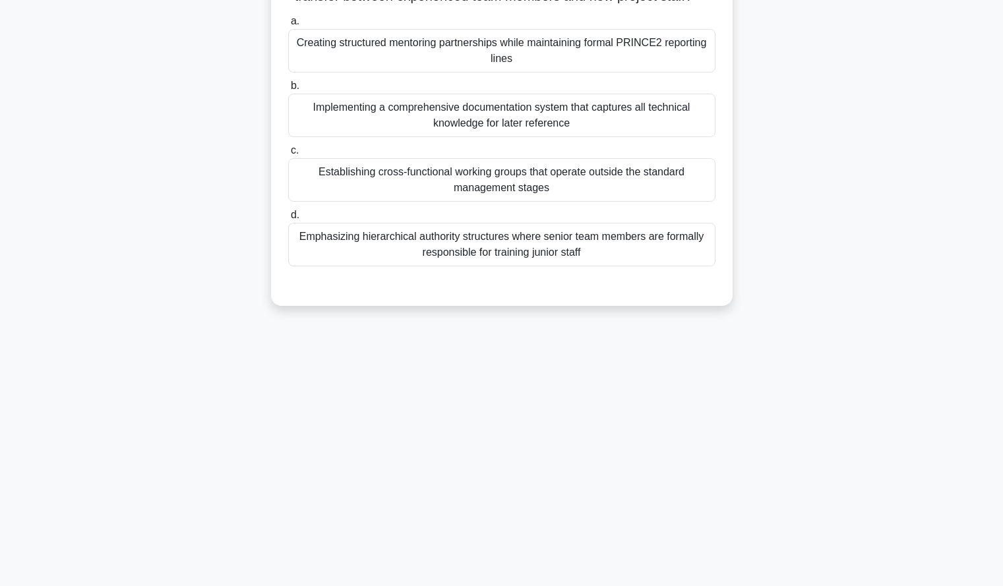
scroll to position [0, 0]
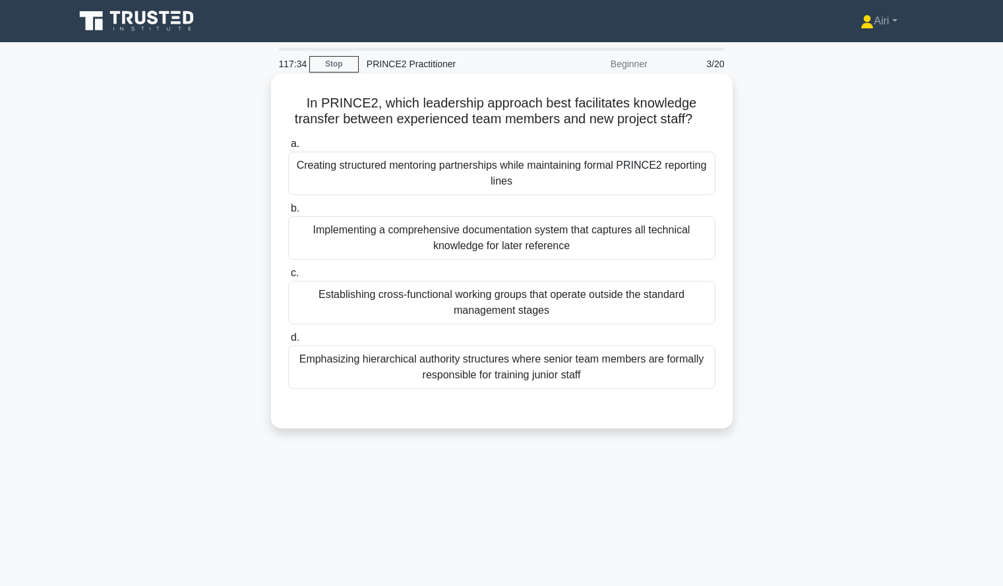
click at [638, 371] on div "Emphasizing hierarchical authority structures where senior team members are for…" at bounding box center [501, 368] width 427 height 44
click at [288, 342] on input "d. Emphasizing hierarchical authority structures where senior team members are …" at bounding box center [288, 338] width 0 height 9
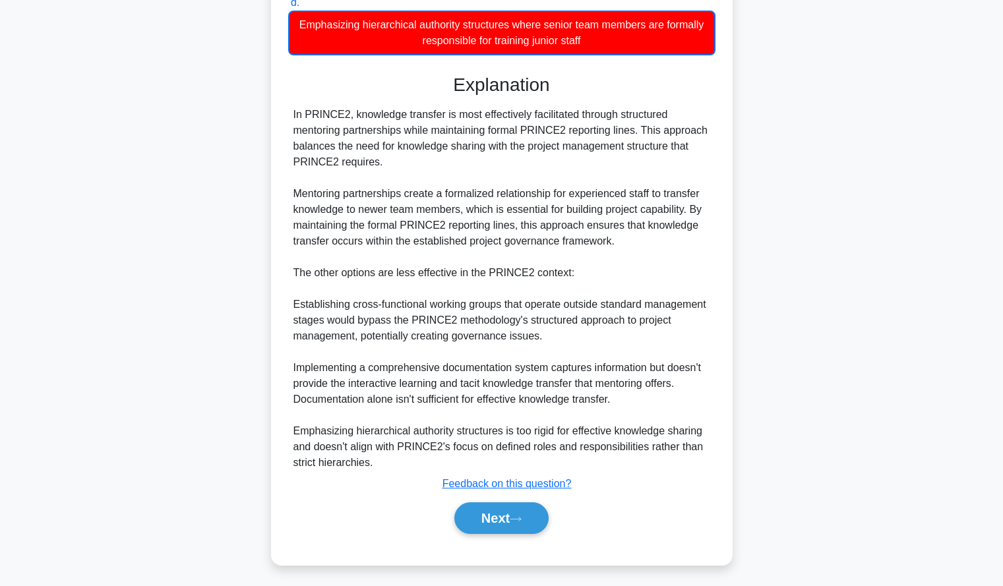
scroll to position [340, 0]
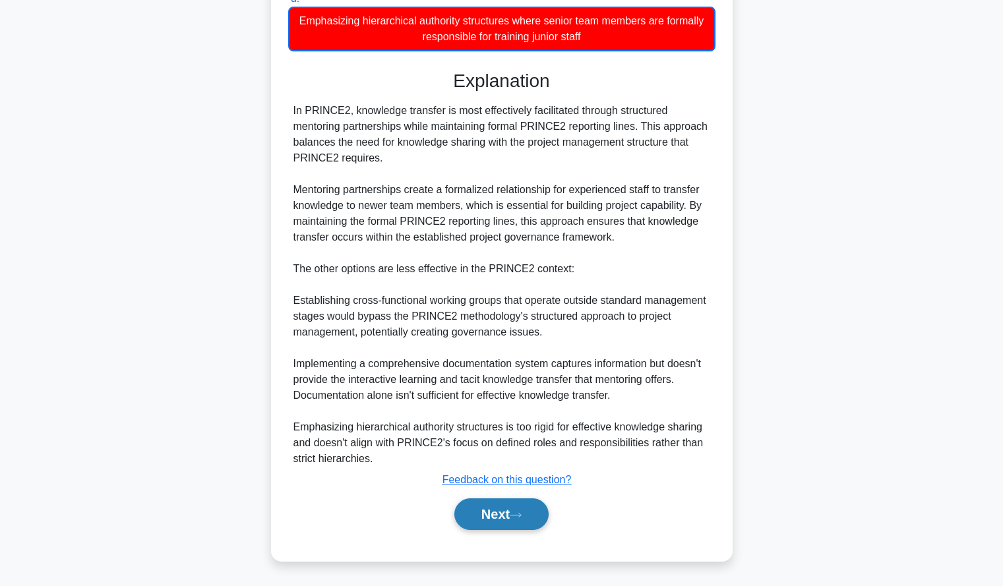
click at [529, 520] on button "Next" at bounding box center [501, 515] width 94 height 32
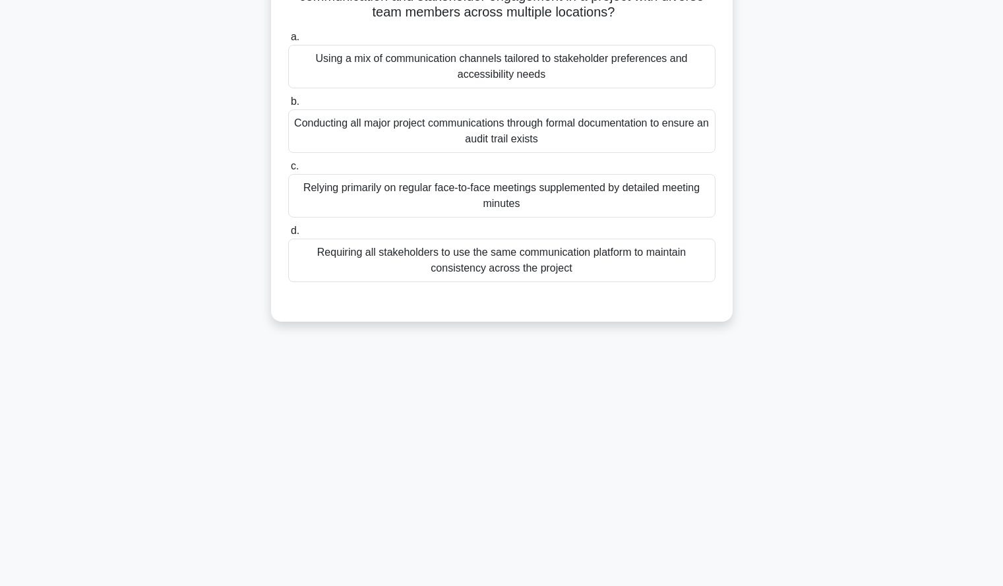
scroll to position [0, 0]
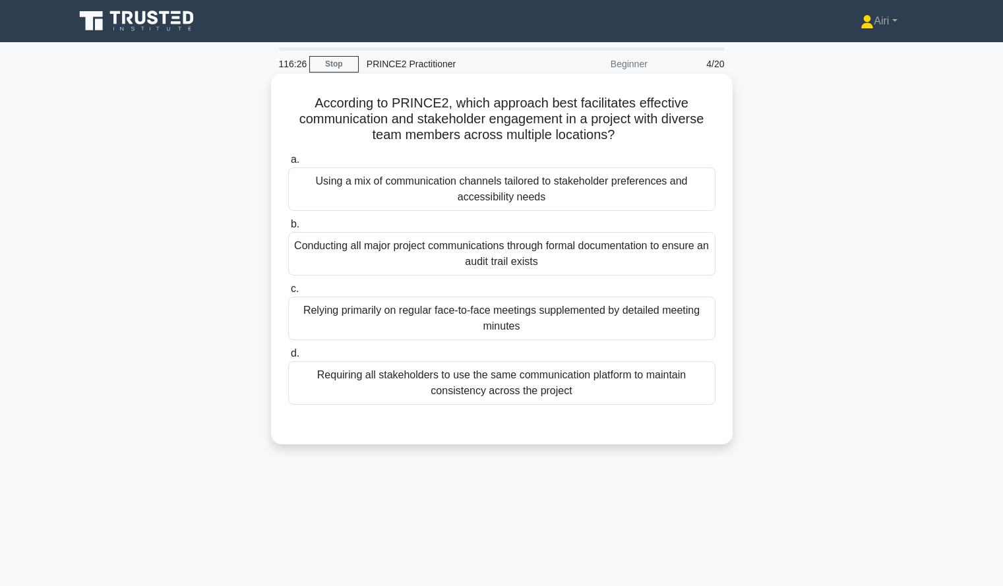
click at [643, 188] on div "Using a mix of communication channels tailored to stakeholder preferences and a…" at bounding box center [501, 190] width 427 height 44
click at [288, 164] on input "a. Using a mix of communication channels tailored to stakeholder preferences an…" at bounding box center [288, 160] width 0 height 9
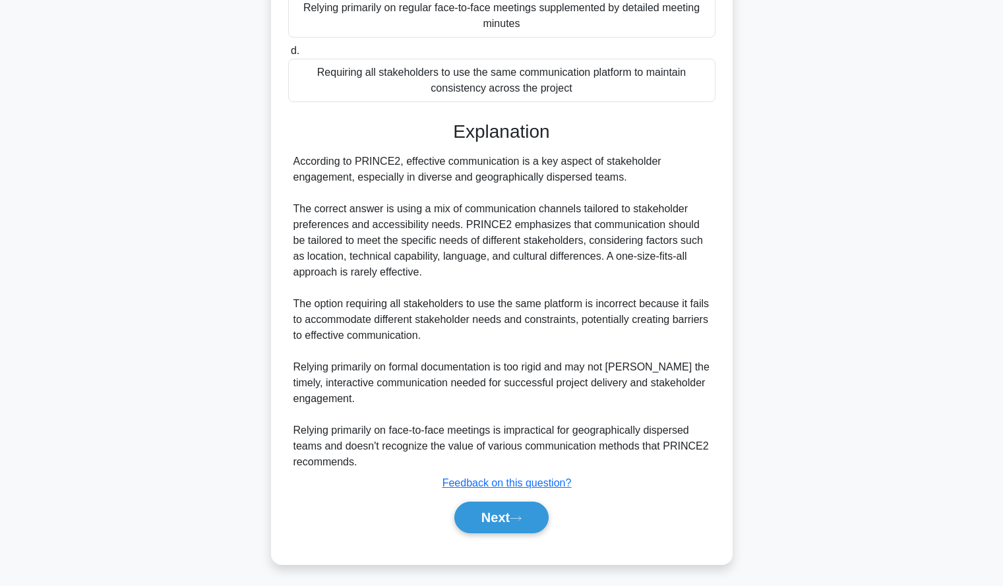
scroll to position [307, 0]
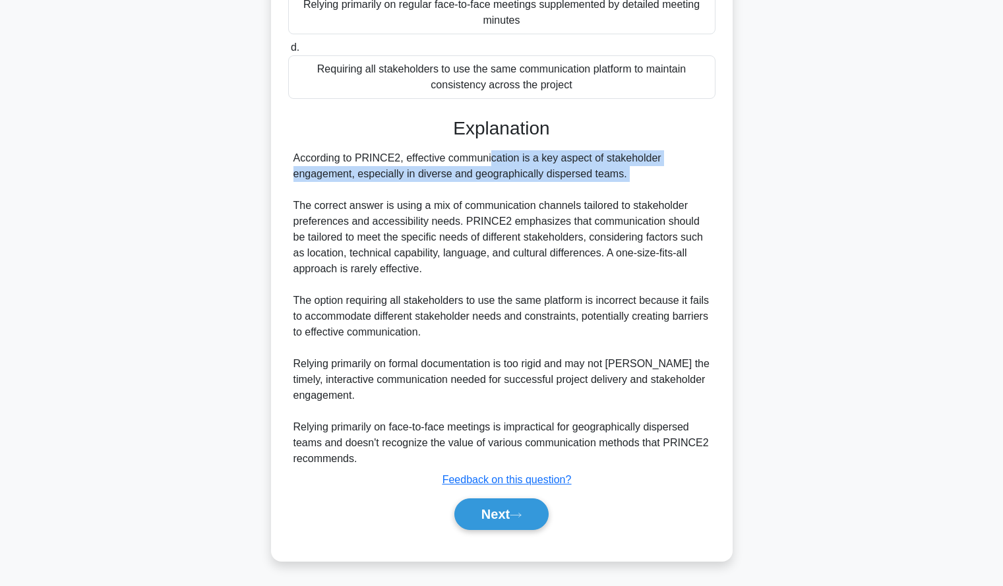
drag, startPoint x: 404, startPoint y: 158, endPoint x: 619, endPoint y: 185, distance: 216.6
click at [619, 185] on div "According to PRINCE2, effective communication is a key aspect of stakeholder en…" at bounding box center [501, 308] width 417 height 317
copy div "effective communication is a key aspect of stakeholder engagement, especially i…"
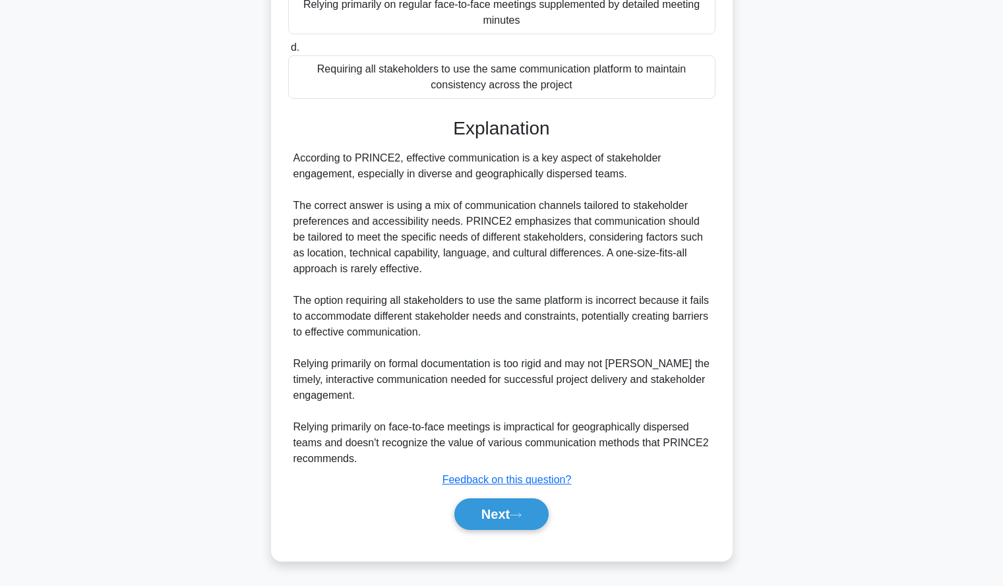
click at [681, 291] on div "According to PRINCE2, effective communication is a key aspect of stakeholder en…" at bounding box center [501, 308] width 417 height 317
click at [479, 510] on button "Next" at bounding box center [501, 515] width 94 height 32
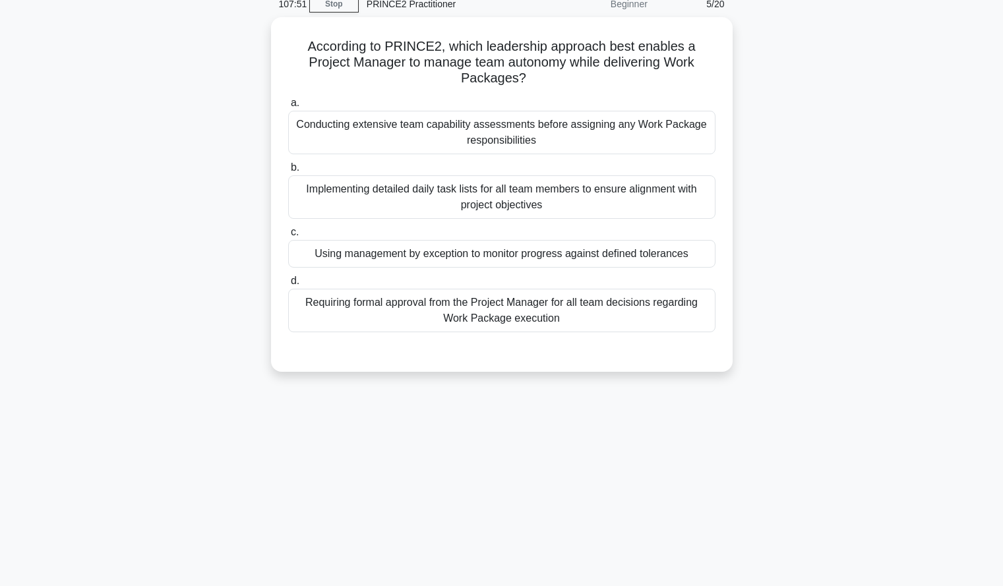
scroll to position [61, 0]
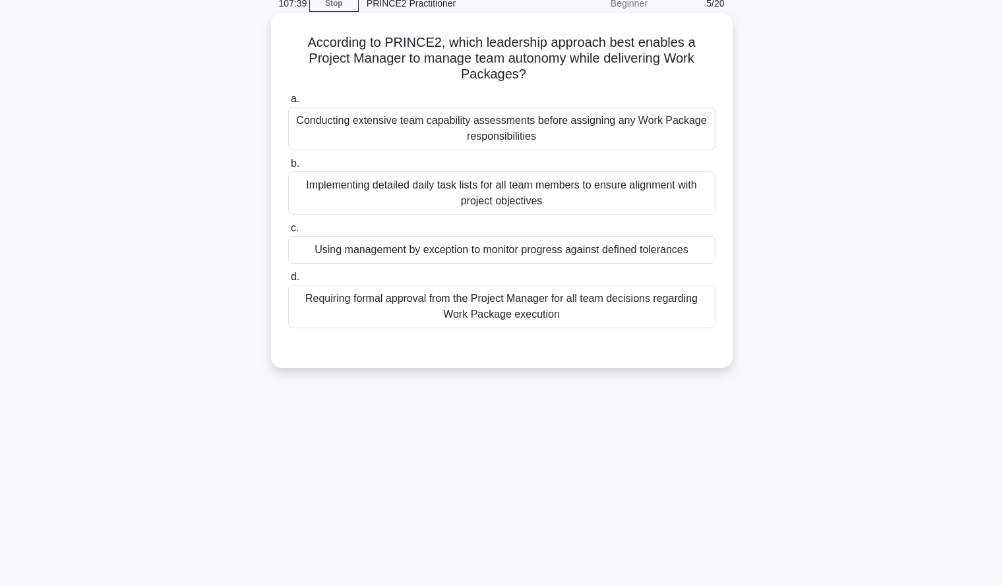
click at [667, 140] on div "Conducting extensive team capability assessments before assigning any Work Pack…" at bounding box center [501, 129] width 427 height 44
click at [288, 104] on input "a. Conducting extensive team capability assessments before assigning any Work P…" at bounding box center [288, 99] width 0 height 9
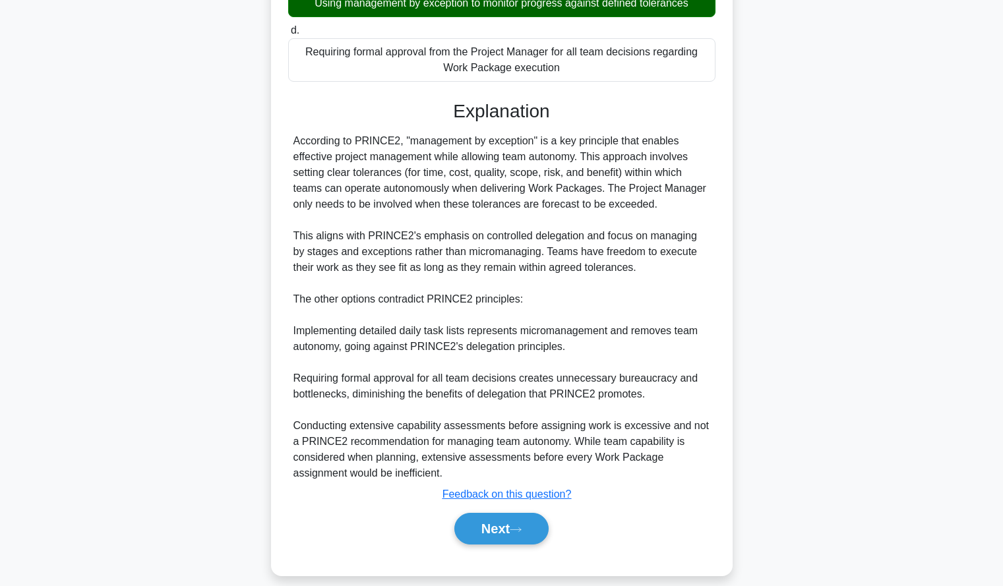
scroll to position [324, 0]
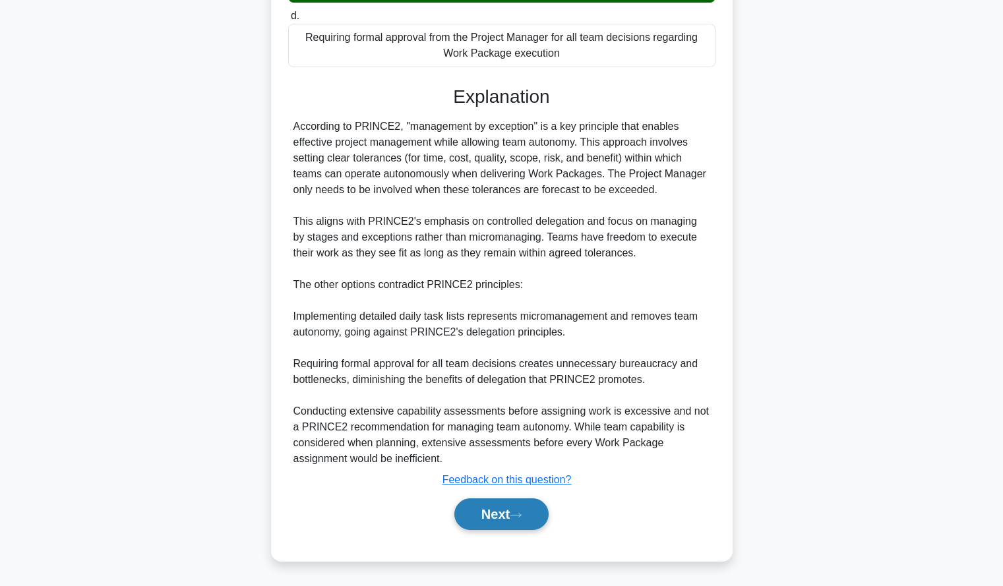
click at [524, 510] on button "Next" at bounding box center [501, 515] width 94 height 32
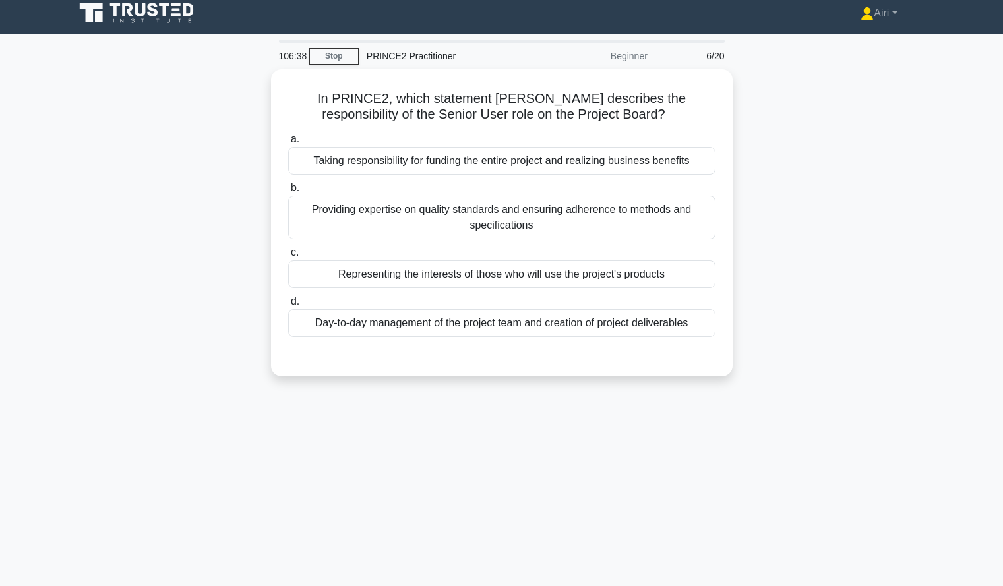
scroll to position [9, 0]
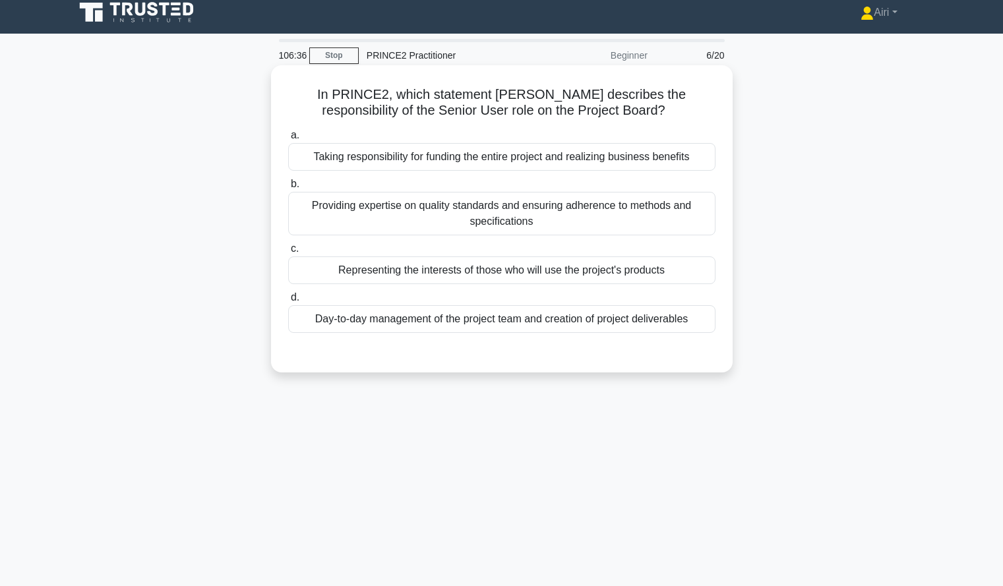
click at [675, 276] on div "Representing the interests of those who will use the project's products" at bounding box center [501, 271] width 427 height 28
click at [288, 253] on input "c. Representing the interests of those who will use the project's products" at bounding box center [288, 249] width 0 height 9
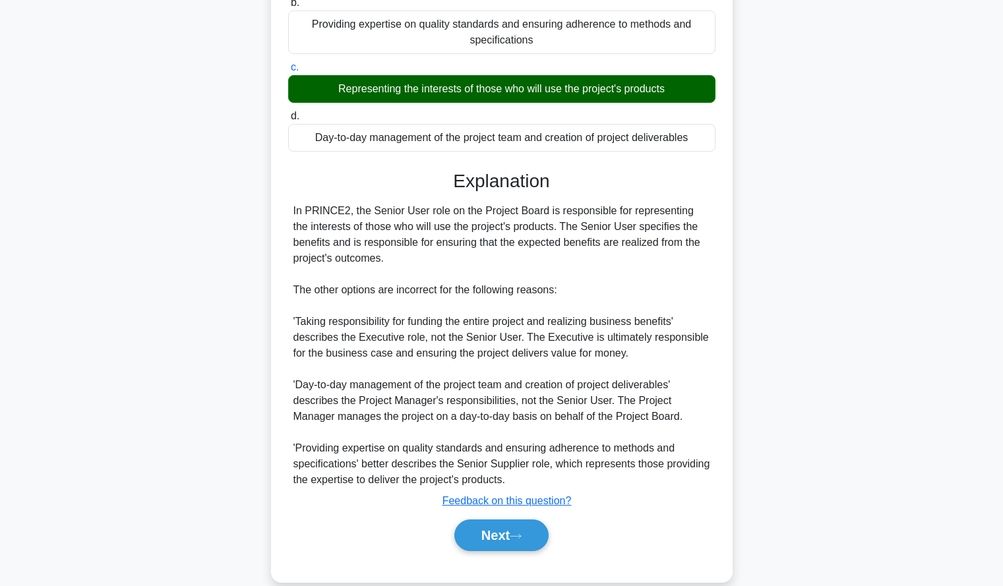
scroll to position [212, 0]
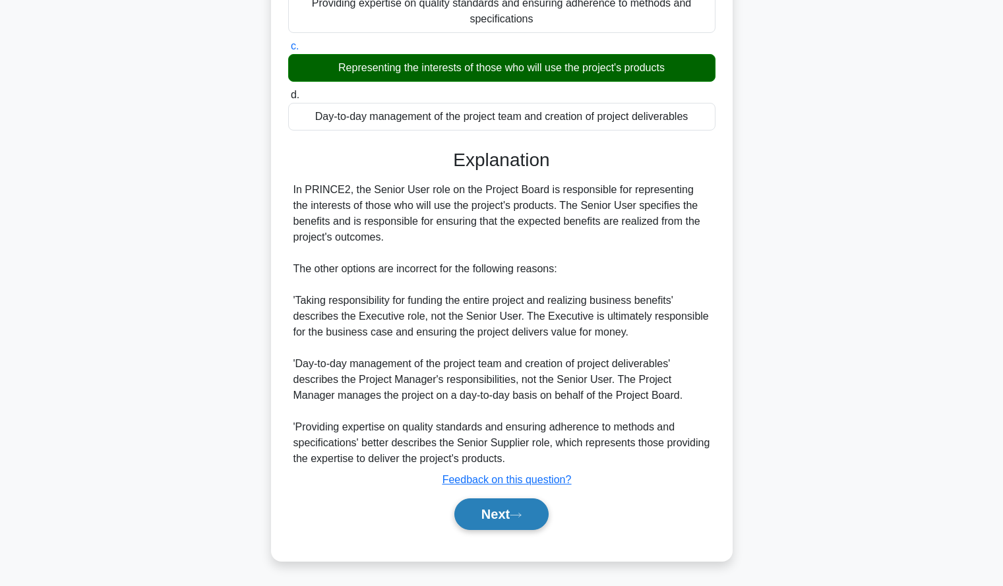
click at [544, 511] on button "Next" at bounding box center [501, 515] width 94 height 32
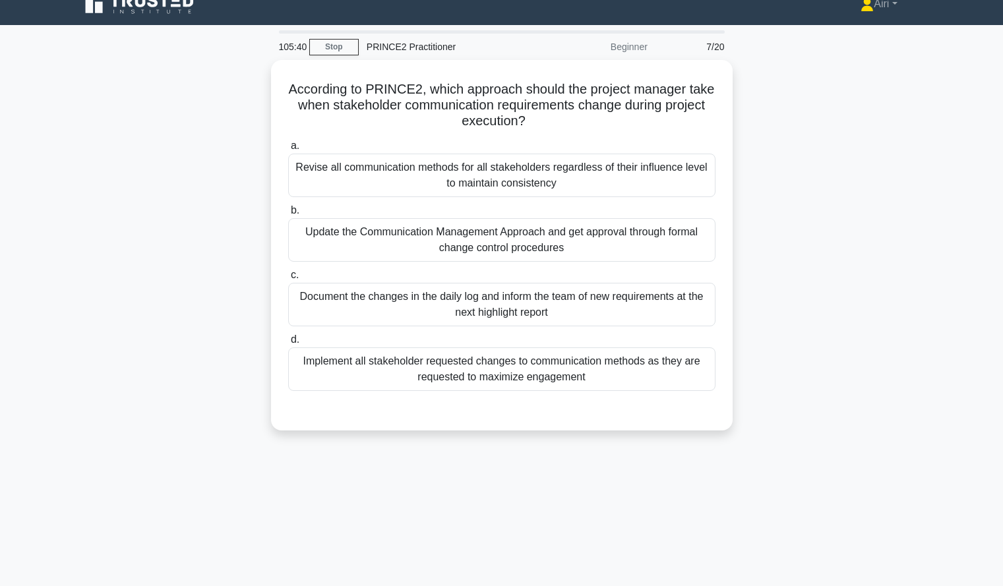
scroll to position [18, 0]
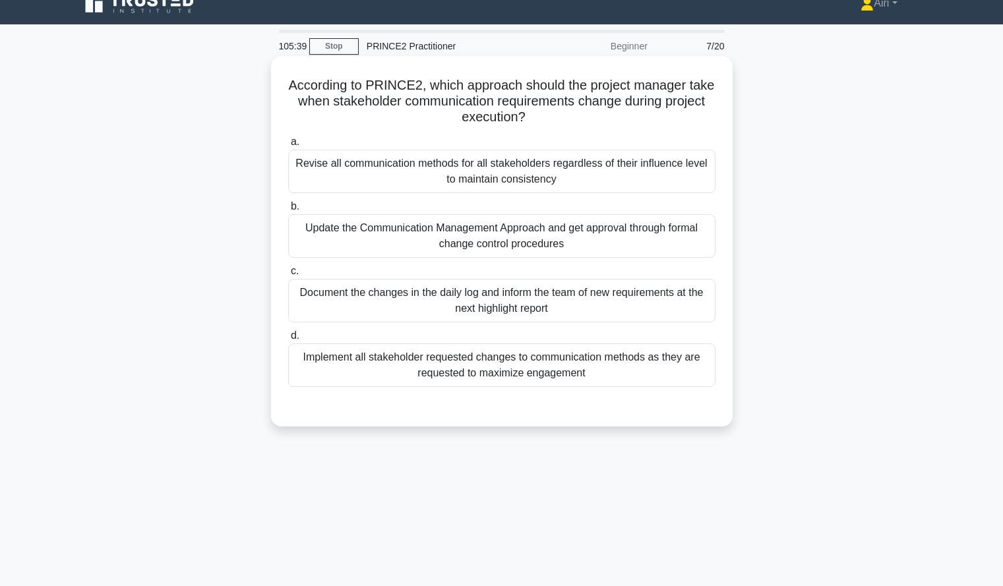
click at [659, 305] on div "Document the changes in the daily log and inform the team of new requirements a…" at bounding box center [501, 301] width 427 height 44
click at [288, 276] on input "c. Document the changes in the daily log and inform the team of new requirement…" at bounding box center [288, 271] width 0 height 9
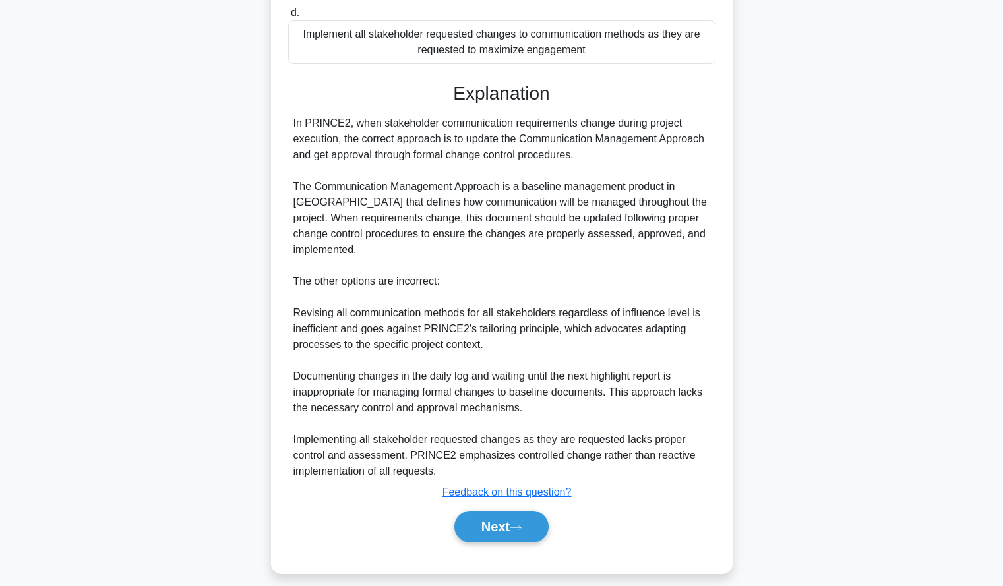
scroll to position [355, 0]
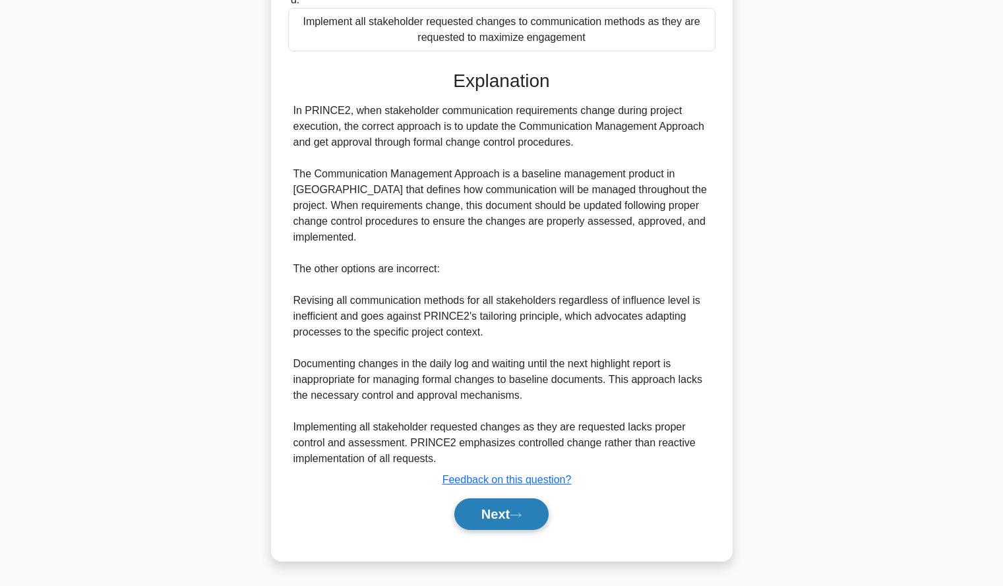
click at [520, 519] on icon at bounding box center [516, 515] width 12 height 7
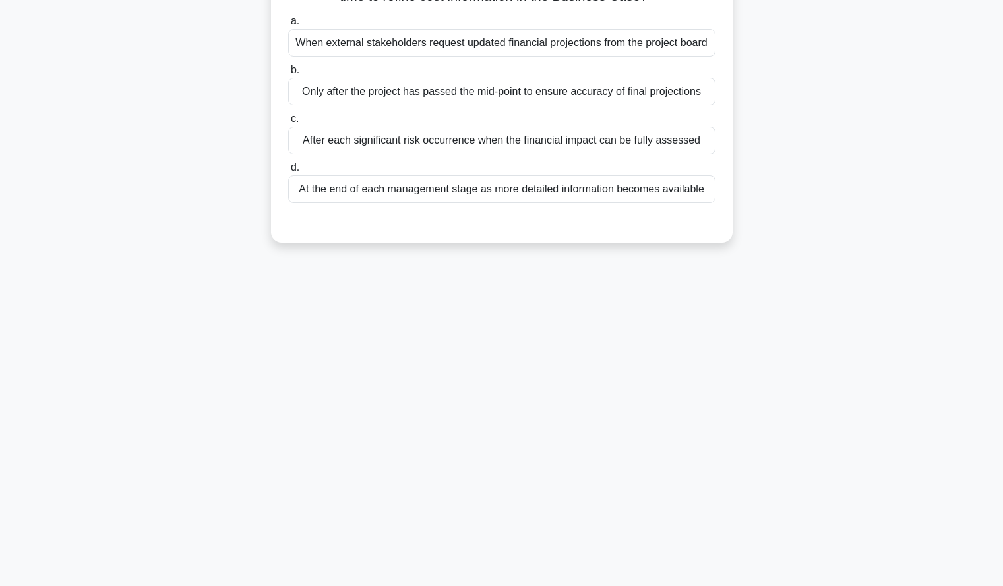
scroll to position [0, 0]
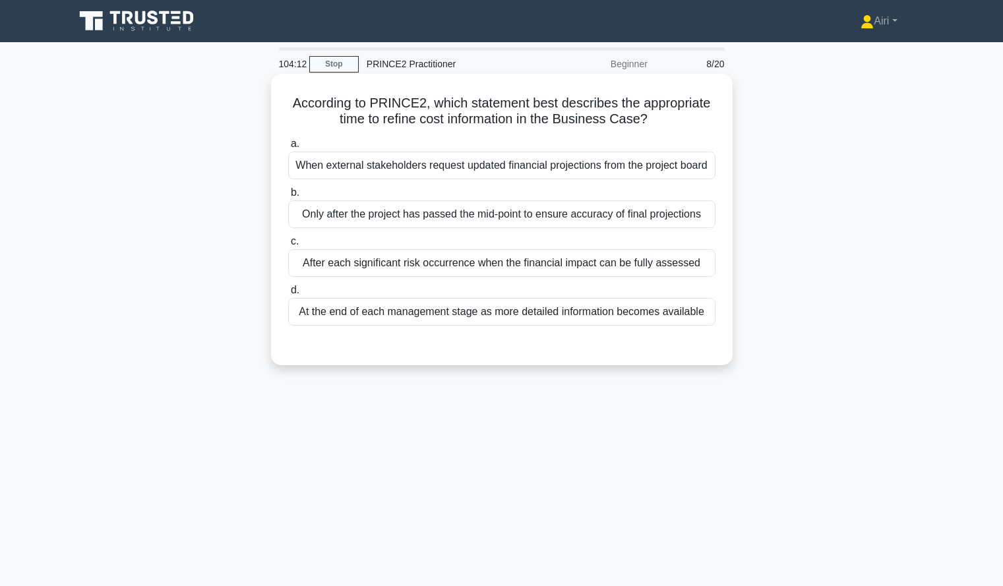
click at [679, 315] on div "At the end of each management stage as more detailed information becomes availa…" at bounding box center [501, 312] width 427 height 28
click at [288, 295] on input "d. At the end of each management stage as more detailed information becomes ava…" at bounding box center [288, 290] width 0 height 9
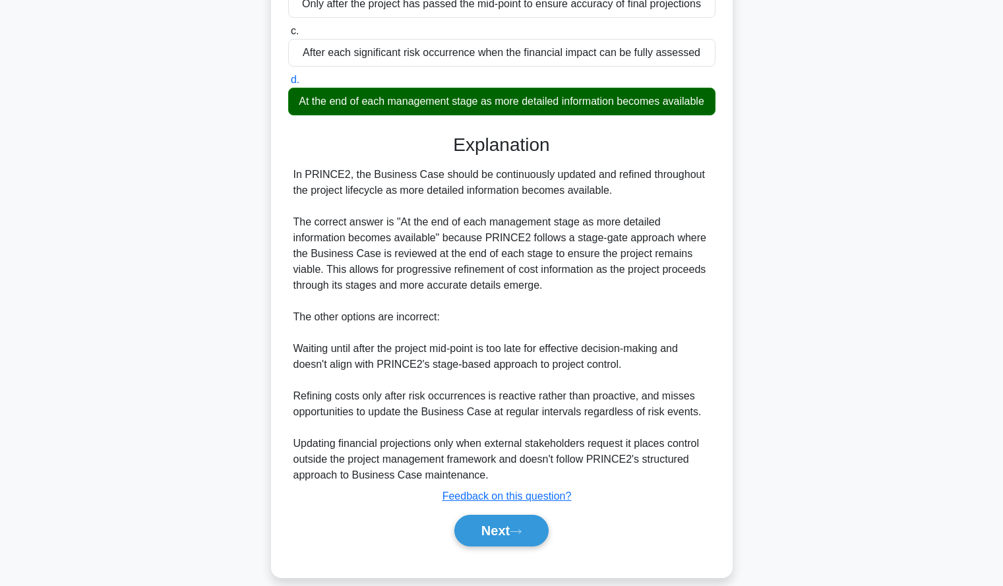
scroll to position [243, 0]
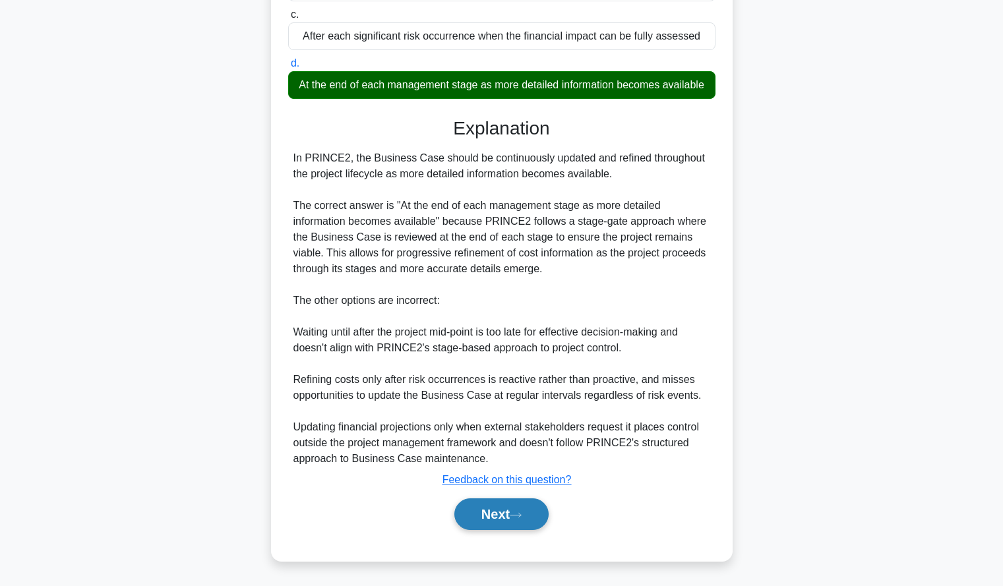
click at [522, 519] on icon at bounding box center [516, 515] width 12 height 7
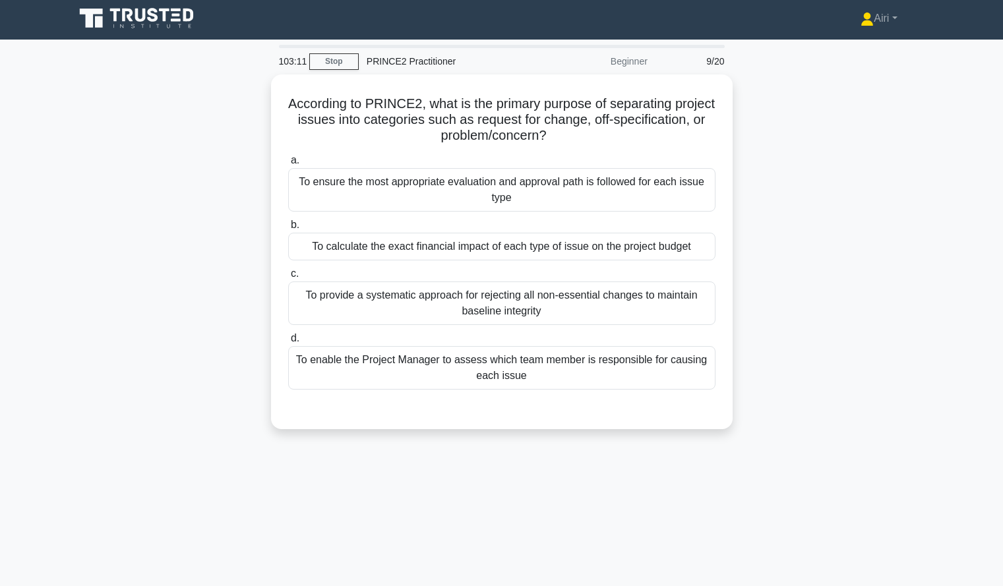
scroll to position [2, 0]
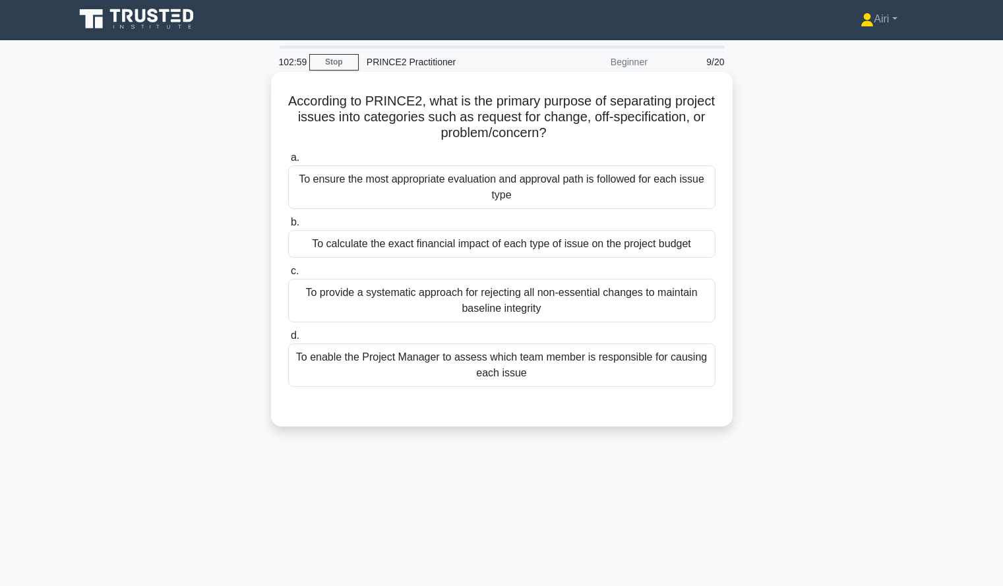
click at [616, 203] on div "To ensure the most appropriate evaluation and approval path is followed for eac…" at bounding box center [501, 188] width 427 height 44
click at [288, 162] on input "a. To ensure the most appropriate evaluation and approval path is followed for …" at bounding box center [288, 158] width 0 height 9
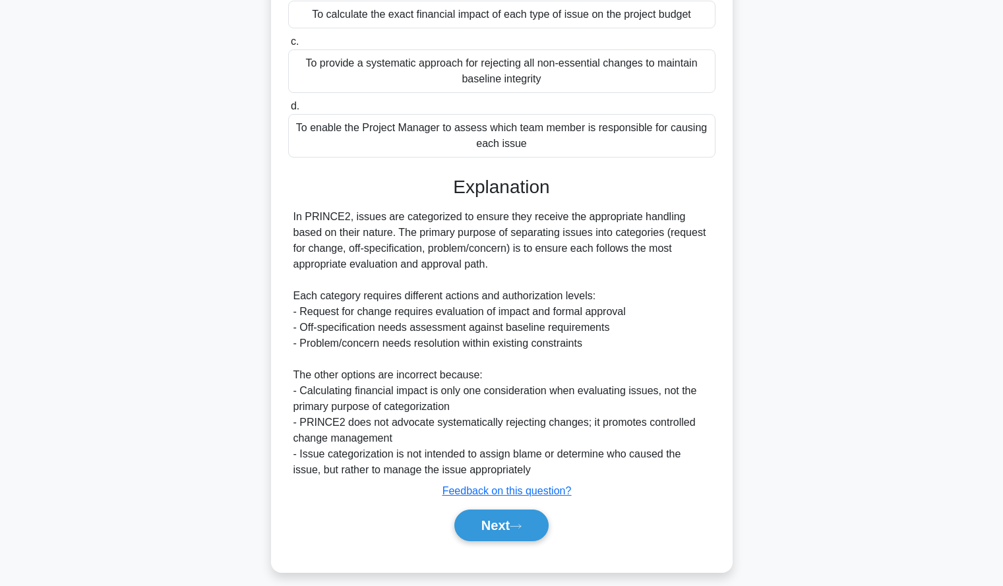
scroll to position [243, 0]
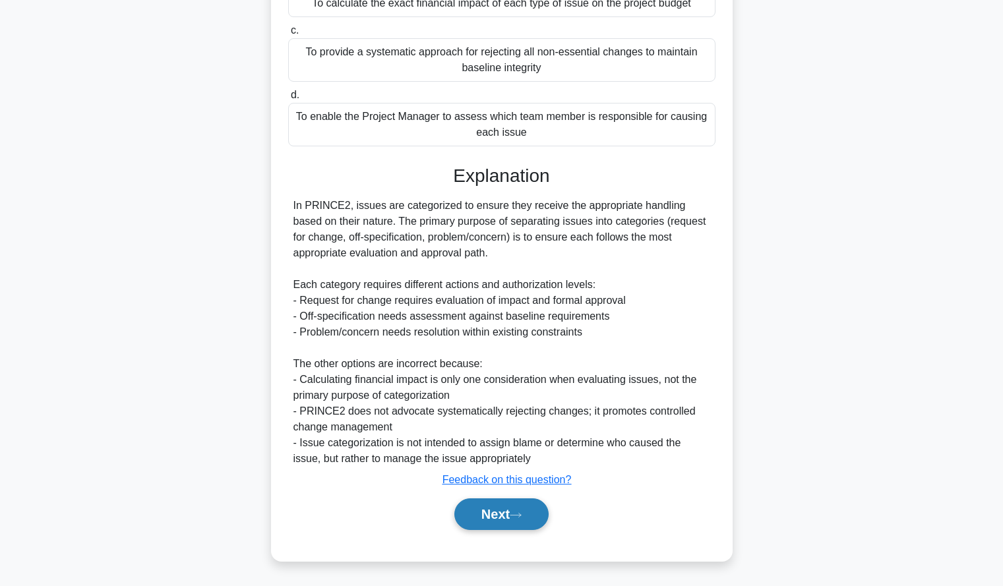
click at [535, 508] on button "Next" at bounding box center [501, 515] width 94 height 32
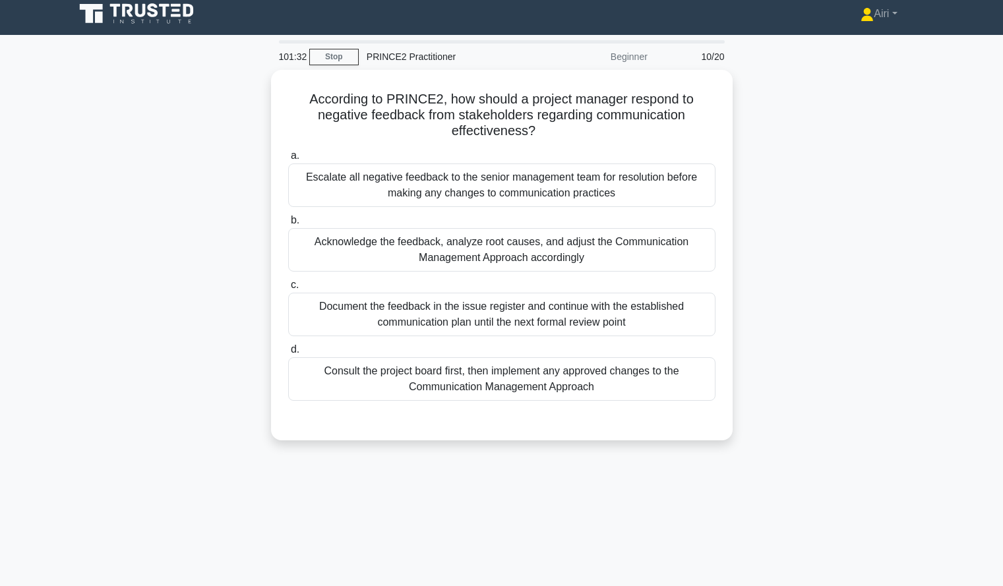
scroll to position [8, 0]
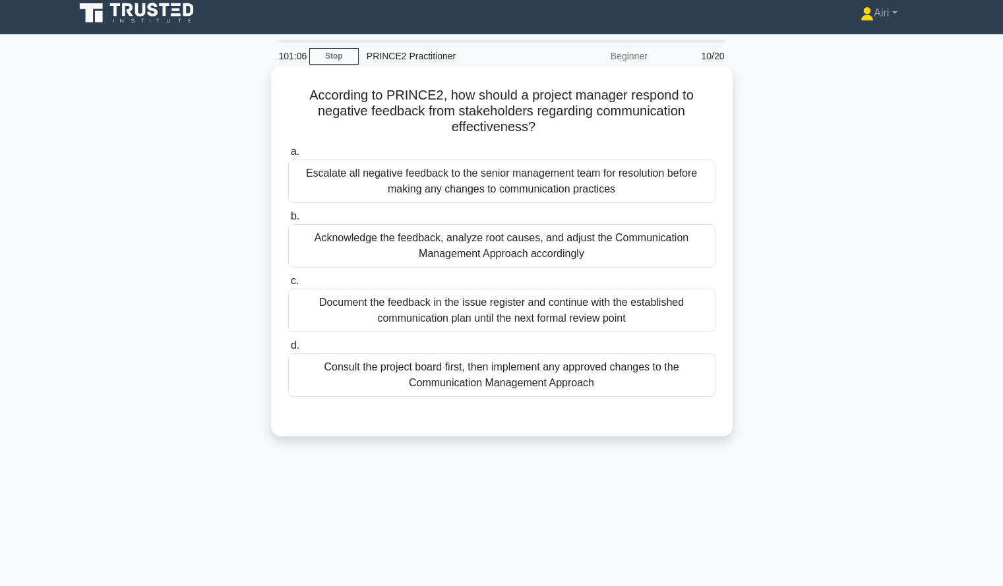
click at [643, 369] on div "Consult the project board first, then implement any approved changes to the Com…" at bounding box center [501, 375] width 427 height 44
click at [288, 350] on input "d. Consult the project board first, then implement any approved changes to the …" at bounding box center [288, 346] width 0 height 9
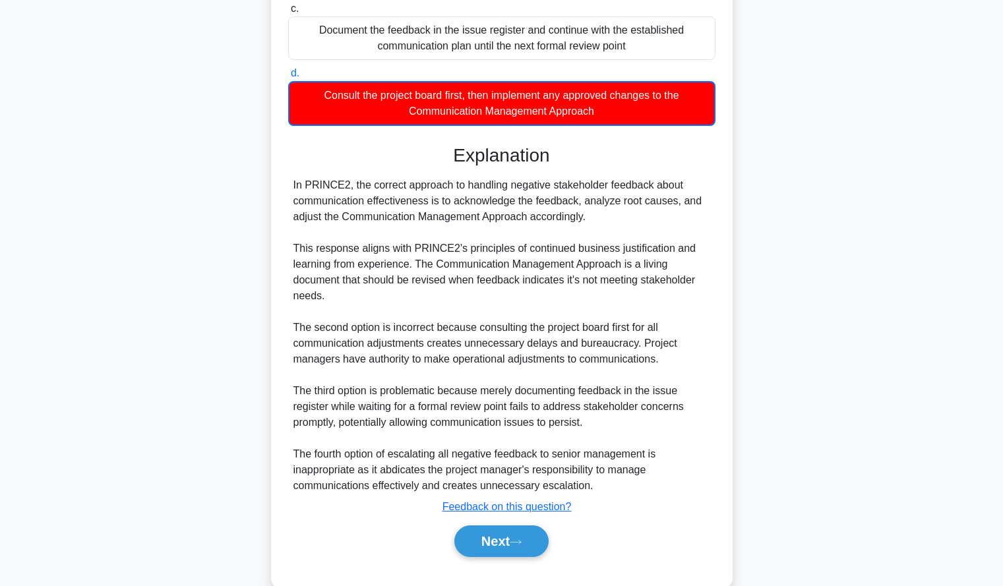
scroll to position [308, 0]
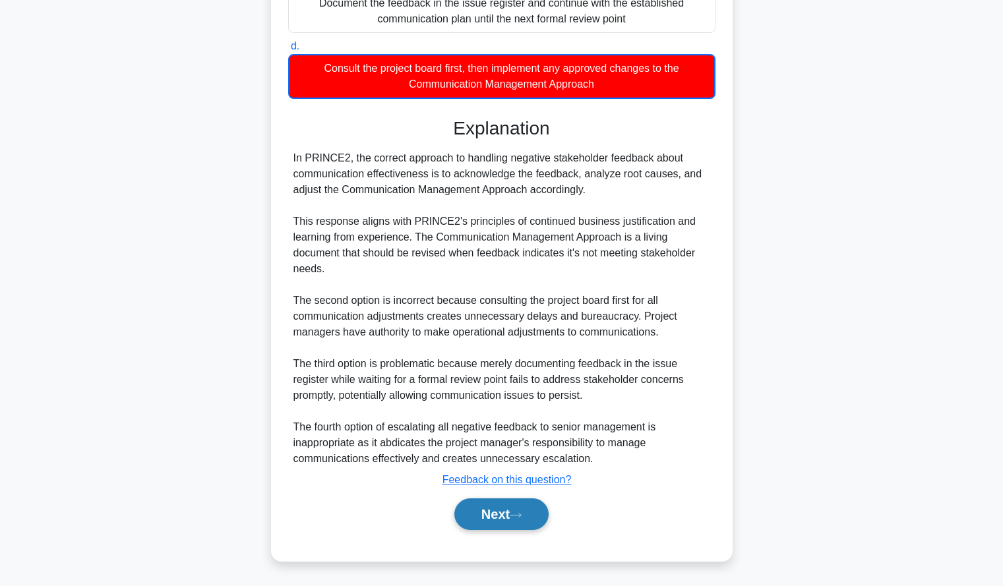
click at [514, 520] on button "Next" at bounding box center [501, 515] width 94 height 32
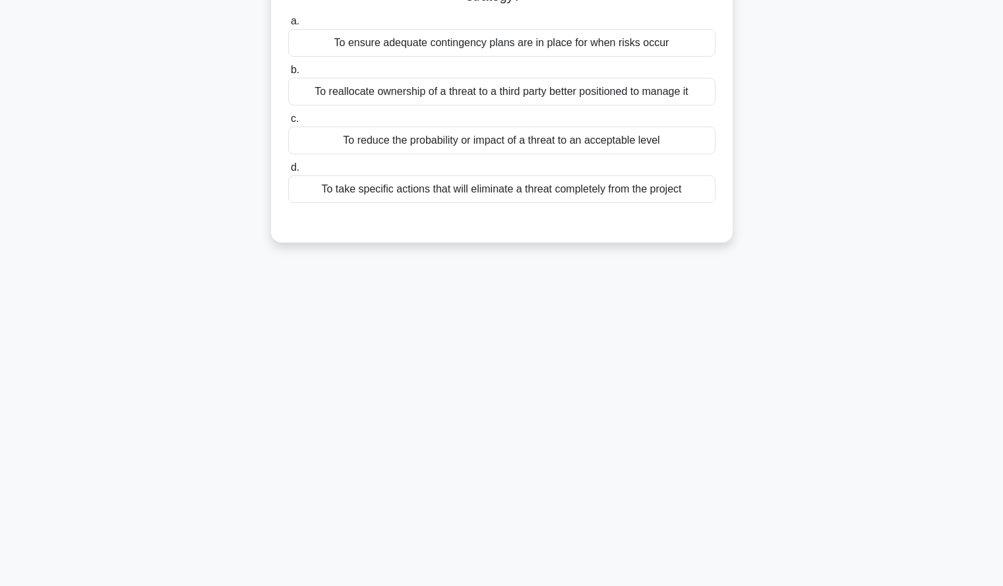
scroll to position [0, 0]
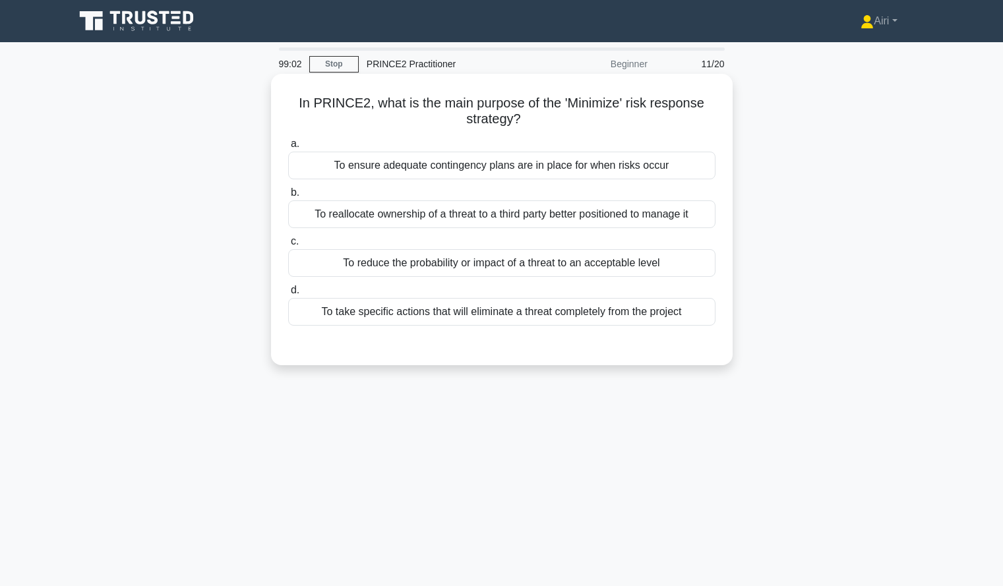
click at [674, 271] on div "To reduce the probability or impact of a threat to an acceptable level" at bounding box center [501, 263] width 427 height 28
click at [288, 246] on input "c. To reduce the probability or impact of a threat to an acceptable level" at bounding box center [288, 241] width 0 height 9
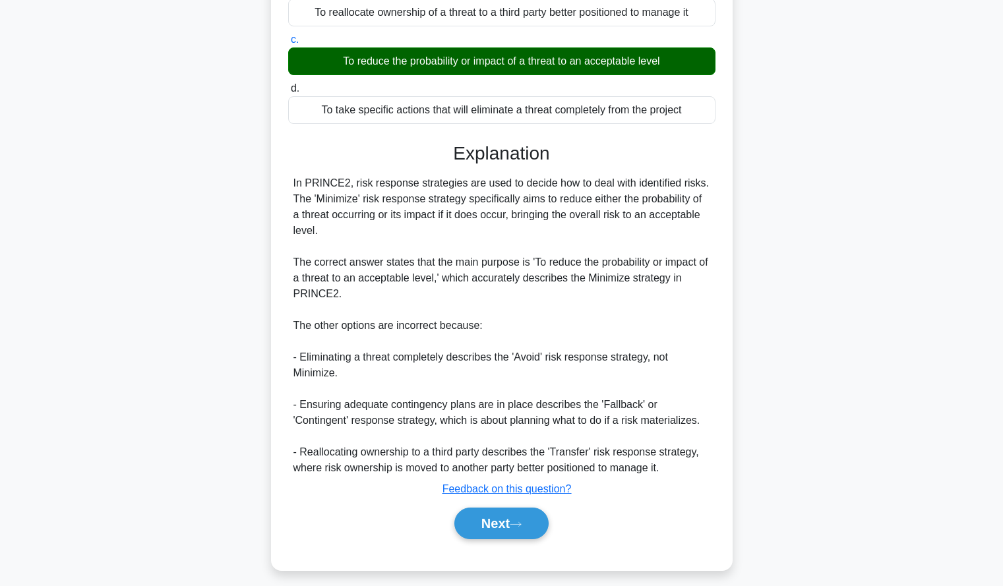
scroll to position [212, 0]
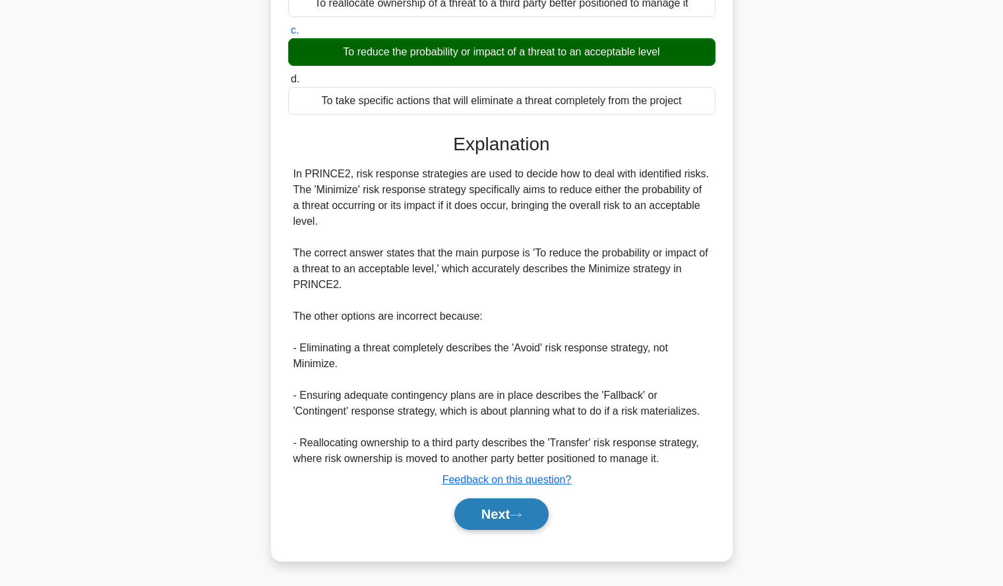
click at [521, 503] on button "Next" at bounding box center [501, 515] width 94 height 32
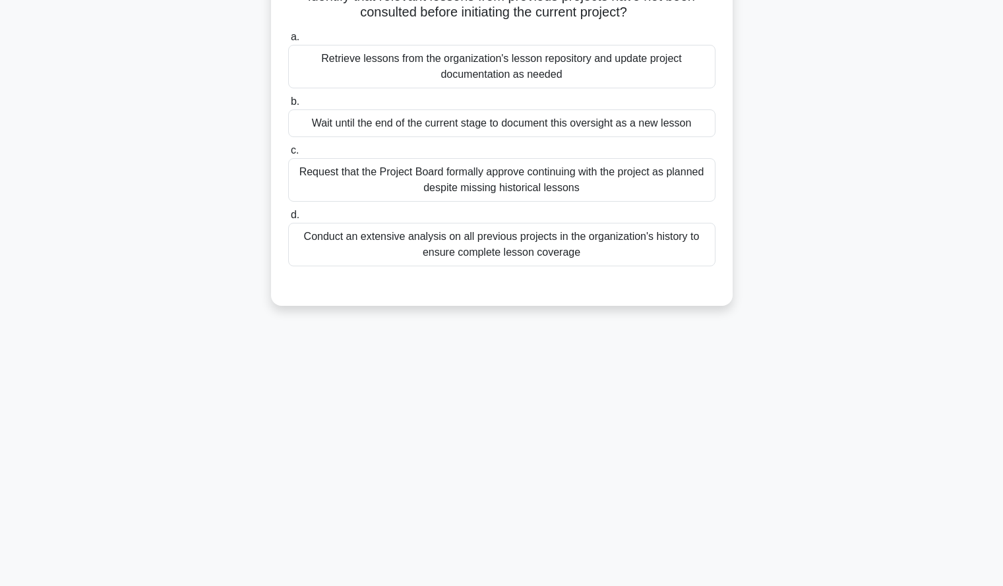
scroll to position [0, 0]
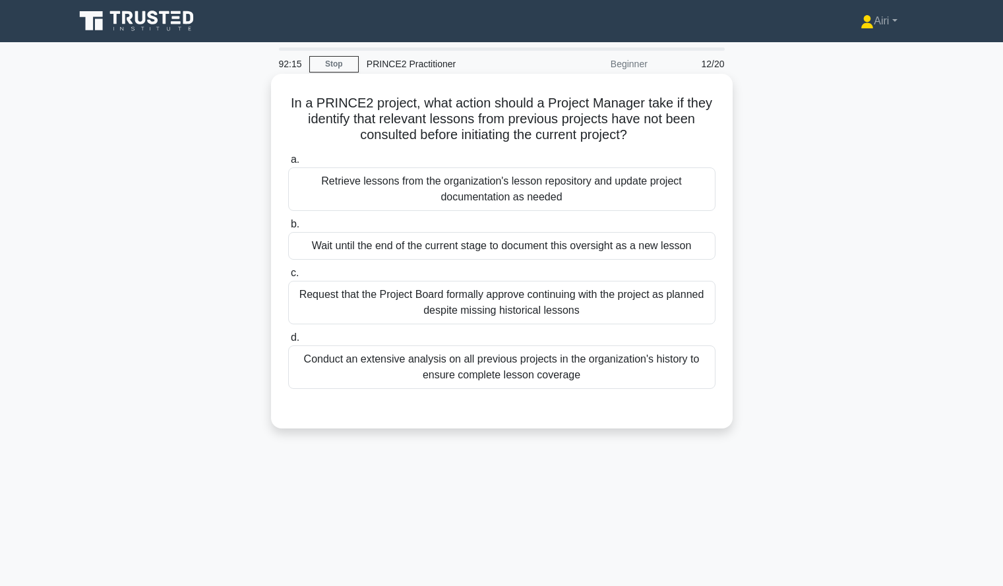
click at [654, 190] on div "Retrieve lessons from the organization's lesson repository and update project d…" at bounding box center [501, 190] width 427 height 44
click at [288, 164] on input "a. Retrieve lessons from the organization's lesson repository and update projec…" at bounding box center [288, 160] width 0 height 9
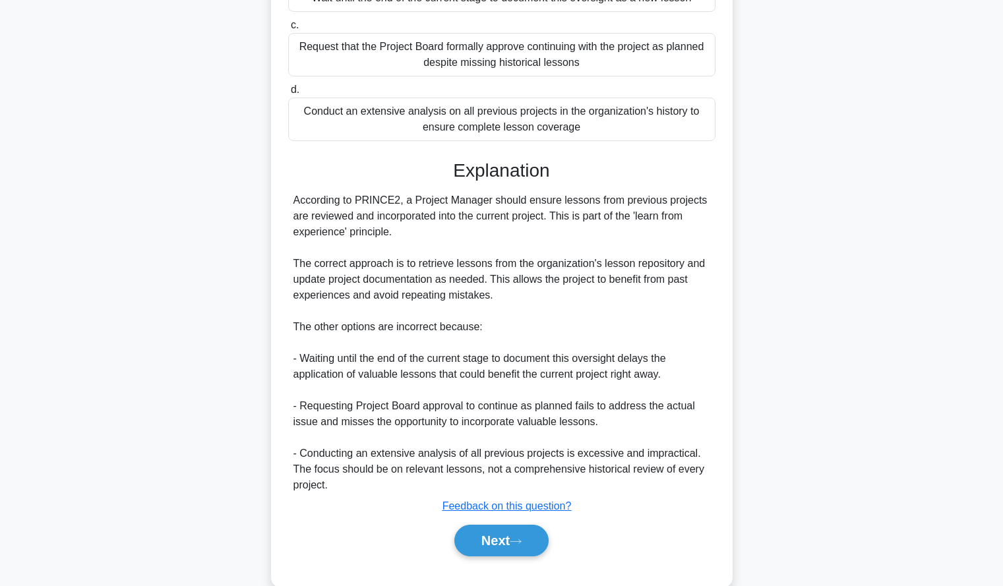
scroll to position [275, 0]
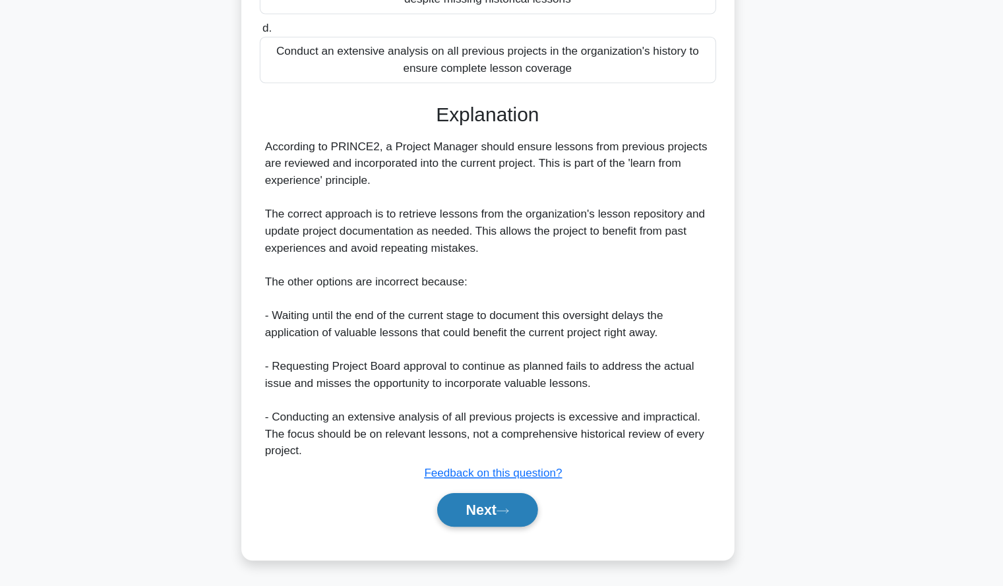
click at [489, 515] on button "Next" at bounding box center [501, 515] width 94 height 32
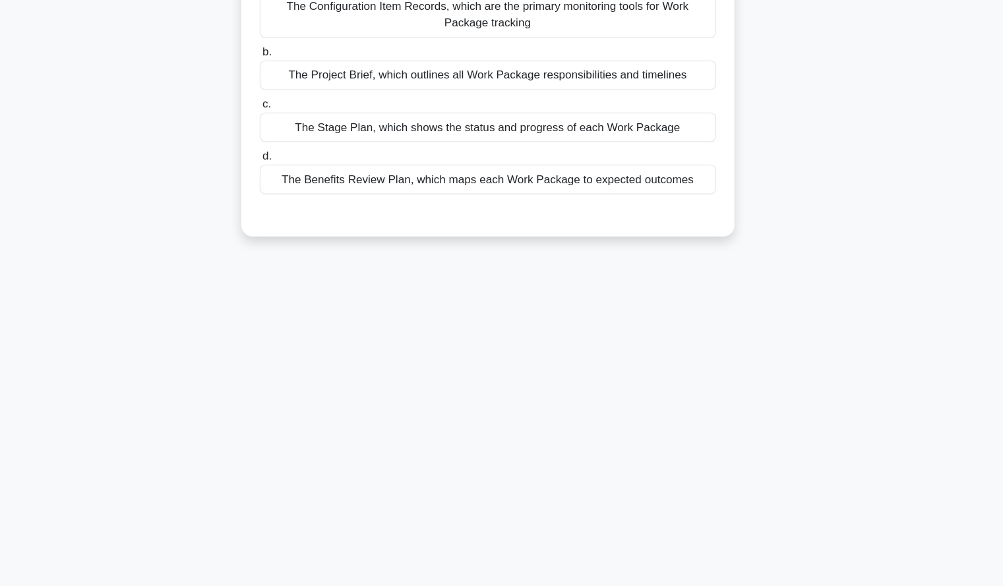
scroll to position [0, 0]
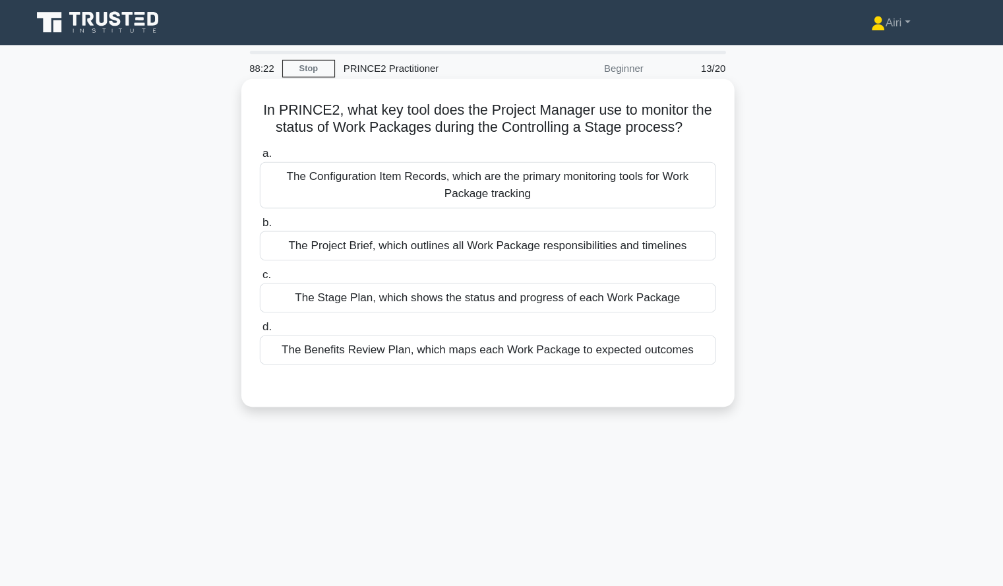
click at [690, 284] on div "The Stage Plan, which shows the status and progress of each Work Package" at bounding box center [501, 279] width 427 height 28
click at [288, 262] on input "c. The Stage Plan, which shows the status and progress of each Work Package" at bounding box center [288, 257] width 0 height 9
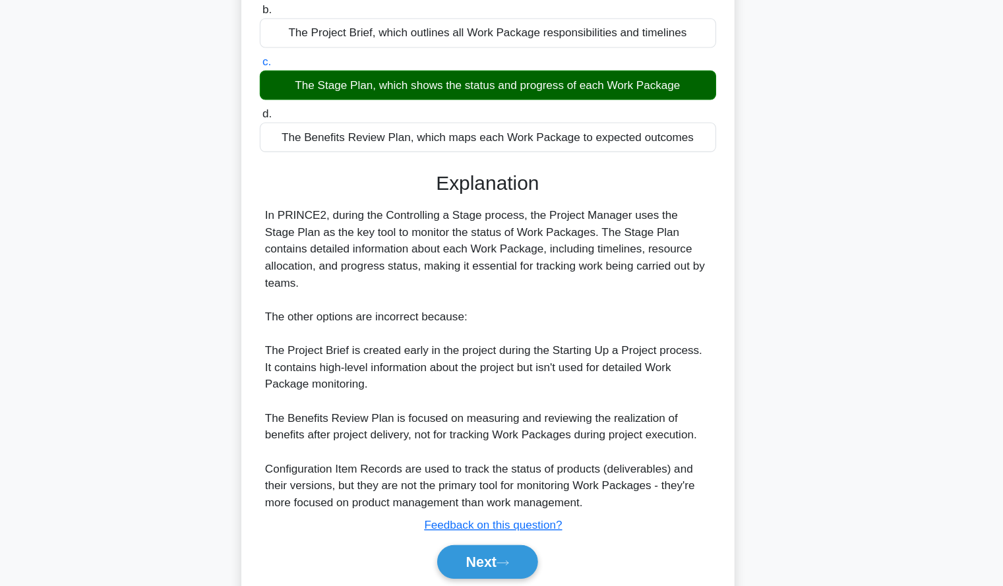
scroll to position [169, 0]
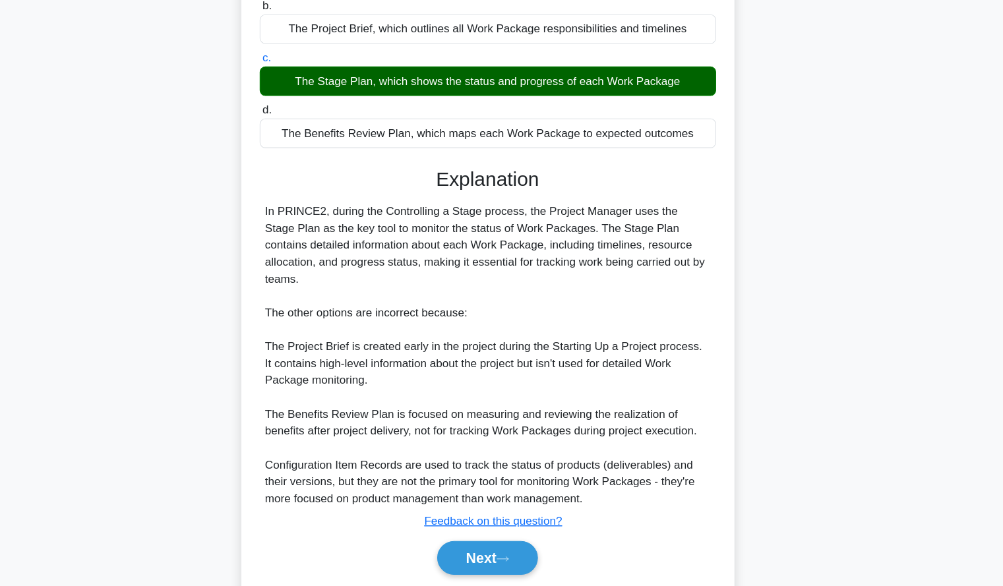
click at [815, 276] on div "In PRINCE2, what key tool does the Project Manager use to monitor the status of…" at bounding box center [502, 265] width 871 height 714
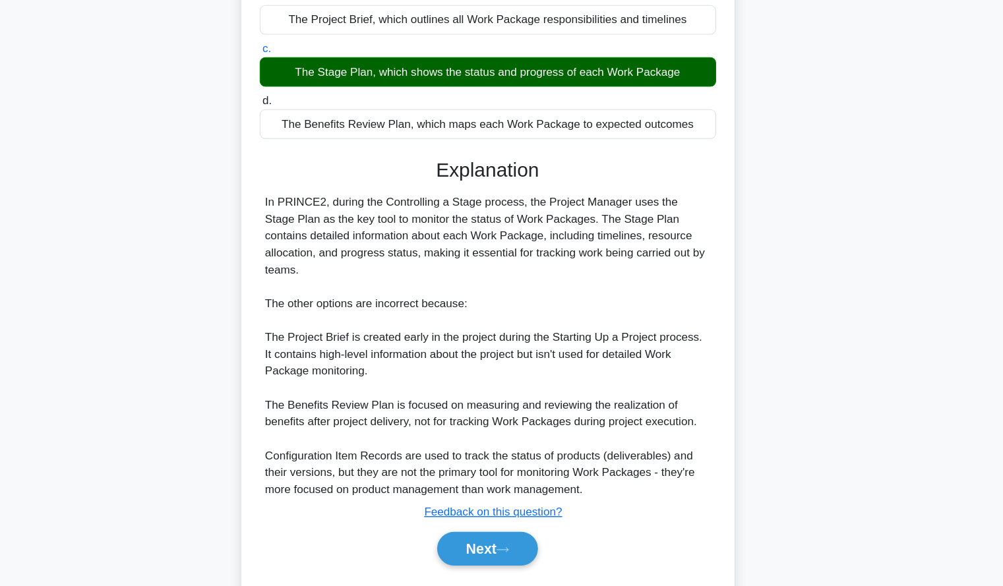
scroll to position [196, 0]
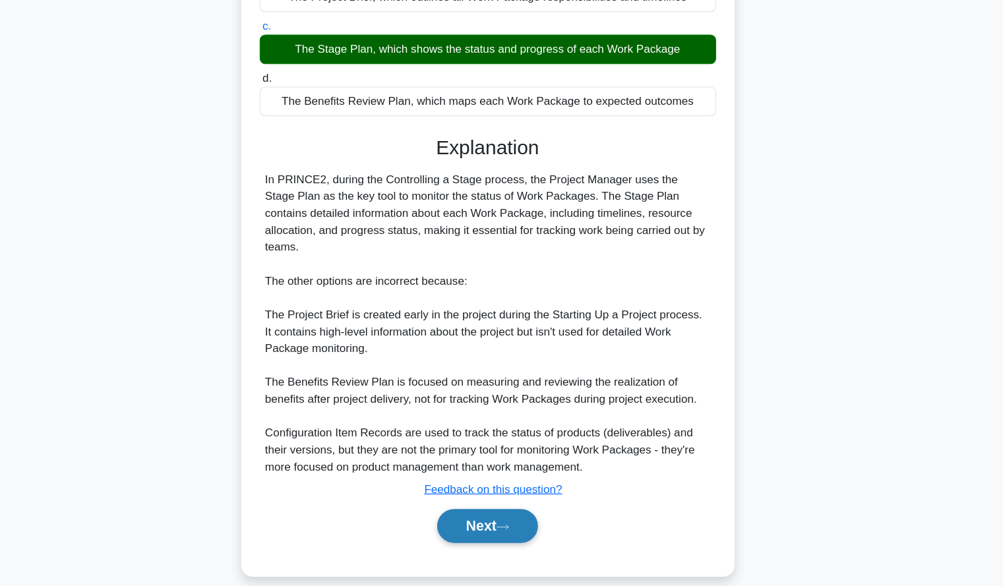
click at [499, 516] on button "Next" at bounding box center [501, 530] width 94 height 32
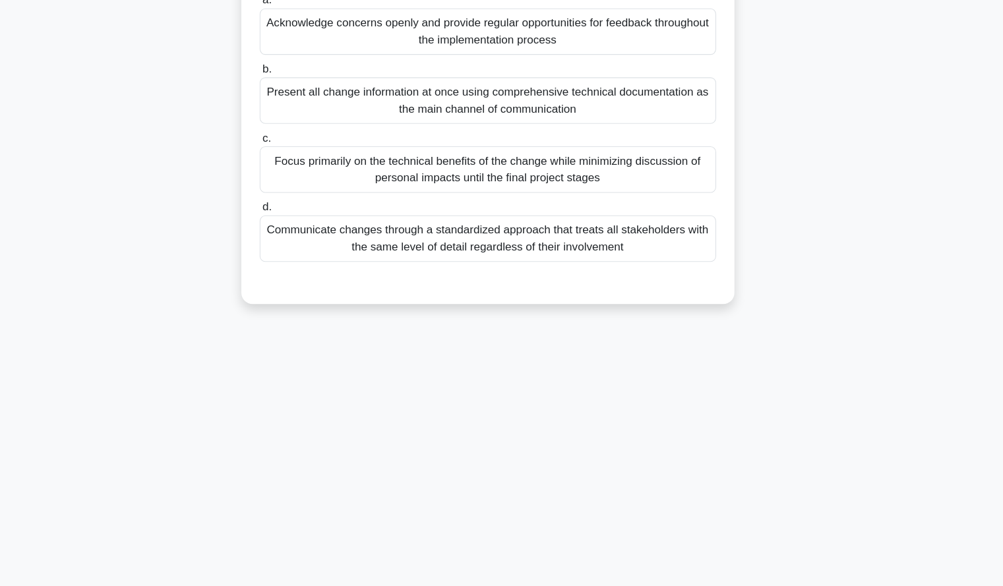
scroll to position [0, 0]
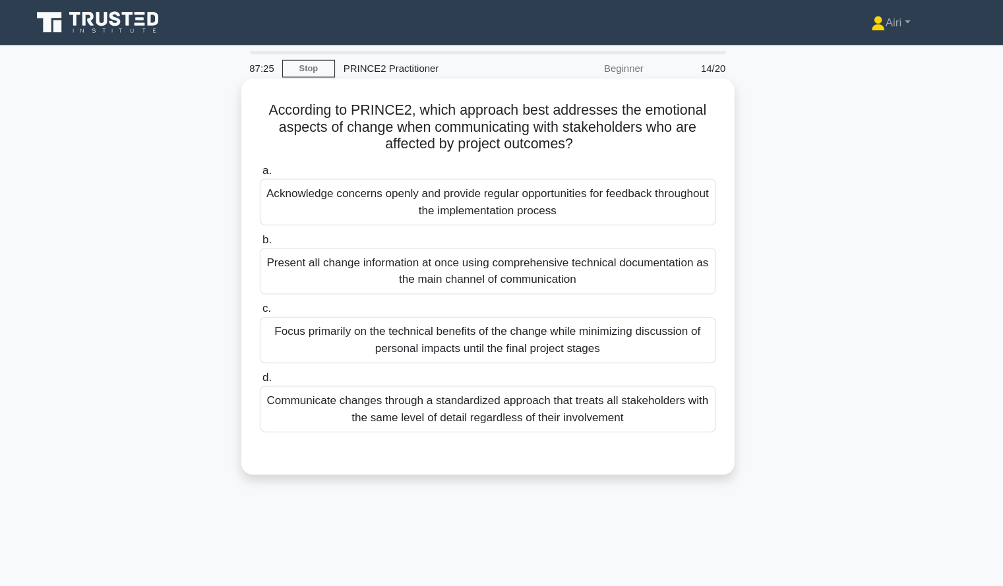
click at [637, 194] on div "Acknowledge concerns openly and provide regular opportunities for feedback thro…" at bounding box center [501, 190] width 427 height 44
click at [288, 164] on input "a. Acknowledge concerns openly and provide regular opportunities for feedback t…" at bounding box center [288, 160] width 0 height 9
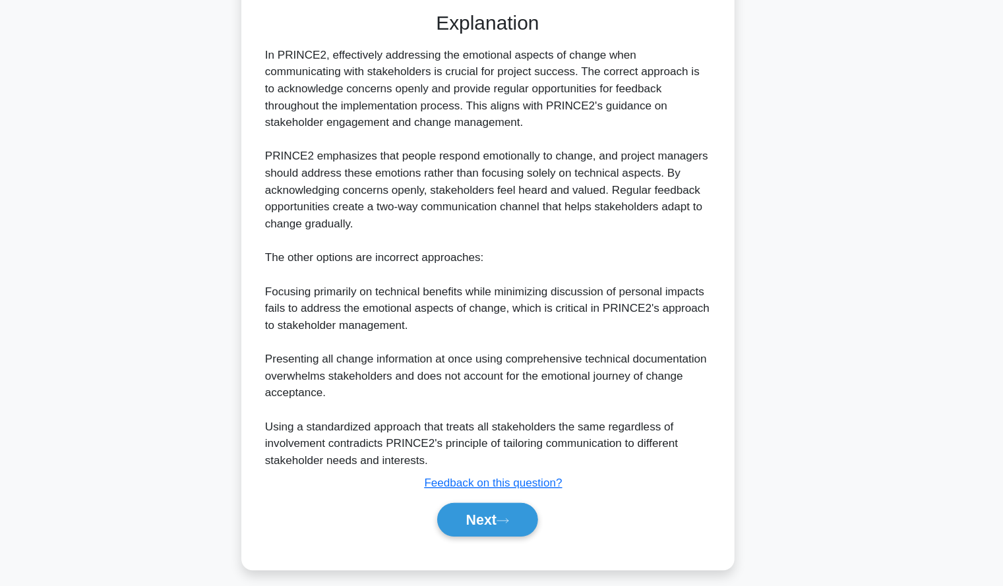
scroll to position [380, 0]
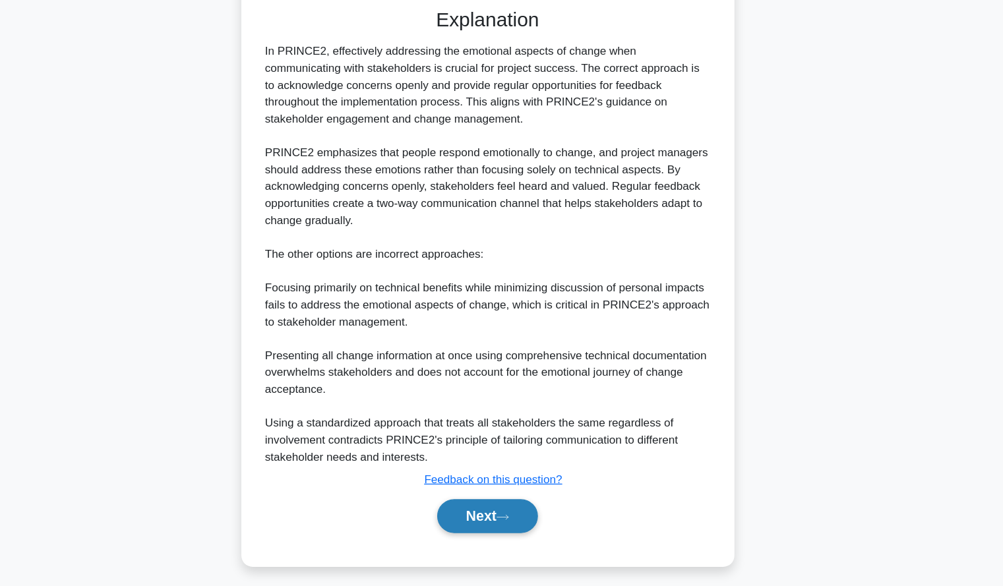
click at [528, 510] on button "Next" at bounding box center [501, 520] width 94 height 32
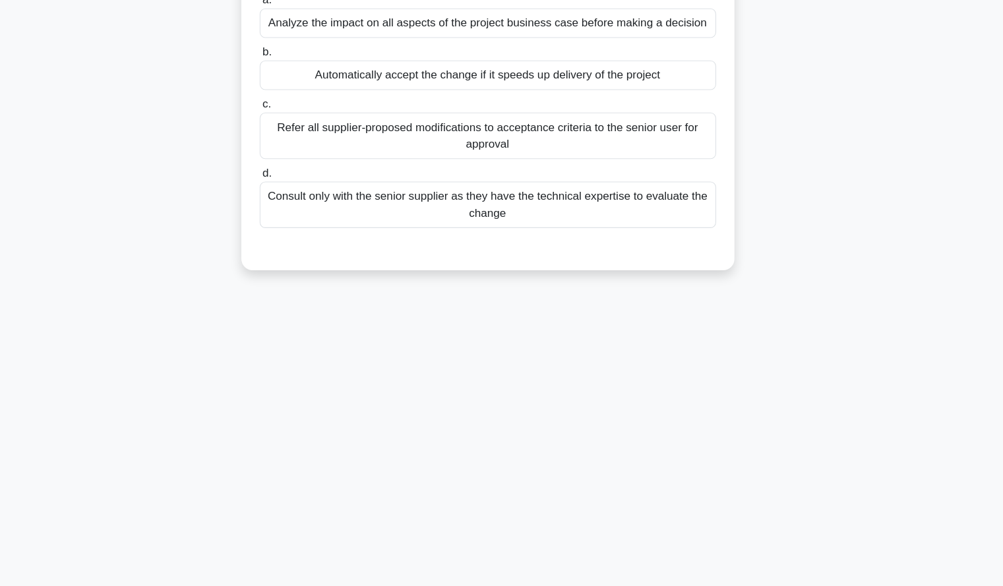
scroll to position [0, 0]
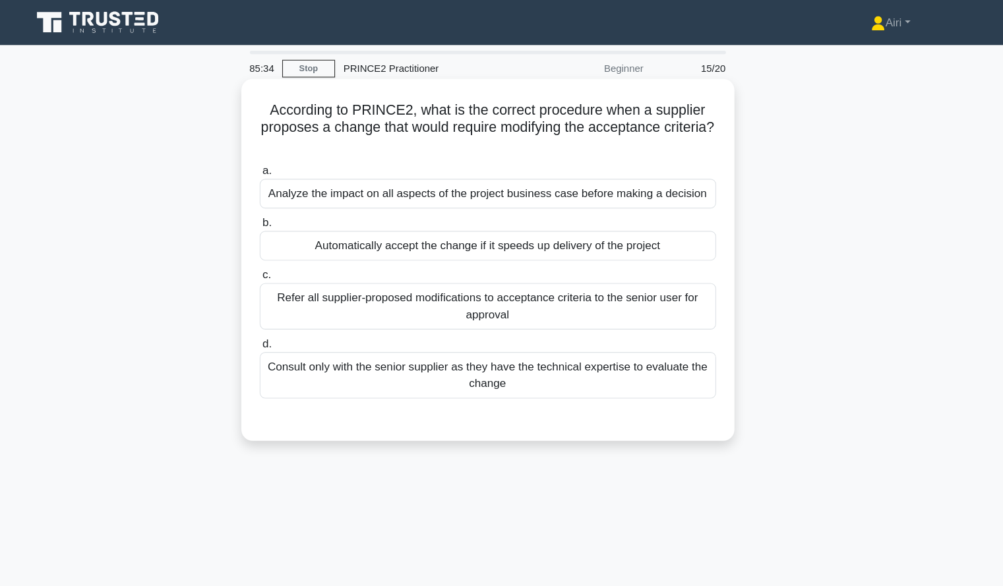
click at [497, 183] on div "Analyze the impact on all aspects of the project business case before making a …" at bounding box center [501, 182] width 427 height 28
click at [288, 164] on input "a. Analyze the impact on all aspects of the project business case before making…" at bounding box center [288, 160] width 0 height 9
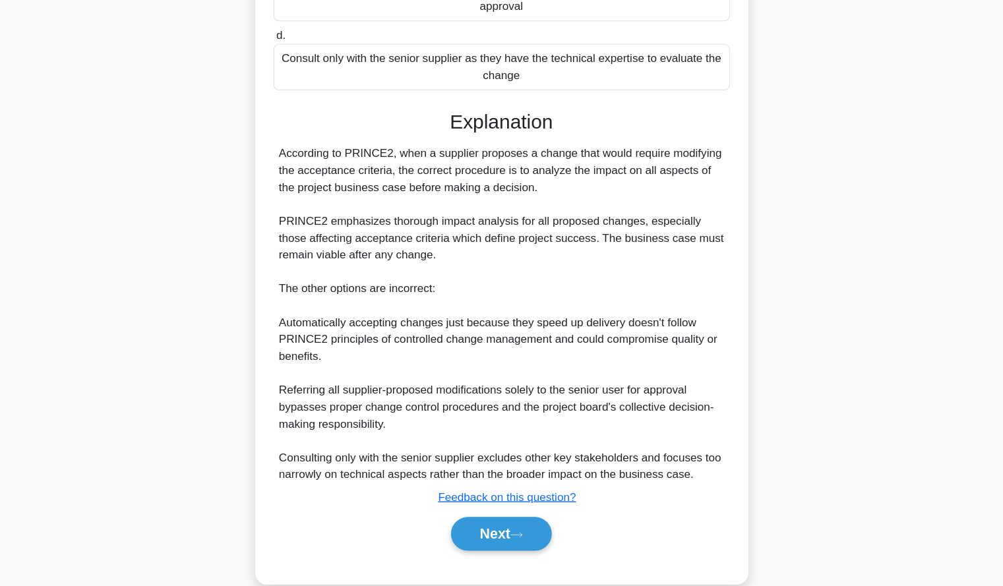
scroll to position [291, 0]
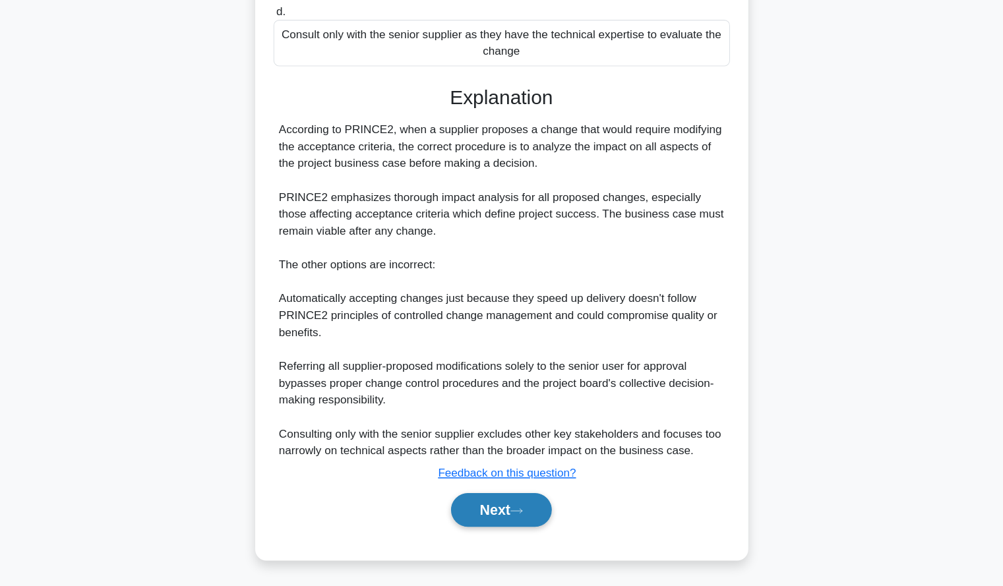
click at [479, 512] on button "Next" at bounding box center [501, 515] width 94 height 32
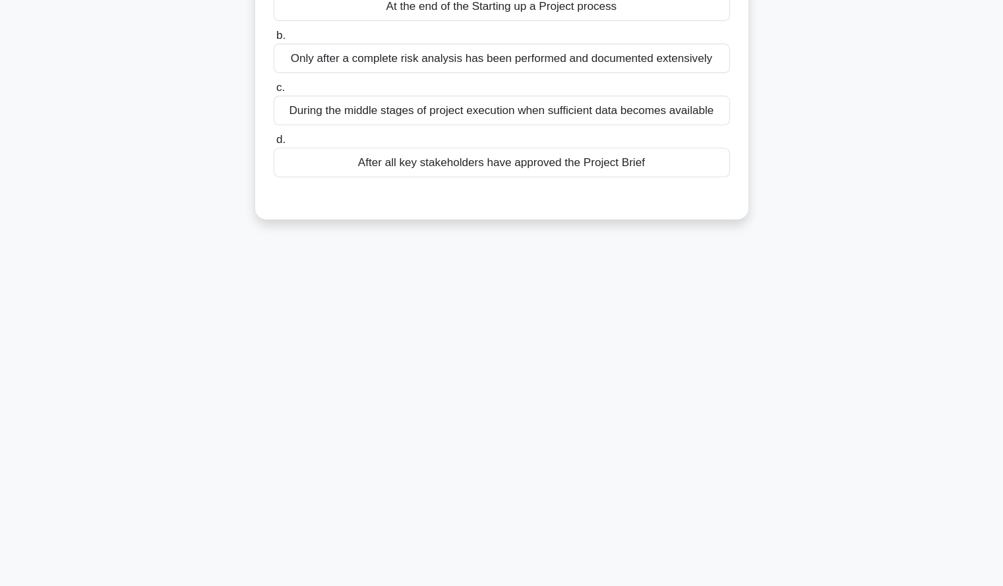
scroll to position [0, 0]
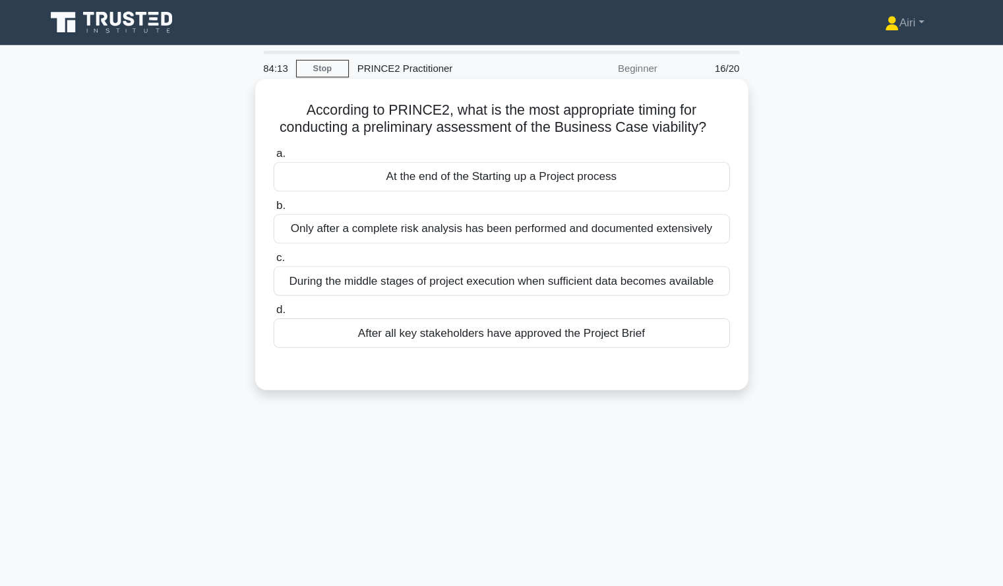
click at [625, 175] on div "At the end of the Starting up a Project process" at bounding box center [501, 166] width 427 height 28
click at [288, 148] on input "a. At the end of the Starting up a Project process" at bounding box center [288, 144] width 0 height 9
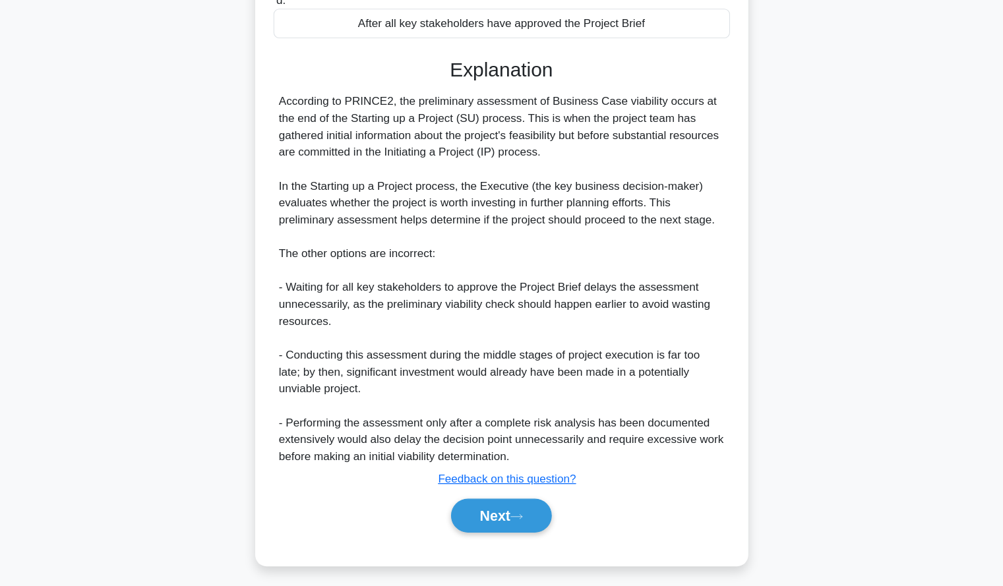
scroll to position [259, 0]
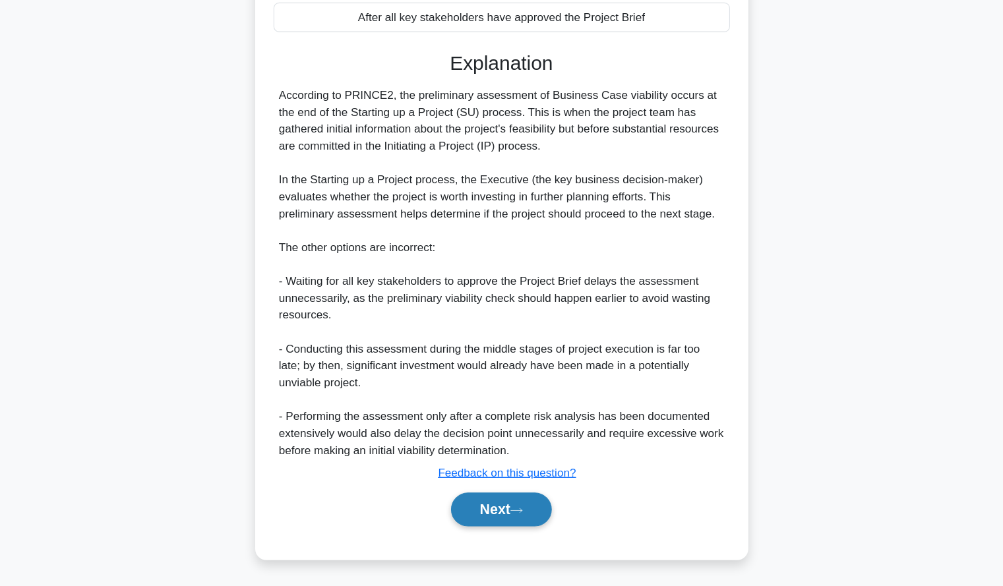
click at [480, 522] on button "Next" at bounding box center [501, 515] width 94 height 32
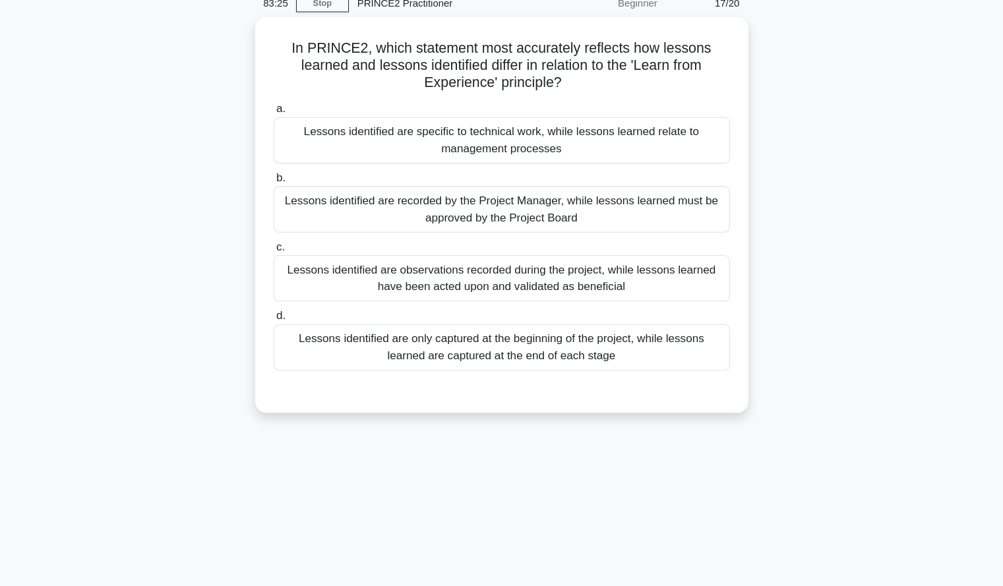
scroll to position [26, 0]
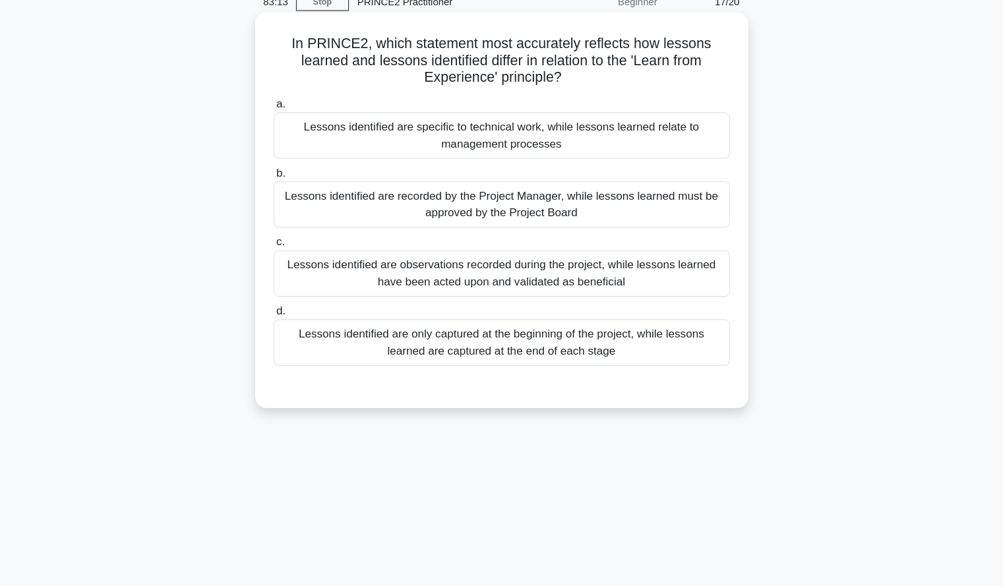
click at [673, 292] on div "Lessons identified are observations recorded during the project, while lessons …" at bounding box center [501, 292] width 427 height 44
click at [288, 267] on input "c. Lessons identified are observations recorded during the project, while lesso…" at bounding box center [288, 263] width 0 height 9
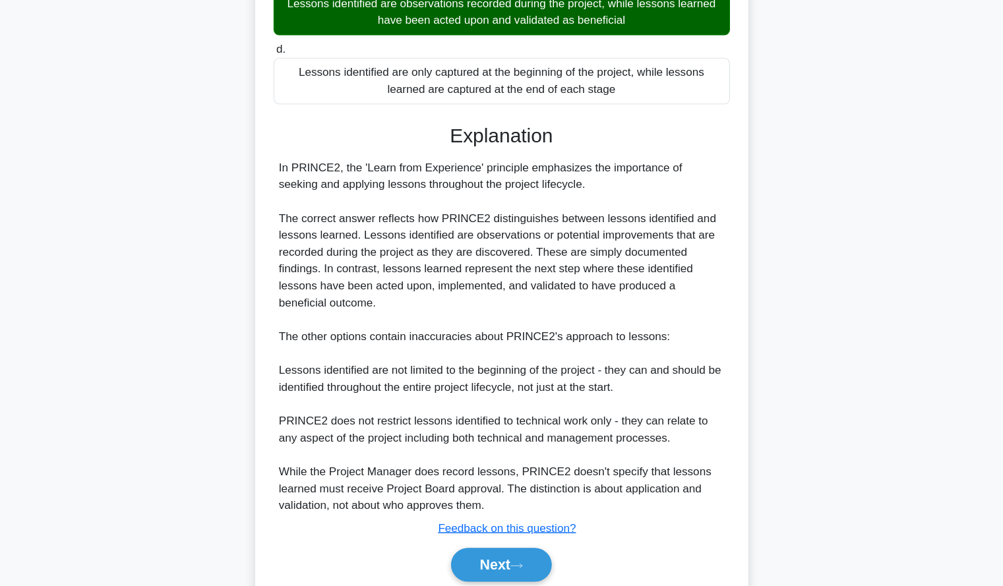
scroll to position [322, 0]
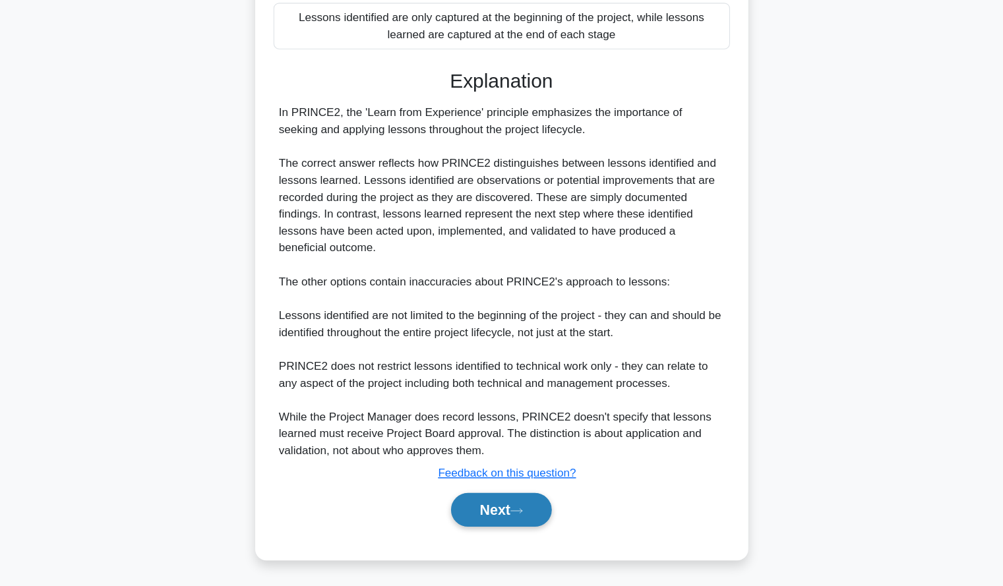
click at [493, 514] on button "Next" at bounding box center [501, 515] width 94 height 32
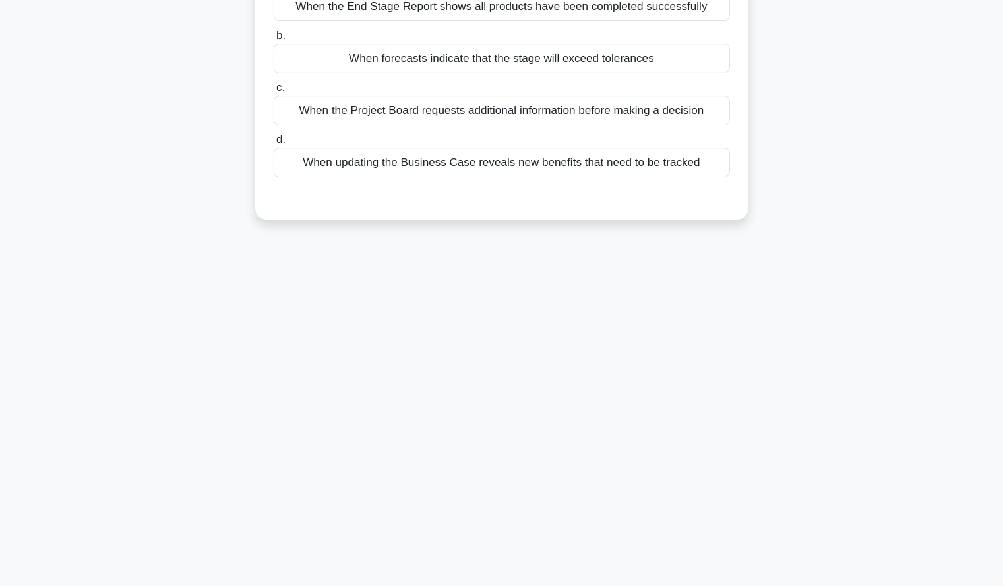
scroll to position [0, 0]
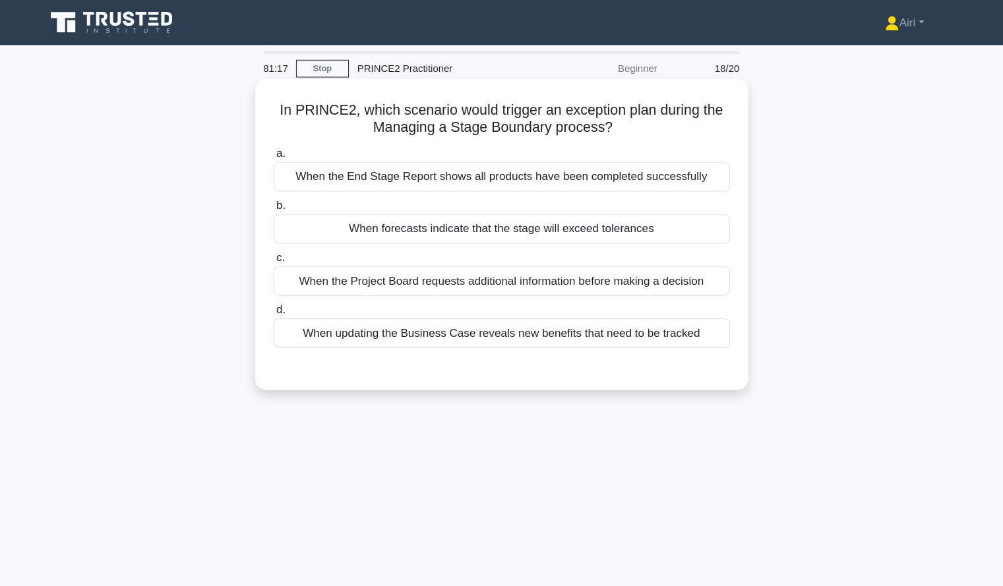
click at [590, 214] on div "When forecasts indicate that the stage will exceed tolerances" at bounding box center [501, 214] width 427 height 28
click at [288, 197] on input "b. When forecasts indicate that the stage will exceed tolerances" at bounding box center [288, 193] width 0 height 9
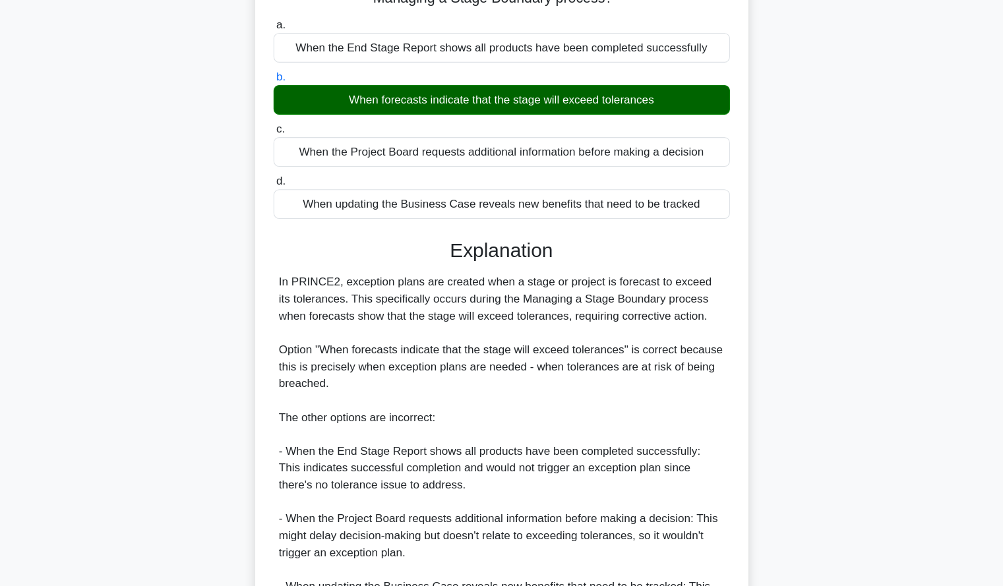
scroll to position [243, 0]
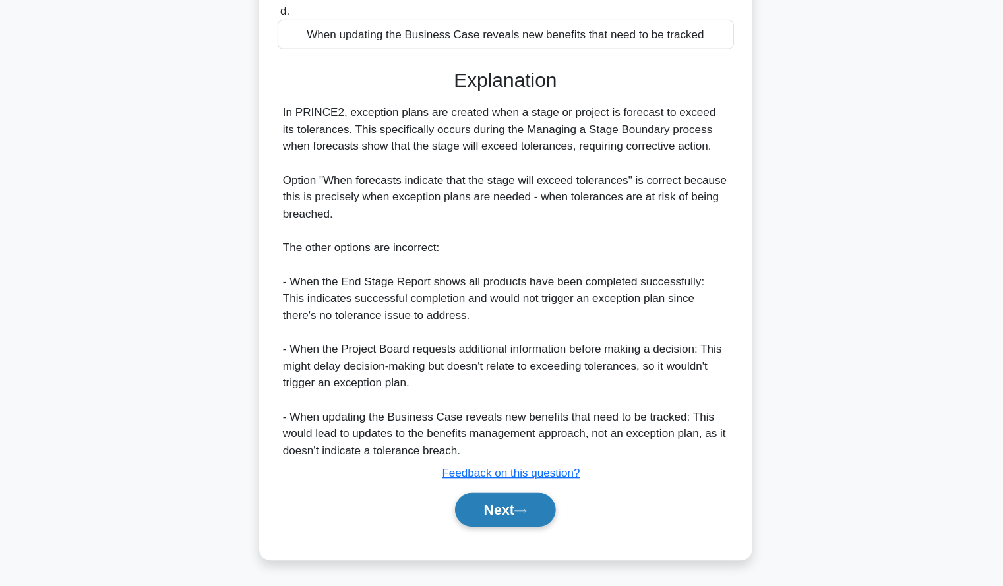
click at [514, 520] on button "Next" at bounding box center [501, 515] width 94 height 32
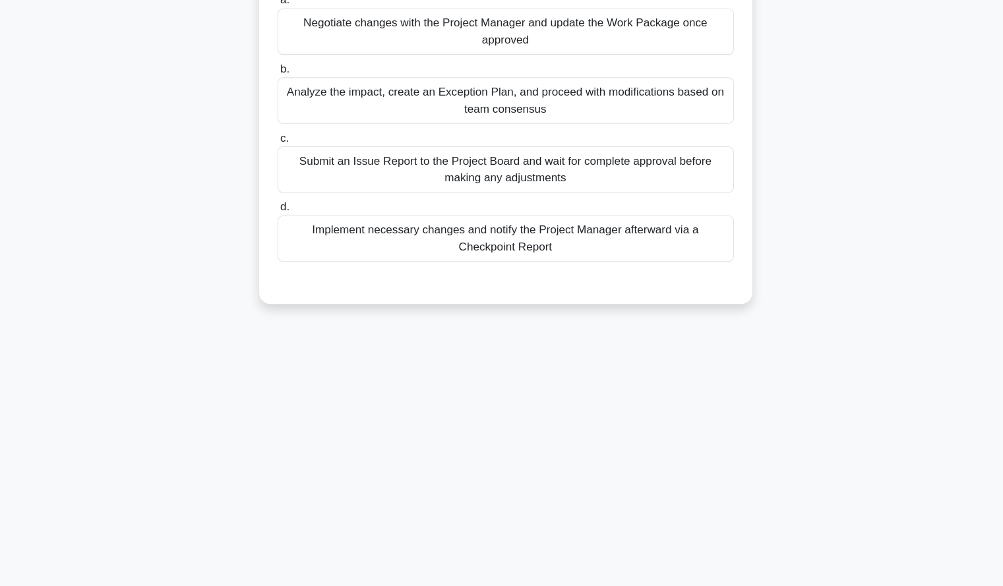
scroll to position [0, 0]
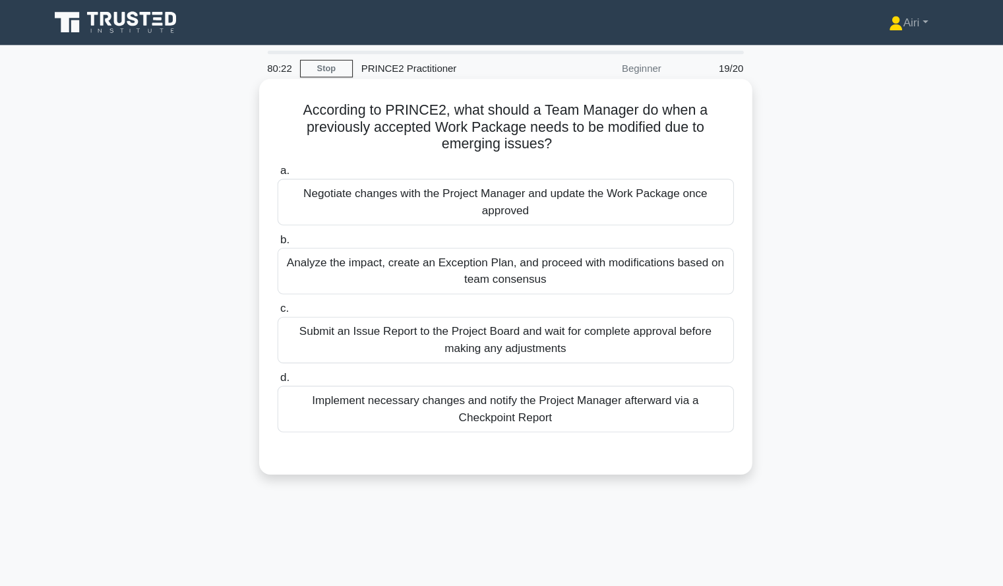
click at [615, 243] on div "Analyze the impact, create an Exception Plan, and proceed with modifications ba…" at bounding box center [501, 254] width 427 height 44
click at [288, 229] on input "b. Analyze the impact, create an Exception Plan, and proceed with modifications…" at bounding box center [288, 224] width 0 height 9
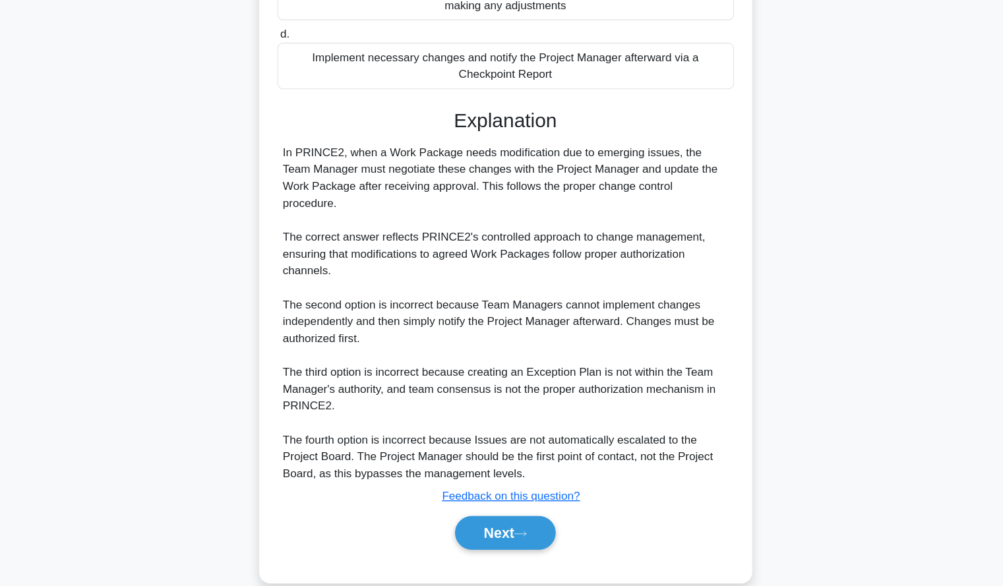
scroll to position [292, 0]
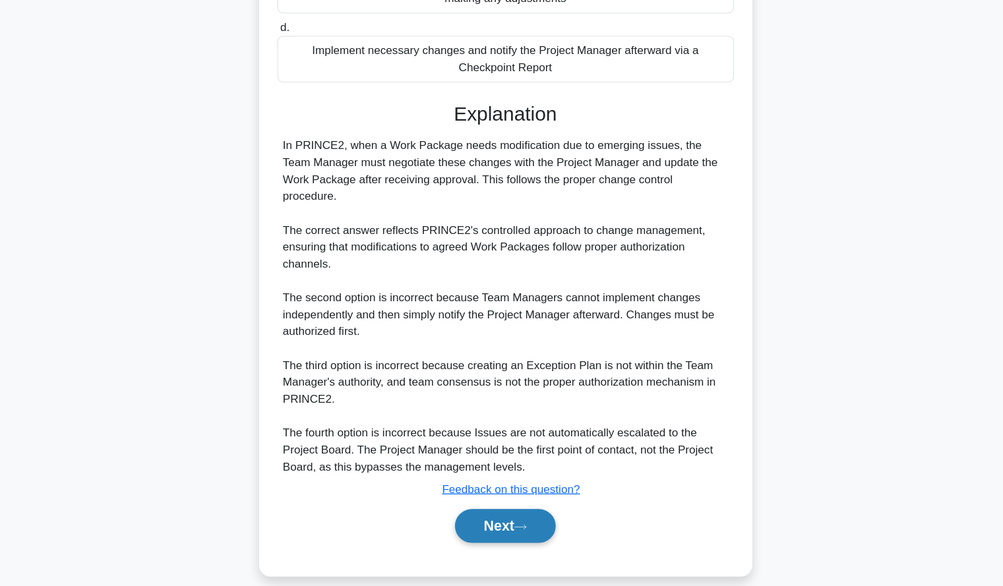
click at [517, 527] on icon at bounding box center [516, 530] width 12 height 7
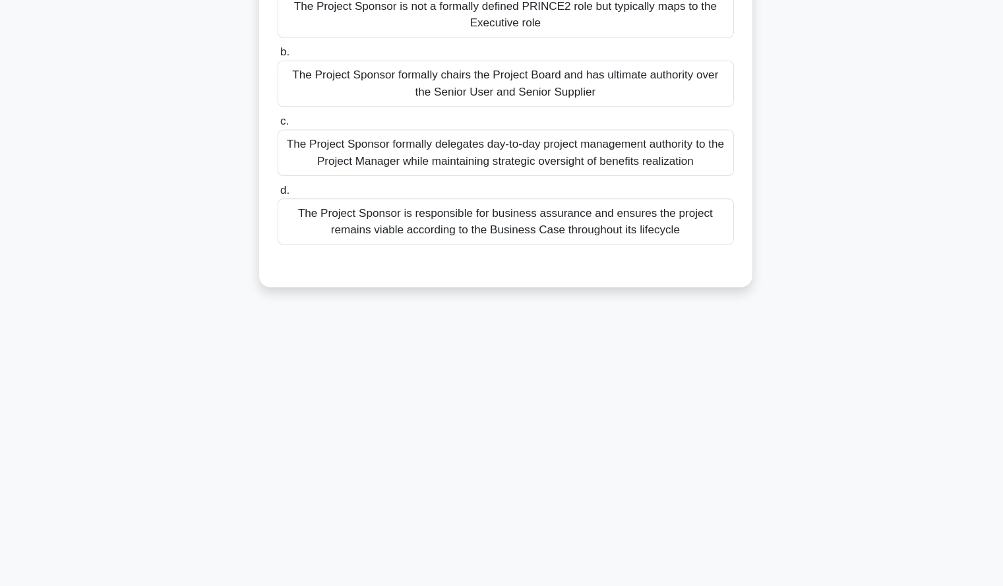
scroll to position [0, 0]
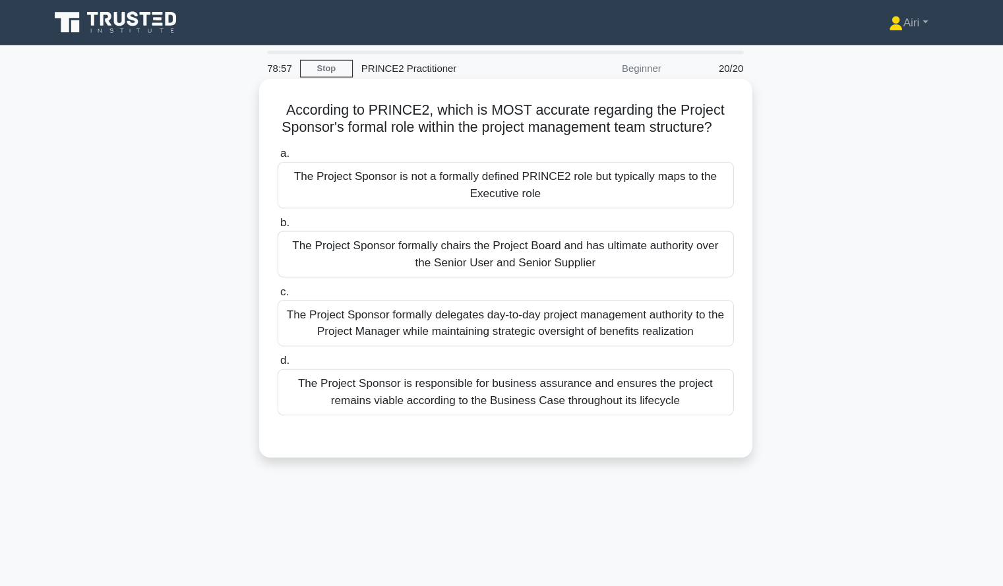
click at [632, 195] on div "The Project Sponsor is not a formally defined PRINCE2 role but typically maps t…" at bounding box center [501, 174] width 427 height 44
click at [288, 148] on input "a. The Project Sponsor is not a formally defined PRINCE2 role but typically map…" at bounding box center [288, 144] width 0 height 9
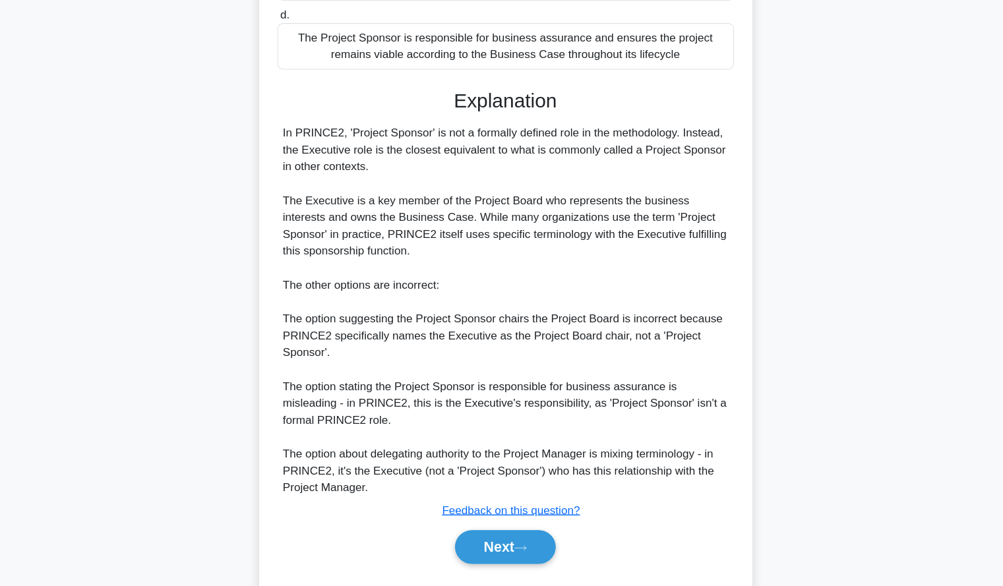
scroll to position [338, 0]
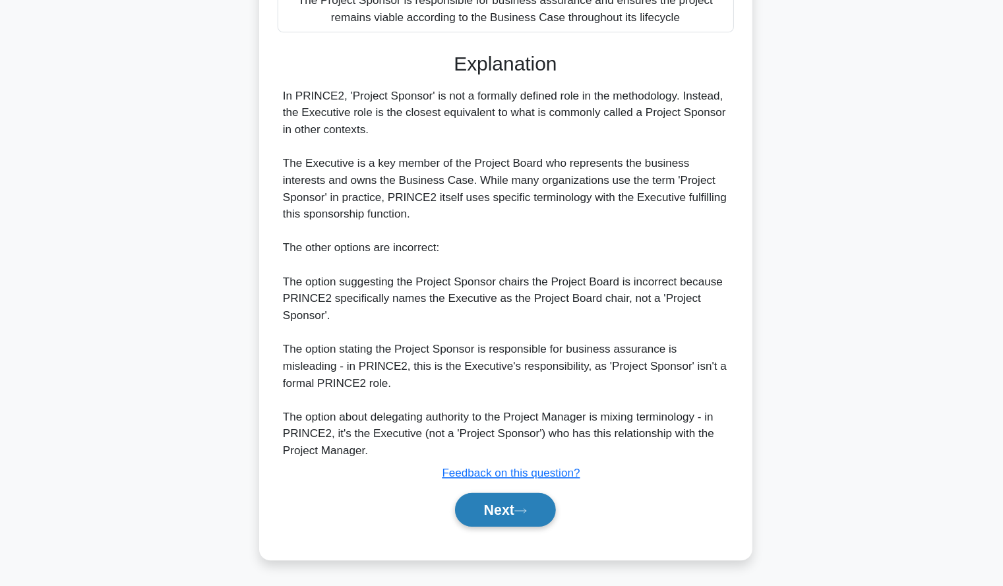
click at [489, 510] on button "Next" at bounding box center [501, 515] width 94 height 32
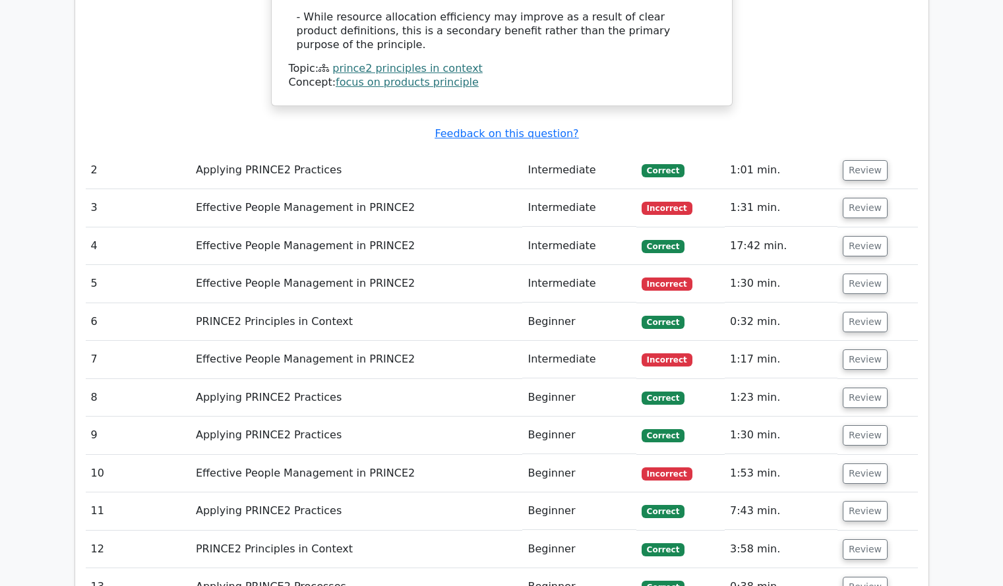
scroll to position [1333, 0]
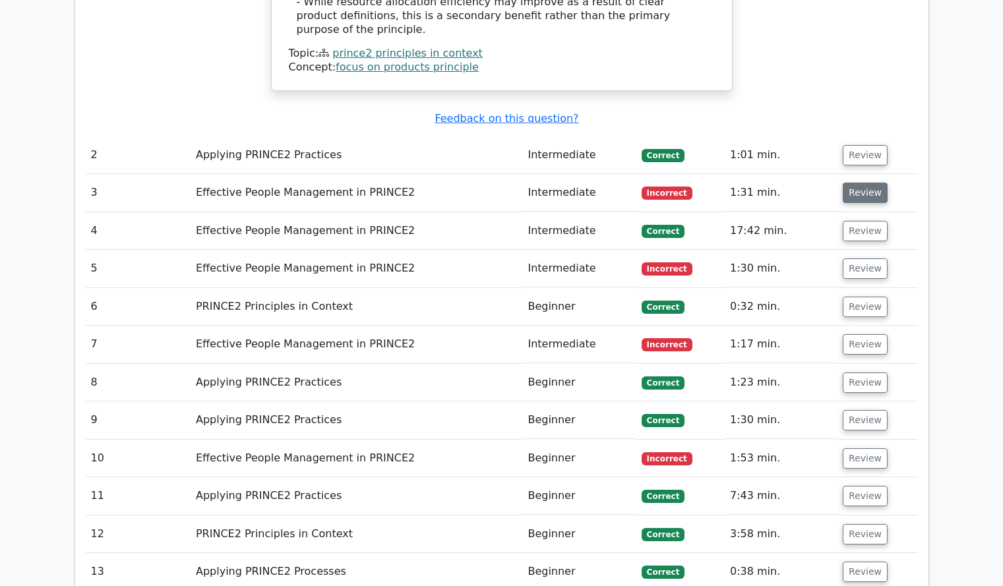
click at [855, 183] on button "Review" at bounding box center [865, 193] width 45 height 20
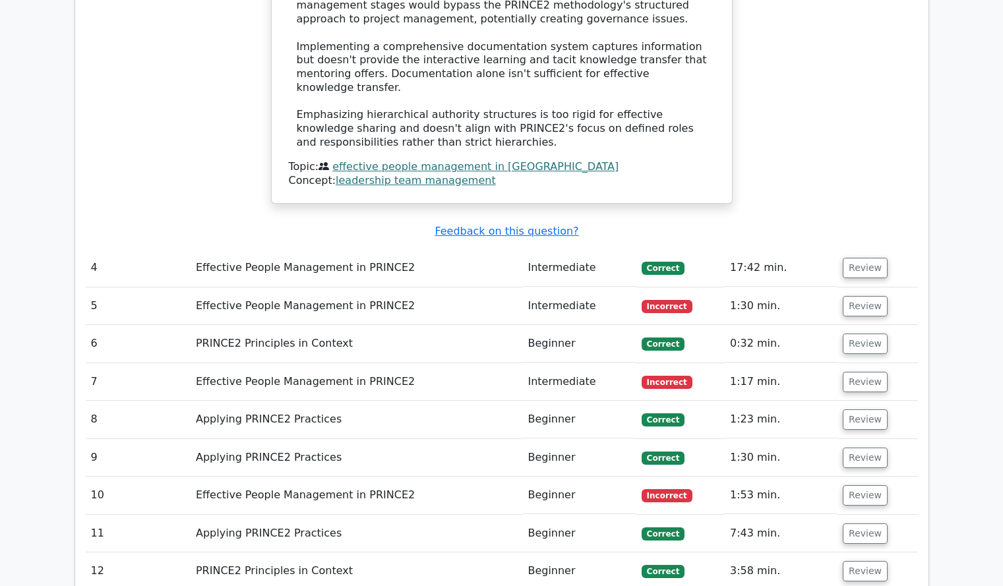
scroll to position [2098, 0]
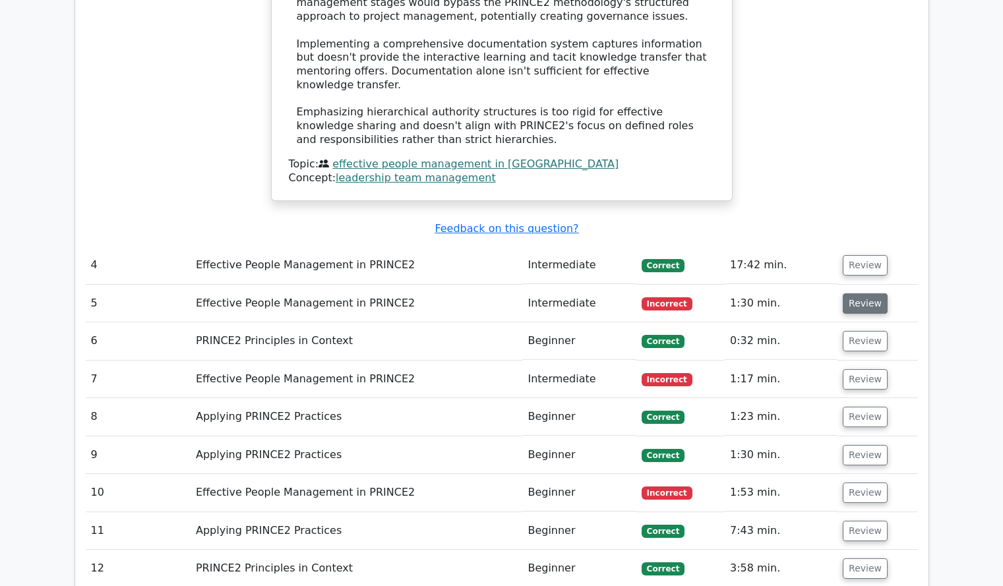
click at [865, 293] on button "Review" at bounding box center [865, 303] width 45 height 20
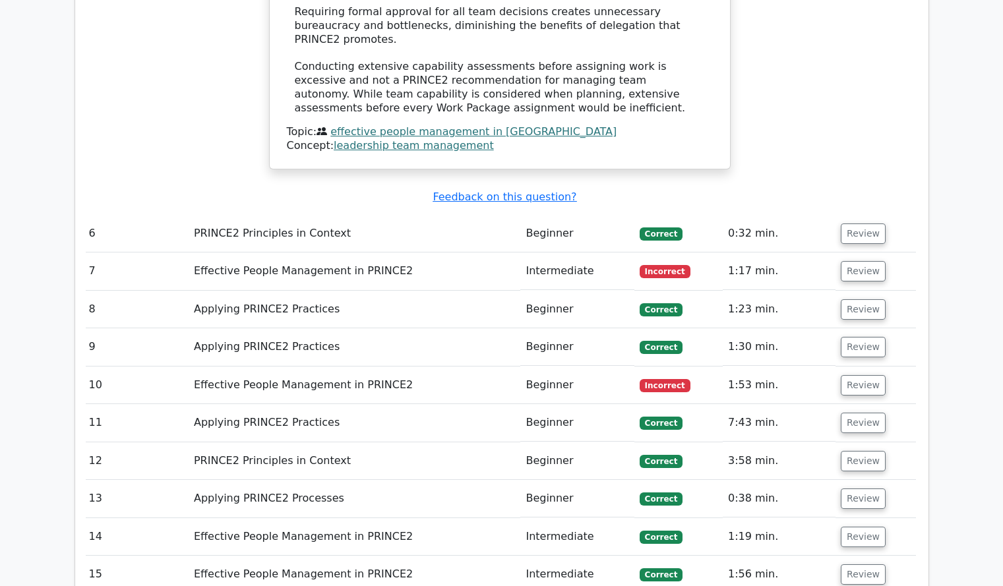
scroll to position [3004, 0]
click at [859, 262] on button "Review" at bounding box center [863, 272] width 45 height 20
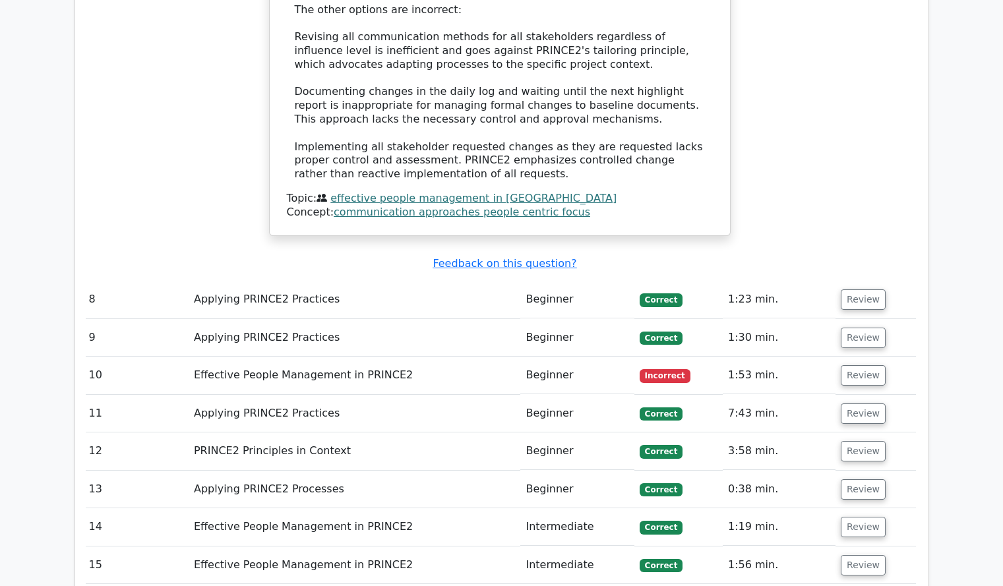
scroll to position [3797, 0]
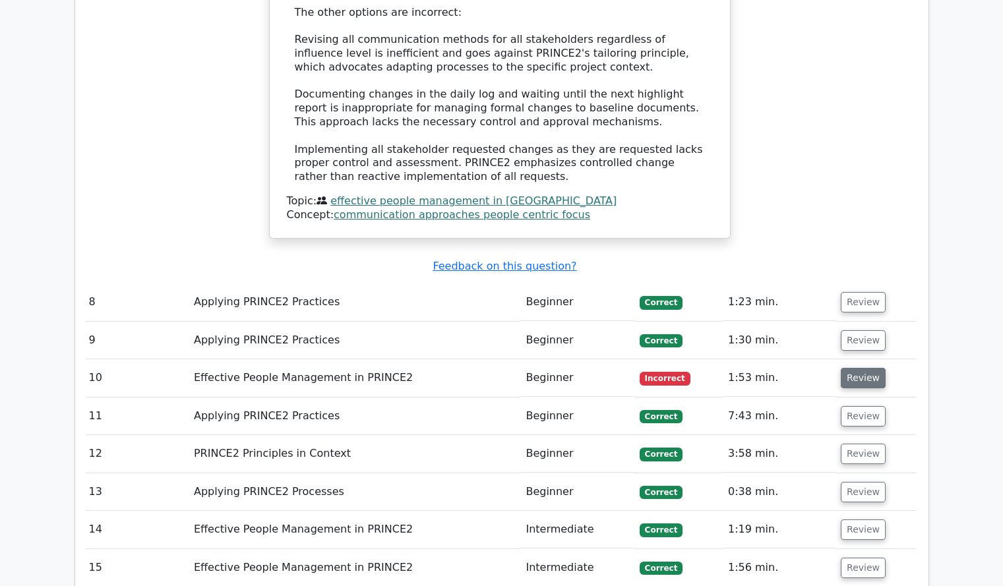
click at [859, 368] on button "Review" at bounding box center [863, 378] width 45 height 20
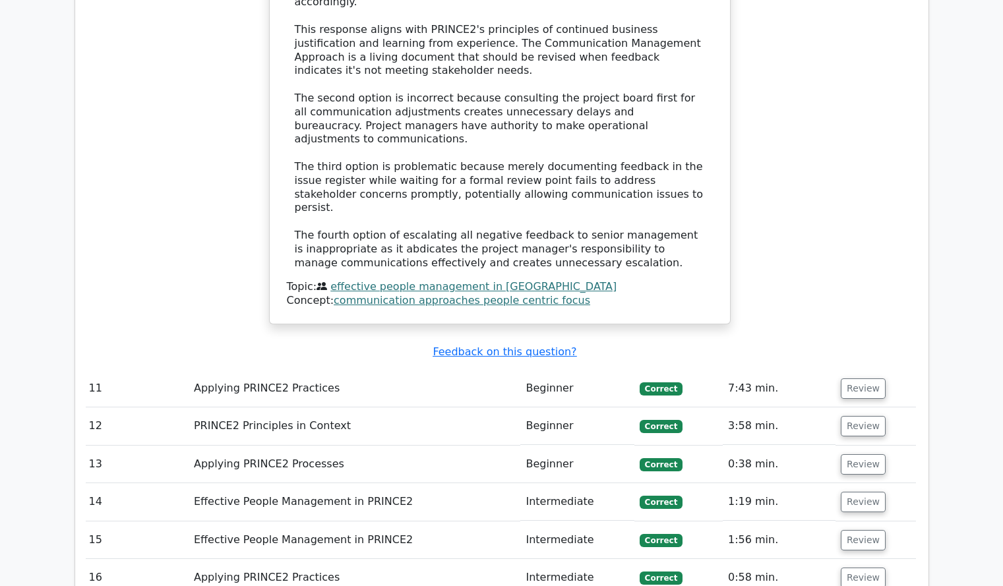
scroll to position [4601, 0]
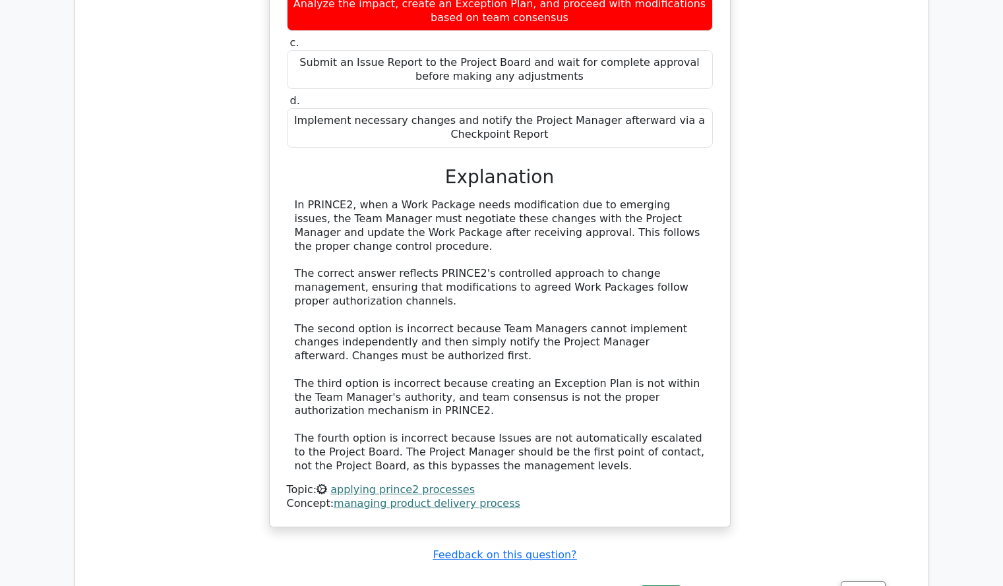
scroll to position [5472, 0]
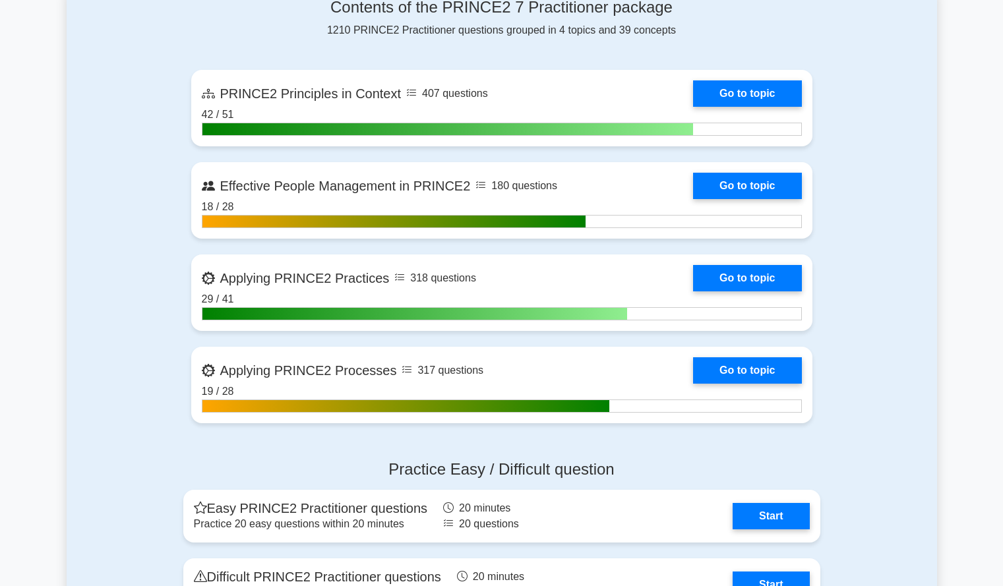
scroll to position [568, 0]
